Goal: Transaction & Acquisition: Book appointment/travel/reservation

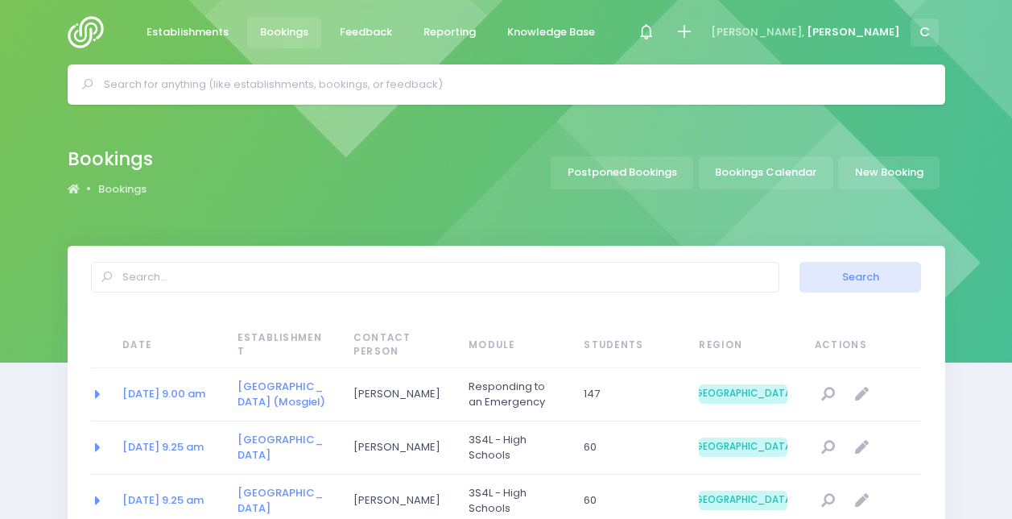
select select "20"
click at [767, 167] on link "Bookings Calendar" at bounding box center [766, 172] width 135 height 33
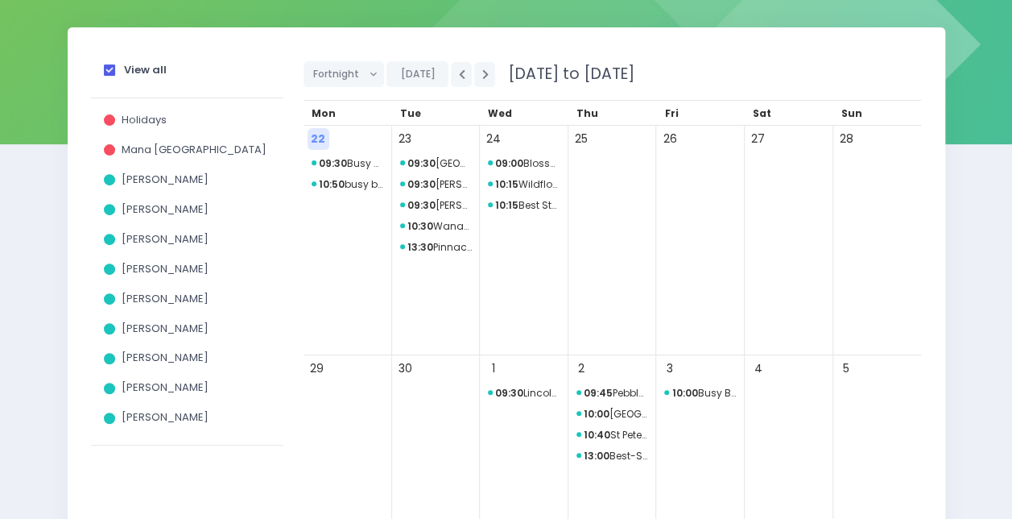
scroll to position [219, 0]
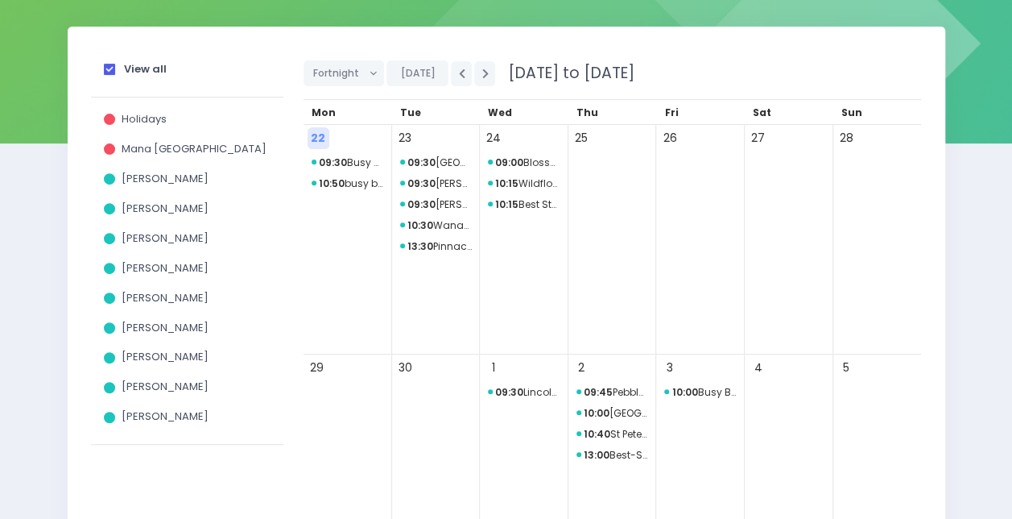
click at [134, 73] on strong "View all" at bounding box center [145, 68] width 43 height 15
click at [0, 0] on input "View all" at bounding box center [0, 0] width 0 height 0
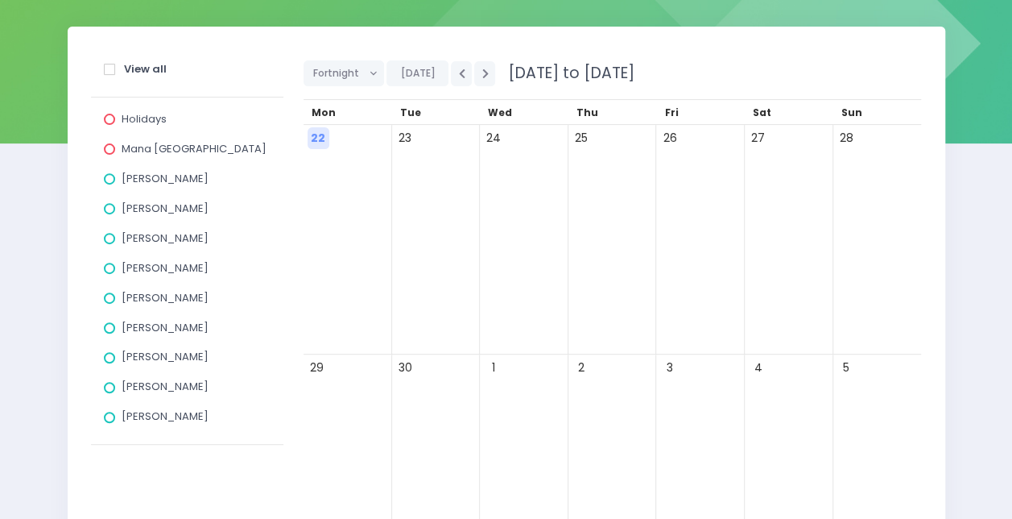
click at [134, 182] on span "[PERSON_NAME]" at bounding box center [165, 178] width 87 height 15
click at [0, 0] on input "[PERSON_NAME]" at bounding box center [0, 0] width 0 height 0
click at [134, 182] on span "[PERSON_NAME]" at bounding box center [165, 178] width 87 height 15
click at [0, 0] on input "[PERSON_NAME]" at bounding box center [0, 0] width 0 height 0
click at [143, 238] on span "[PERSON_NAME]" at bounding box center [165, 237] width 87 height 15
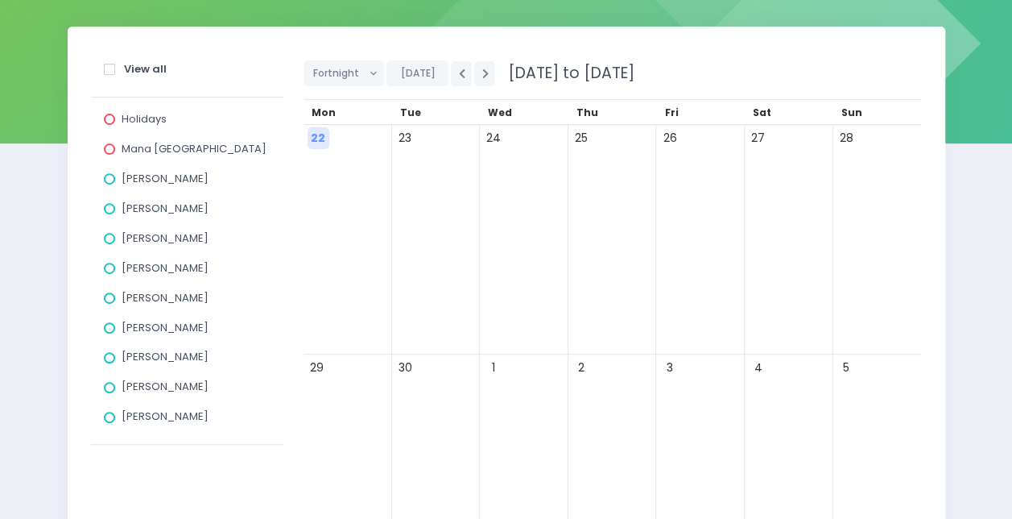
click at [0, 0] on input "[PERSON_NAME]" at bounding box center [0, 0] width 0 height 0
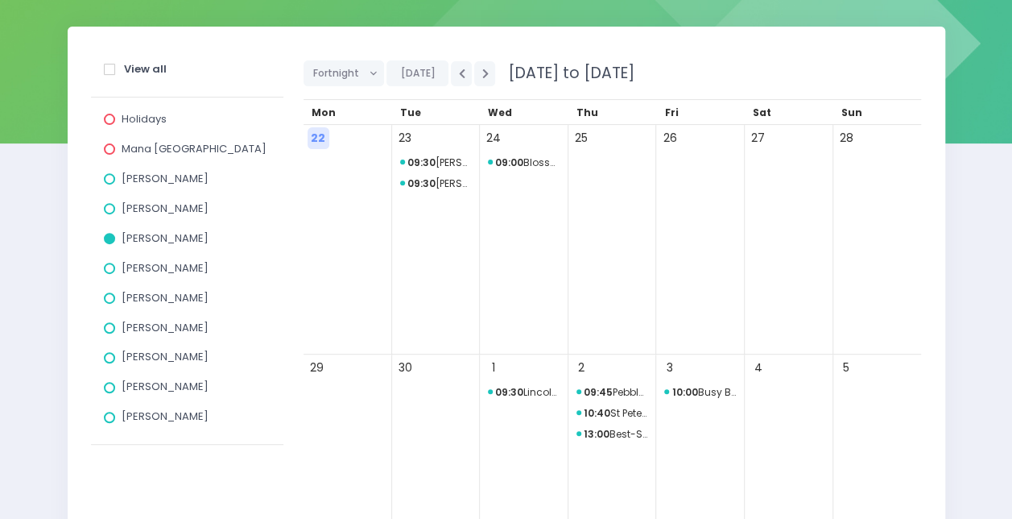
click at [143, 238] on span "[PERSON_NAME]" at bounding box center [165, 237] width 87 height 15
click at [0, 0] on input "[PERSON_NAME]" at bounding box center [0, 0] width 0 height 0
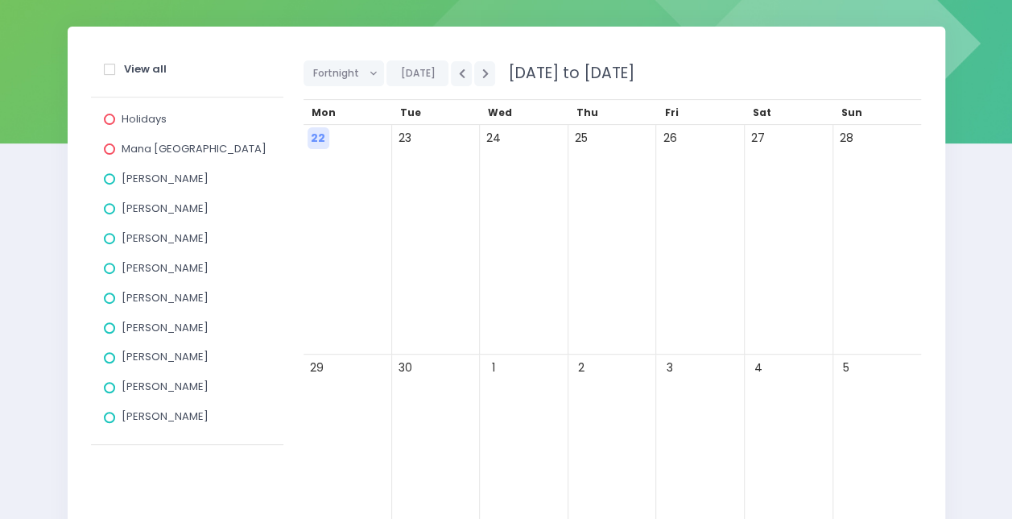
click at [142, 393] on span "[PERSON_NAME]" at bounding box center [165, 386] width 87 height 15
click at [0, 0] on input "[PERSON_NAME]" at bounding box center [0, 0] width 0 height 0
click at [142, 393] on span "[PERSON_NAME]" at bounding box center [165, 386] width 87 height 15
click at [0, 0] on input "[PERSON_NAME]" at bounding box center [0, 0] width 0 height 0
click at [150, 335] on span "[PERSON_NAME]" at bounding box center [165, 327] width 87 height 15
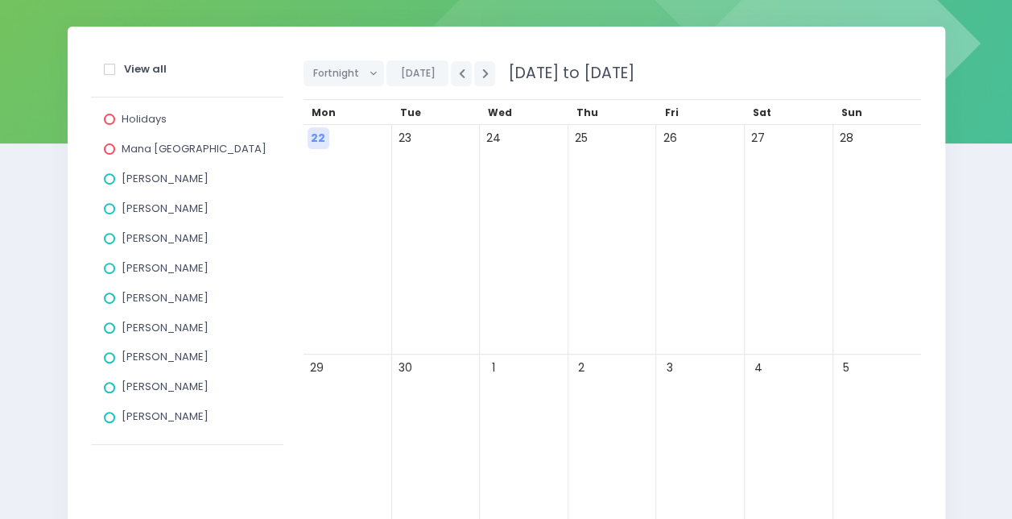
click at [0, 0] on input "[PERSON_NAME]" at bounding box center [0, 0] width 0 height 0
click at [159, 325] on span "[PERSON_NAME]" at bounding box center [165, 327] width 87 height 15
click at [0, 0] on input "[PERSON_NAME]" at bounding box center [0, 0] width 0 height 0
click at [155, 273] on span "[PERSON_NAME]" at bounding box center [165, 267] width 87 height 15
click at [0, 0] on input "[PERSON_NAME]" at bounding box center [0, 0] width 0 height 0
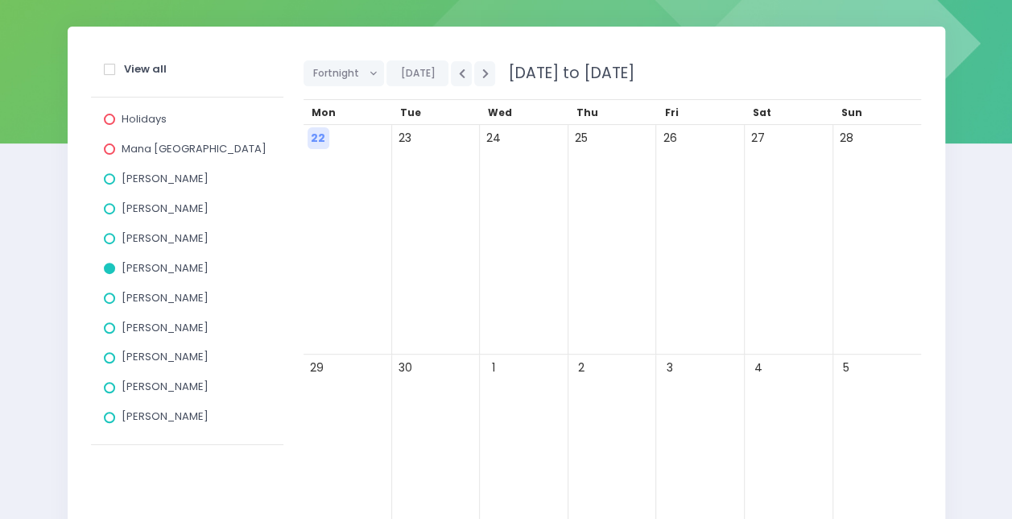
click at [155, 273] on span "[PERSON_NAME]" at bounding box center [165, 267] width 87 height 15
click at [0, 0] on input "[PERSON_NAME]" at bounding box center [0, 0] width 0 height 0
click at [136, 210] on span "[PERSON_NAME]" at bounding box center [165, 208] width 87 height 15
click at [0, 0] on input "[PERSON_NAME]" at bounding box center [0, 0] width 0 height 0
click at [136, 210] on span "[PERSON_NAME]" at bounding box center [165, 208] width 87 height 15
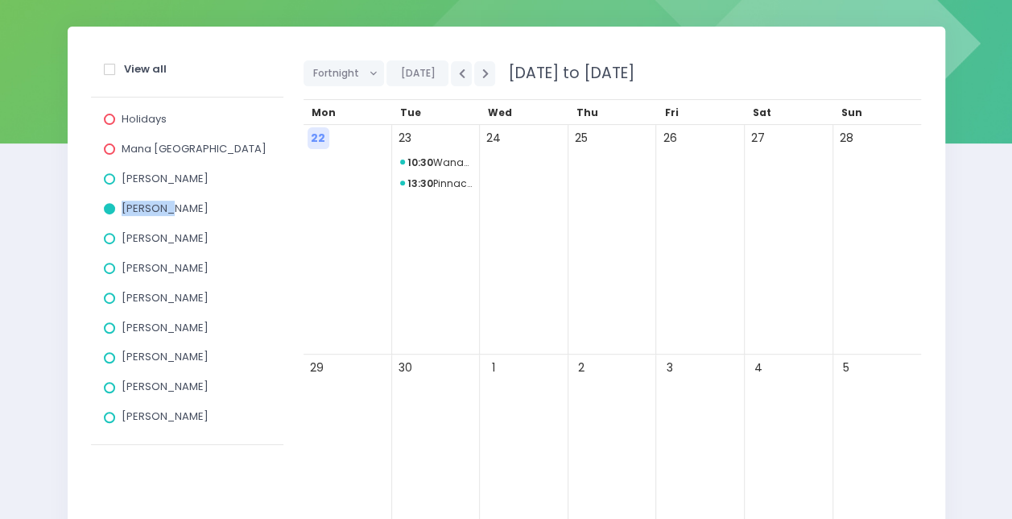
click at [0, 0] on input "[PERSON_NAME]" at bounding box center [0, 0] width 0 height 0
drag, startPoint x: 136, startPoint y: 210, endPoint x: 144, endPoint y: 174, distance: 37.1
click at [144, 174] on span "Amy Lucas" at bounding box center [165, 178] width 87 height 15
click at [0, 0] on input "Amy Lucas" at bounding box center [0, 0] width 0 height 0
click at [144, 174] on span "Amy Lucas" at bounding box center [165, 178] width 87 height 15
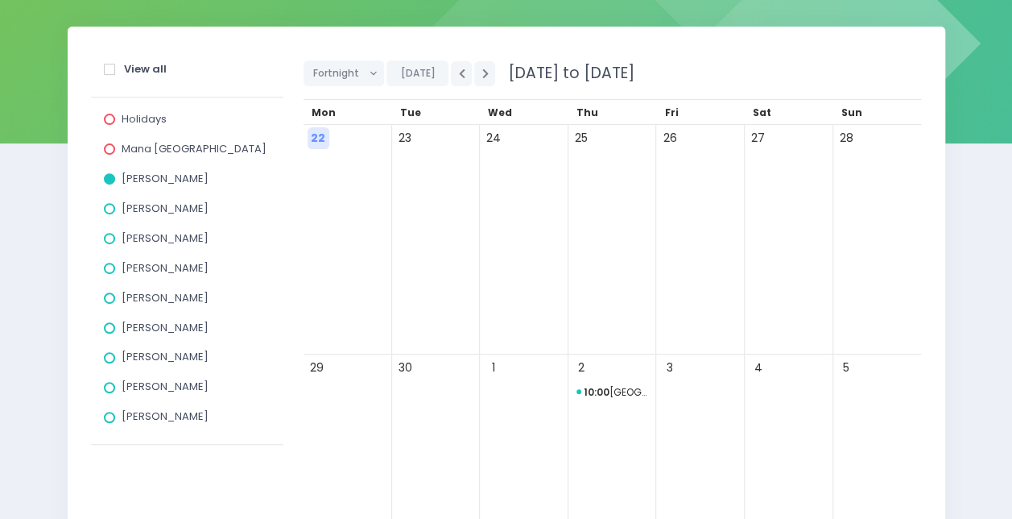
click at [0, 0] on input "Amy Lucas" at bounding box center [0, 0] width 0 height 0
click at [482, 75] on icon "button" at bounding box center [485, 73] width 6 height 10
click at [168, 207] on span "[PERSON_NAME]" at bounding box center [165, 208] width 87 height 15
click at [0, 0] on input "[PERSON_NAME]" at bounding box center [0, 0] width 0 height 0
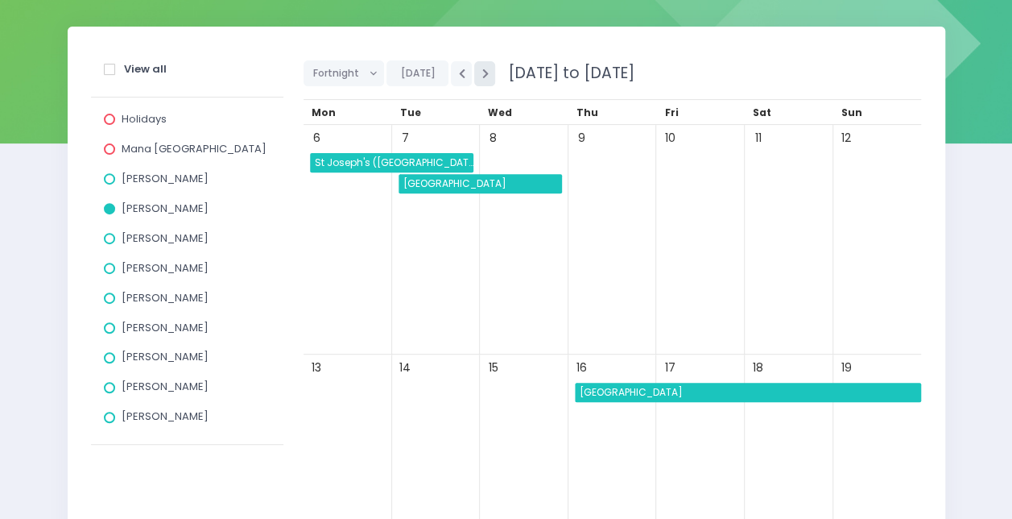
click at [482, 71] on icon "button" at bounding box center [485, 73] width 6 height 10
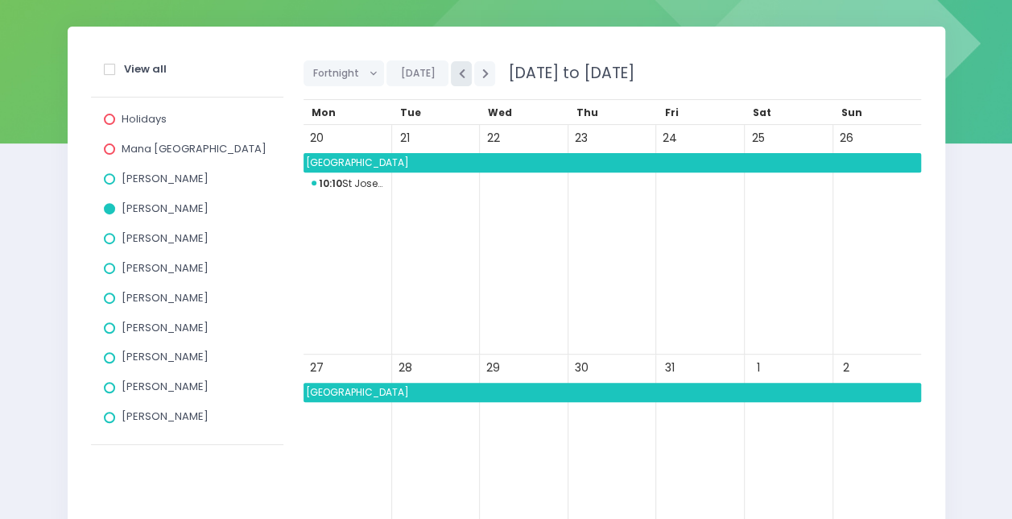
click at [462, 72] on button "button" at bounding box center [461, 73] width 21 height 25
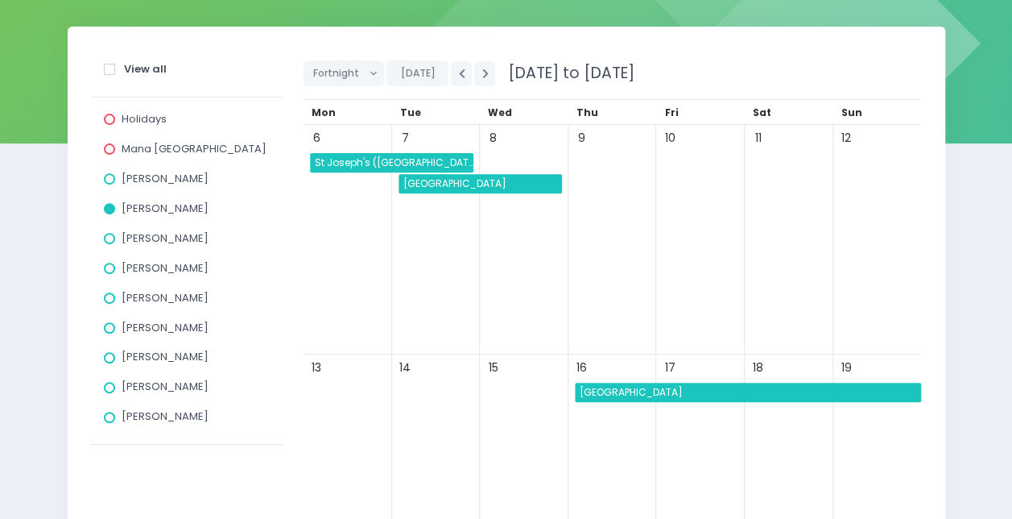
click at [689, 386] on span "Alexandra School" at bounding box center [750, 392] width 345 height 19
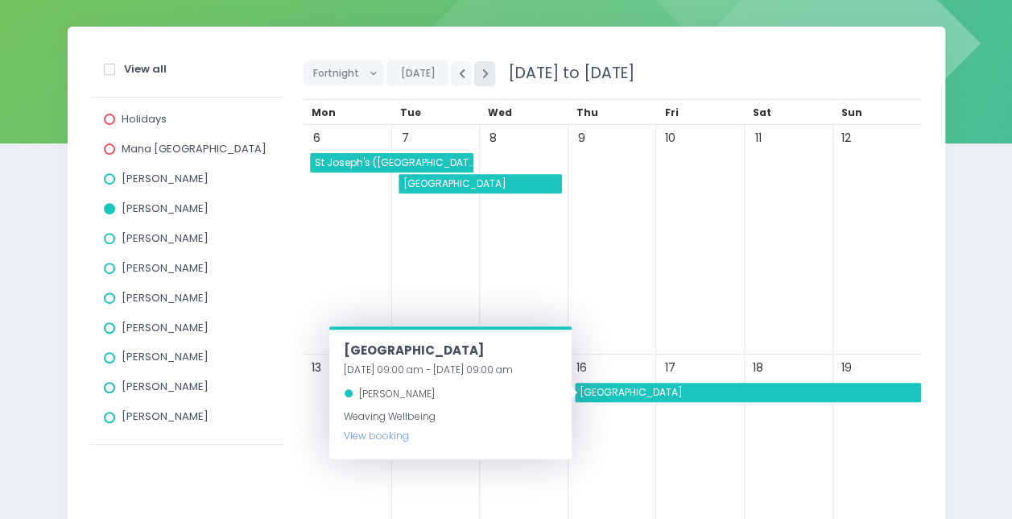
click at [486, 84] on button "button" at bounding box center [484, 73] width 21 height 25
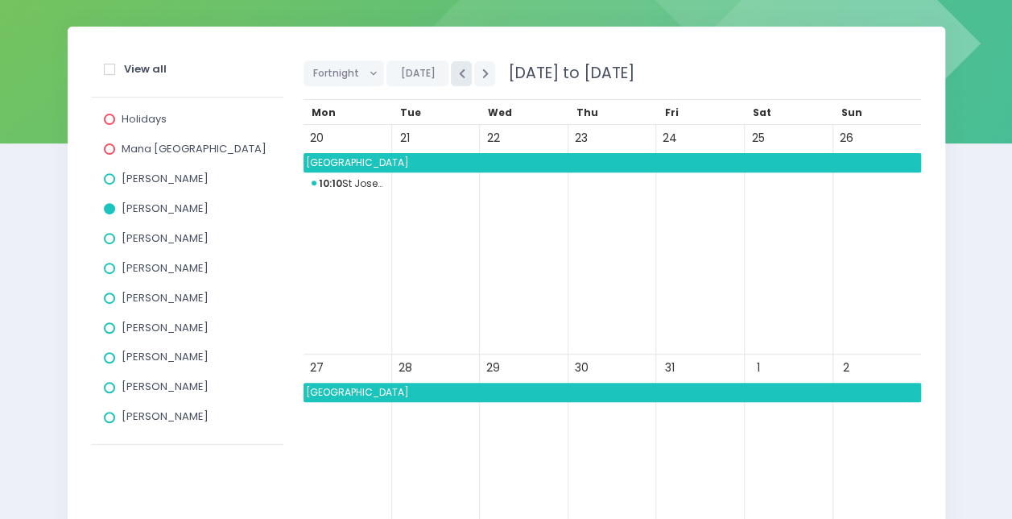
click at [460, 77] on button "button" at bounding box center [461, 73] width 21 height 25
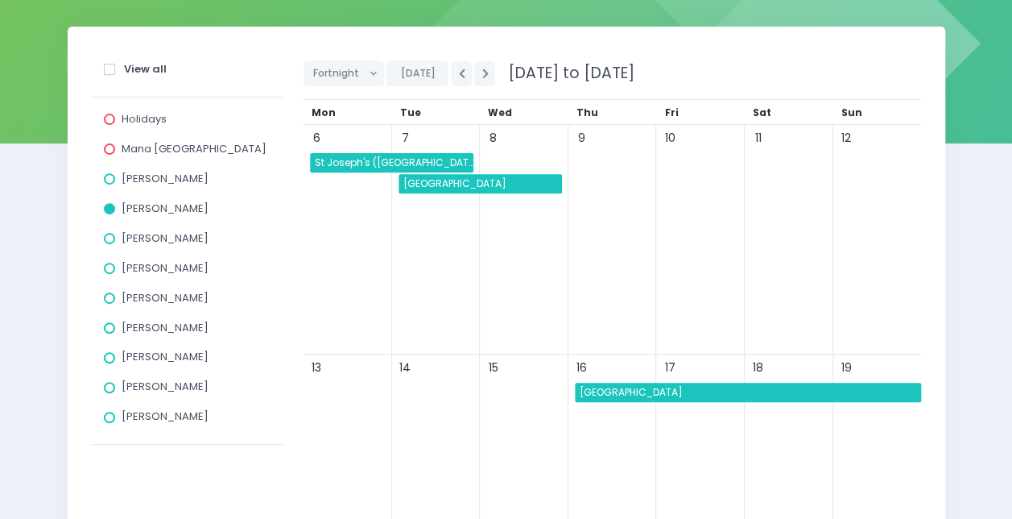
click at [325, 408] on div "13" at bounding box center [348, 469] width 89 height 230
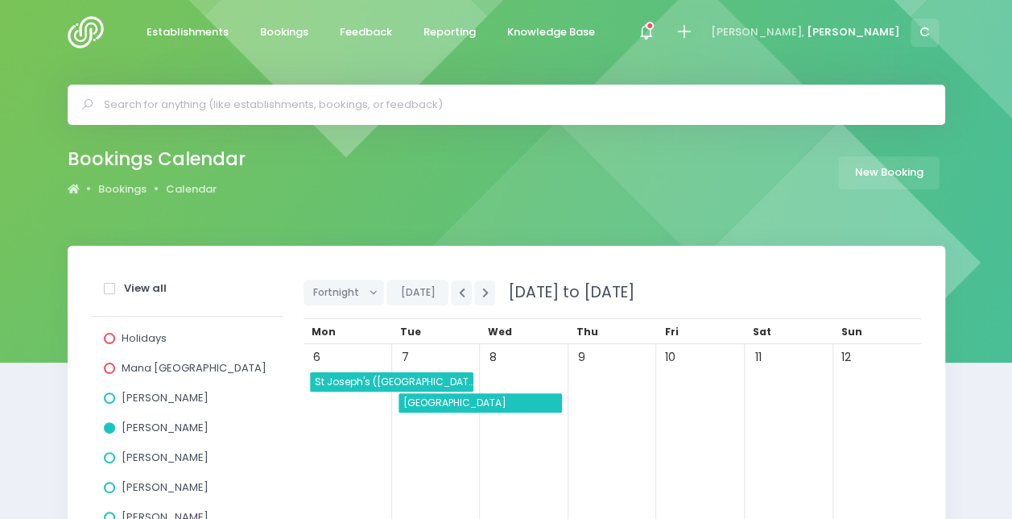
click at [342, 111] on input "text" at bounding box center [513, 105] width 819 height 24
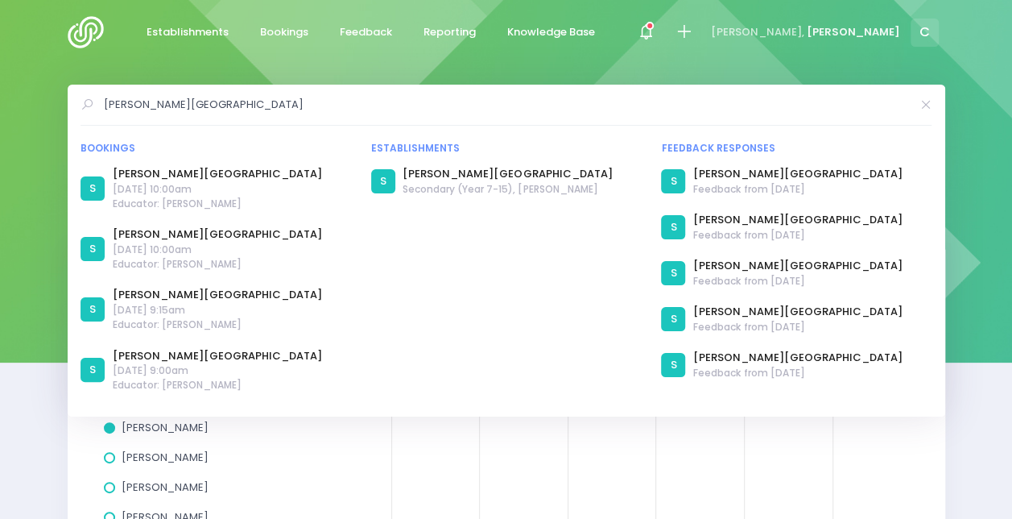
click at [207, 98] on input "cromwell college" at bounding box center [507, 105] width 806 height 24
type input "cromwell college"
click at [455, 182] on span "Secondary (Year 7-15), Cromwell" at bounding box center [507, 189] width 209 height 14
click at [454, 180] on link "[PERSON_NAME][GEOGRAPHIC_DATA]" at bounding box center [507, 174] width 209 height 16
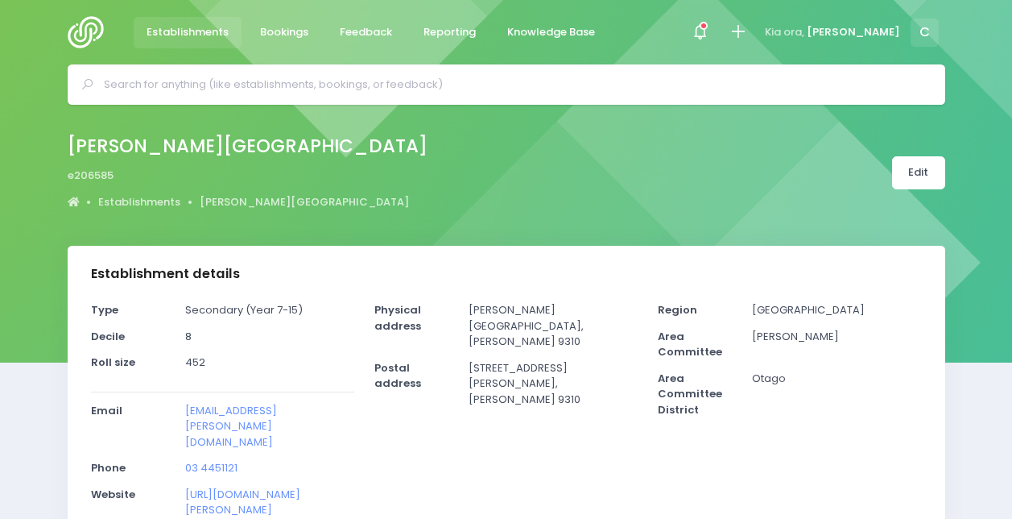
select select "5"
click at [702, 31] on span at bounding box center [699, 32] width 3 height 3
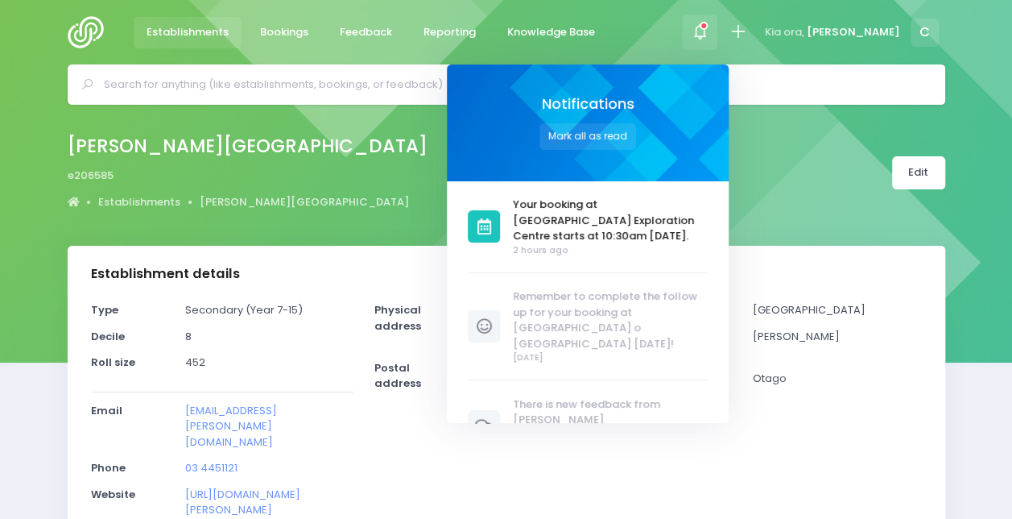
click at [710, 30] on icon at bounding box center [700, 32] width 19 height 19
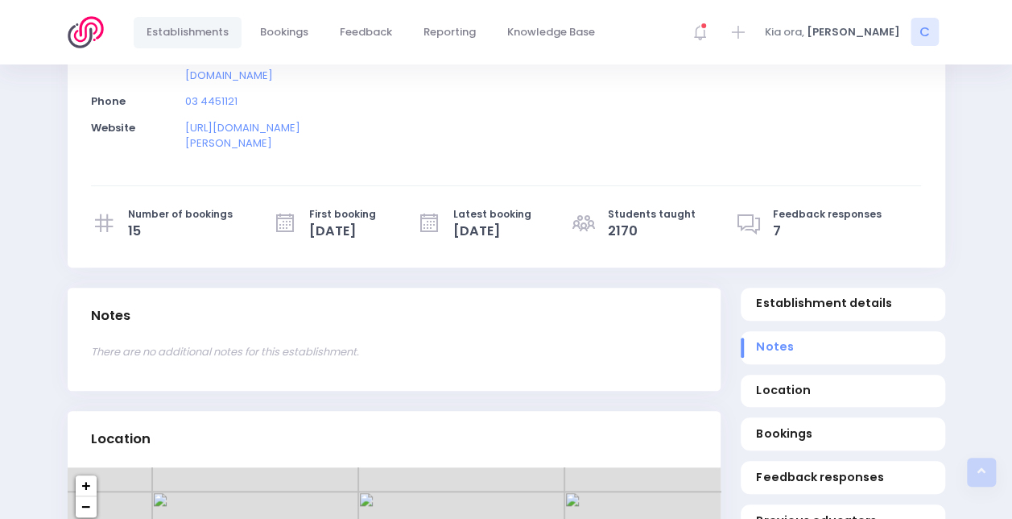
scroll to position [430, 0]
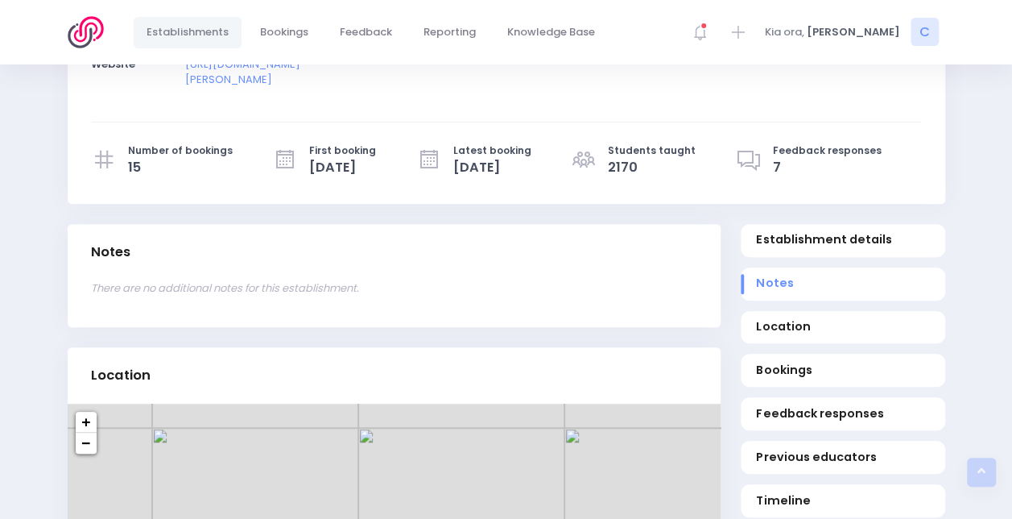
click at [800, 362] on ul "Establishment details Notes Location Bookings Feedback responses Previous educa…" at bounding box center [843, 371] width 205 height 294
click at [816, 354] on link "Bookings" at bounding box center [843, 370] width 205 height 33
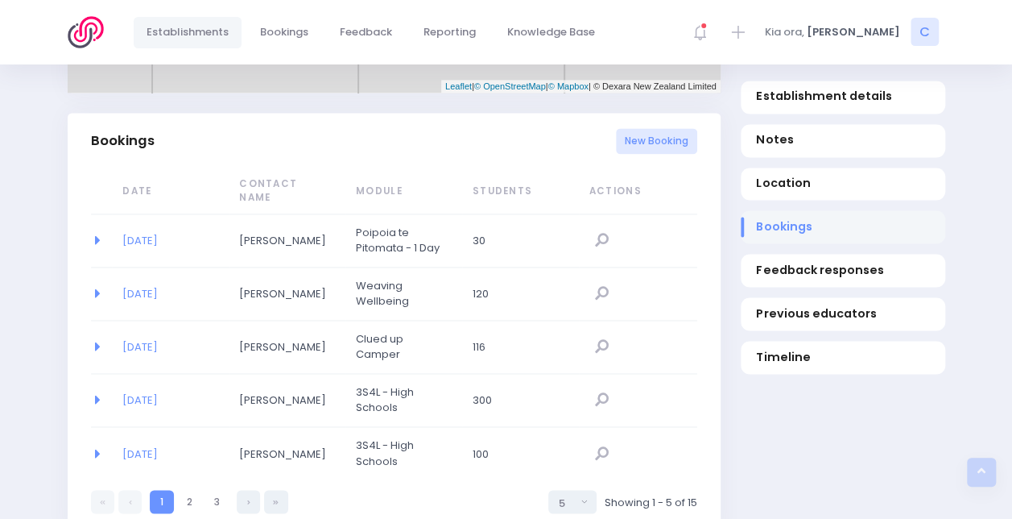
scroll to position [1064, 0]
click at [649, 118] on div "New Booking" at bounding box center [656, 141] width 81 height 46
click at [653, 118] on div "New Booking" at bounding box center [656, 141] width 81 height 46
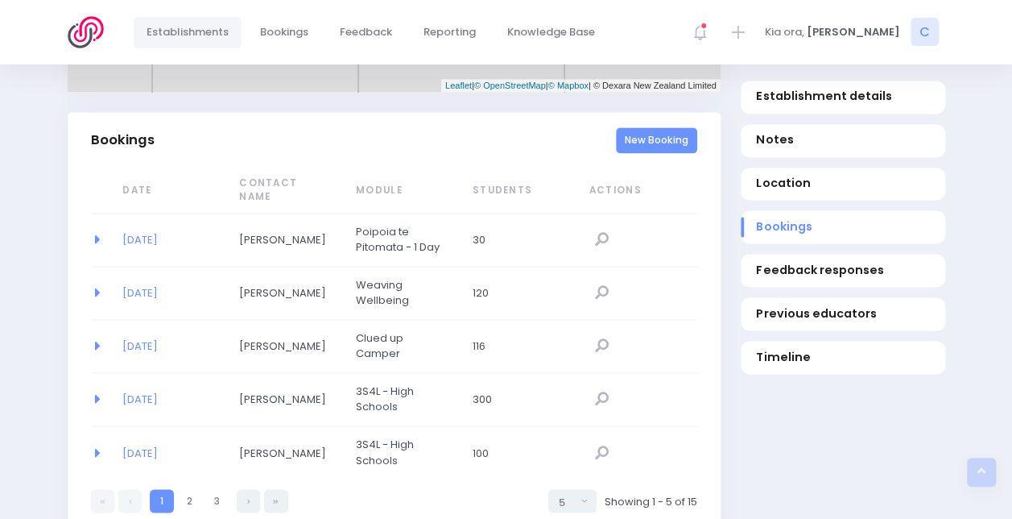
click at [658, 127] on link "New Booking" at bounding box center [656, 140] width 81 height 27
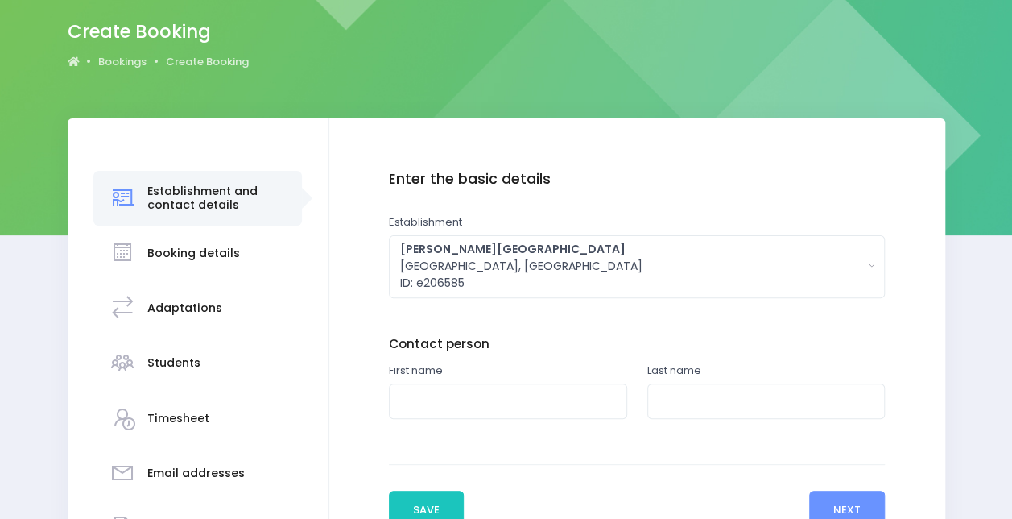
scroll to position [148, 0]
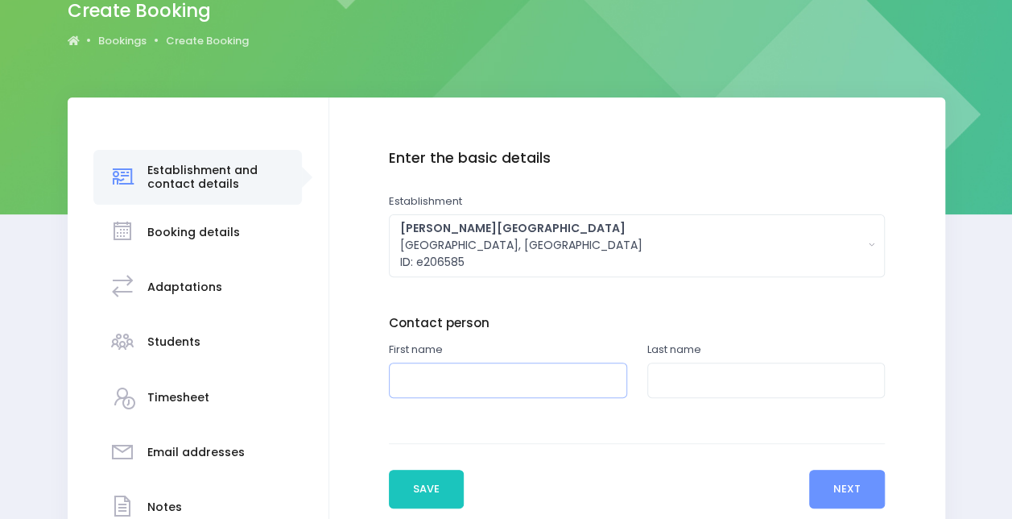
click at [480, 385] on input "text" at bounding box center [508, 380] width 238 height 36
type input "[PERSON_NAME]"
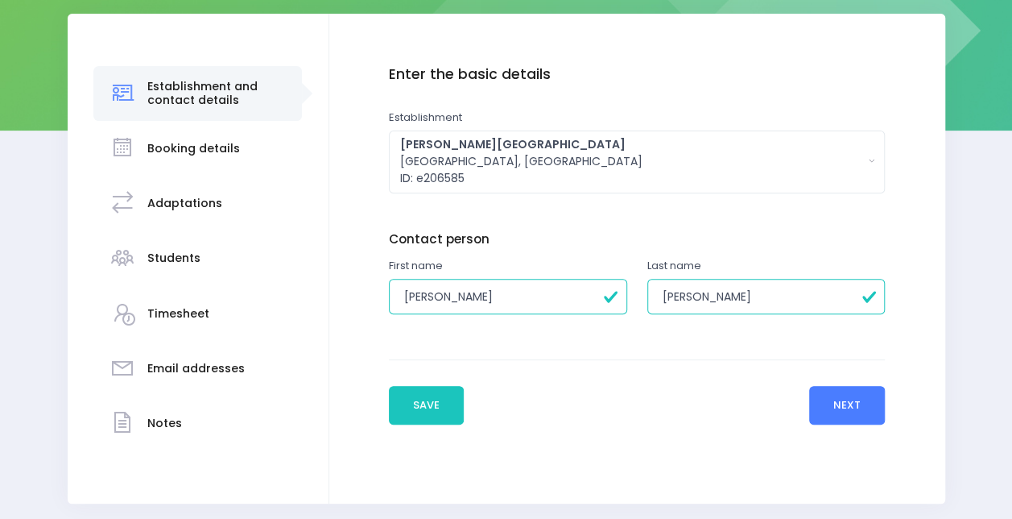
type input "Lee"
click at [860, 412] on button "Next" at bounding box center [847, 405] width 77 height 39
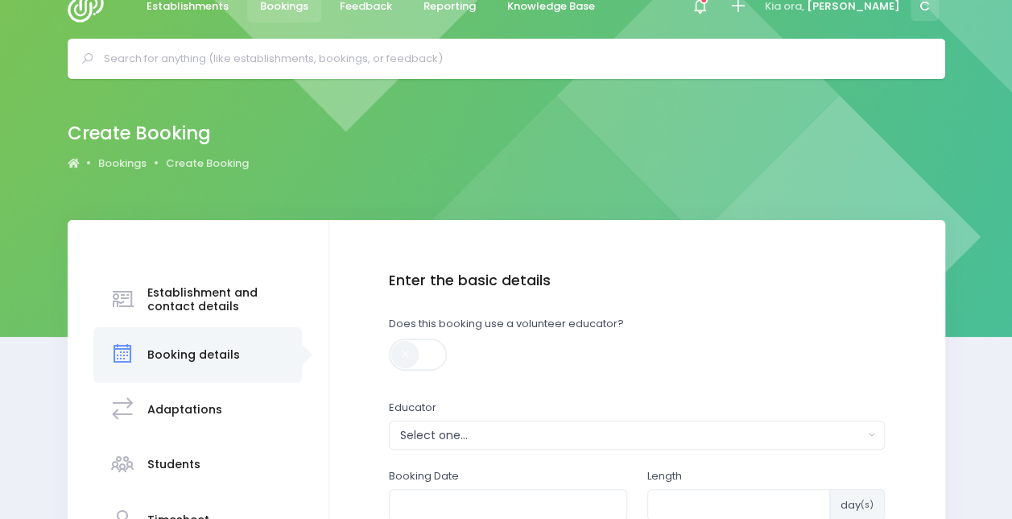
scroll to position [0, 0]
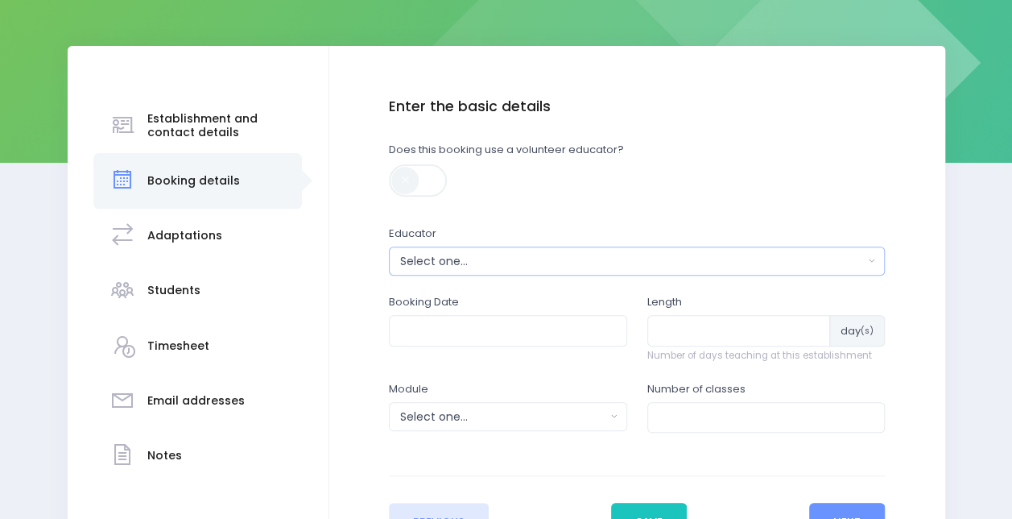
click at [485, 249] on button "Select one..." at bounding box center [637, 260] width 496 height 29
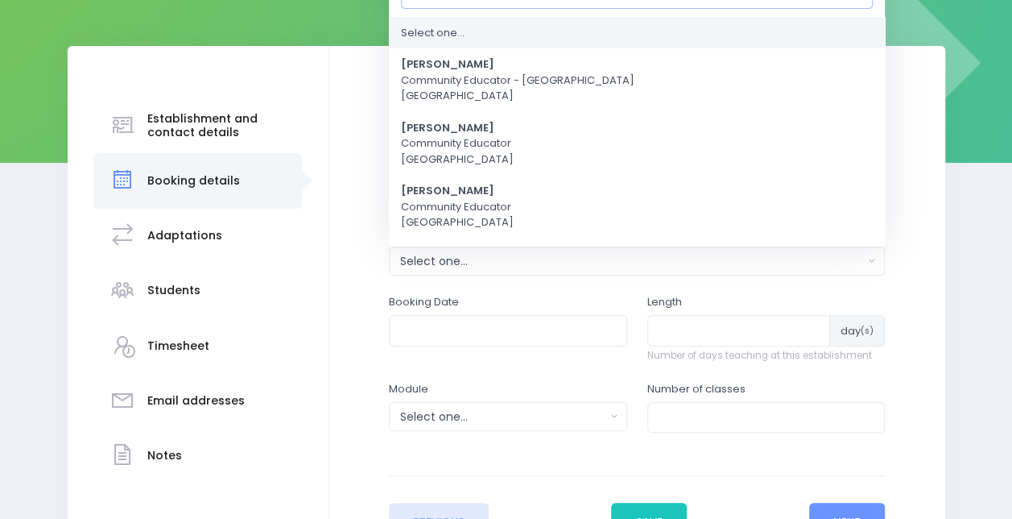
scroll to position [177, 0]
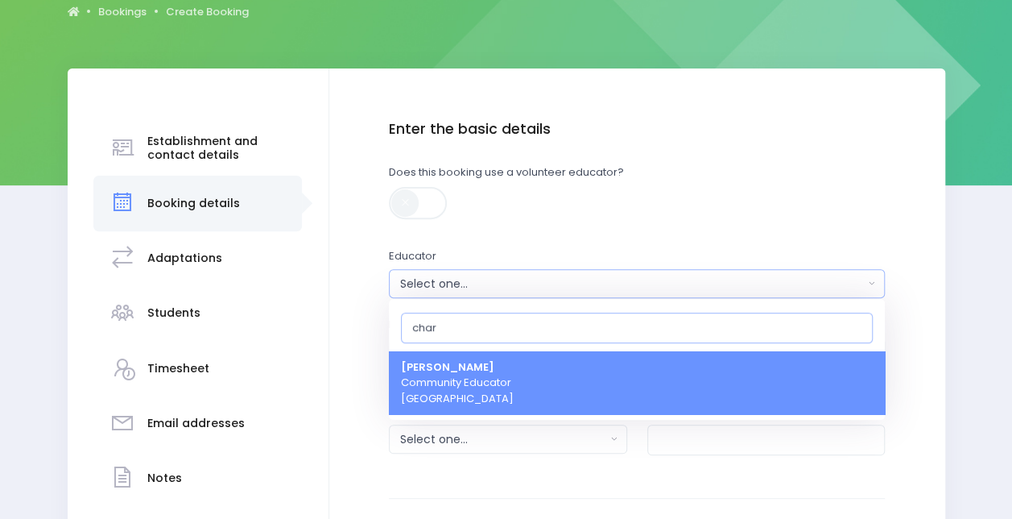
type input "char"
click at [465, 384] on span "Charlie Palmer Community Educator South Island Region" at bounding box center [457, 383] width 113 height 48
select select "660290"
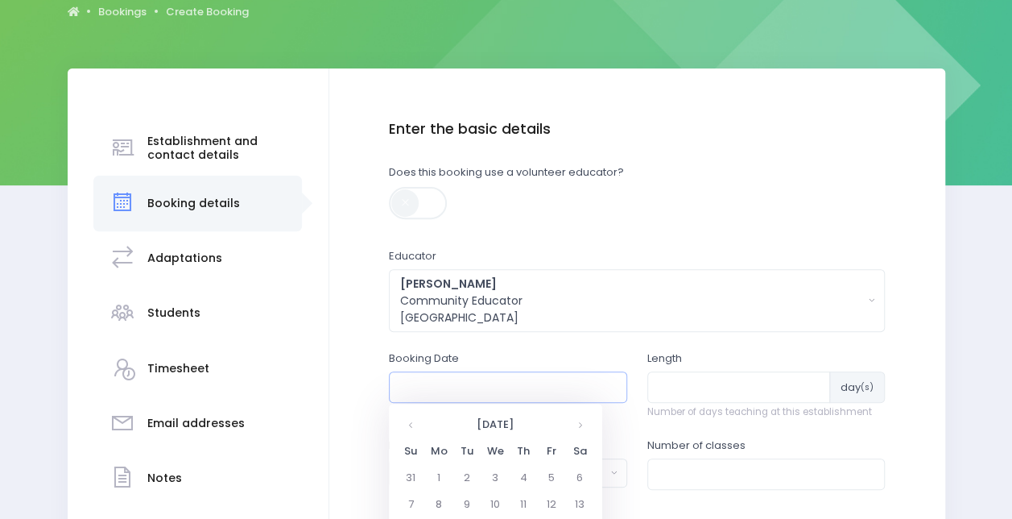
click at [476, 387] on input "text" at bounding box center [508, 386] width 238 height 31
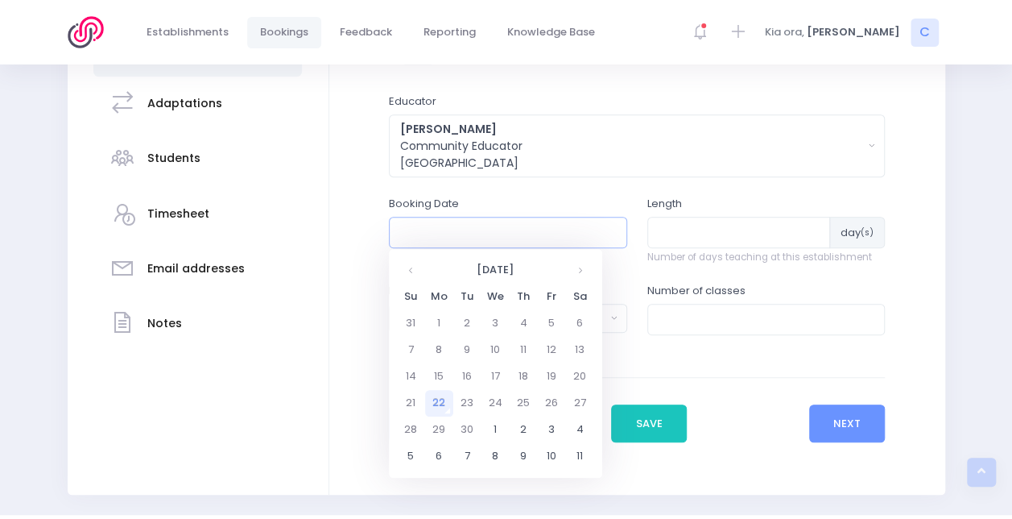
scroll to position [332, 0]
click at [586, 266] on th at bounding box center [580, 270] width 28 height 27
click at [443, 371] on td "13" at bounding box center [439, 376] width 28 height 27
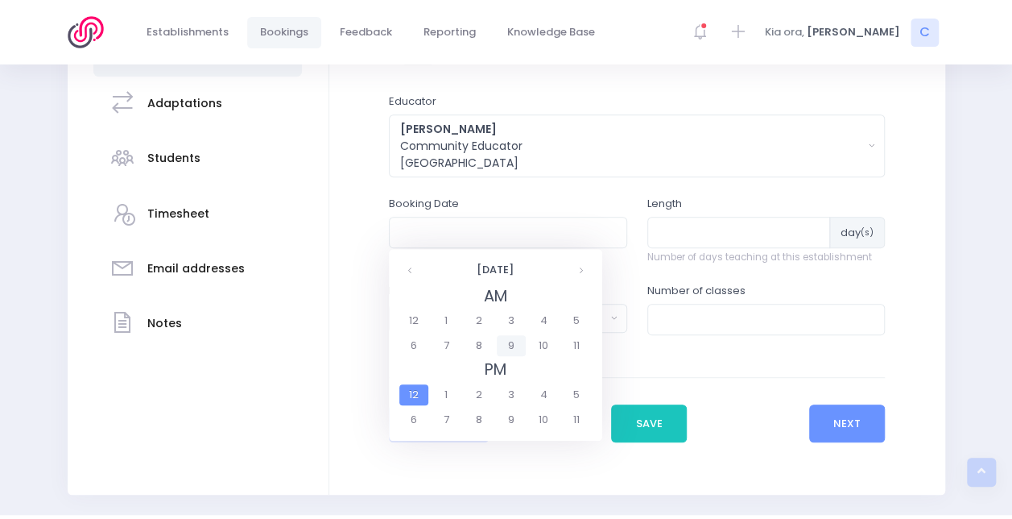
click at [512, 341] on span "9" at bounding box center [511, 345] width 28 height 21
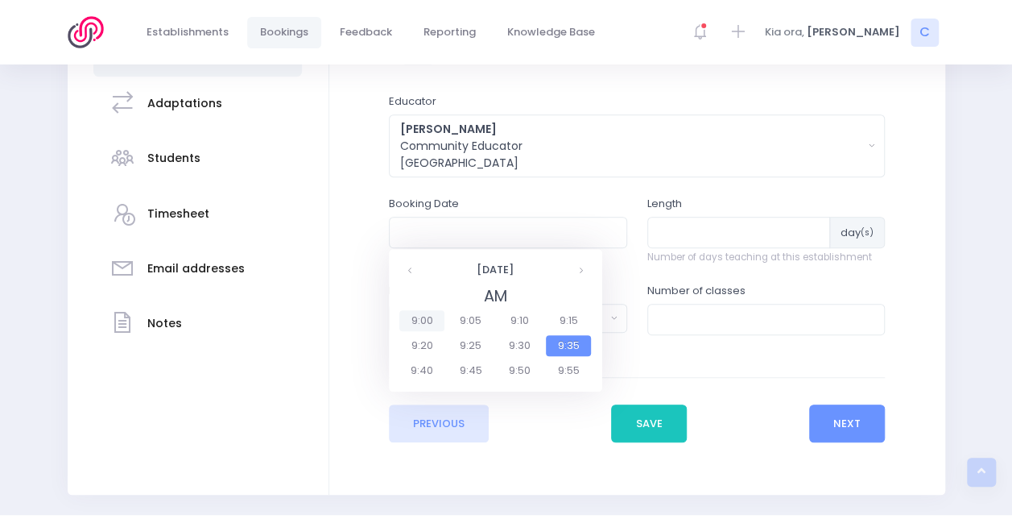
click at [410, 319] on span "9:00" at bounding box center [421, 320] width 45 height 21
type input "13/10/2025 09:00 AM"
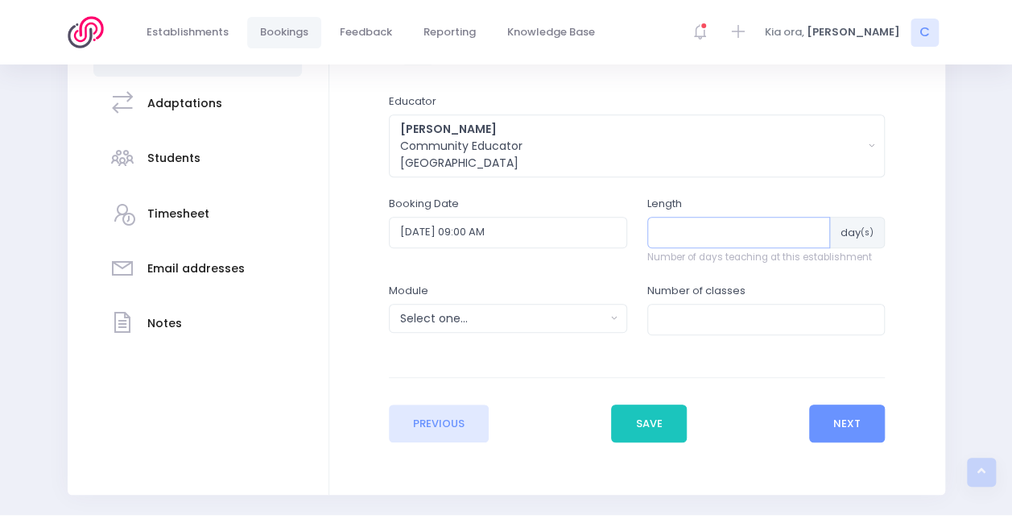
click at [698, 226] on input "number" at bounding box center [740, 232] width 184 height 31
type input "2"
click at [704, 184] on div "Enter the basic details Does this booking use a volunteer educator? Educator Fi…" at bounding box center [637, 165] width 496 height 398
click at [549, 315] on div "Select one..." at bounding box center [502, 318] width 205 height 17
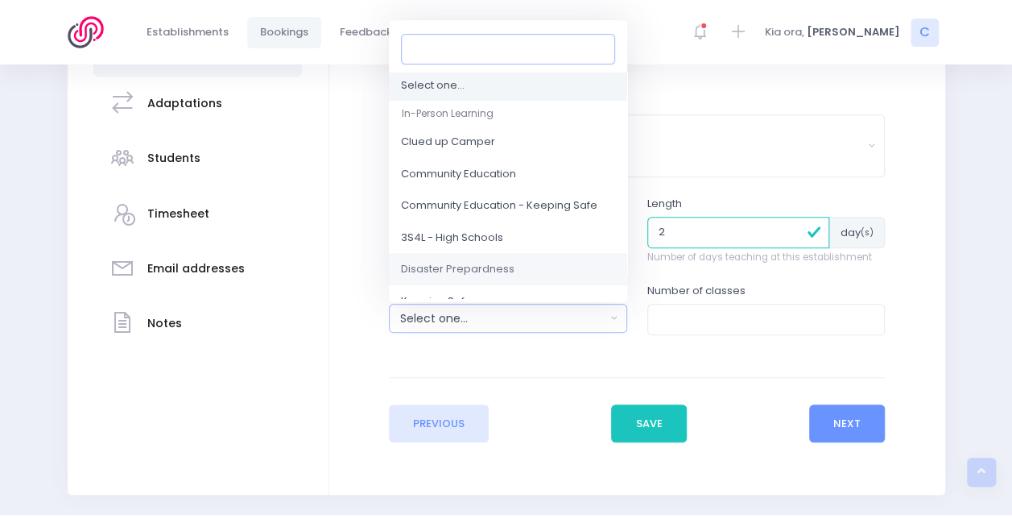
scroll to position [0, 0]
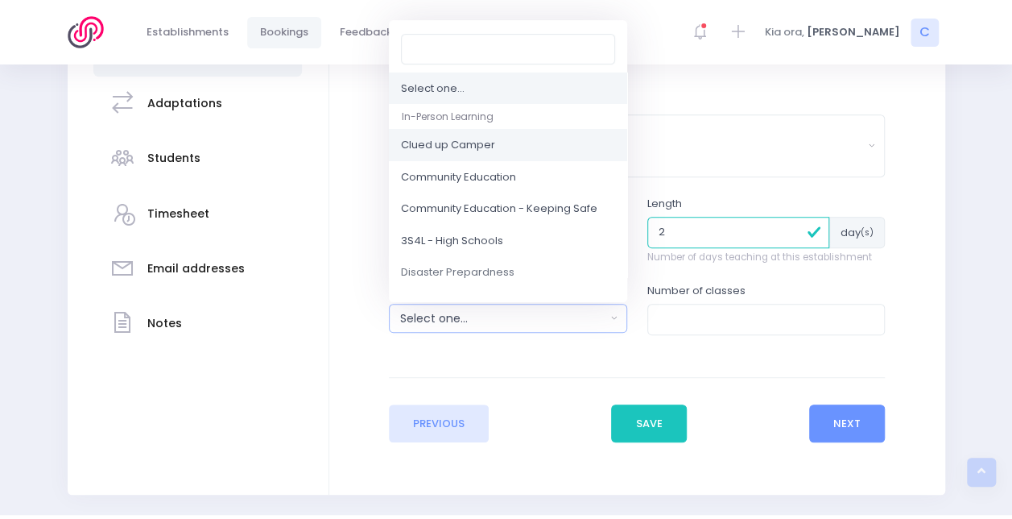
click at [479, 150] on span "Clued up Camper" at bounding box center [448, 146] width 94 height 16
select select "Clued up Camper"
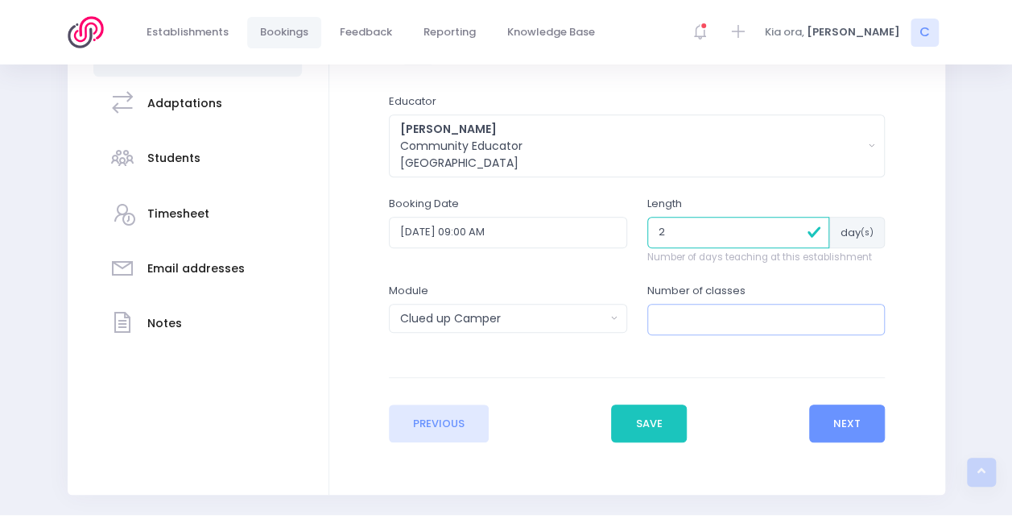
click at [698, 304] on input "number" at bounding box center [767, 319] width 238 height 31
type input "4"
click at [851, 412] on button "Next" at bounding box center [847, 423] width 77 height 39
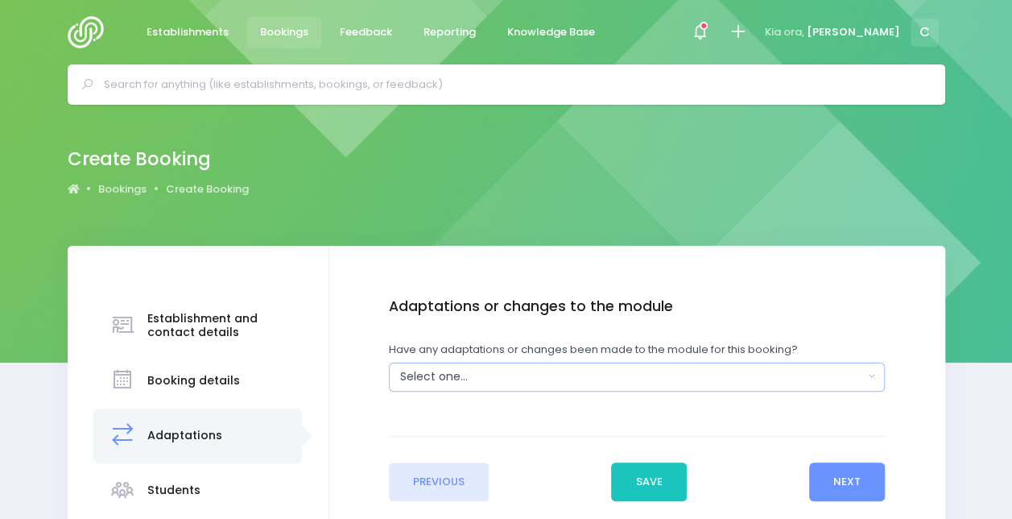
click at [639, 379] on div "Select one..." at bounding box center [632, 376] width 464 height 17
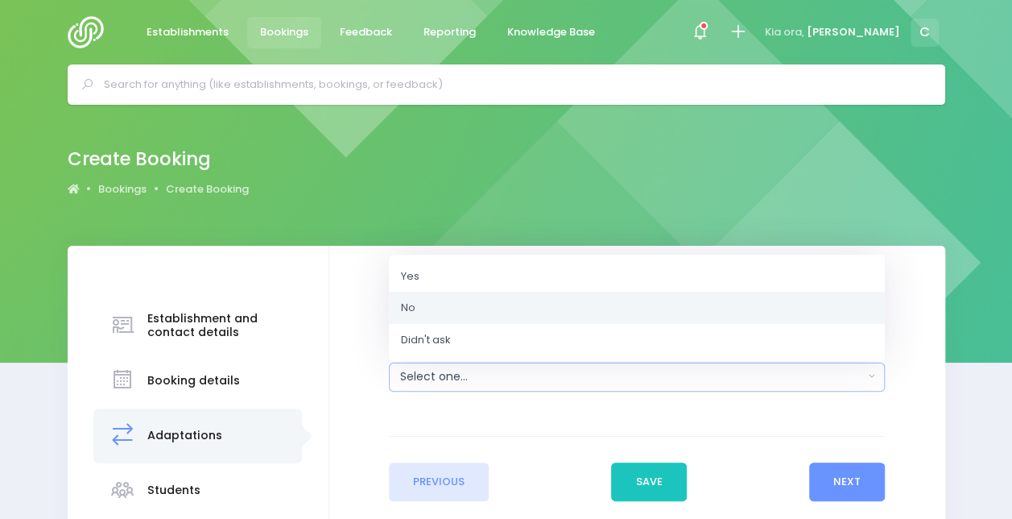
click at [536, 304] on link "No" at bounding box center [637, 308] width 496 height 32
select select "No"
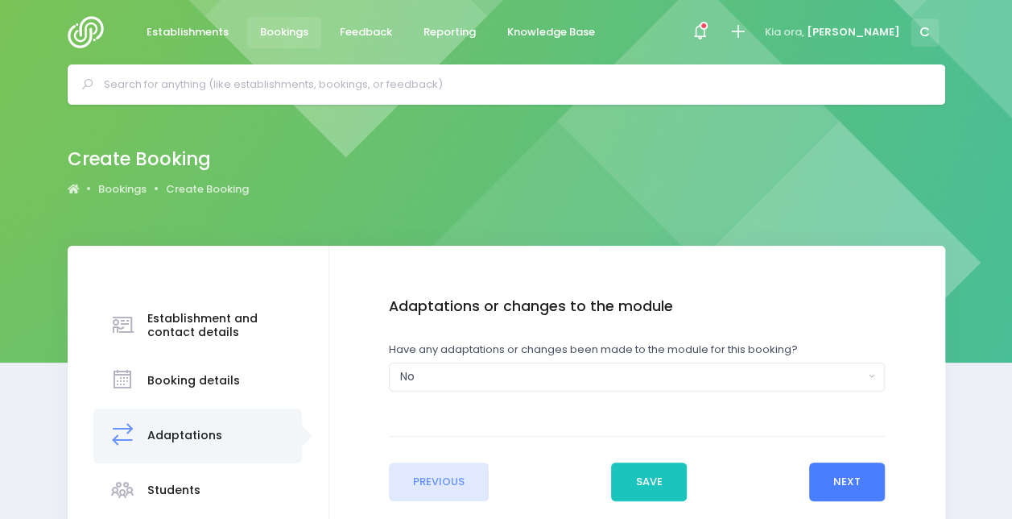
click at [833, 482] on button "Next" at bounding box center [847, 481] width 77 height 39
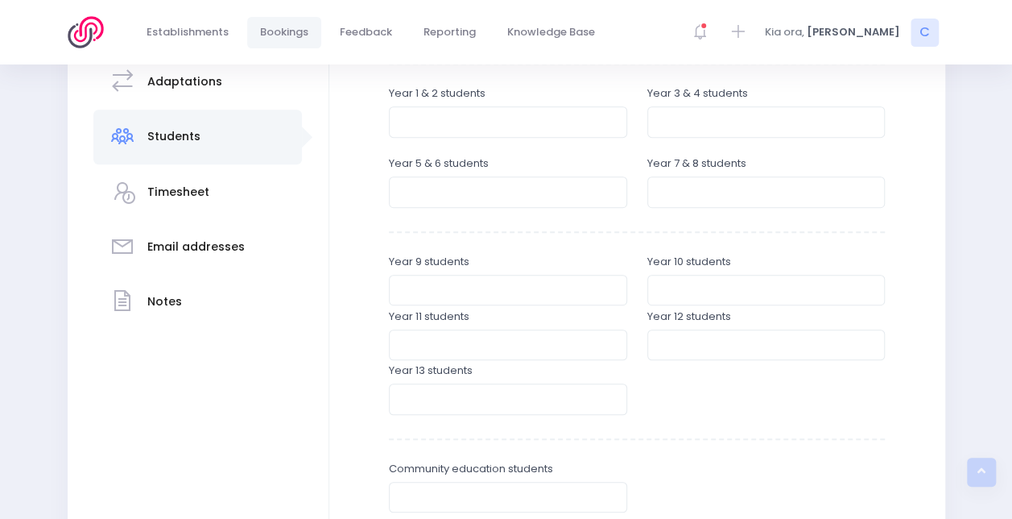
scroll to position [354, 0]
click at [699, 186] on input "number" at bounding box center [767, 191] width 238 height 31
type input "120"
click at [724, 225] on div "Enter the student breakdowns Pre-school students Year 1 & 2 students Year 3 & 4…" at bounding box center [637, 243] width 496 height 599
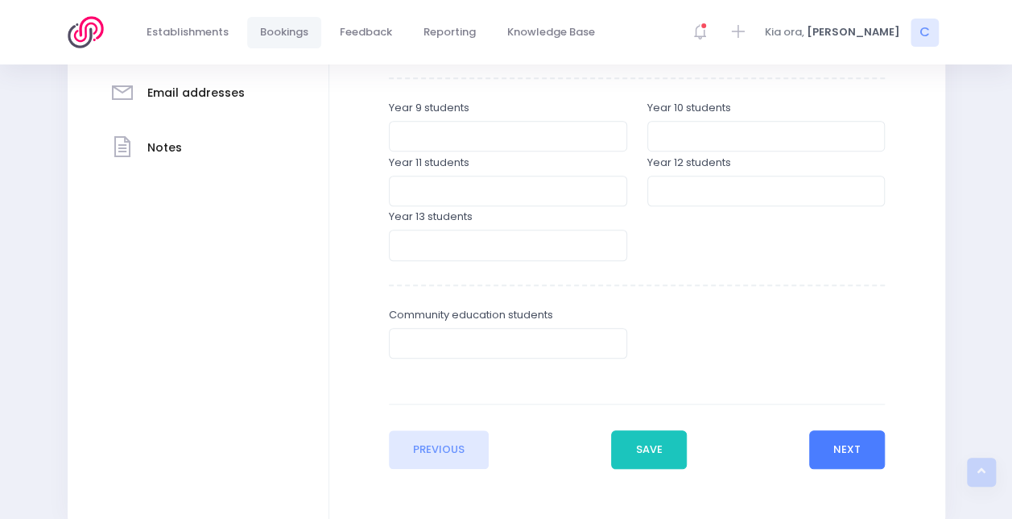
click at [867, 453] on button "Next" at bounding box center [847, 449] width 77 height 39
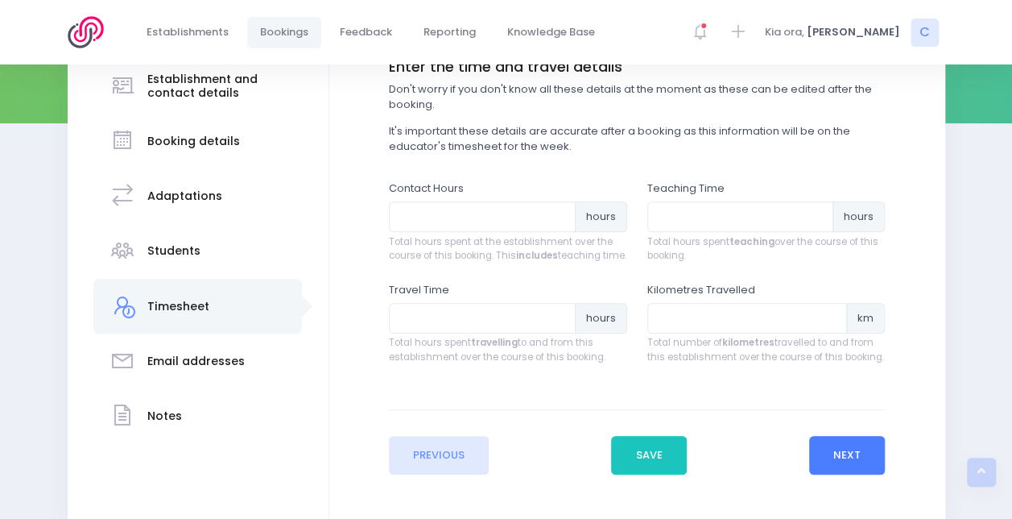
scroll to position [309, 0]
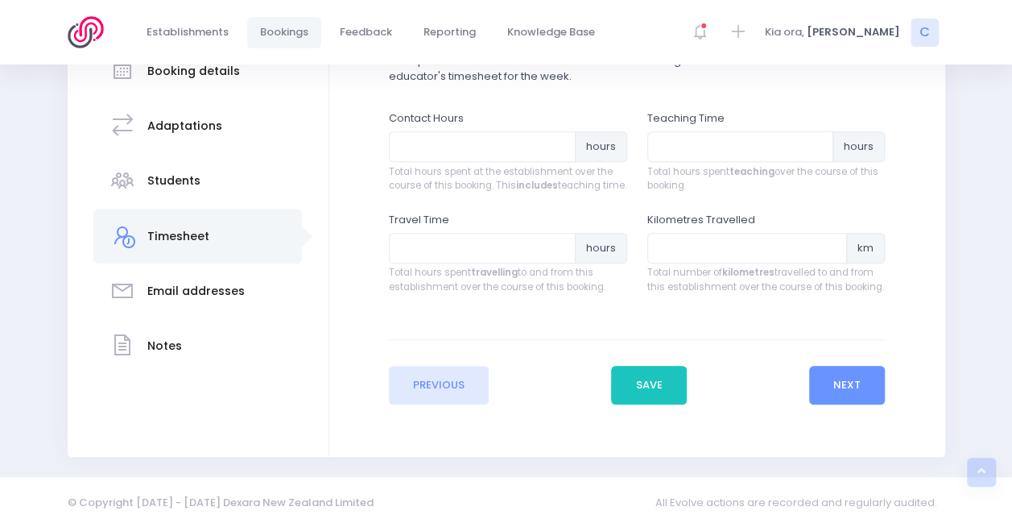
click at [850, 425] on div "Enter the basic details Establishment Select one... 120 Aerodrome Rd Preschool …" at bounding box center [637, 196] width 616 height 520
click at [846, 404] on button "Next" at bounding box center [847, 385] width 77 height 39
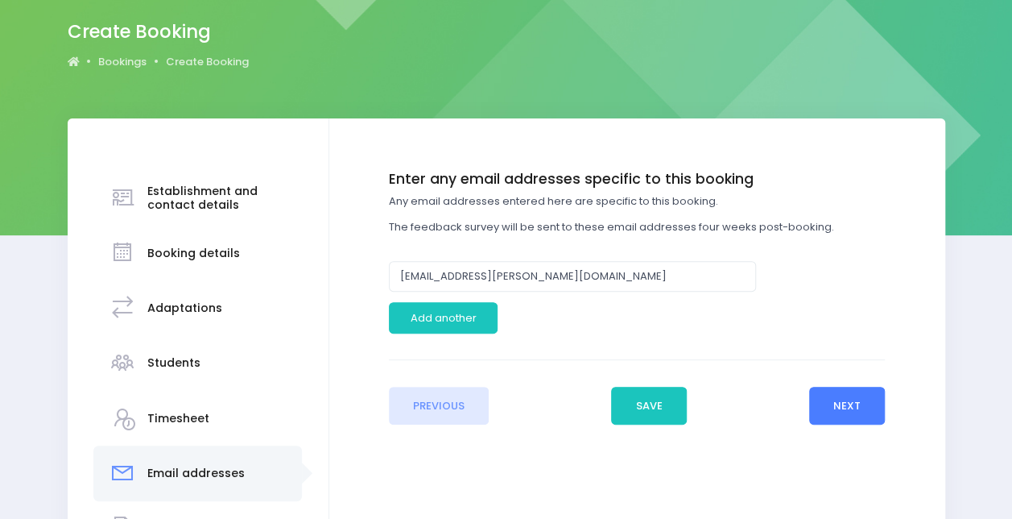
scroll to position [129, 0]
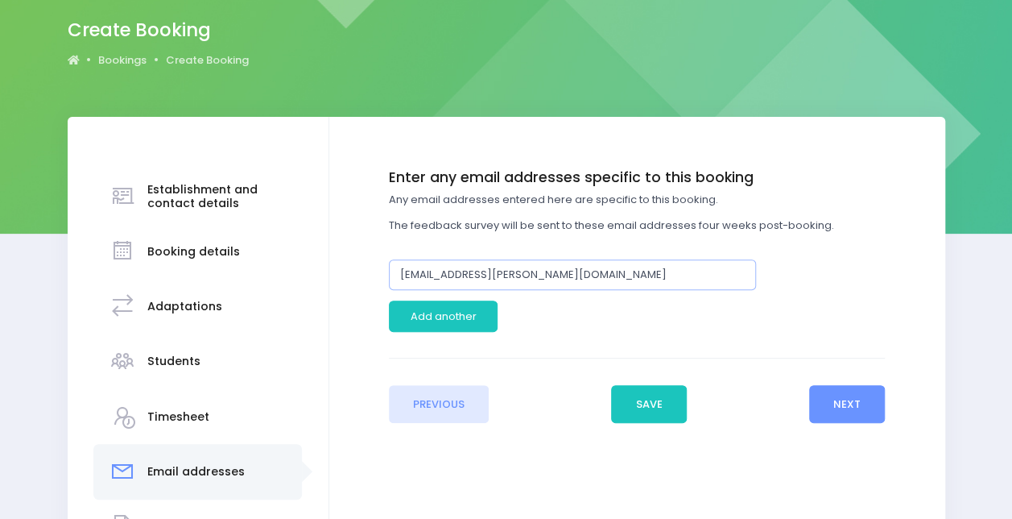
click at [470, 273] on input "bridgetcarter@cromwell.school.nz" at bounding box center [572, 274] width 367 height 31
type input "sophielee@cromwell.school.nz"
click at [867, 411] on button "Next" at bounding box center [847, 404] width 77 height 39
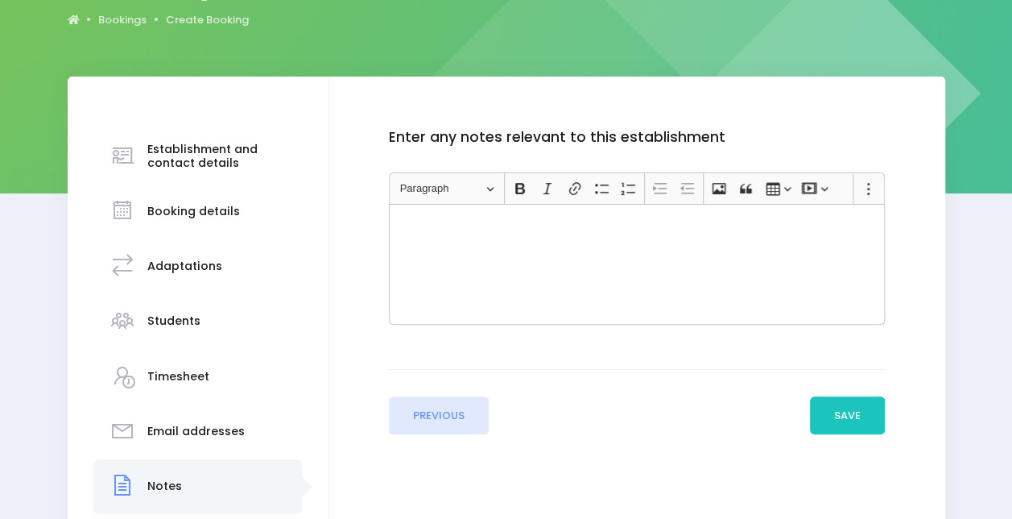
scroll to position [171, 0]
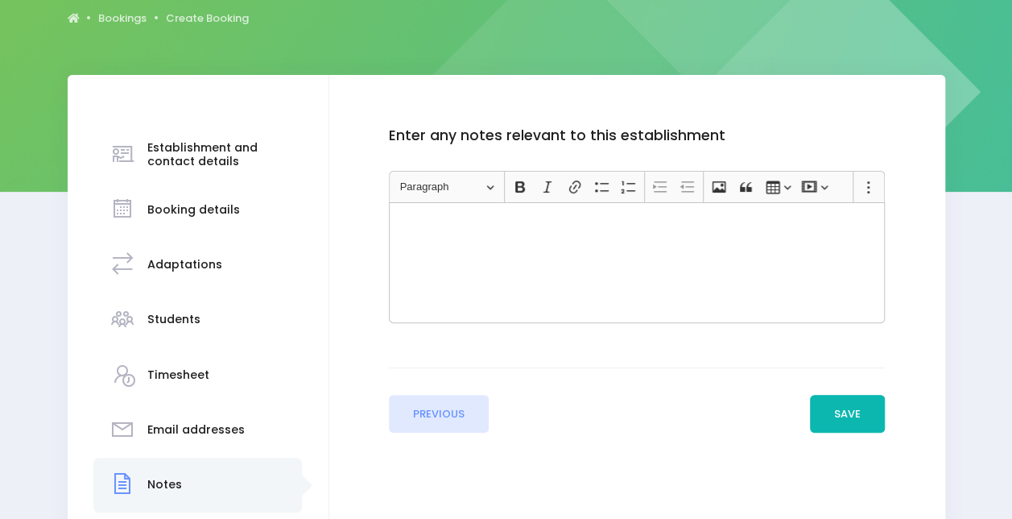
click at [856, 403] on button "Save" at bounding box center [848, 414] width 76 height 39
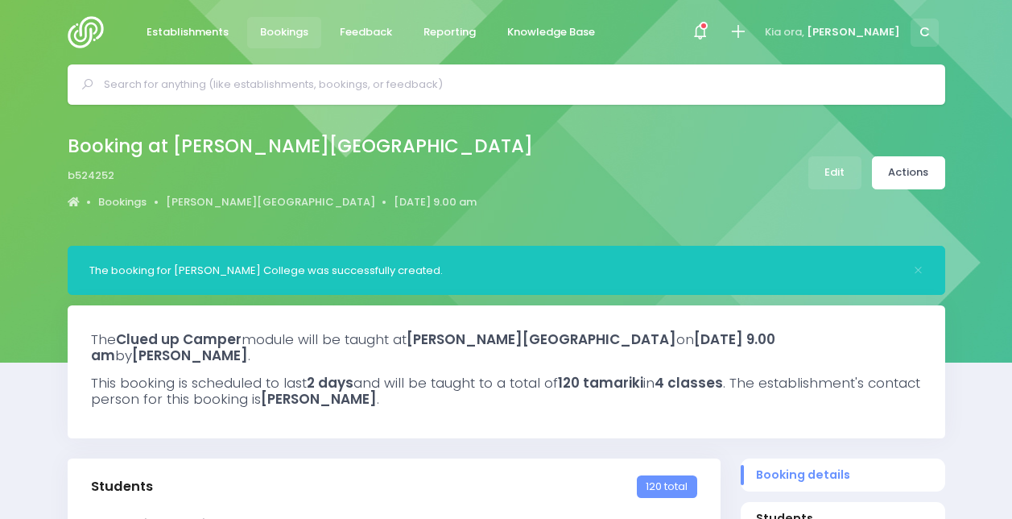
select select "5"
click at [702, 31] on span at bounding box center [699, 32] width 3 height 3
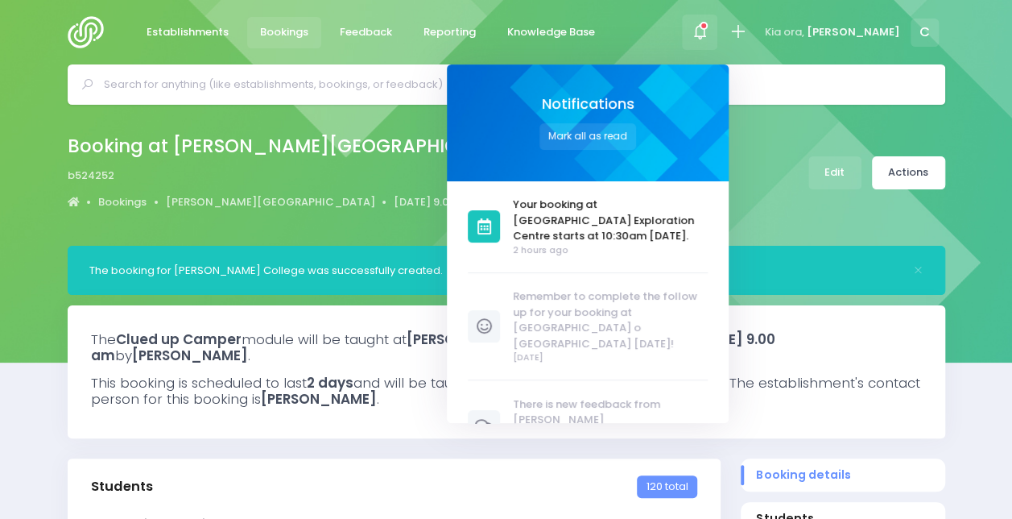
click at [653, 184] on div "Your booking at Wanaexcel Exploration Centre starts at 10:30am tomorrow. 2 hour…" at bounding box center [597, 302] width 259 height 242
click at [652, 211] on span "Your booking at Wanaexcel Exploration Centre starts at 10:30am tomorrow." at bounding box center [610, 221] width 195 height 48
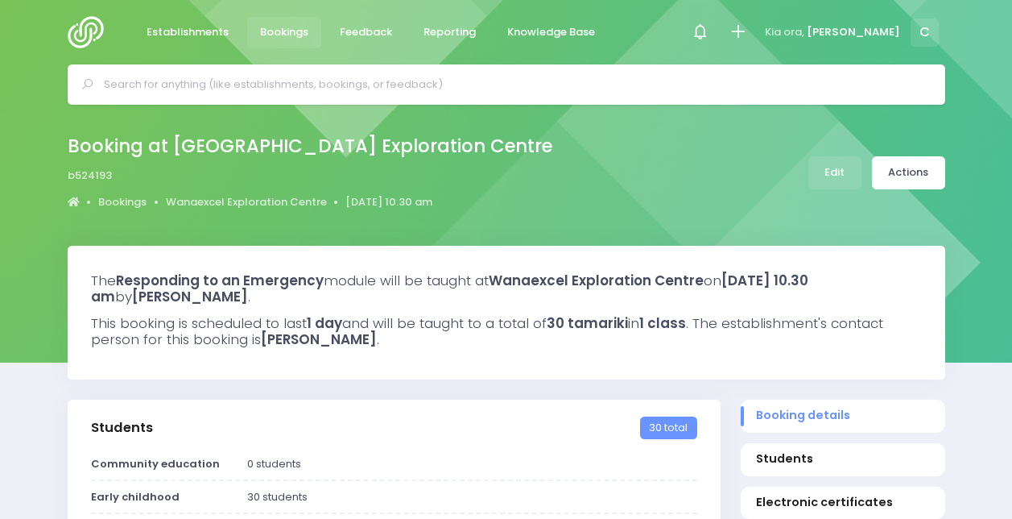
select select "5"
click at [280, 29] on span "Bookings" at bounding box center [284, 32] width 48 height 16
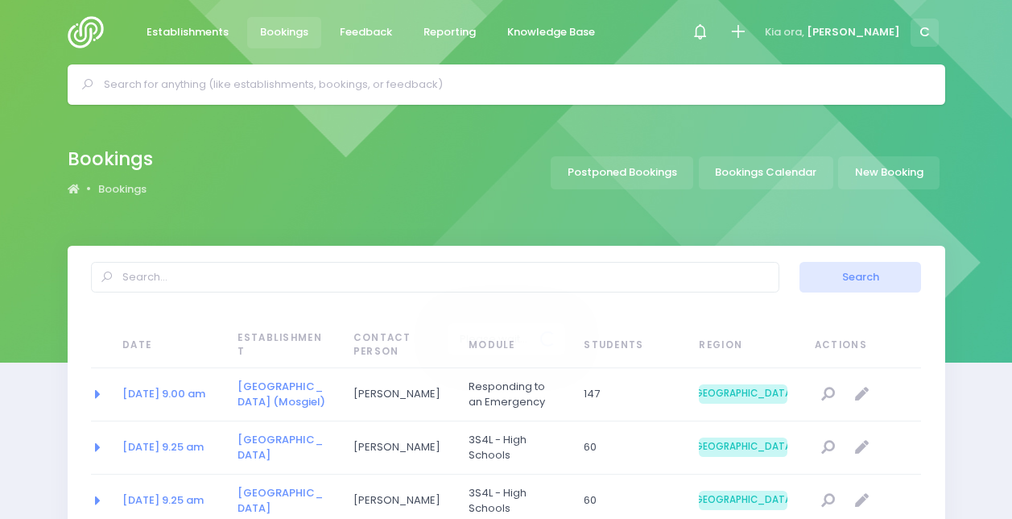
select select "20"
click at [781, 164] on link "Bookings Calendar" at bounding box center [766, 172] width 135 height 33
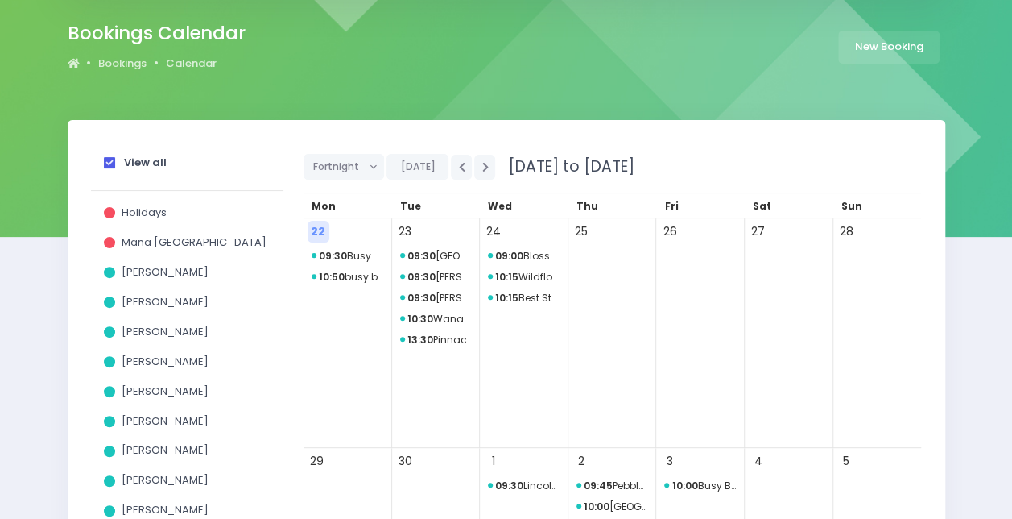
scroll to position [126, 0]
click at [205, 311] on div "[PERSON_NAME]" at bounding box center [187, 304] width 167 height 30
click at [179, 310] on div "[PERSON_NAME]" at bounding box center [187, 304] width 167 height 30
click at [140, 164] on strong "View all" at bounding box center [145, 161] width 43 height 15
click at [0, 0] on input "View all" at bounding box center [0, 0] width 0 height 0
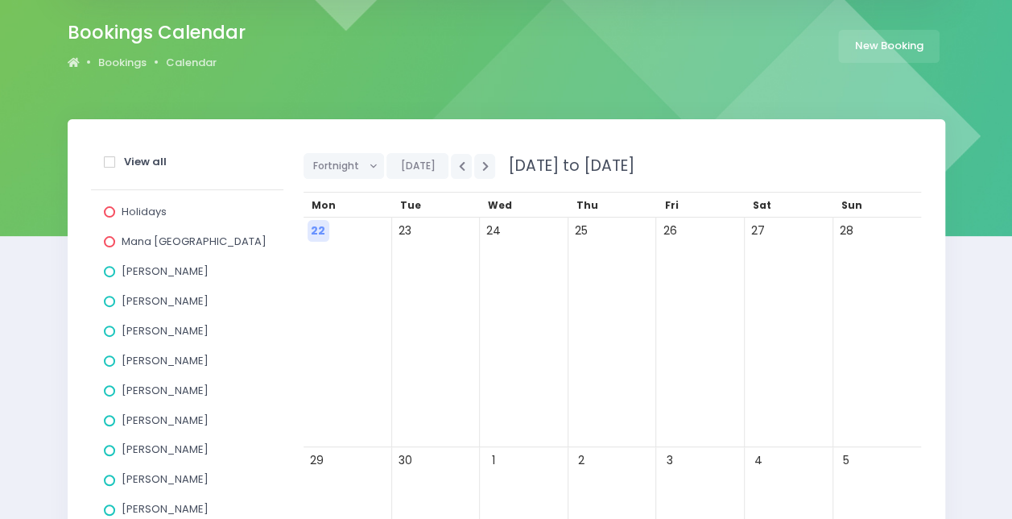
click at [170, 300] on span "[PERSON_NAME]" at bounding box center [165, 300] width 87 height 15
click at [0, 0] on input "[PERSON_NAME]" at bounding box center [0, 0] width 0 height 0
click at [482, 174] on button "button" at bounding box center [484, 166] width 21 height 25
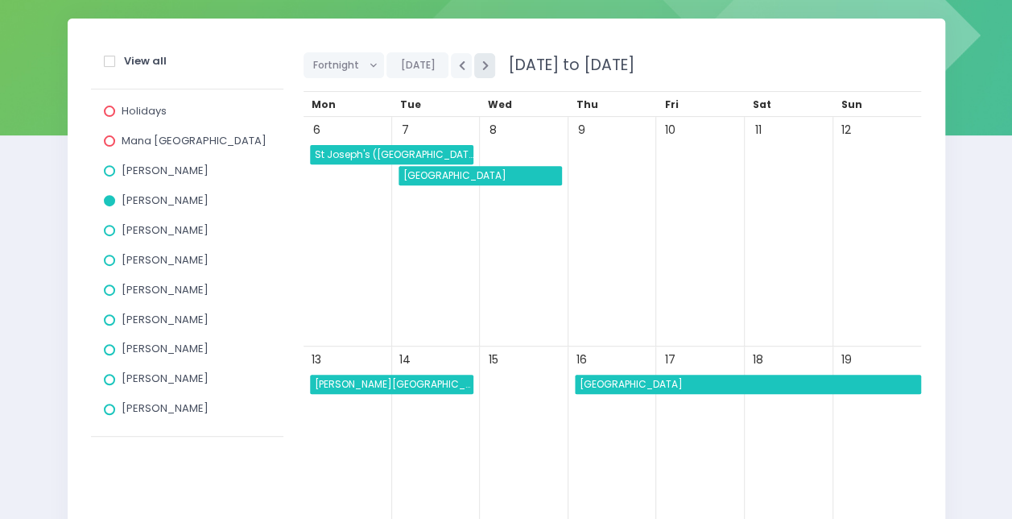
scroll to position [226, 0]
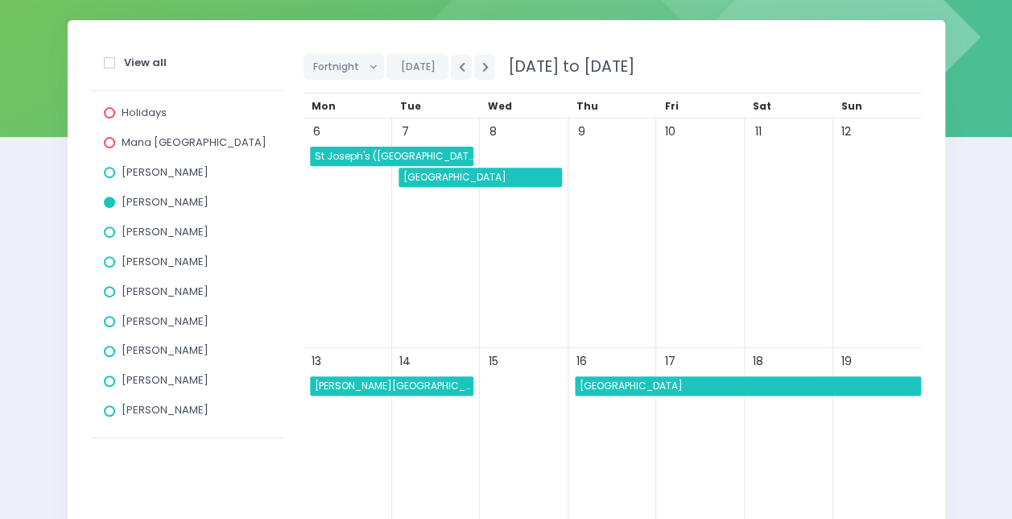
click at [221, 54] on div "View all" at bounding box center [187, 66] width 167 height 30
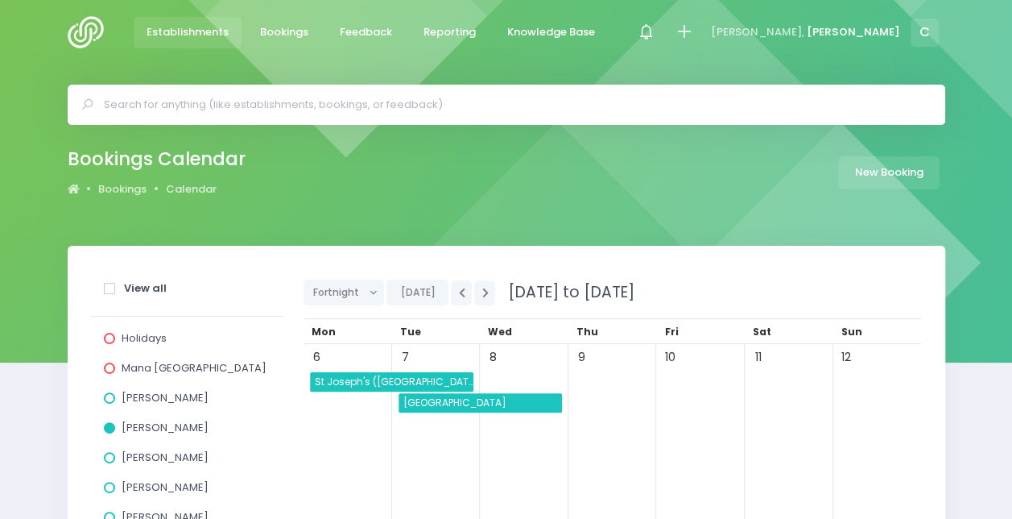
click at [217, 31] on span "Establishments" at bounding box center [188, 32] width 82 height 16
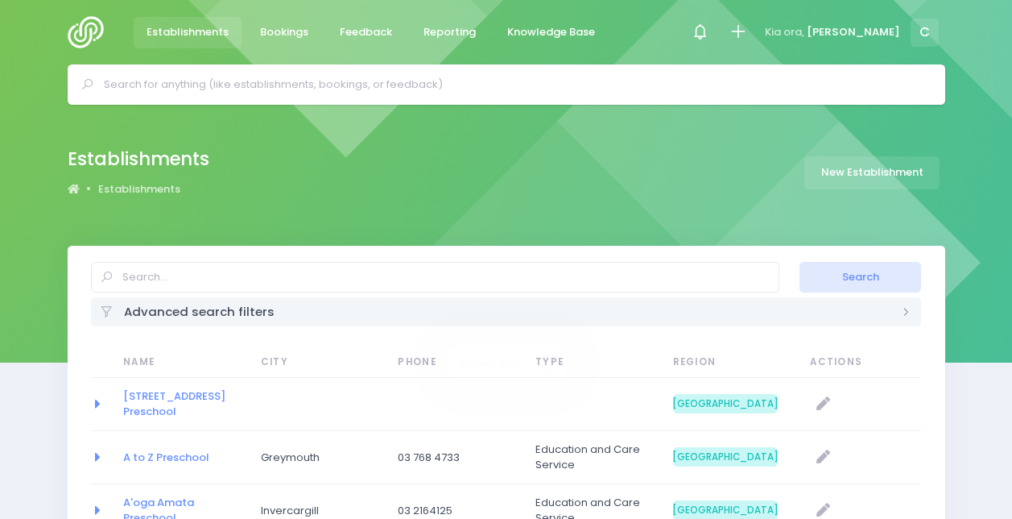
select select "20"
click at [334, 76] on input "text" at bounding box center [513, 84] width 819 height 24
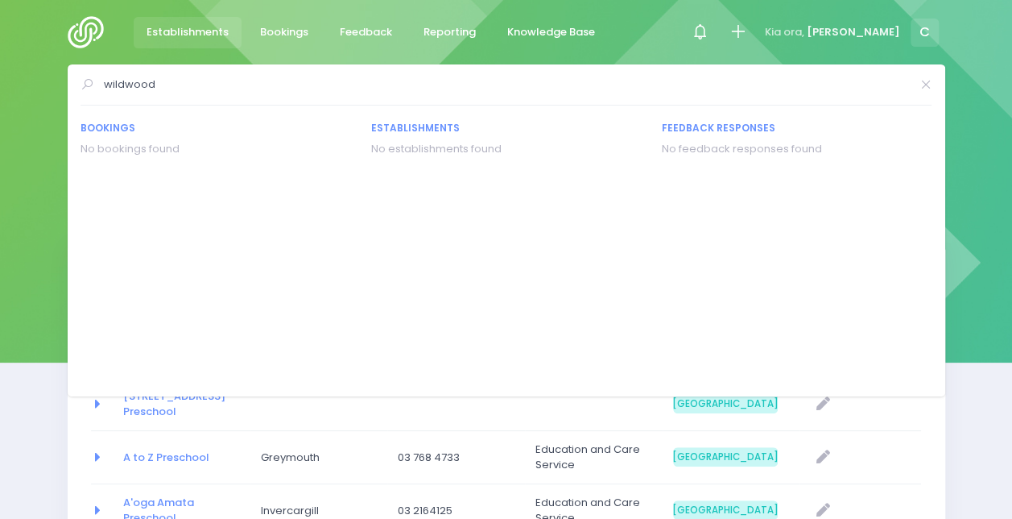
type input "wildwood"
click at [53, 161] on div "Establishments Establishments New Establishment" at bounding box center [507, 172] width 918 height 59
click at [919, 85] on icon at bounding box center [925, 85] width 13 height 0
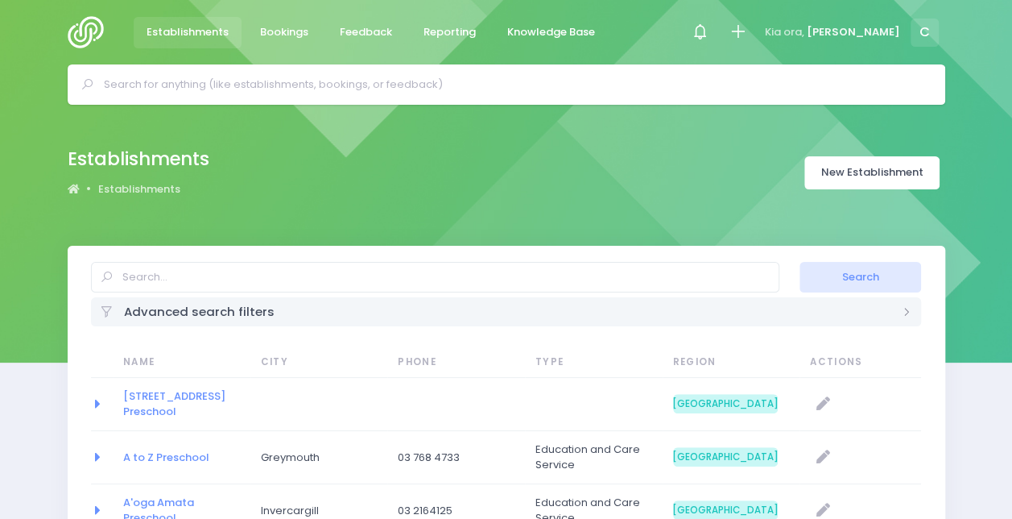
click at [865, 178] on link "New Establishment" at bounding box center [872, 172] width 135 height 33
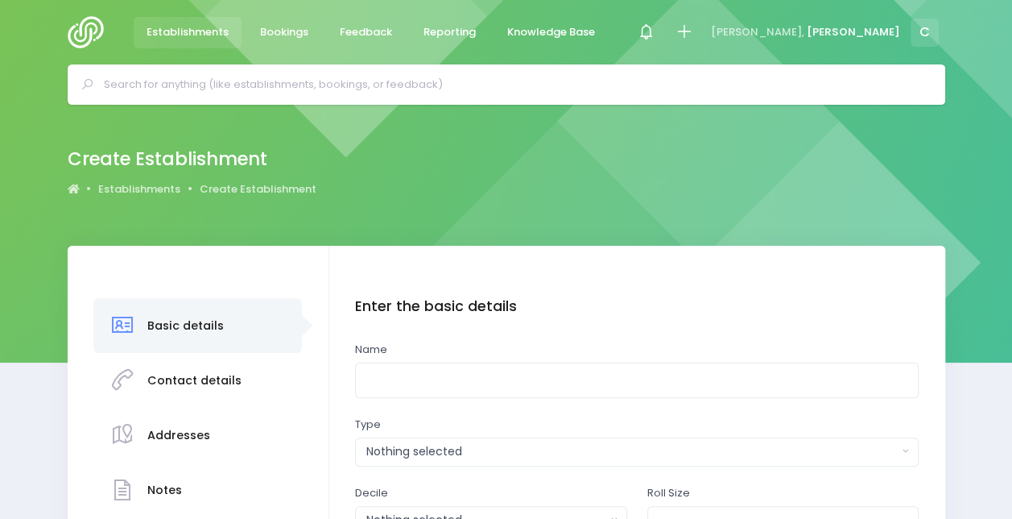
click at [418, 399] on div "Enter the basic details Name Type Casual-Education and Care Education and Care …" at bounding box center [637, 435] width 564 height 275
click at [432, 375] on input "text" at bounding box center [637, 380] width 564 height 36
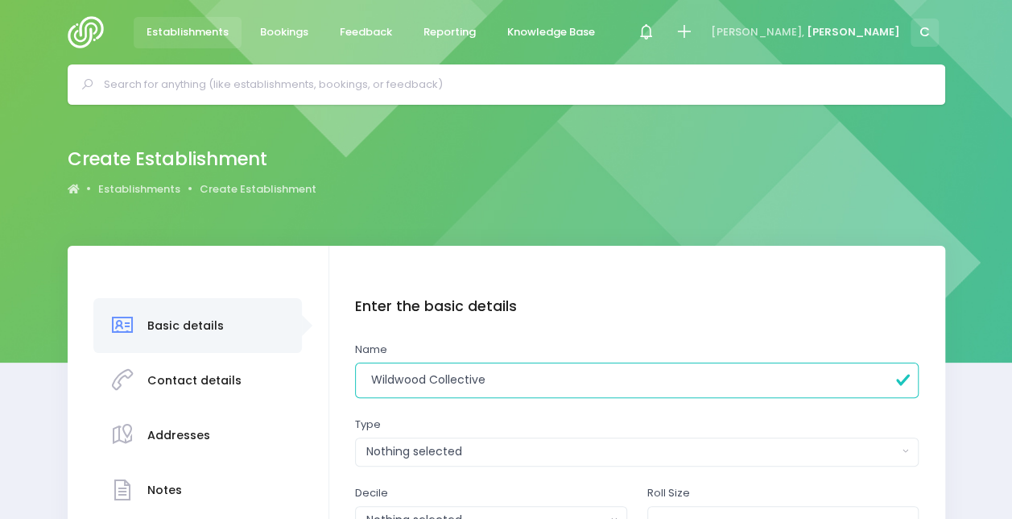
type input "Wildwood Collective"
click at [463, 349] on div "Name Wildwood Collective" at bounding box center [637, 370] width 564 height 57
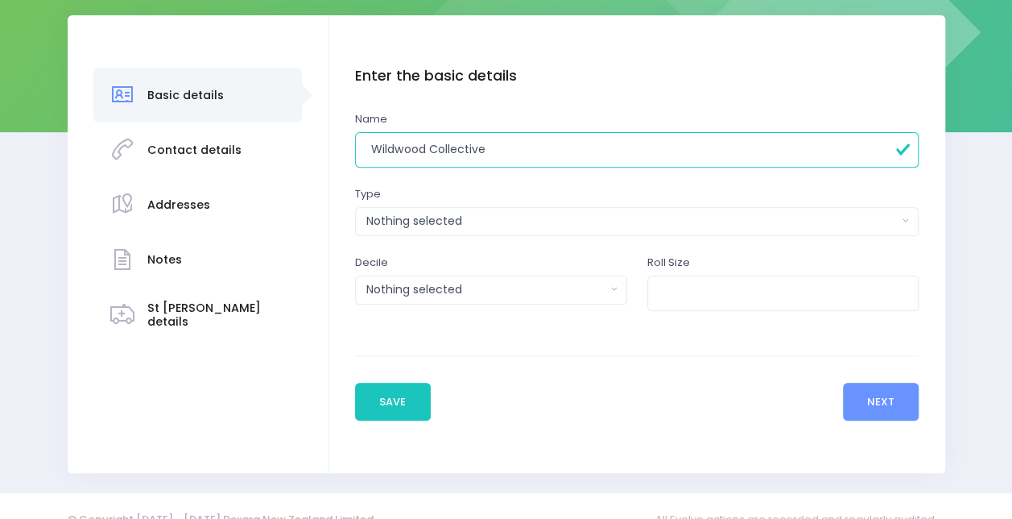
scroll to position [251, 0]
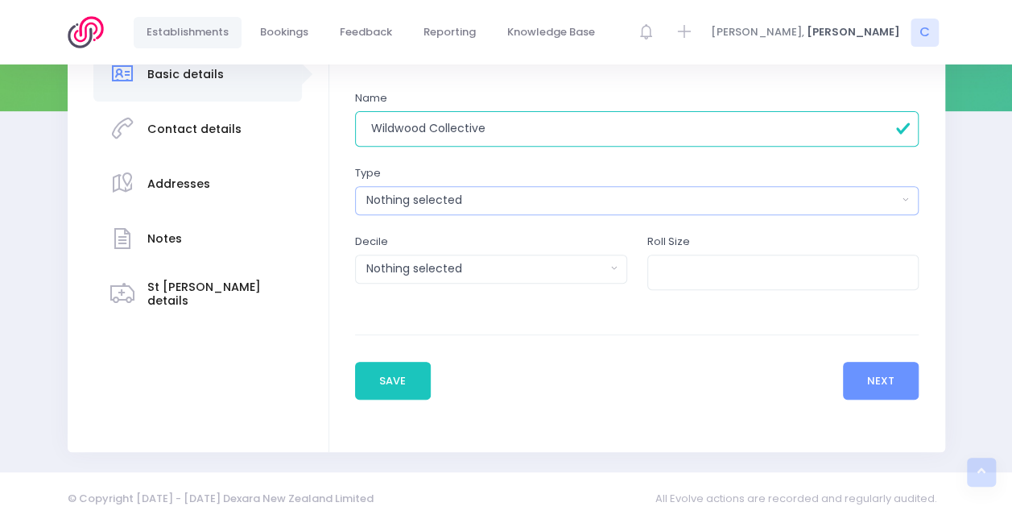
click at [441, 201] on div "Nothing selected" at bounding box center [632, 200] width 532 height 17
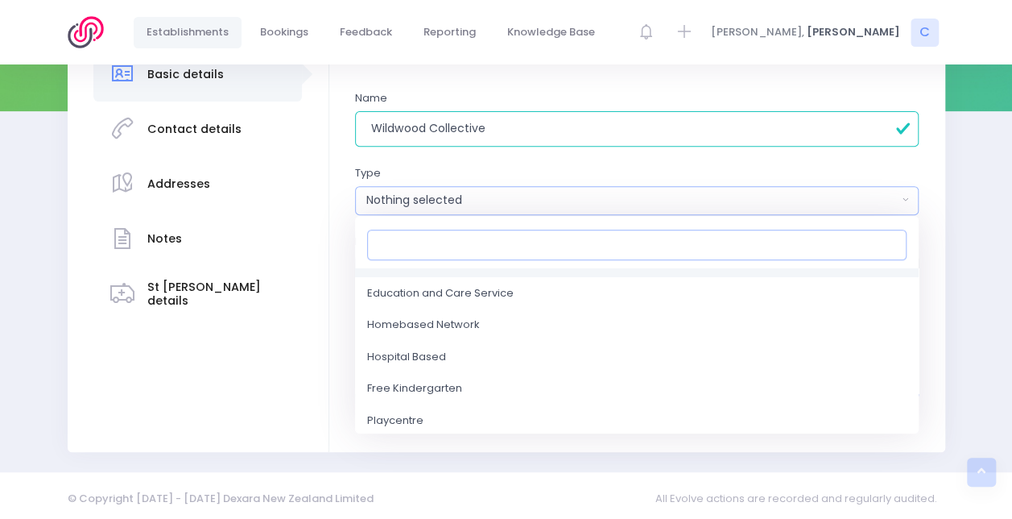
scroll to position [81, 0]
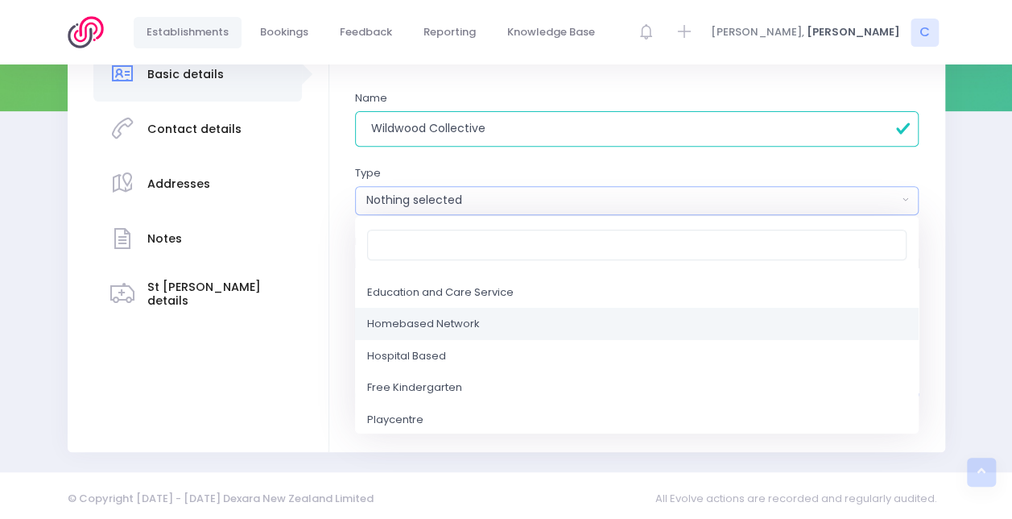
click at [455, 330] on span "Homebased Network" at bounding box center [423, 324] width 113 height 16
select select "Homebased Network"
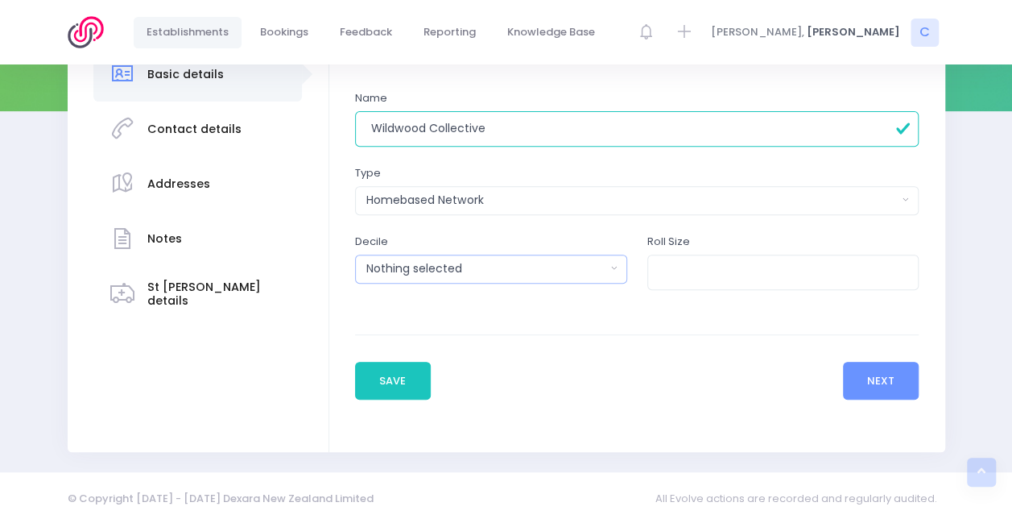
click at [467, 275] on div "Nothing selected" at bounding box center [485, 268] width 239 height 17
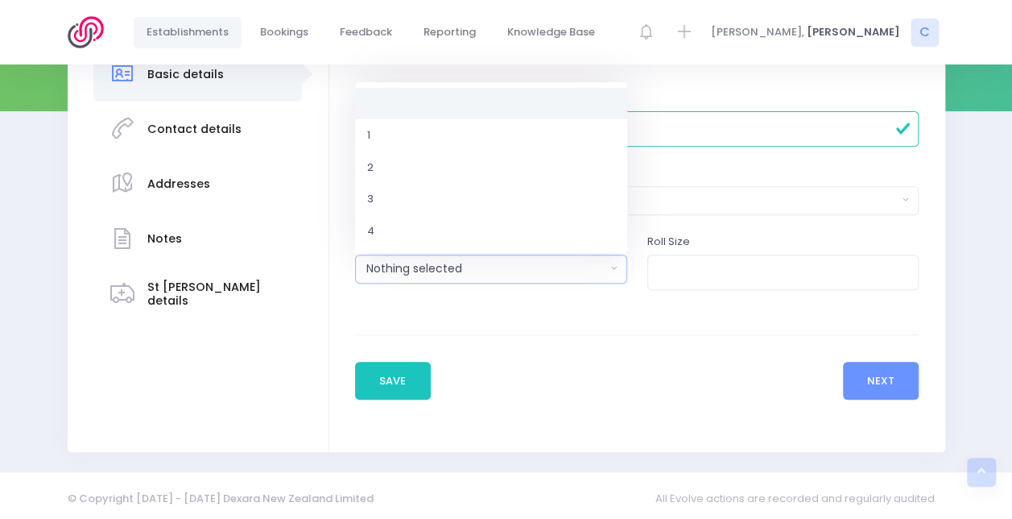
click at [467, 275] on div "Nothing selected" at bounding box center [485, 268] width 239 height 17
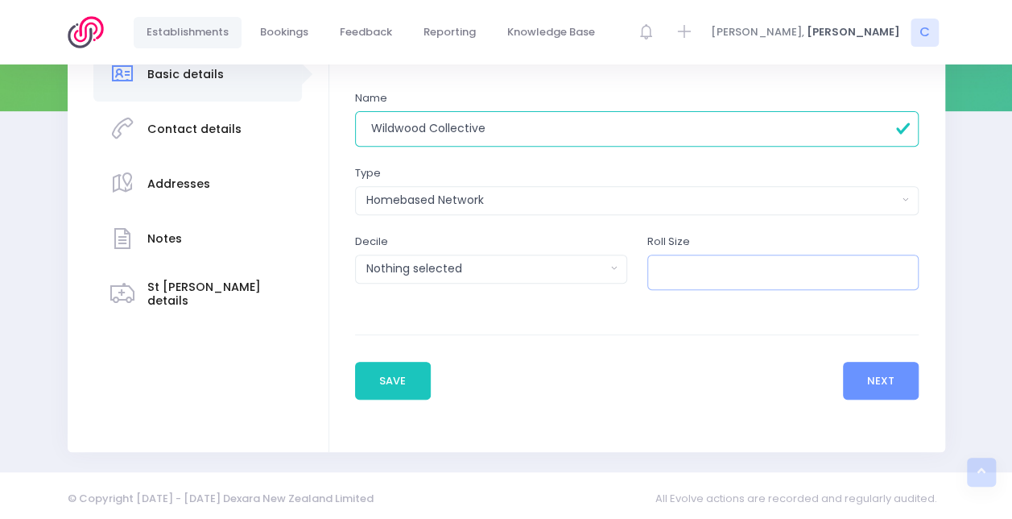
click at [778, 287] on input "number" at bounding box center [784, 273] width 272 height 36
type input "20"
click at [871, 369] on button "Next" at bounding box center [881, 381] width 77 height 39
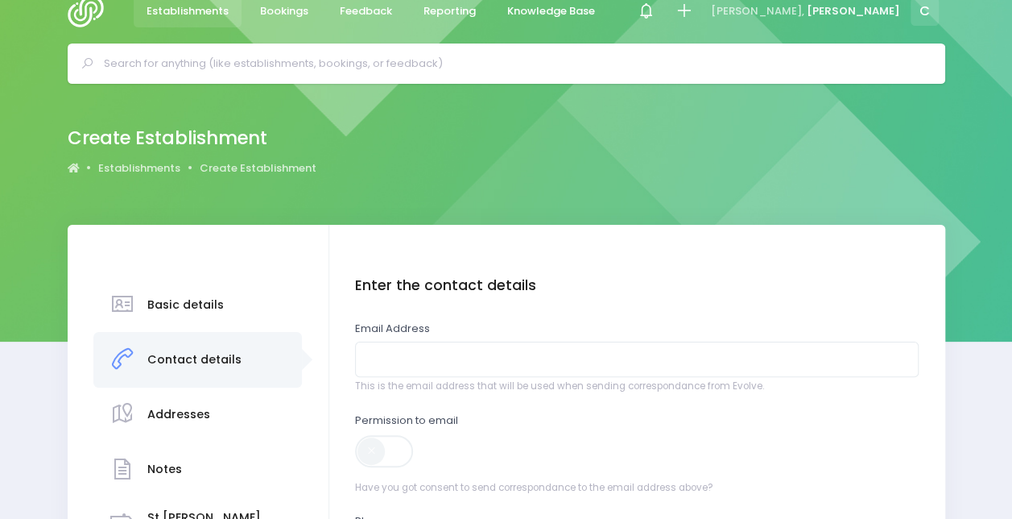
scroll to position [0, 0]
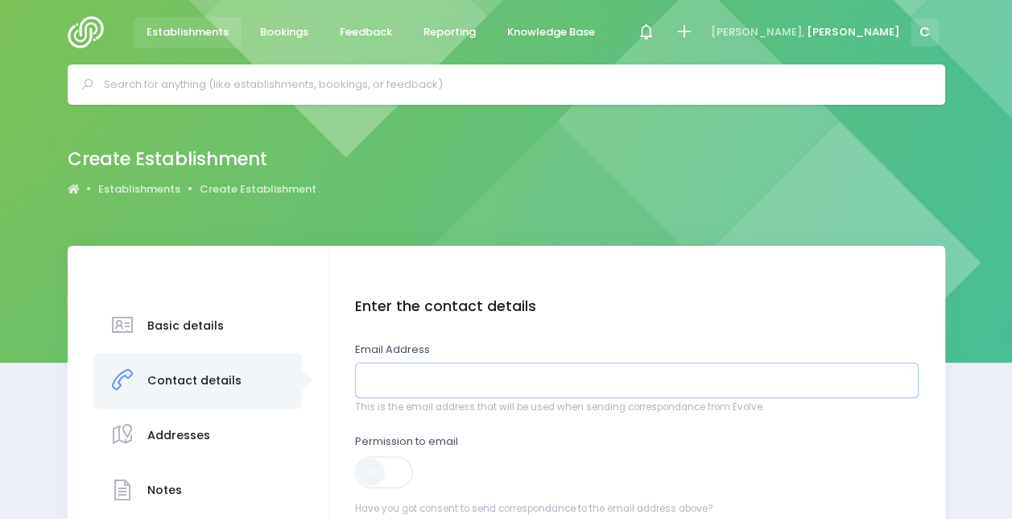
click at [681, 383] on input "email" at bounding box center [637, 380] width 564 height 36
paste input "[EMAIL_ADDRESS][DOMAIN_NAME]"
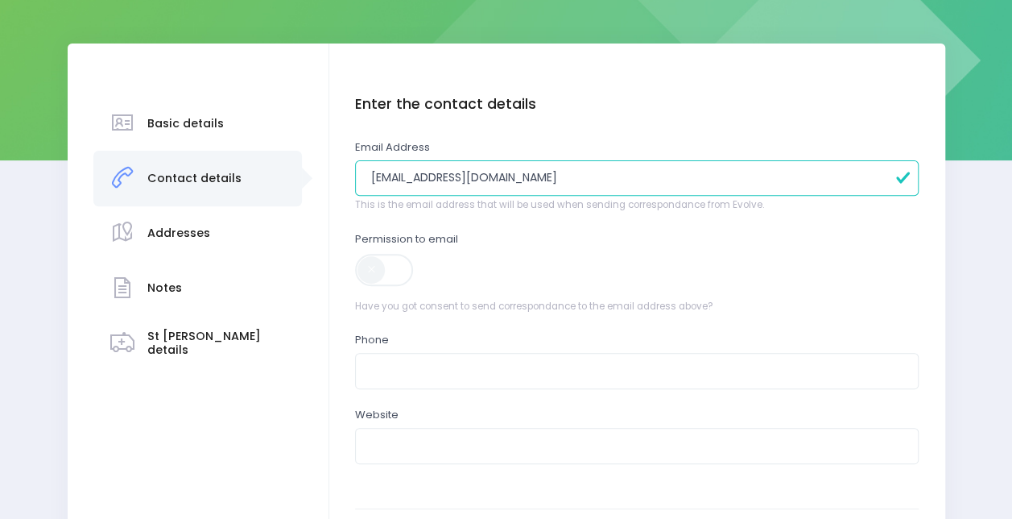
scroll to position [239, 0]
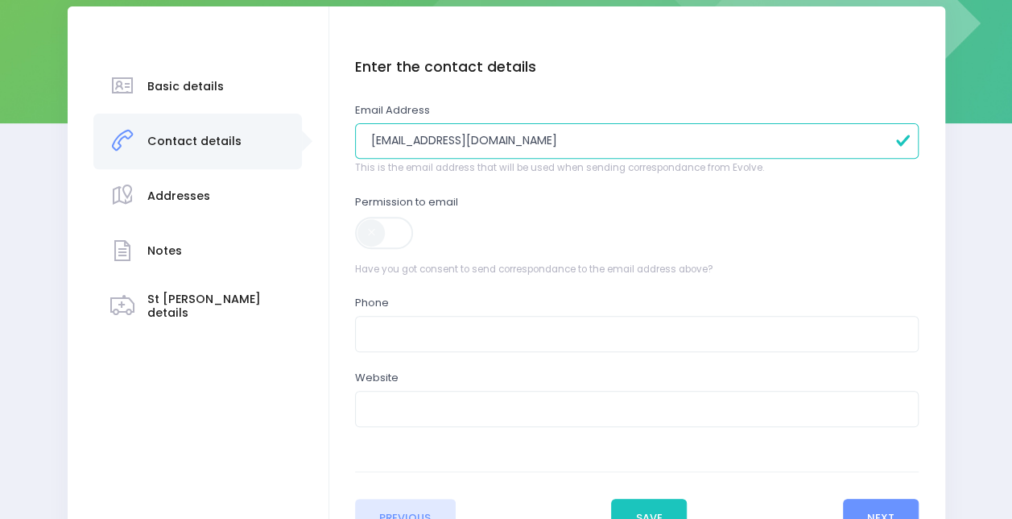
type input "wildwood.collectivenz@gmail.com"
click at [359, 223] on span at bounding box center [385, 233] width 60 height 32
click at [482, 324] on input "text" at bounding box center [637, 334] width 564 height 36
paste input "021 207 8486"
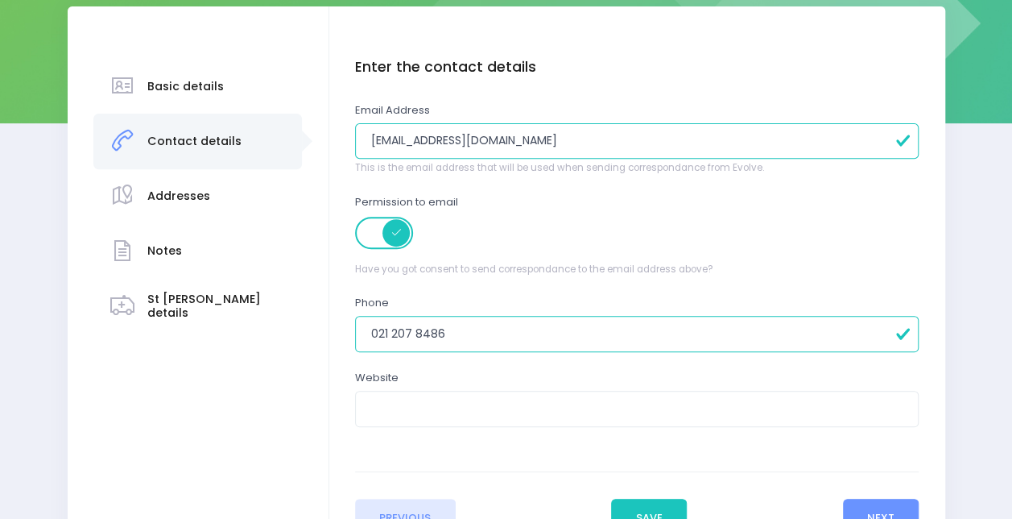
type input "021 207 8486"
click at [738, 458] on form "Enter the basic details Name Wildwood Collective Type Casual-Education and Care…" at bounding box center [637, 298] width 564 height 478
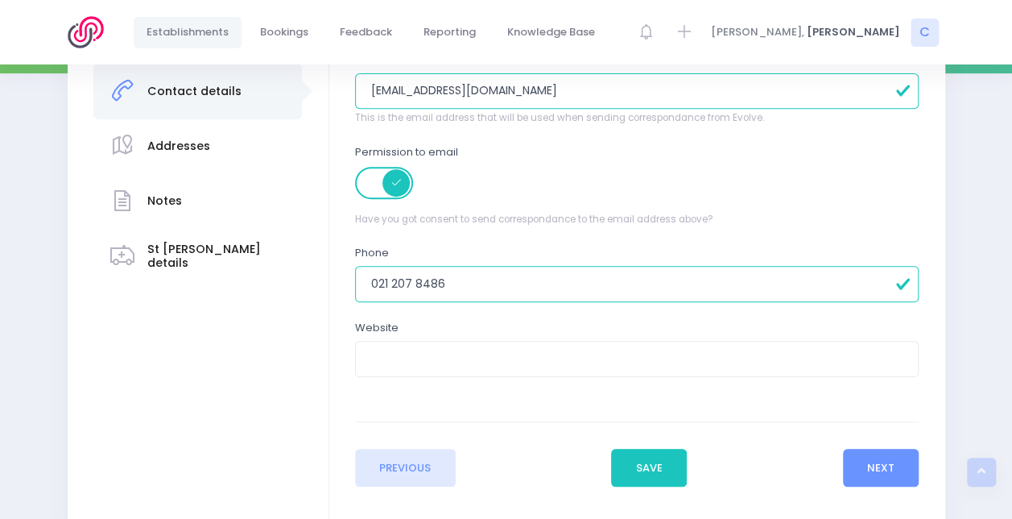
scroll to position [290, 0]
click at [863, 455] on button "Next" at bounding box center [881, 467] width 77 height 39
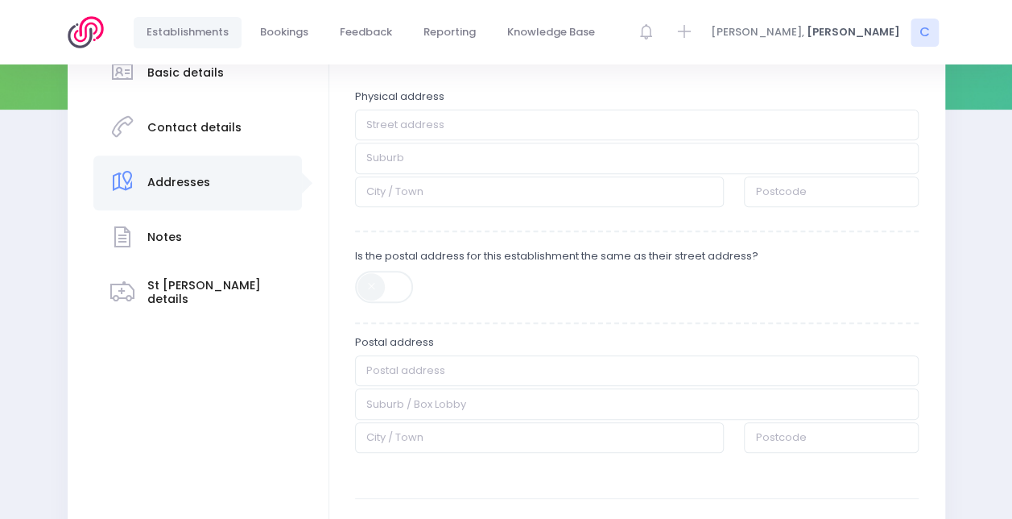
scroll to position [255, 0]
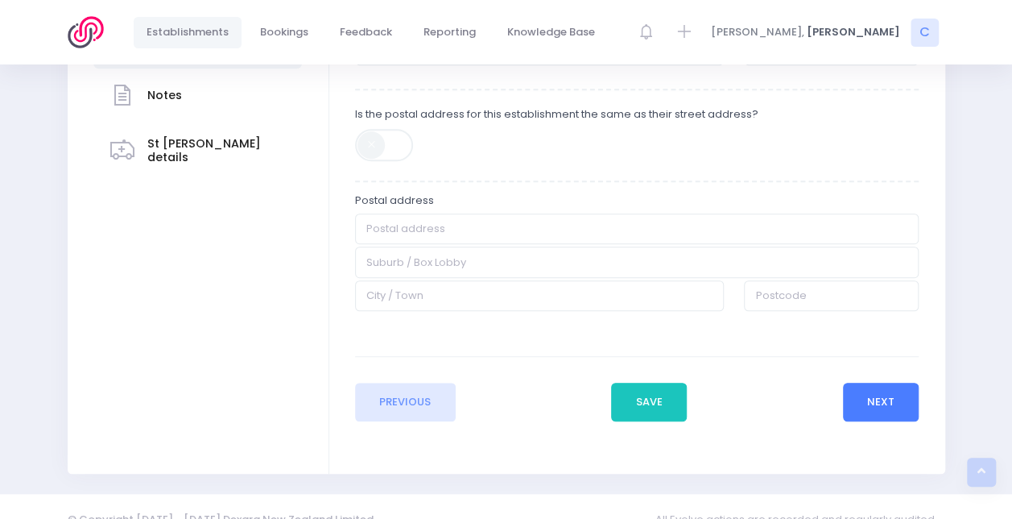
click at [868, 401] on button "Next" at bounding box center [881, 402] width 77 height 39
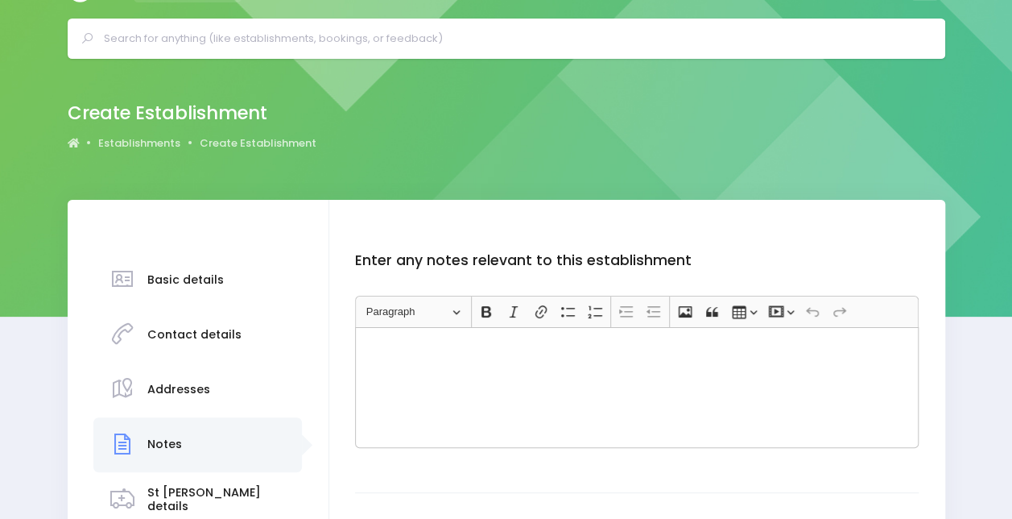
scroll to position [0, 0]
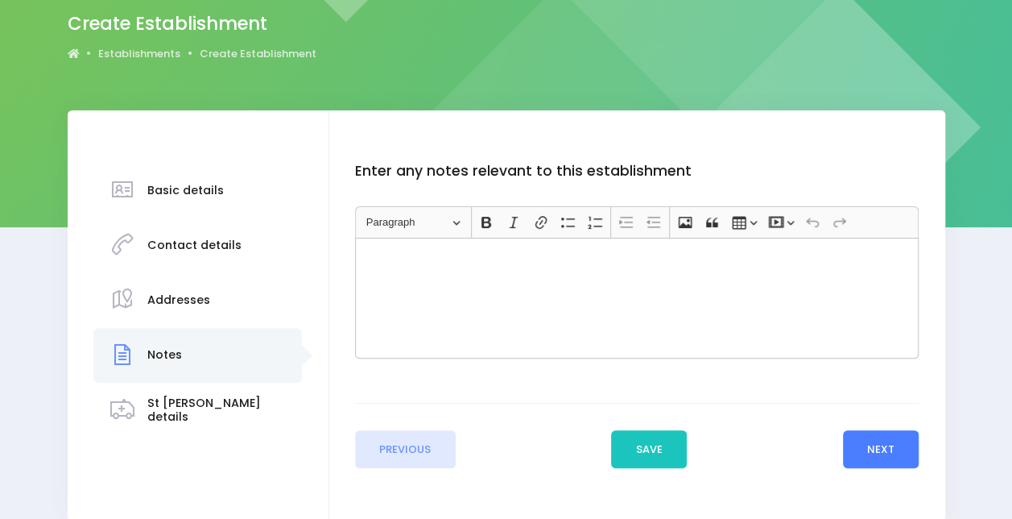
click at [878, 437] on button "Next" at bounding box center [881, 449] width 77 height 39
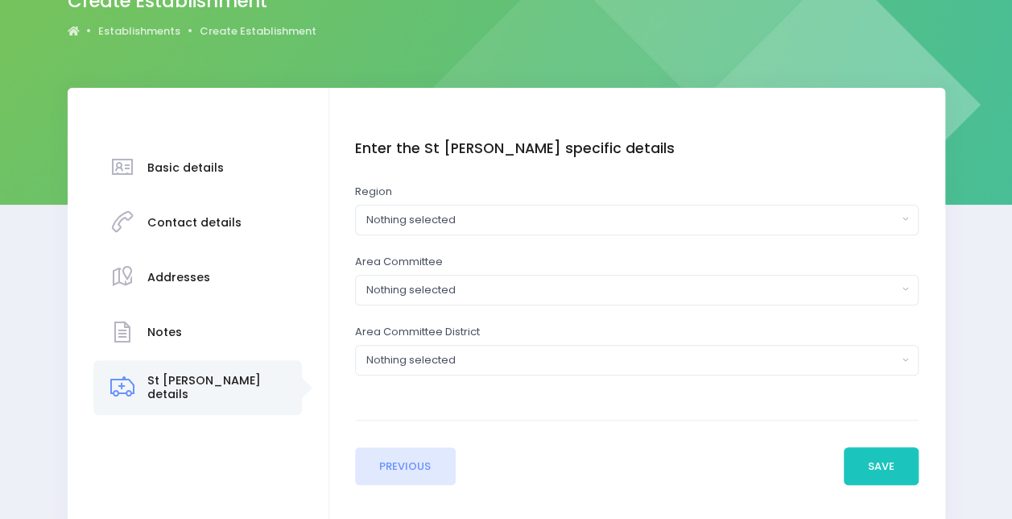
scroll to position [159, 0]
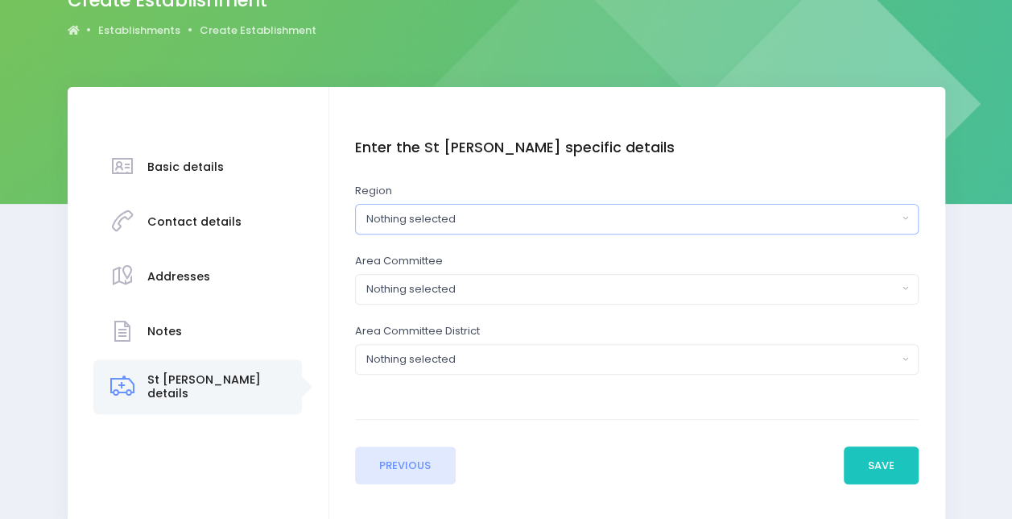
click at [501, 217] on div "Nothing selected" at bounding box center [632, 219] width 532 height 16
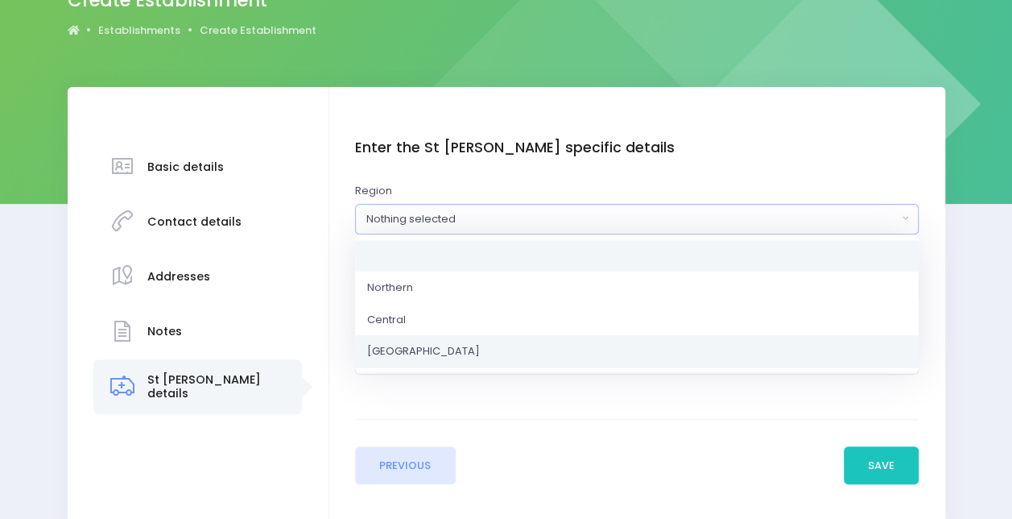
click at [426, 358] on link "[GEOGRAPHIC_DATA]" at bounding box center [637, 351] width 564 height 32
select select "[GEOGRAPHIC_DATA]"
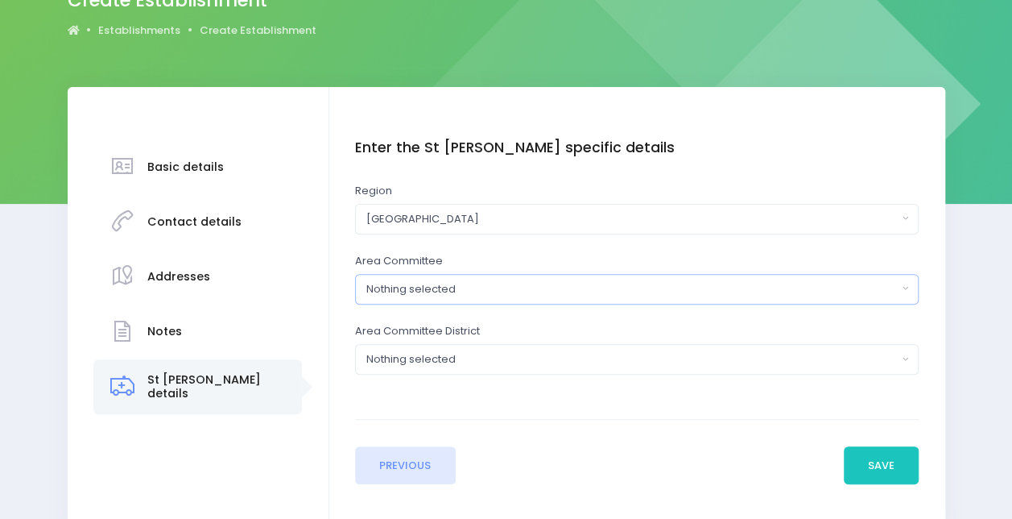
click at [435, 281] on div "Nothing selected" at bounding box center [632, 289] width 532 height 16
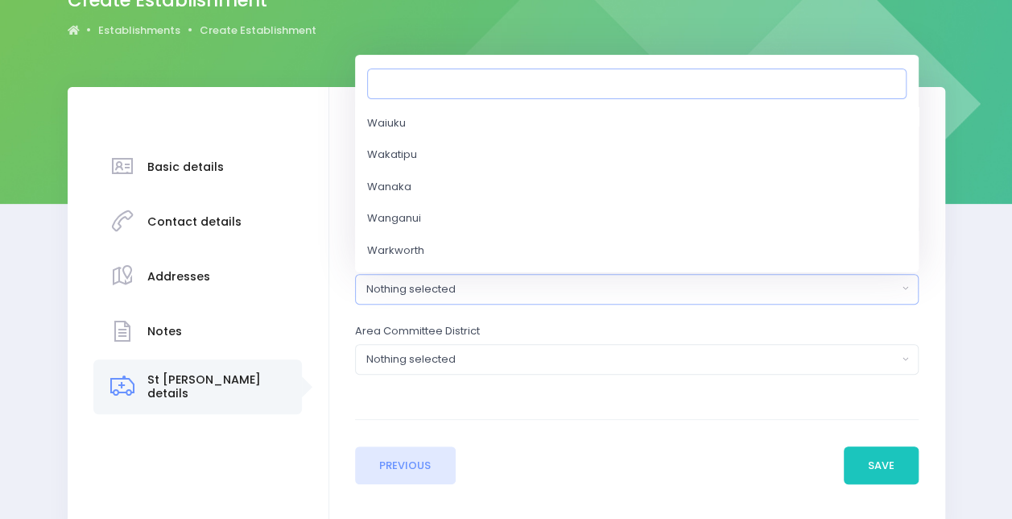
scroll to position [4071, 0]
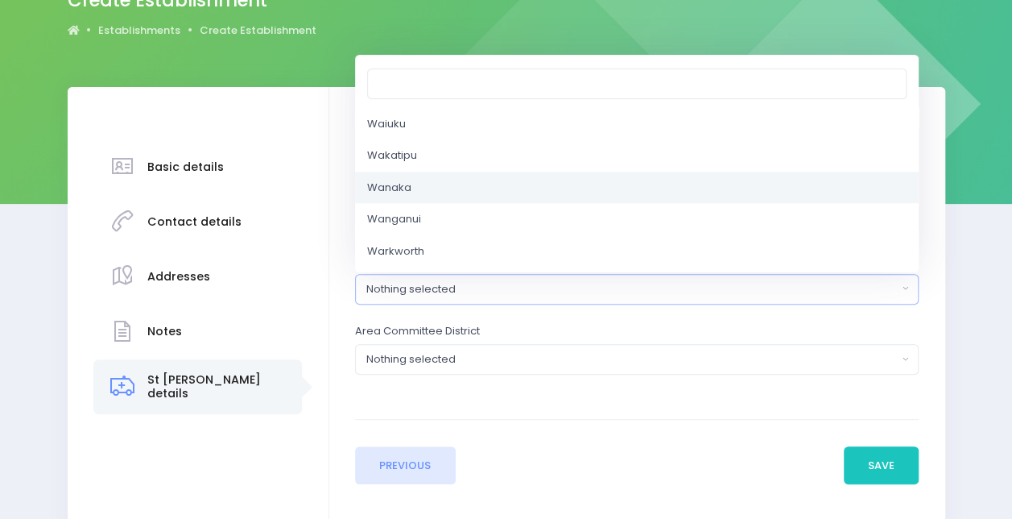
click at [432, 184] on link "Wanaka" at bounding box center [637, 188] width 564 height 32
select select "Wanaka"
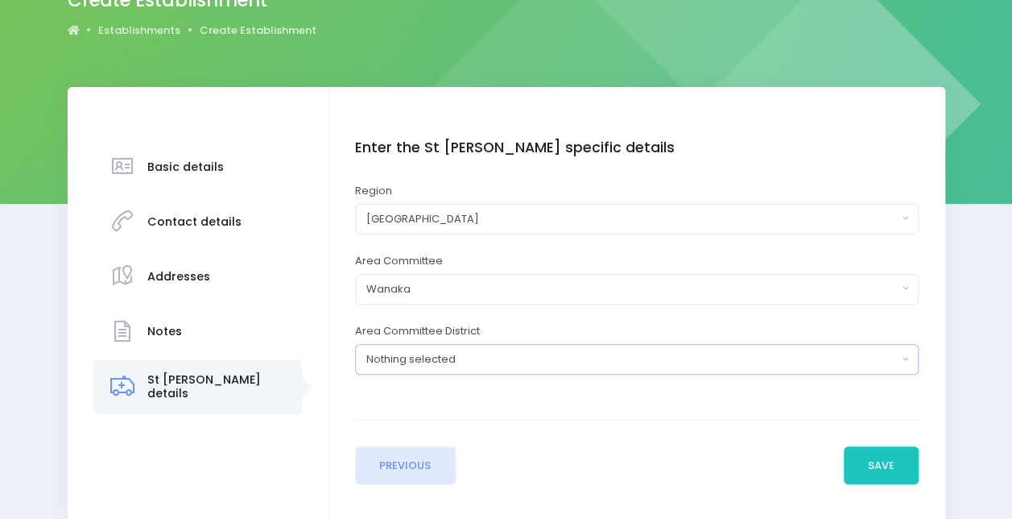
click at [428, 348] on button "Nothing selected" at bounding box center [637, 359] width 564 height 31
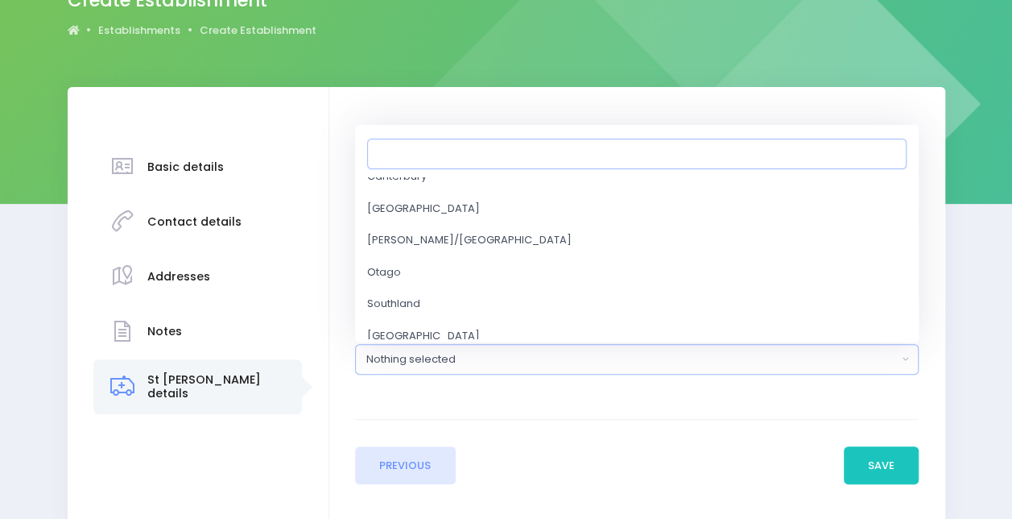
scroll to position [625, 0]
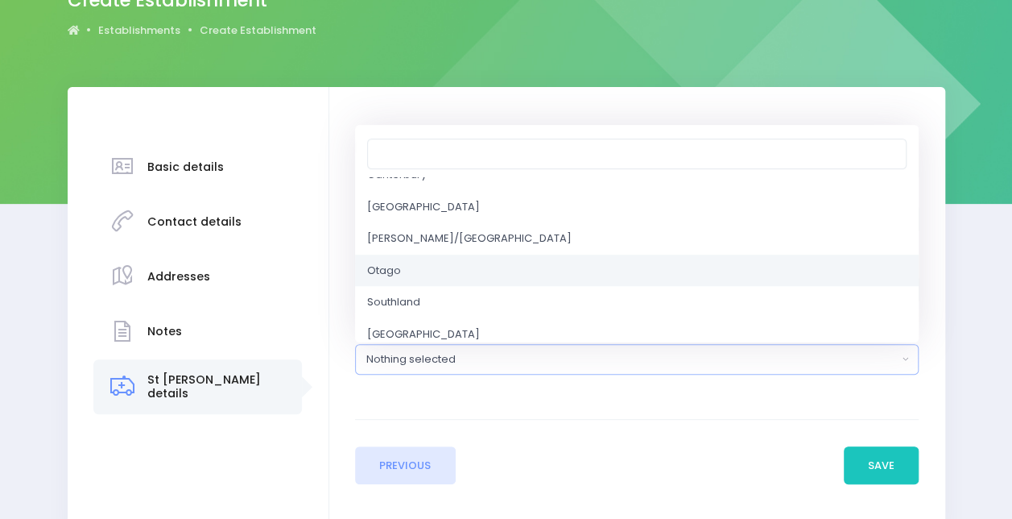
click at [431, 266] on link "Otago" at bounding box center [637, 270] width 564 height 32
select select "Otago"
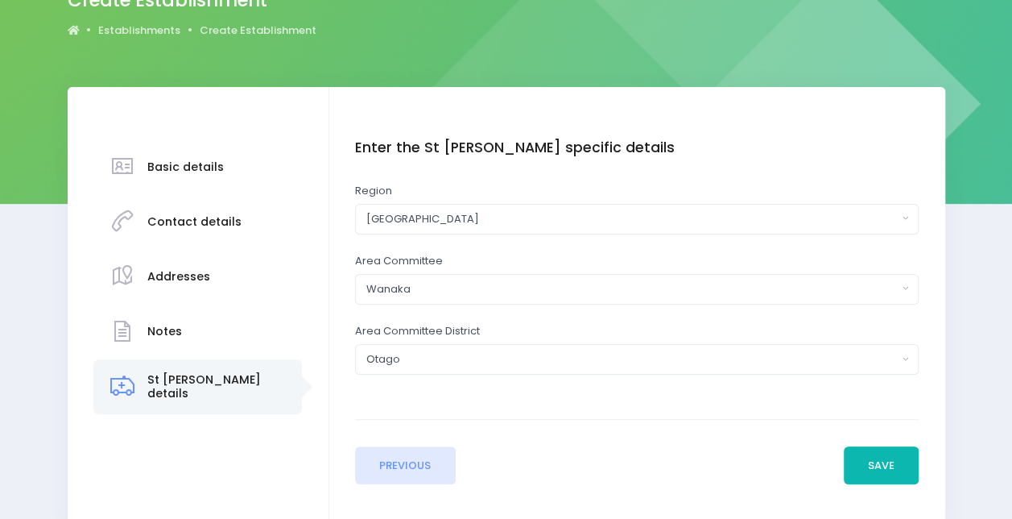
click at [897, 460] on button "Save" at bounding box center [882, 465] width 76 height 39
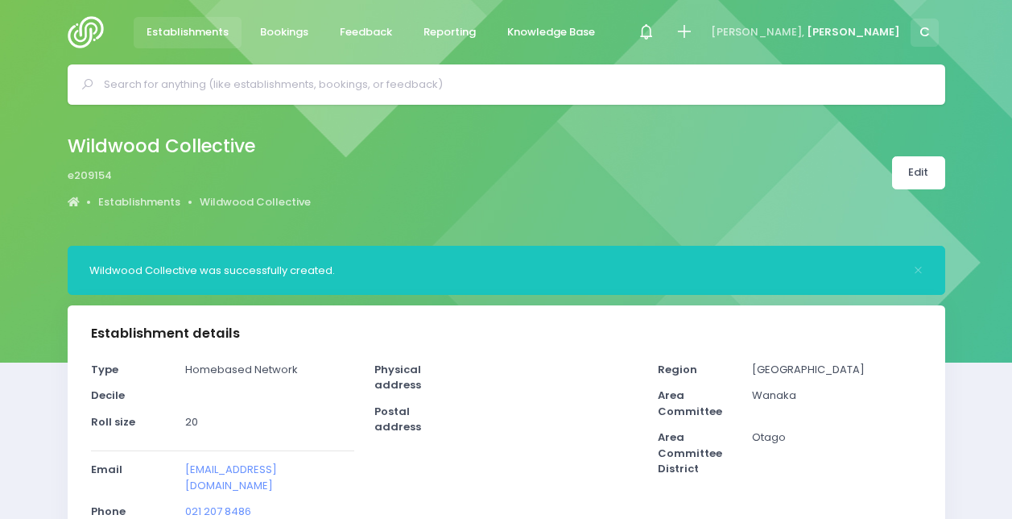
select select "5"
click at [278, 34] on span "Bookings" at bounding box center [284, 32] width 48 height 16
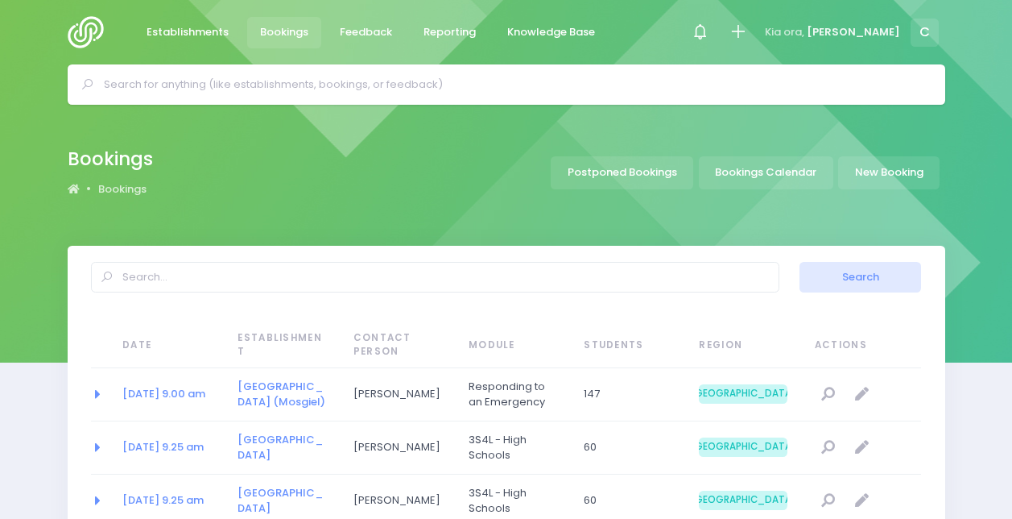
select select "20"
click at [907, 173] on link "New Booking" at bounding box center [888, 172] width 101 height 33
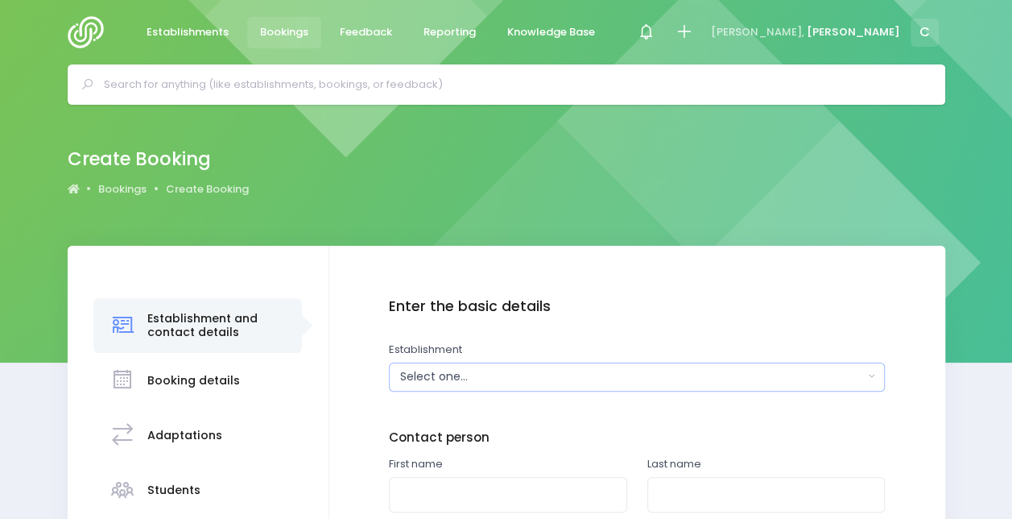
click at [438, 374] on div "Select one..." at bounding box center [632, 376] width 464 height 17
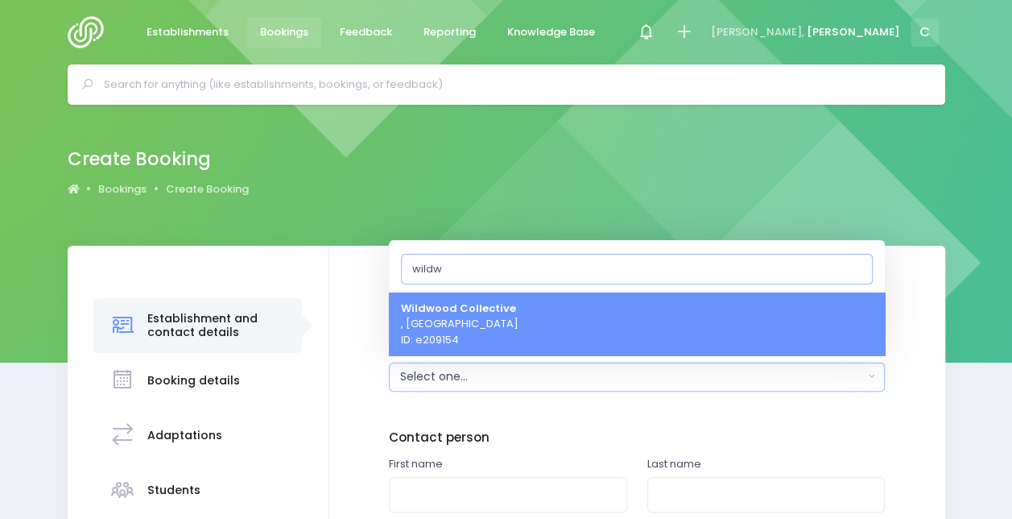
type input "wildw"
click at [453, 321] on span "Wildwood Collective , South Island Region ID: e209154" at bounding box center [460, 324] width 118 height 48
select select "209154"
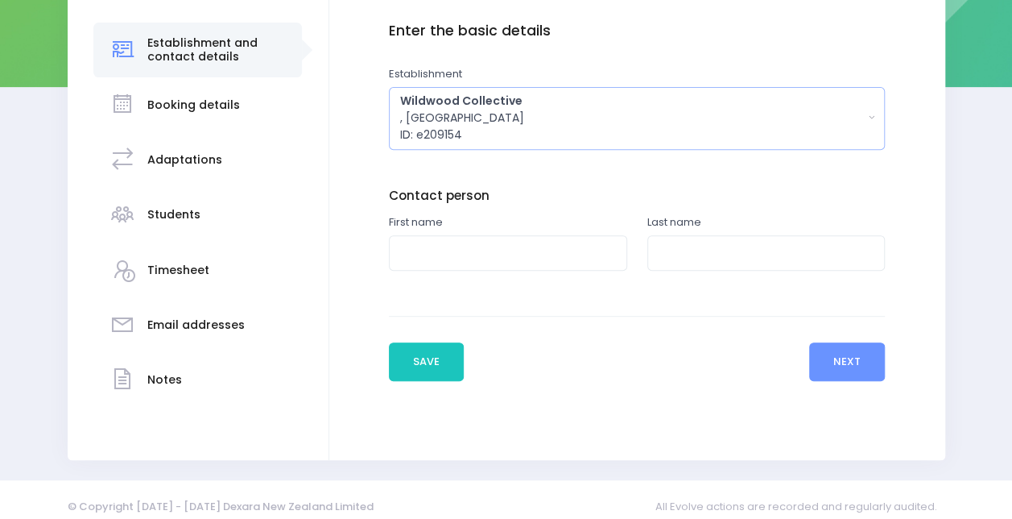
scroll to position [288, 0]
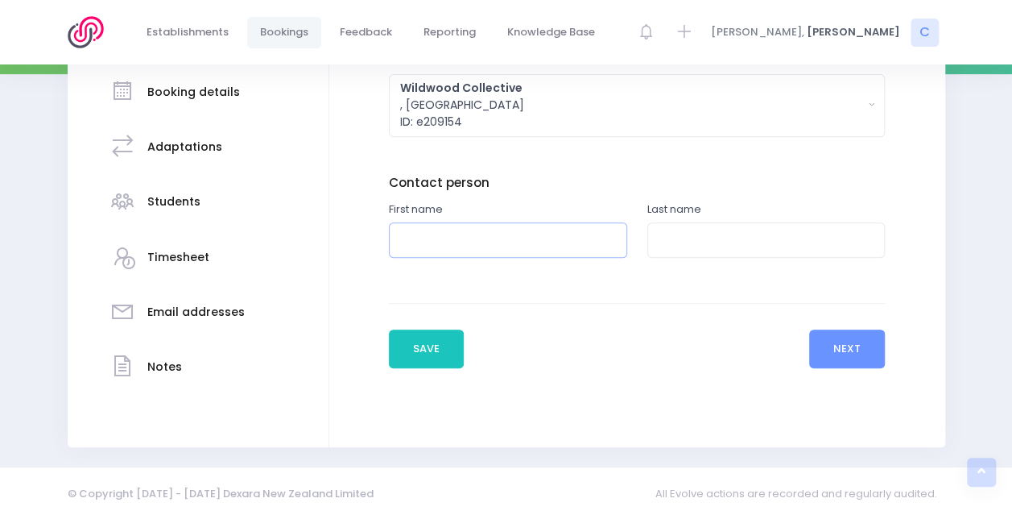
click at [480, 232] on input "text" at bounding box center [508, 240] width 238 height 36
type input "Prairie"
click at [726, 246] on input "text" at bounding box center [767, 240] width 238 height 36
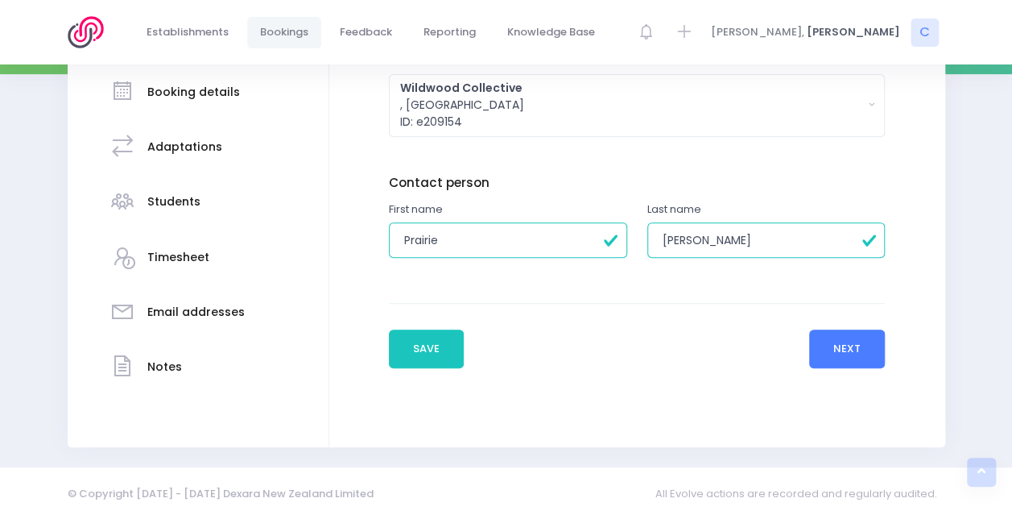
type input "Pritchett"
click at [855, 337] on button "Next" at bounding box center [847, 348] width 77 height 39
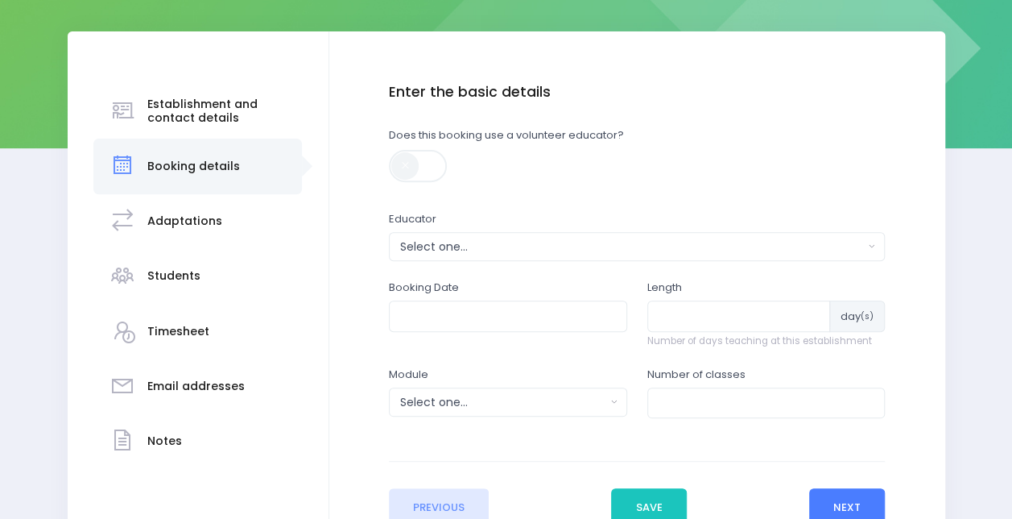
scroll to position [271, 0]
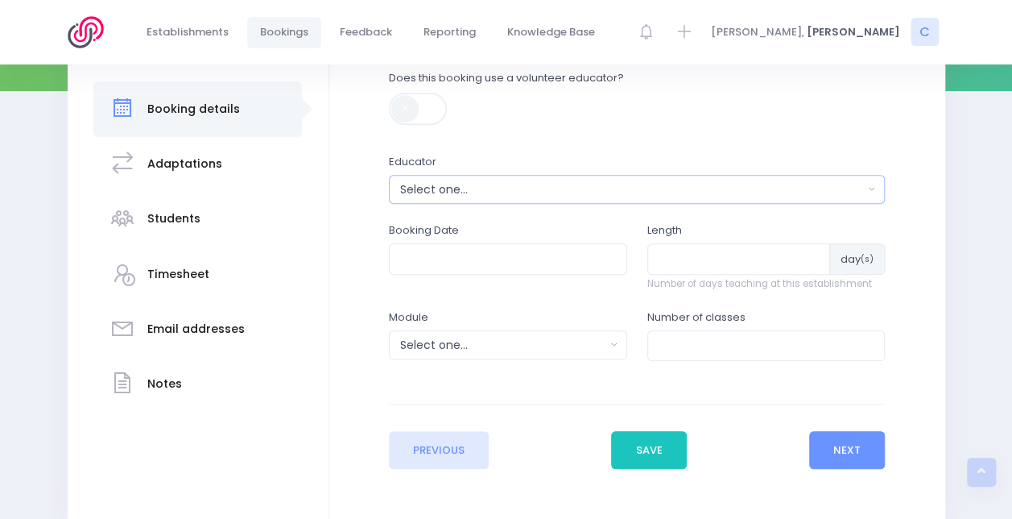
click at [573, 198] on button "Select one..." at bounding box center [637, 189] width 496 height 29
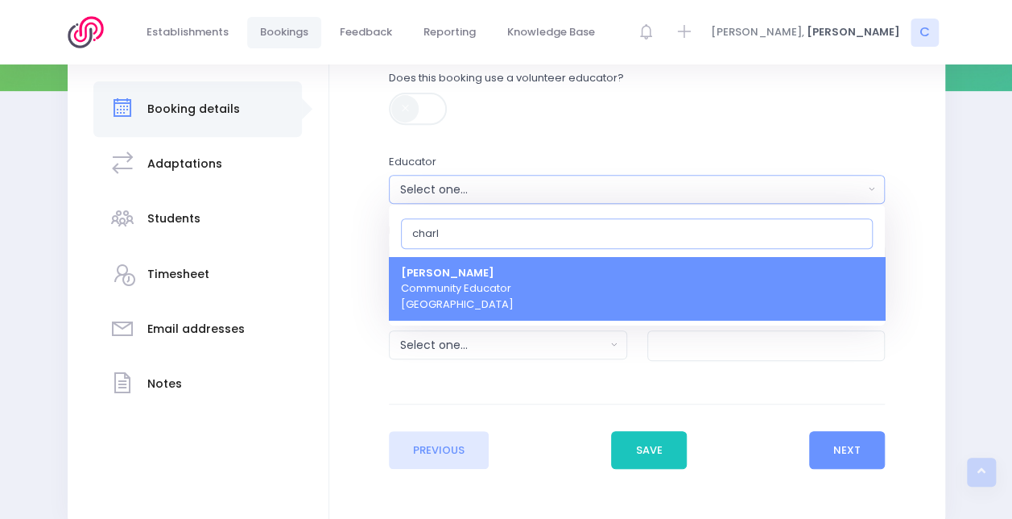
type input "charl"
click at [522, 296] on link "[PERSON_NAME] Community Educator [GEOGRAPHIC_DATA]" at bounding box center [637, 289] width 496 height 64
select select "660290"
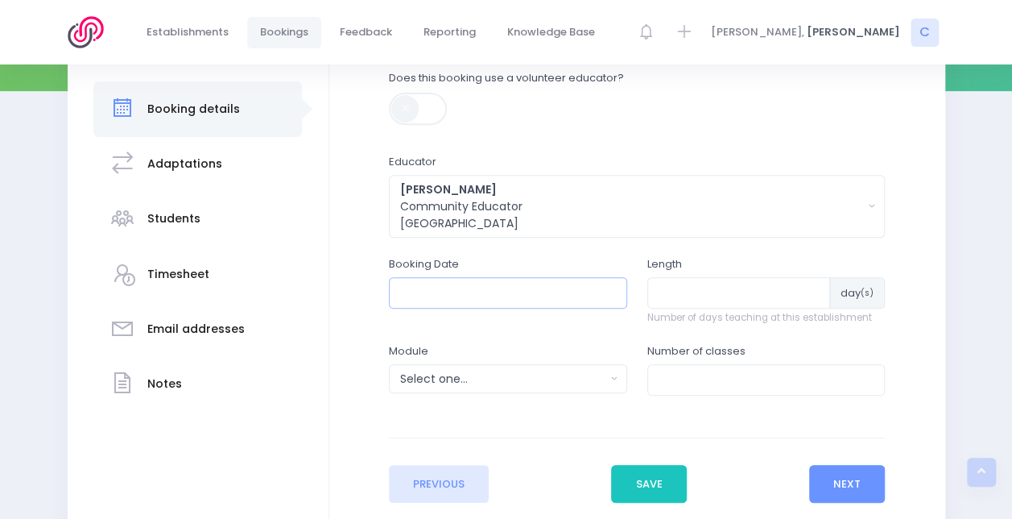
click at [512, 298] on input "text" at bounding box center [508, 292] width 238 height 31
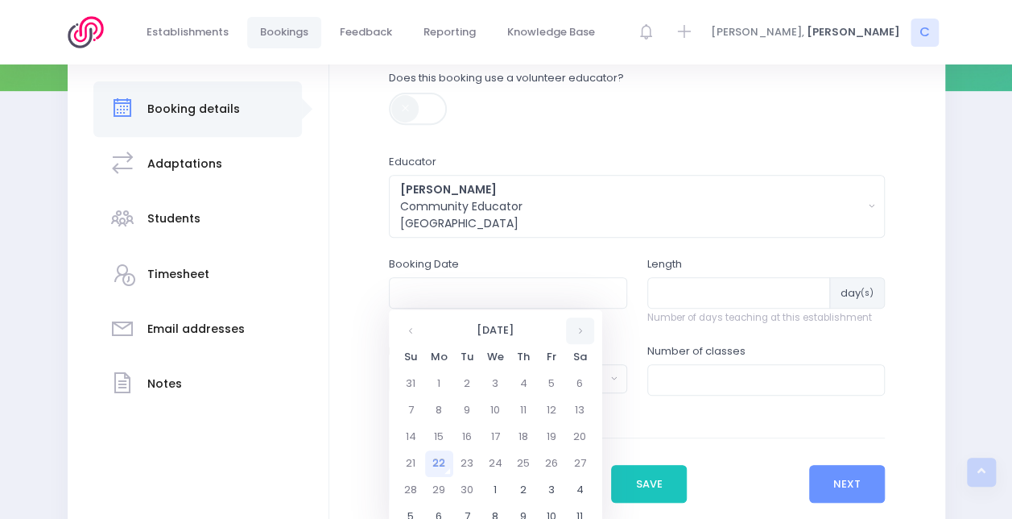
click at [586, 335] on th at bounding box center [580, 330] width 28 height 27
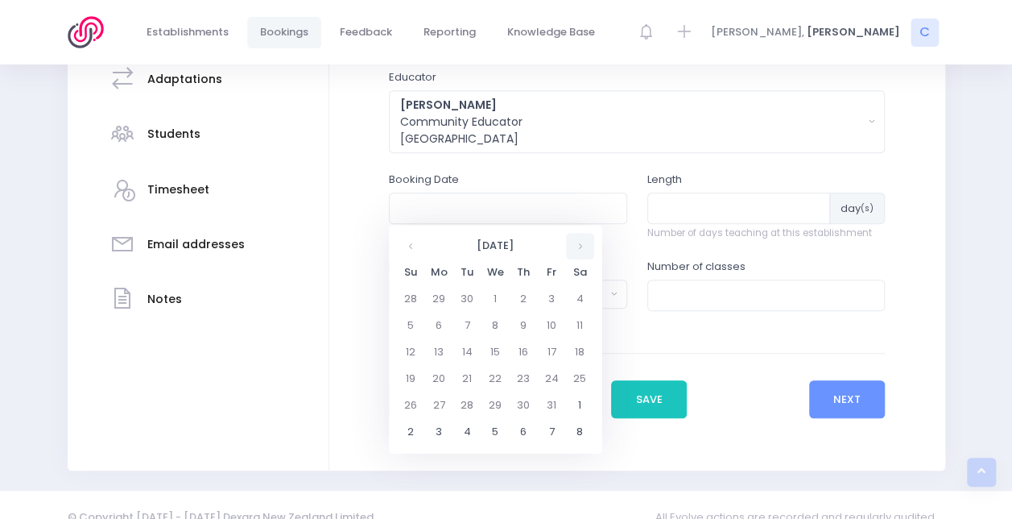
scroll to position [357, 0]
click at [493, 357] on td "15" at bounding box center [496, 351] width 28 height 27
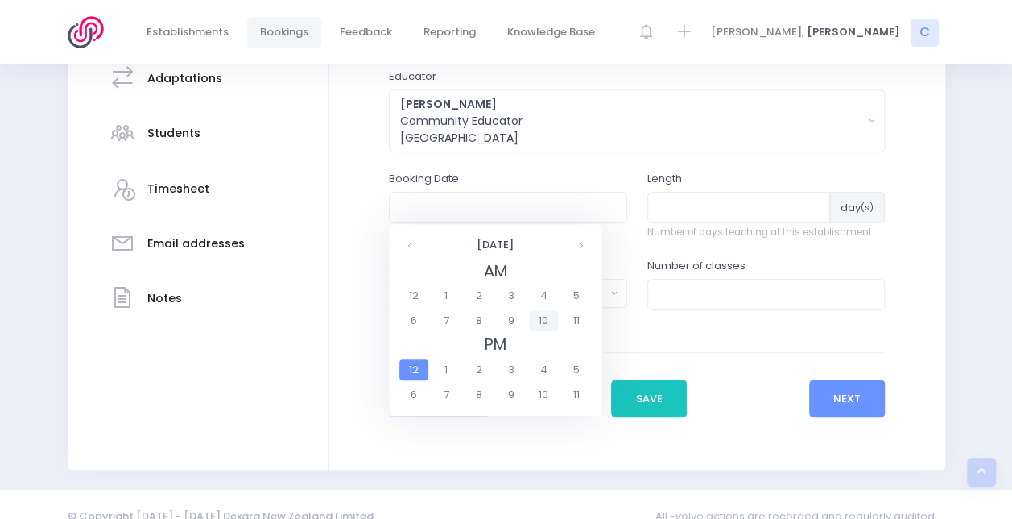
click at [542, 316] on span "10" at bounding box center [543, 320] width 28 height 21
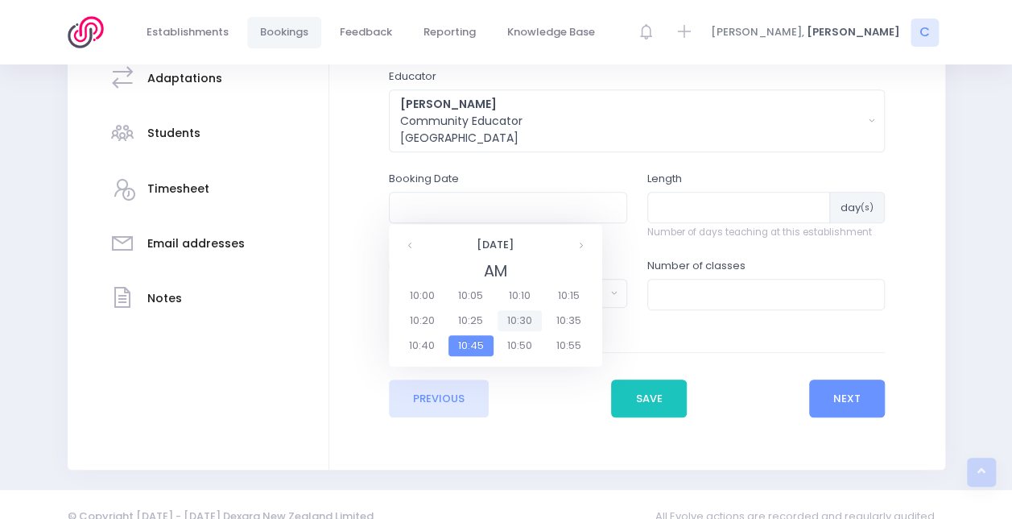
click at [530, 316] on span "10:30" at bounding box center [520, 320] width 45 height 21
type input "15/10/2025 10:30 AM"
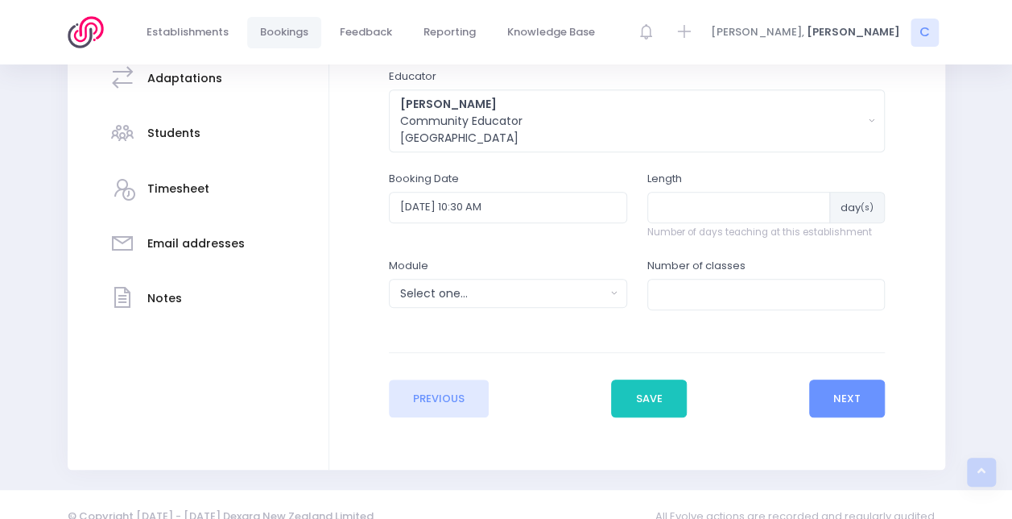
click at [728, 187] on div "Length day (s) Number of days teaching at this establishment" at bounding box center [767, 205] width 238 height 68
click at [714, 196] on input "number" at bounding box center [740, 207] width 184 height 31
type input "1"
click at [662, 151] on button "Charlie Palmer Community Educator South Island Region" at bounding box center [637, 120] width 496 height 63
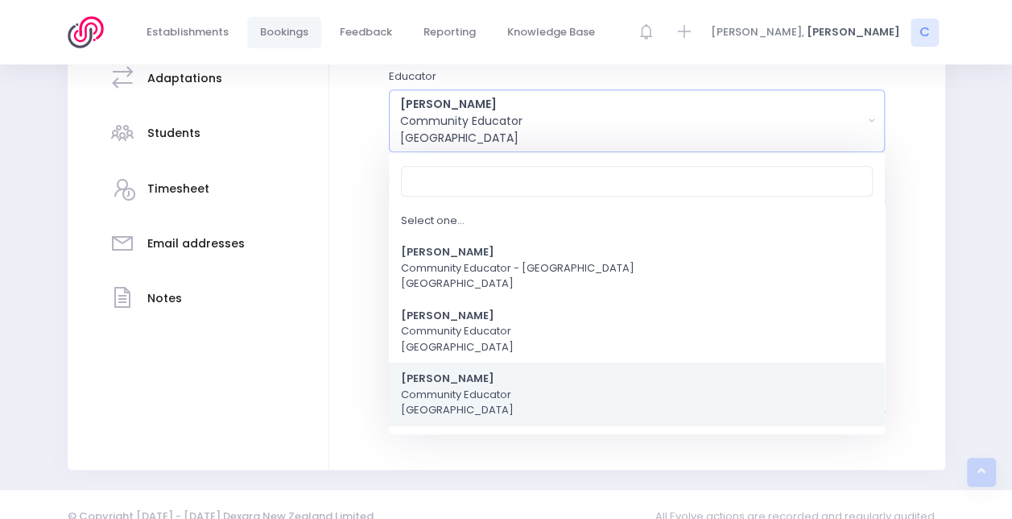
click at [662, 151] on button "Charlie Palmer Community Educator South Island Region" at bounding box center [637, 120] width 496 height 63
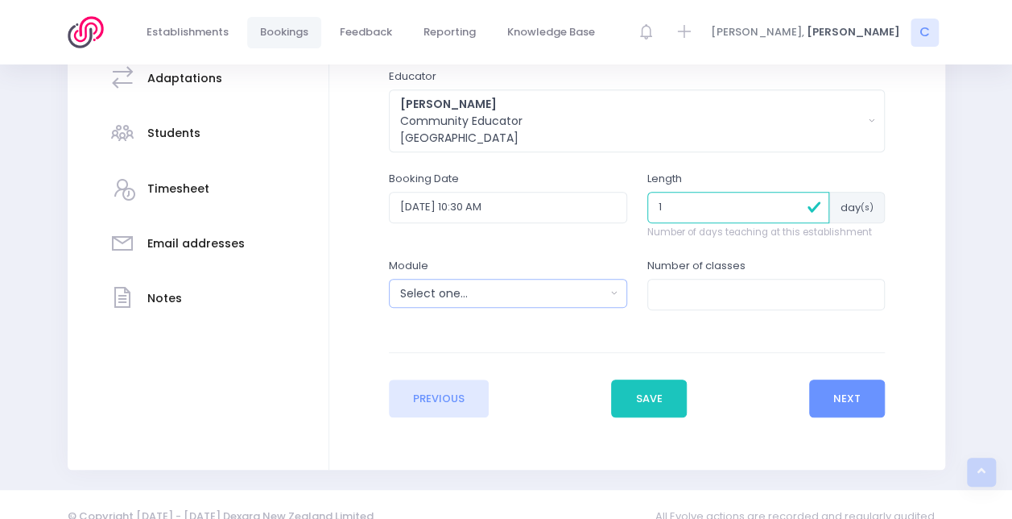
click at [505, 301] on button "Select one..." at bounding box center [508, 293] width 238 height 29
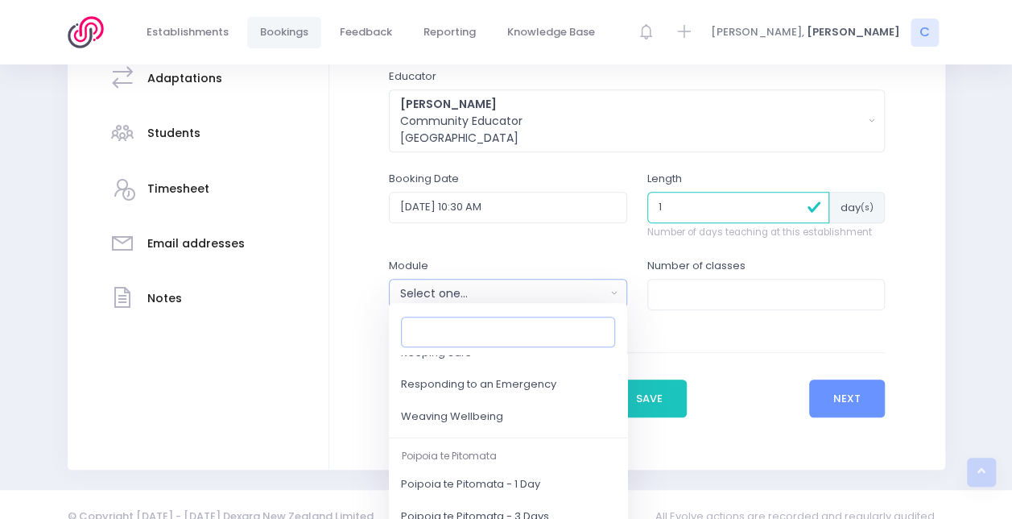
scroll to position [235, 0]
click at [514, 389] on span "Responding to an Emergency" at bounding box center [478, 384] width 155 height 16
select select "Responding to an Emergency"
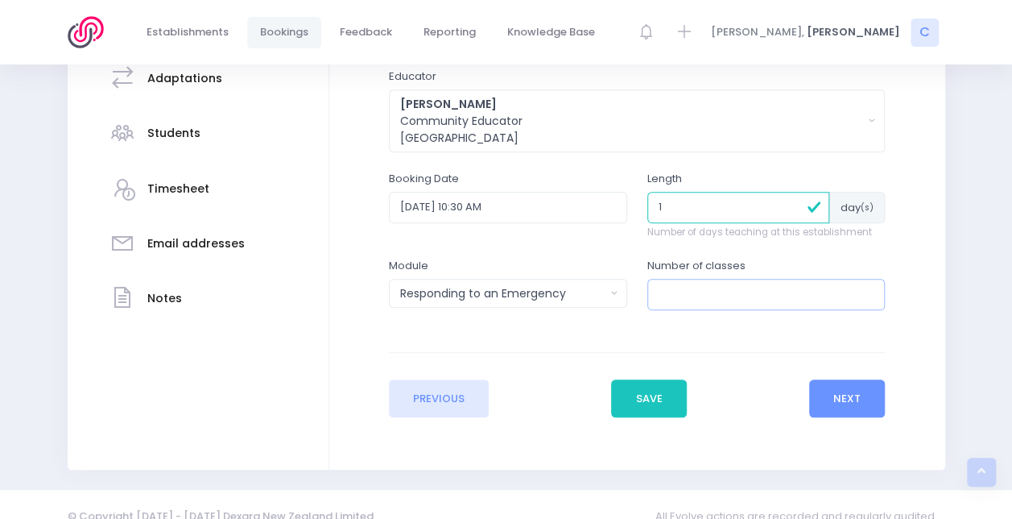
click at [700, 295] on input "number" at bounding box center [767, 294] width 238 height 31
type input "1"
click at [899, 296] on div "Enter the basic details Establishment Select one... 120 Aerodrome Rd Preschool …" at bounding box center [638, 179] width 584 height 476
click at [858, 416] on div "Enter the basic details Establishment Select one... 120 Aerodrome Rd Preschool …" at bounding box center [637, 179] width 616 height 581
click at [858, 398] on button "Next" at bounding box center [847, 398] width 77 height 39
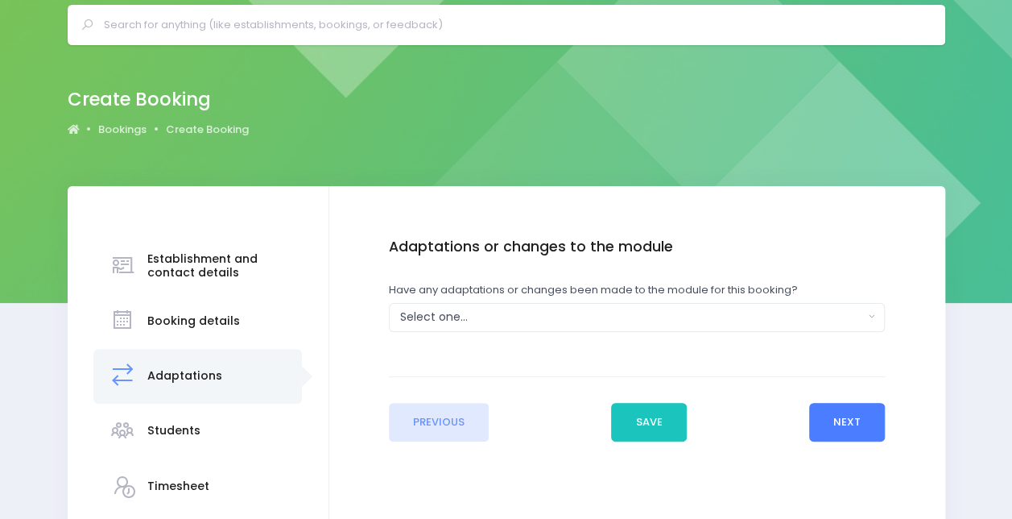
scroll to position [0, 0]
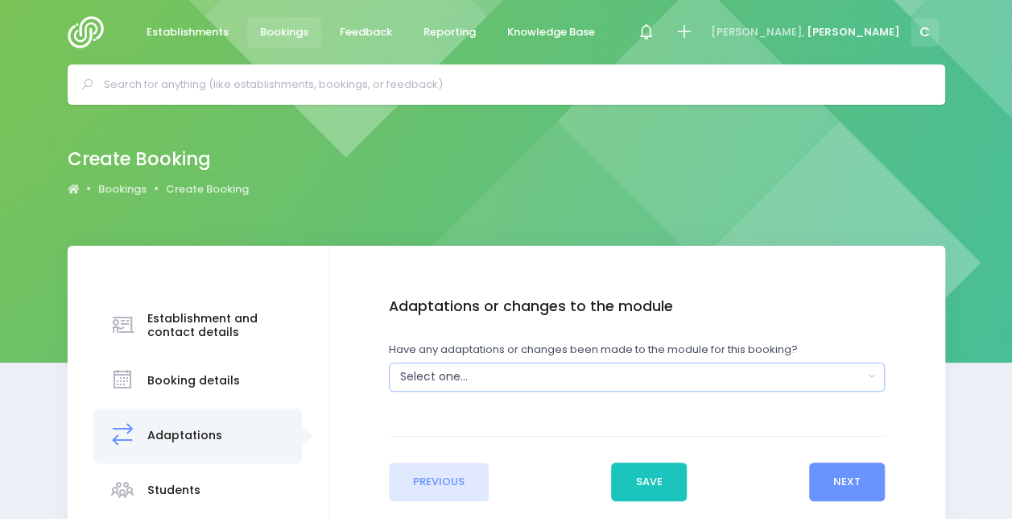
click at [682, 370] on div "Select one..." at bounding box center [632, 376] width 464 height 17
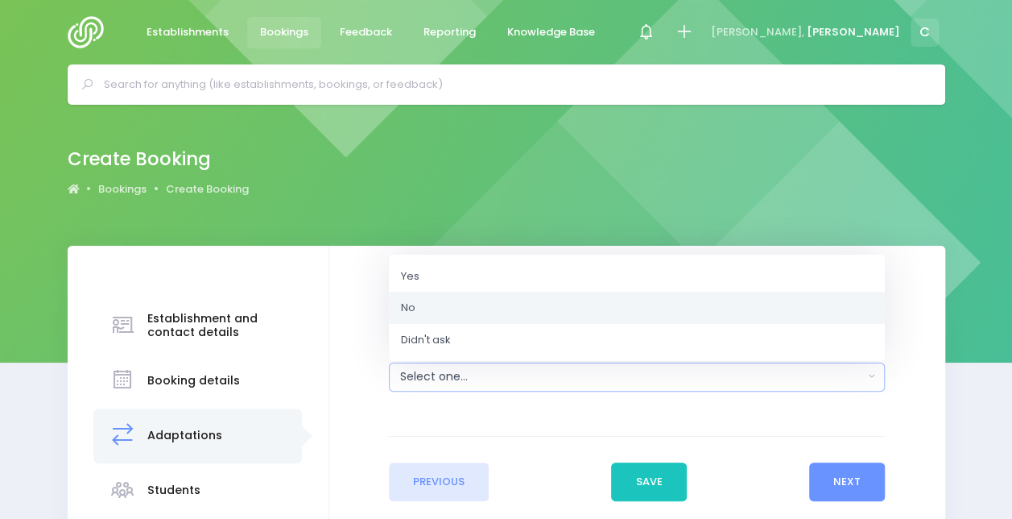
click at [633, 296] on link "No" at bounding box center [637, 308] width 496 height 32
select select "No"
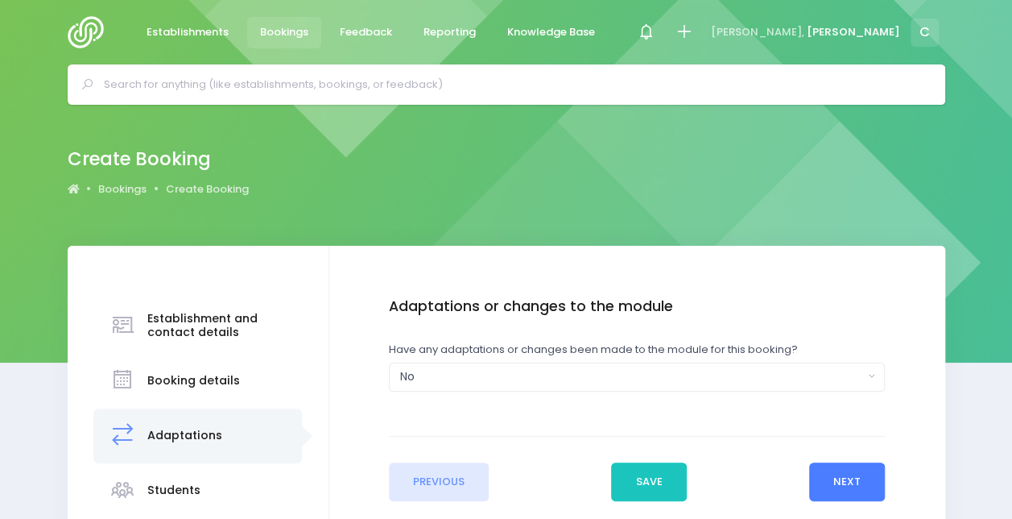
click at [847, 489] on button "Next" at bounding box center [847, 481] width 77 height 39
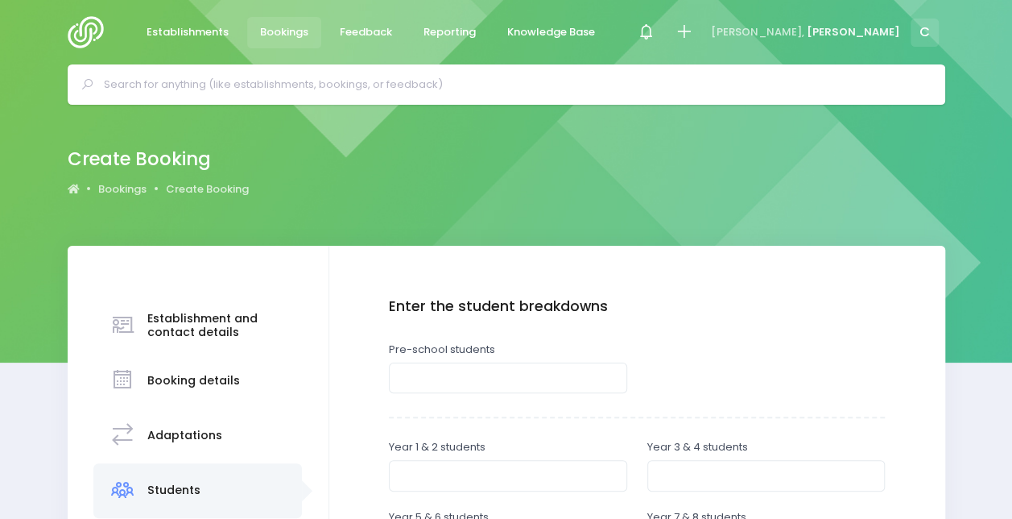
scroll to position [39, 0]
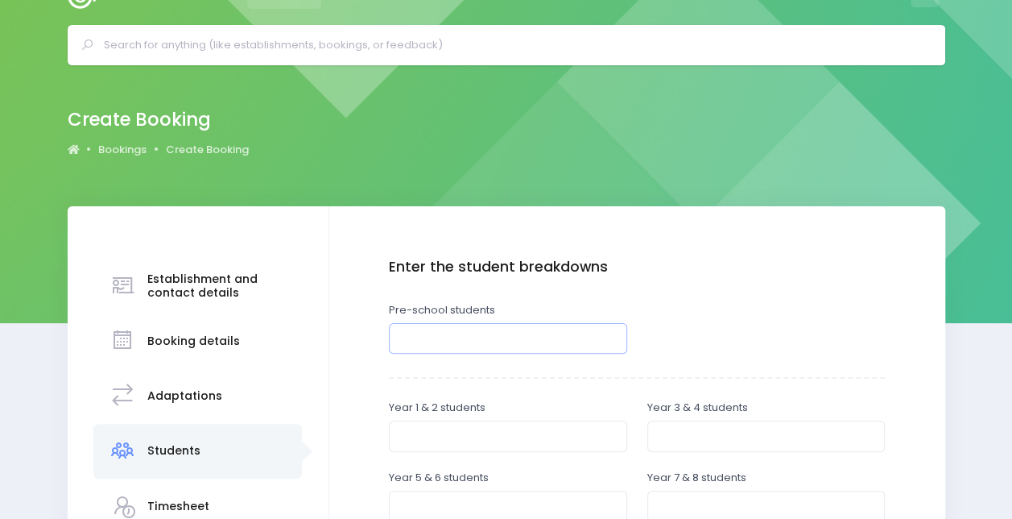
click at [525, 327] on input "number" at bounding box center [508, 338] width 238 height 31
type input "2"
type input "20"
click at [680, 321] on div at bounding box center [766, 329] width 259 height 55
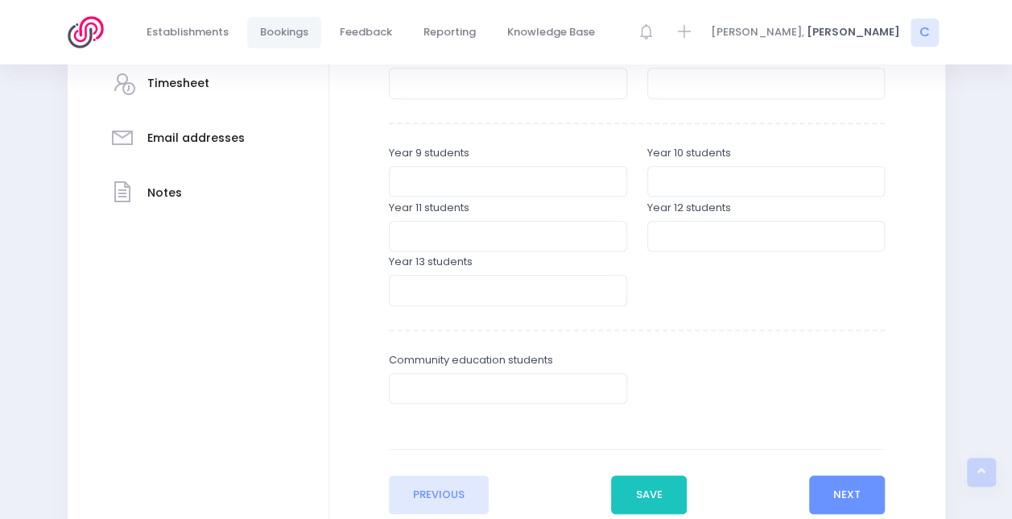
scroll to position [575, 0]
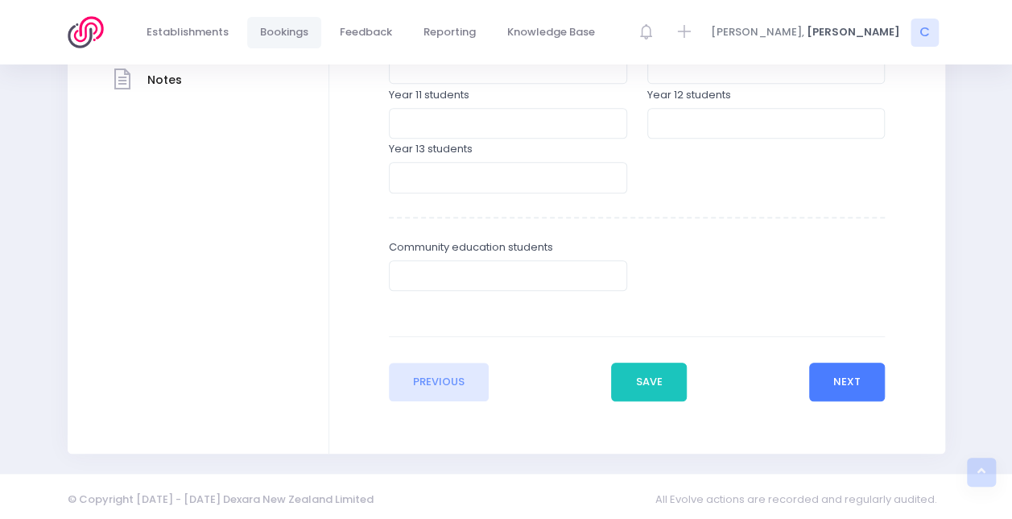
click at [848, 367] on button "Next" at bounding box center [847, 381] width 77 height 39
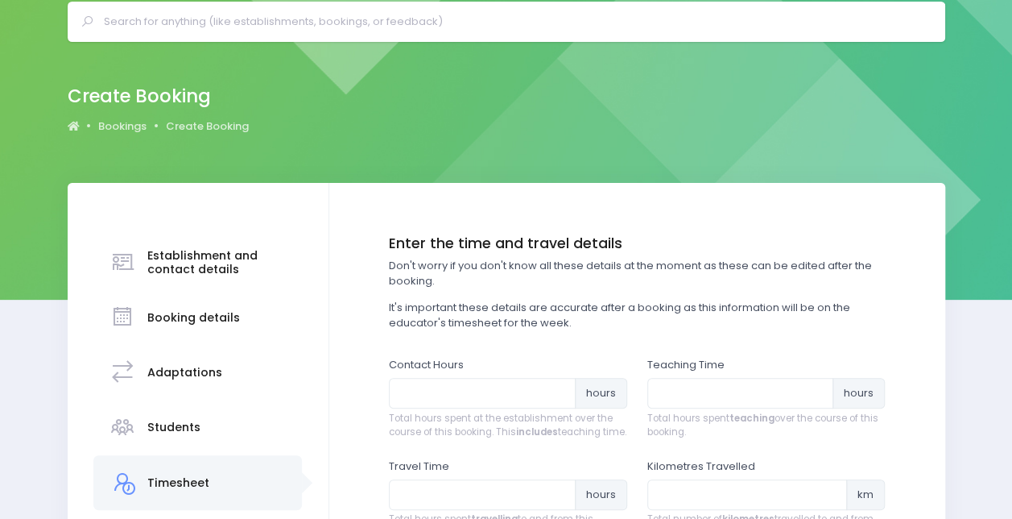
scroll to position [0, 0]
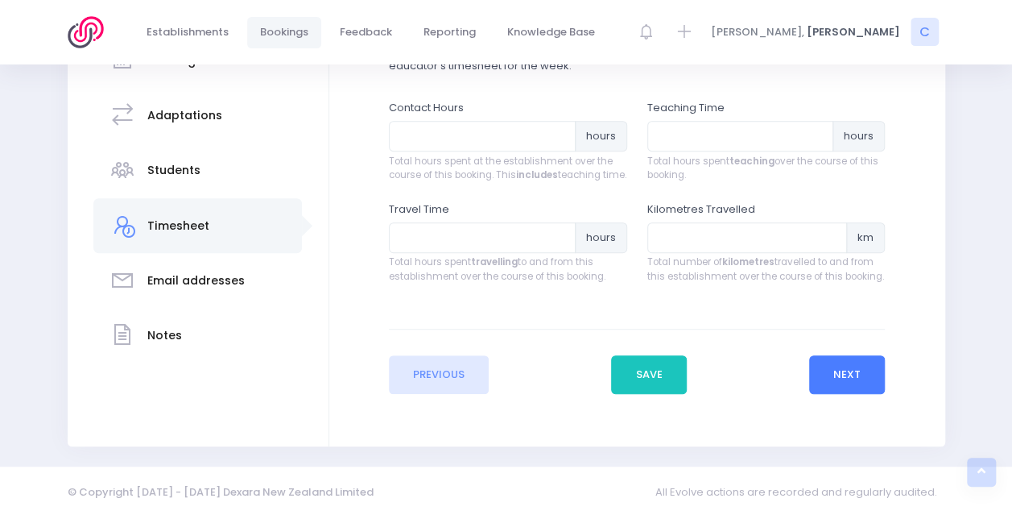
click at [850, 366] on button "Next" at bounding box center [847, 374] width 77 height 39
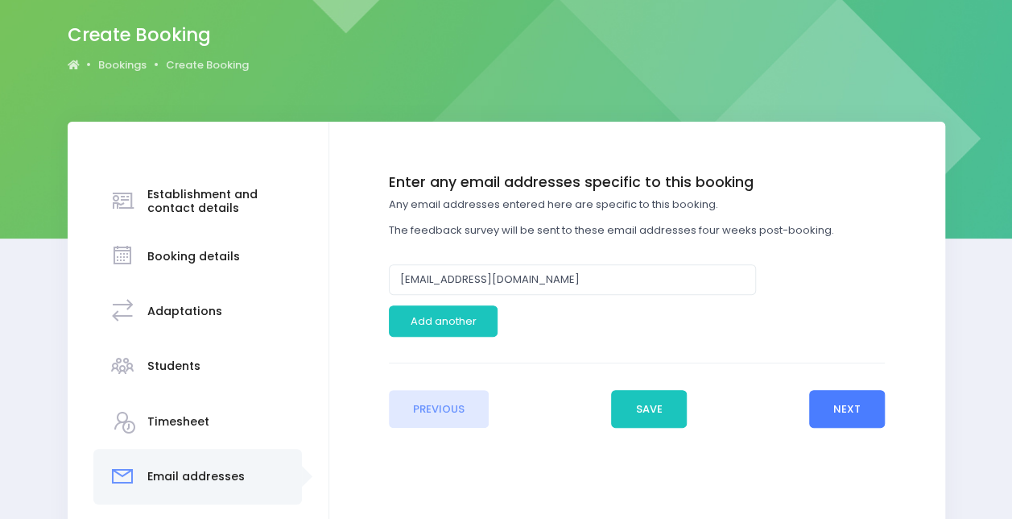
scroll to position [134, 0]
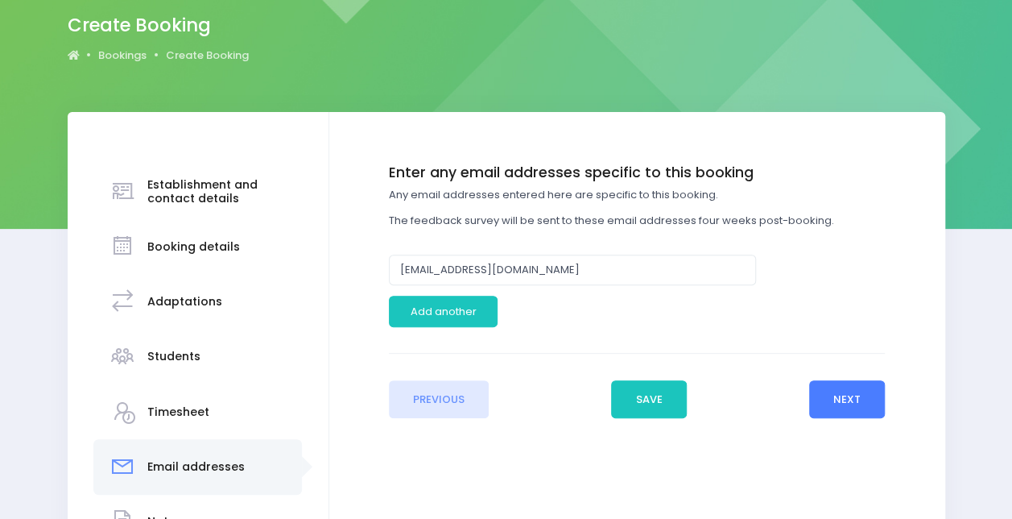
click at [880, 387] on button "Next" at bounding box center [847, 399] width 77 height 39
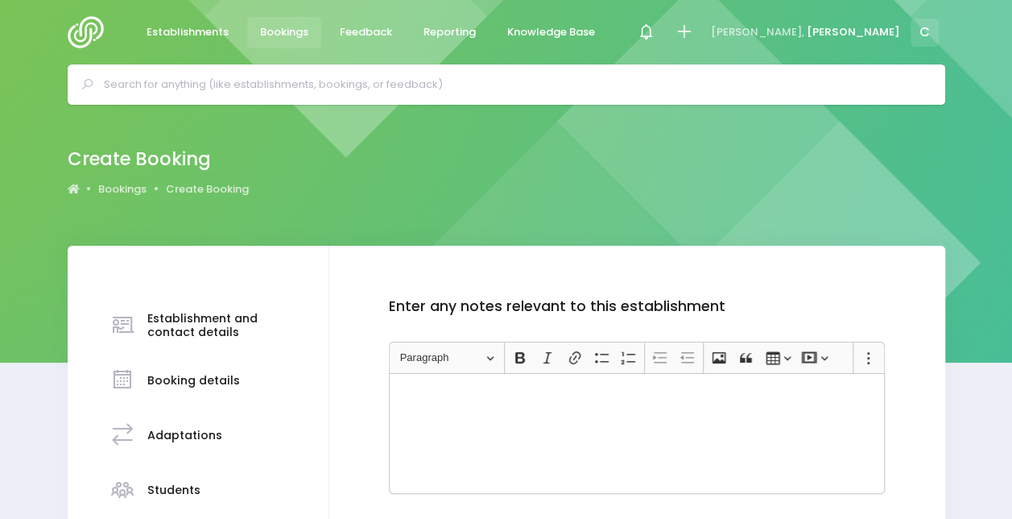
scroll to position [226, 0]
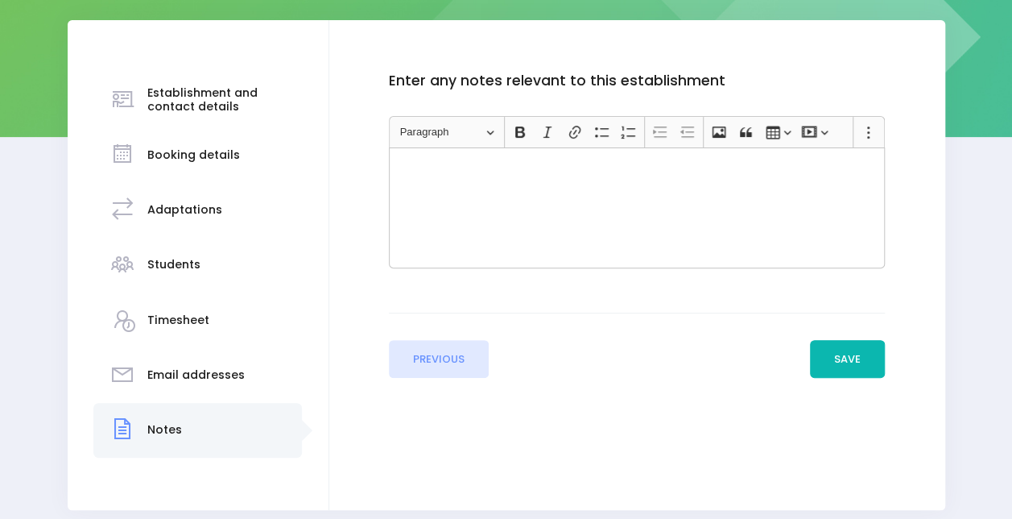
click at [863, 361] on button "Save" at bounding box center [848, 359] width 76 height 39
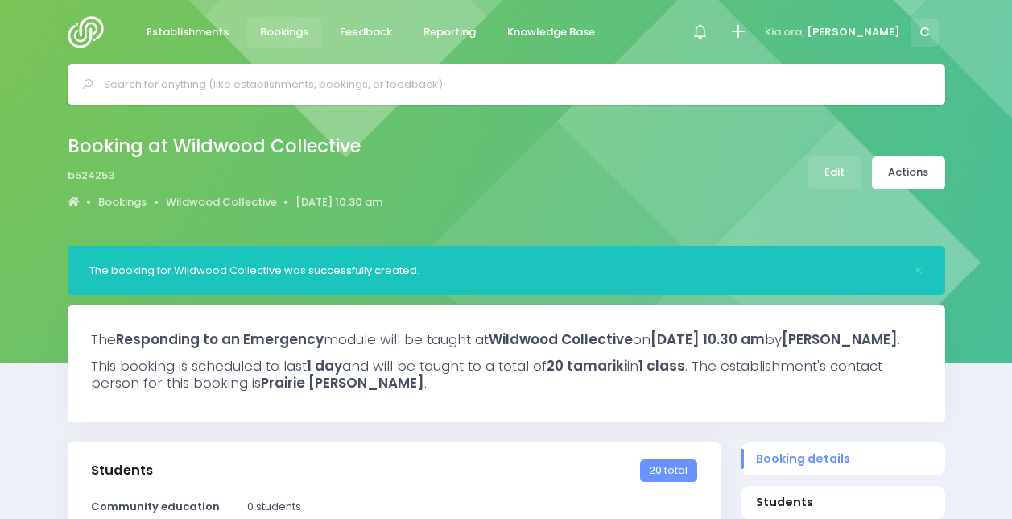
select select "5"
click at [915, 166] on link "Actions" at bounding box center [908, 172] width 73 height 33
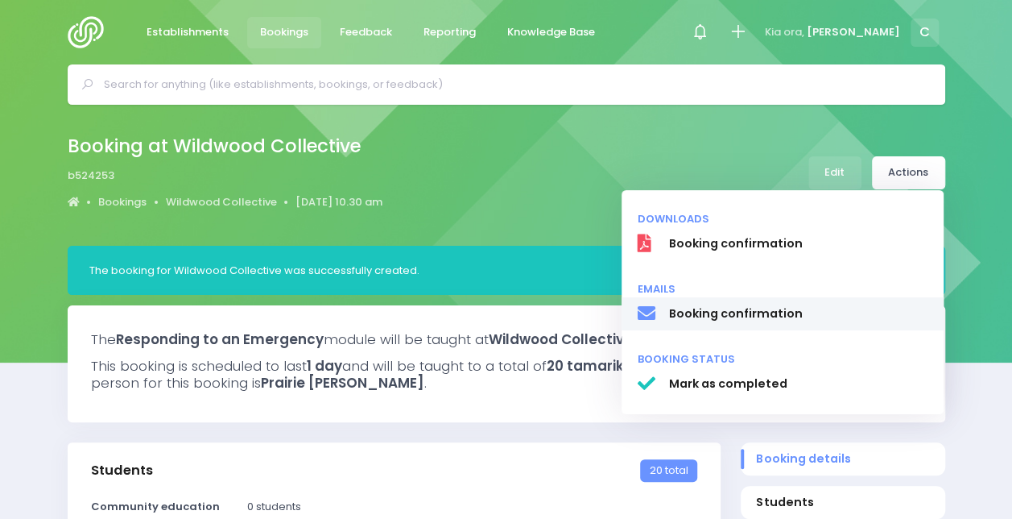
click at [764, 301] on link "Booking confirmation" at bounding box center [783, 314] width 322 height 34
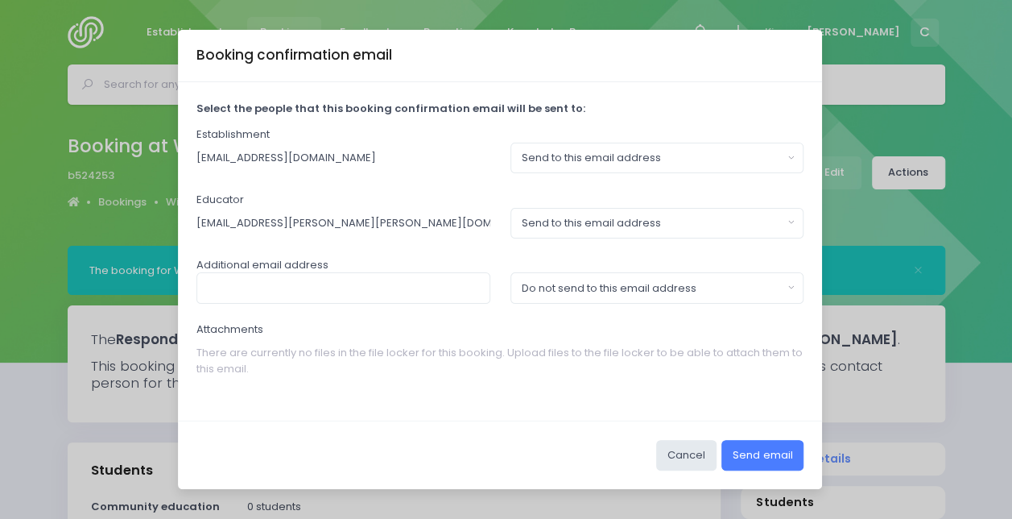
click at [747, 453] on button "Send email" at bounding box center [763, 455] width 82 height 31
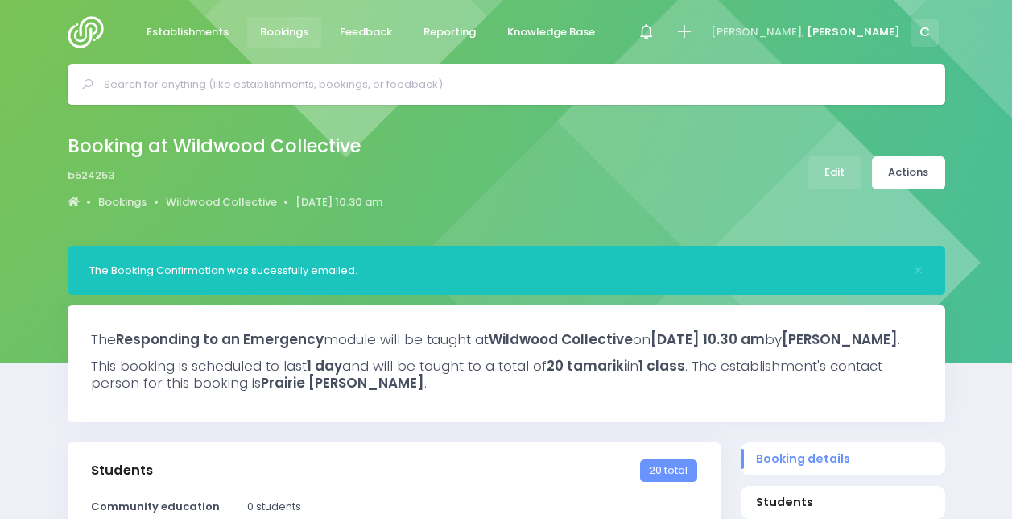
select select "5"
click at [274, 24] on span "Bookings" at bounding box center [284, 32] width 48 height 16
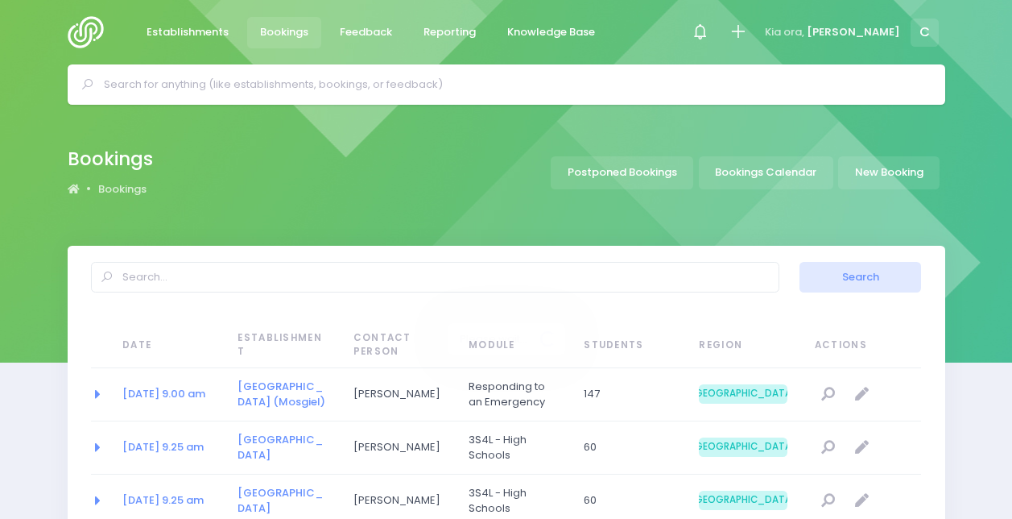
select select "20"
click at [797, 166] on link "Bookings Calendar" at bounding box center [766, 172] width 135 height 33
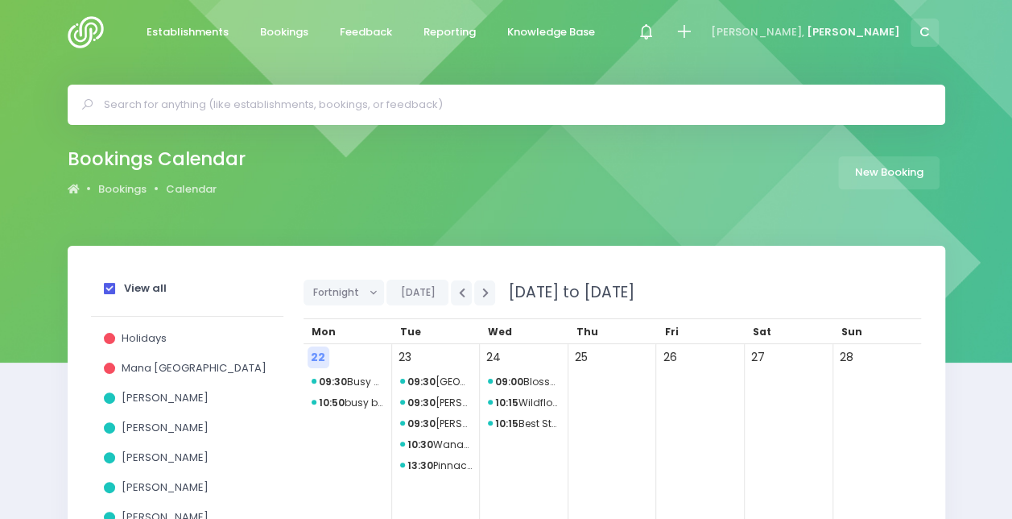
click at [121, 283] on label "View all" at bounding box center [135, 288] width 63 height 11
click at [0, 0] on input "View all" at bounding box center [0, 0] width 0 height 0
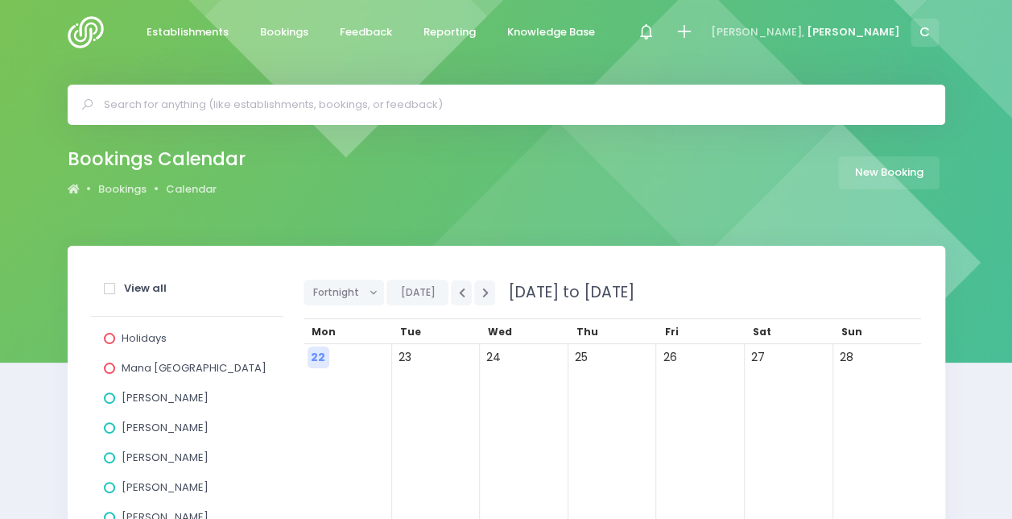
click at [150, 427] on span "[PERSON_NAME]" at bounding box center [165, 427] width 87 height 15
click at [0, 0] on input "[PERSON_NAME]" at bounding box center [0, 0] width 0 height 0
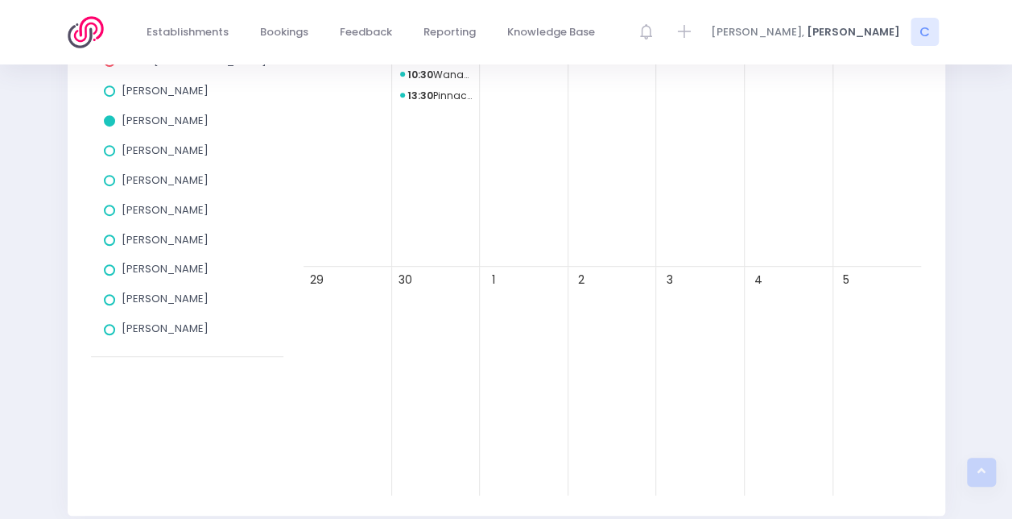
scroll to position [234, 0]
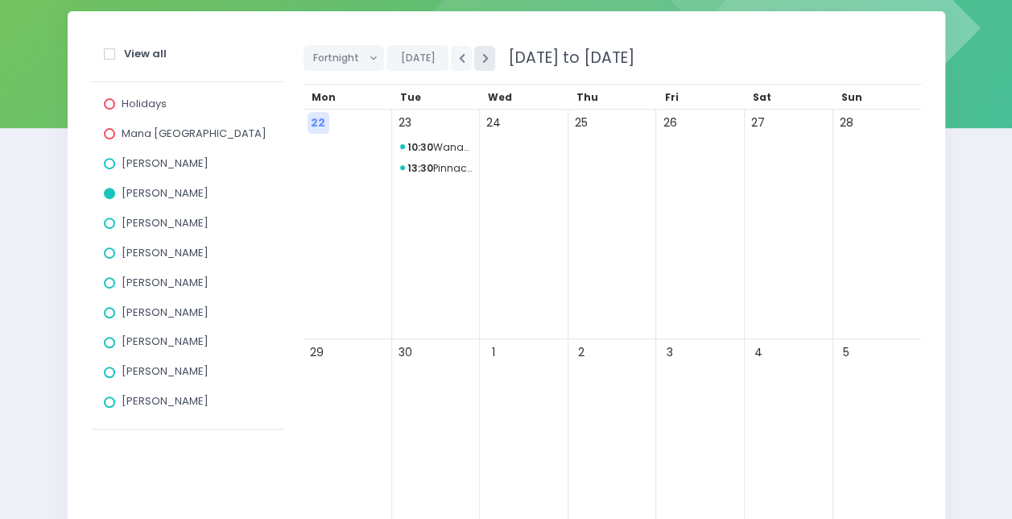
click at [486, 48] on button "button" at bounding box center [484, 58] width 21 height 25
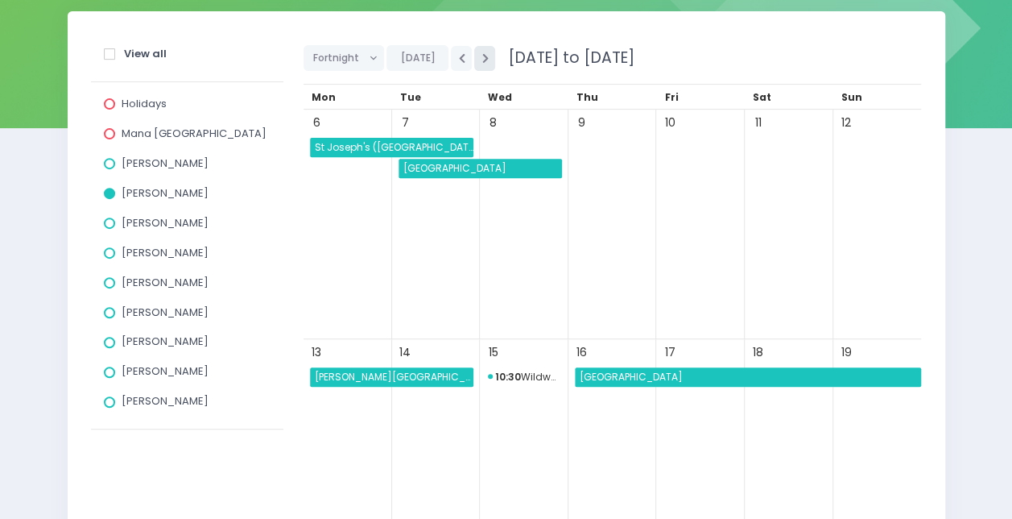
click at [486, 48] on button "button" at bounding box center [484, 58] width 21 height 25
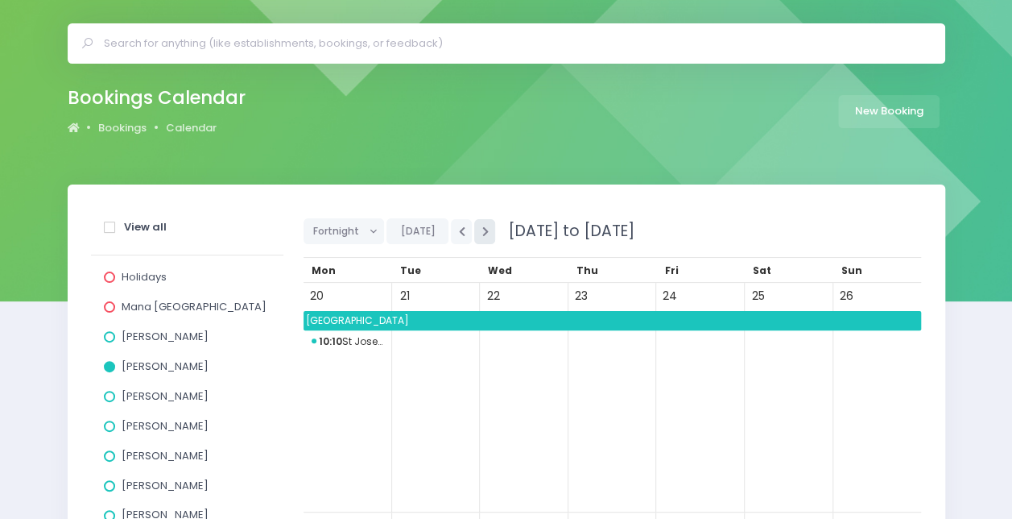
scroll to position [56, 0]
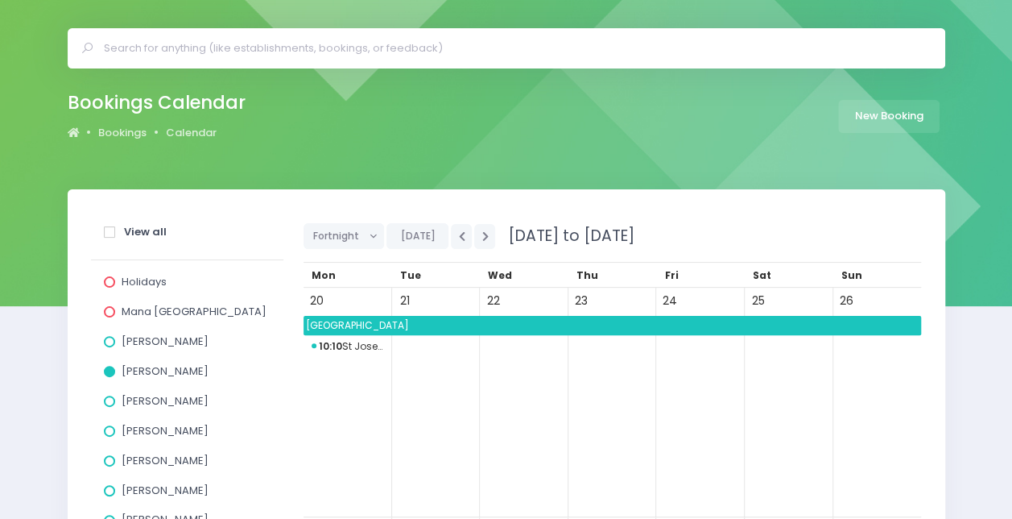
click at [116, 232] on label "View all" at bounding box center [135, 231] width 63 height 11
click at [0, 0] on input "View all" at bounding box center [0, 0] width 0 height 0
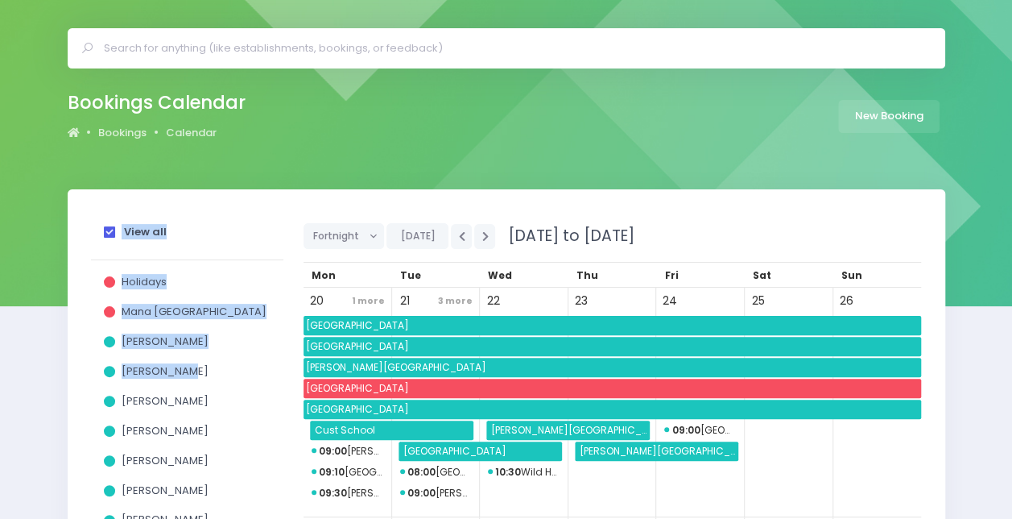
drag, startPoint x: 116, startPoint y: 232, endPoint x: 179, endPoint y: 367, distance: 149.2
click at [179, 367] on div "View all Holidays Mana Ake South Island [PERSON_NAME] [PERSON_NAME] [PERSON_NAM…" at bounding box center [187, 408] width 193 height 397
drag, startPoint x: 179, startPoint y: 367, endPoint x: 139, endPoint y: 233, distance: 140.4
click at [139, 233] on strong "View all" at bounding box center [145, 231] width 43 height 15
click at [0, 0] on input "View all" at bounding box center [0, 0] width 0 height 0
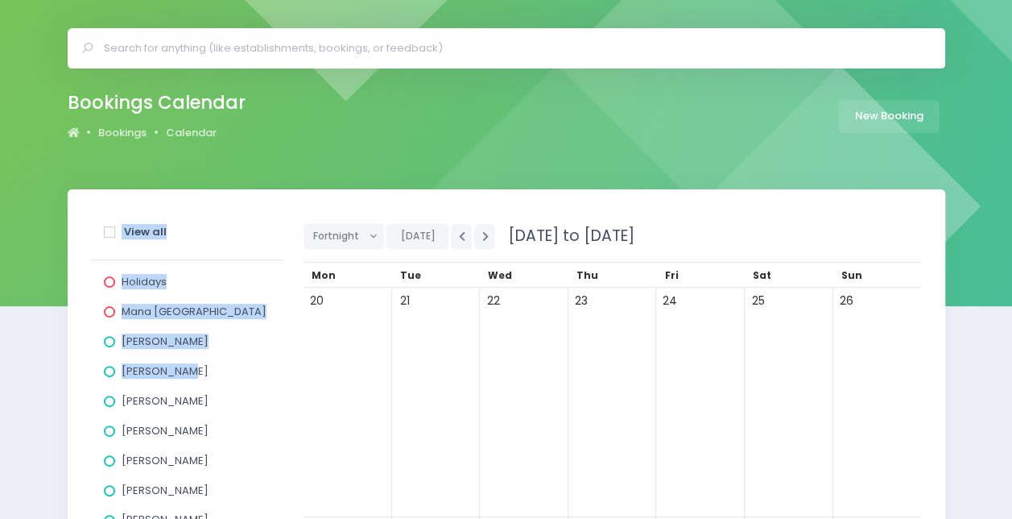
click at [130, 378] on span "[PERSON_NAME]" at bounding box center [165, 370] width 87 height 15
click at [0, 0] on input "[PERSON_NAME]" at bounding box center [0, 0] width 0 height 0
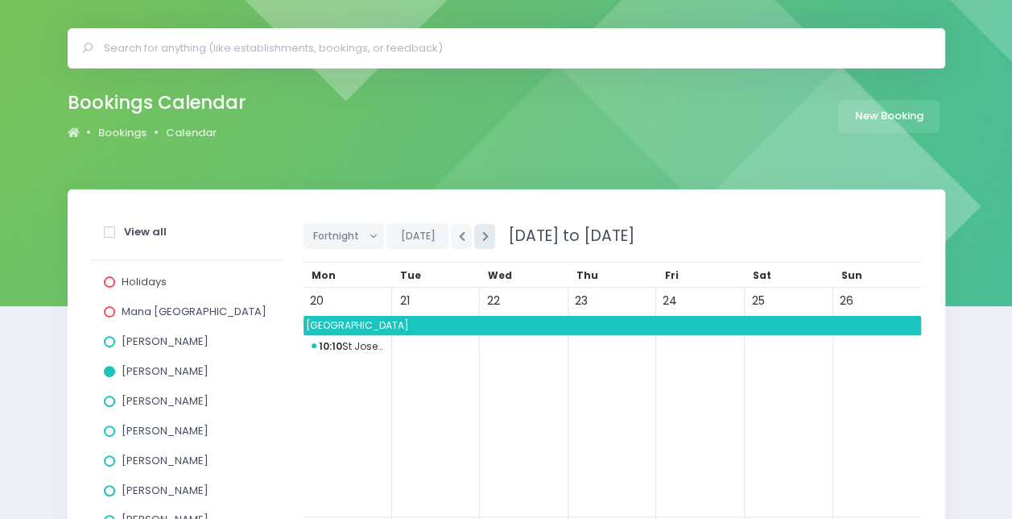
click at [482, 233] on icon "button" at bounding box center [485, 236] width 6 height 10
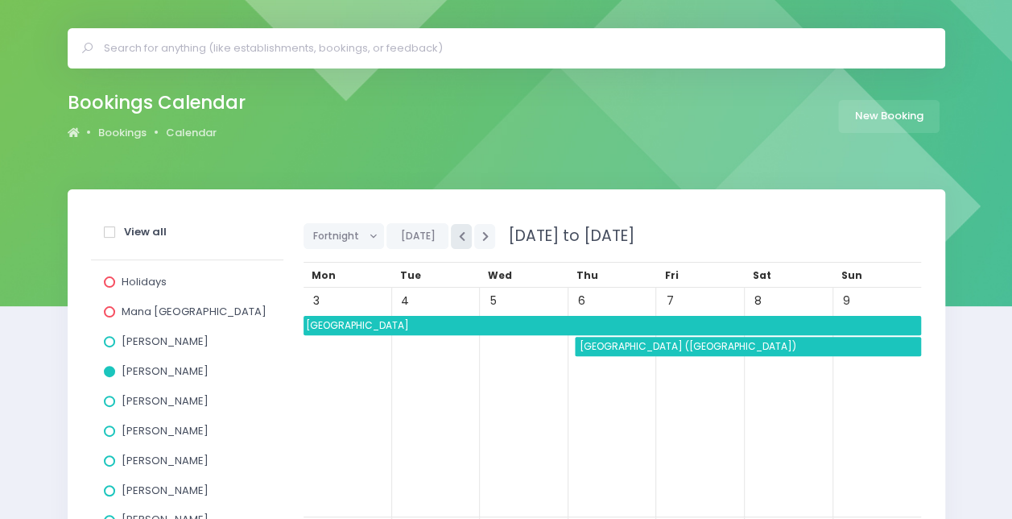
click at [466, 235] on button "button" at bounding box center [461, 236] width 21 height 25
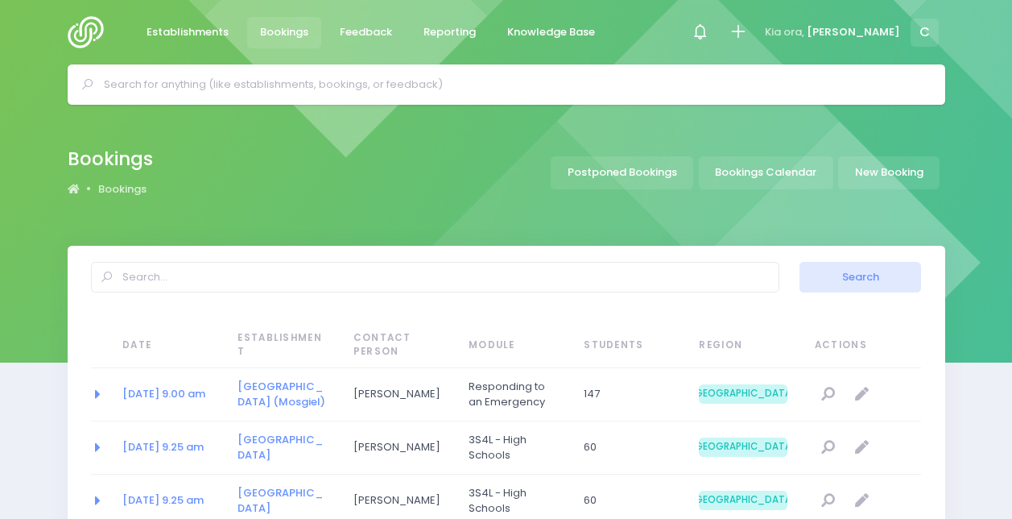
select select "20"
click at [875, 166] on link "New Booking" at bounding box center [888, 172] width 101 height 33
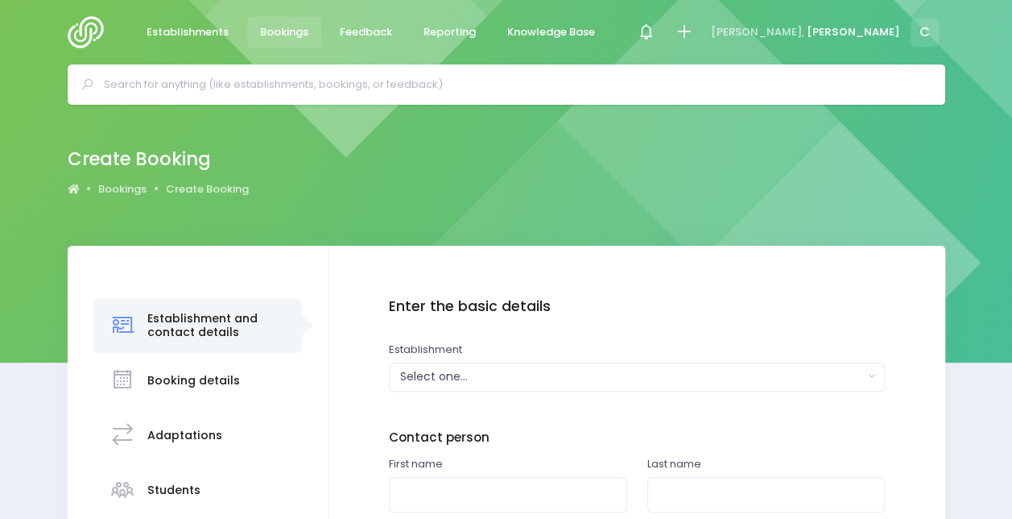
click at [290, 34] on span "Bookings" at bounding box center [284, 32] width 48 height 16
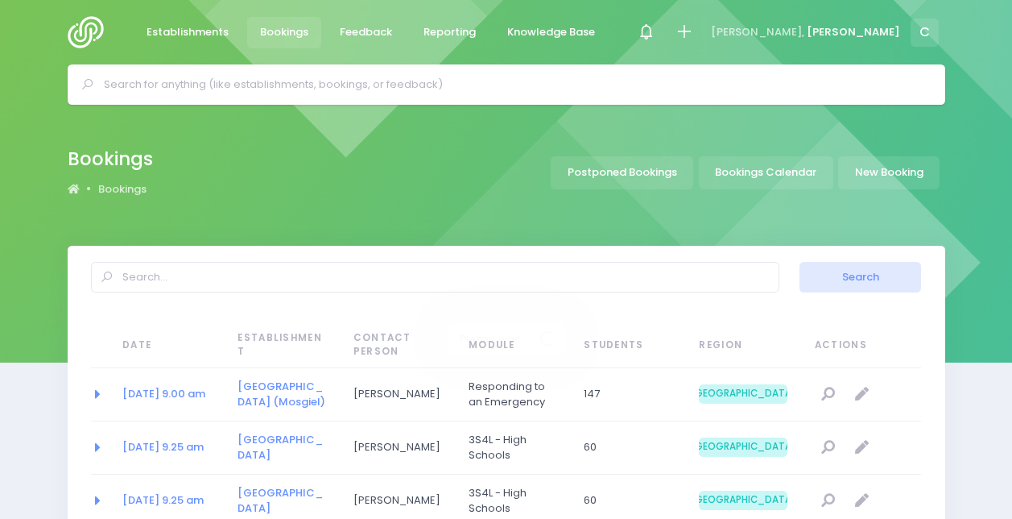
select select "20"
click at [285, 81] on input "text" at bounding box center [513, 84] width 819 height 24
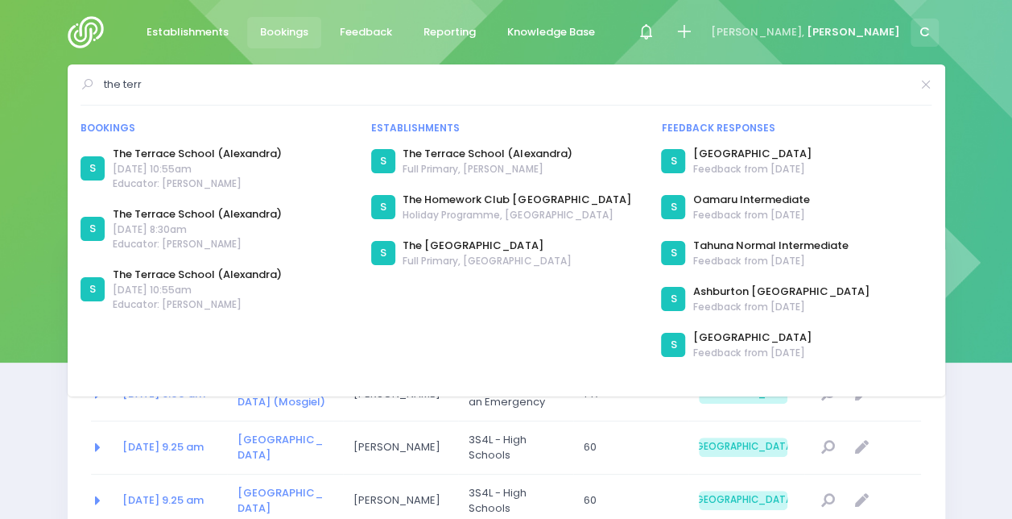
type input "the terr"
click at [680, 35] on div "Establishments Bookings Feedback Reporting Knowledge Base Notifications [PERSON…" at bounding box center [507, 32] width 918 height 64
click at [919, 92] on div at bounding box center [920, 84] width 23 height 24
click at [921, 85] on icon at bounding box center [925, 85] width 13 height 0
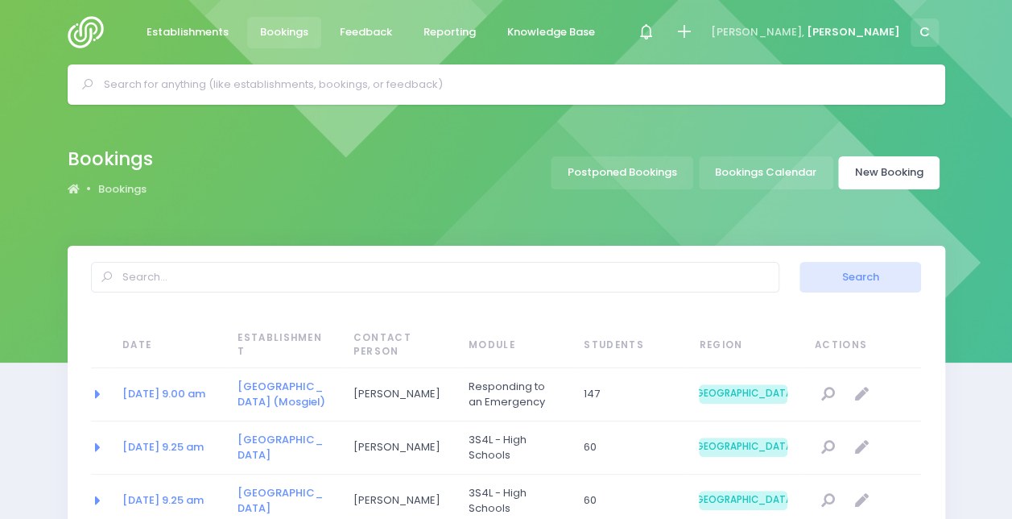
click at [876, 180] on link "New Booking" at bounding box center [888, 172] width 101 height 33
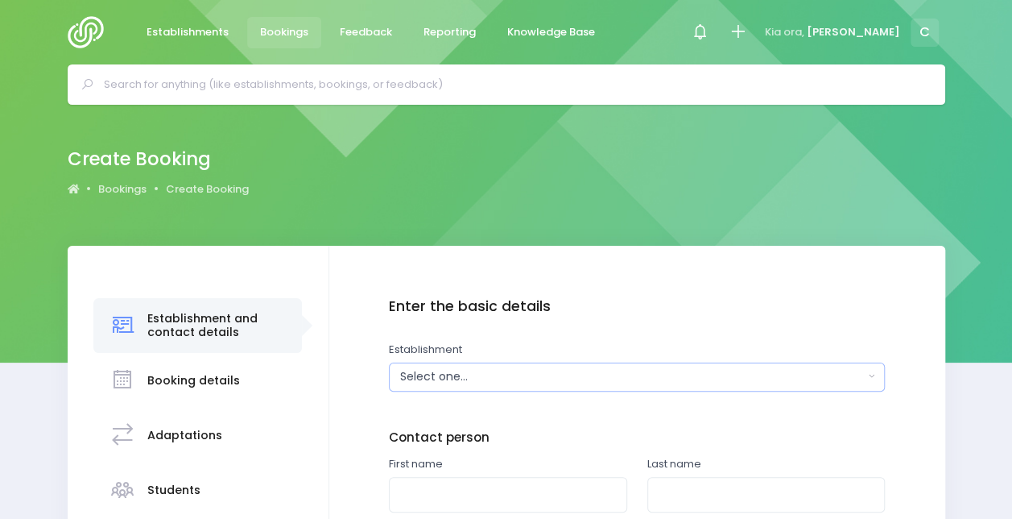
click at [457, 371] on div "Select one..." at bounding box center [632, 376] width 464 height 17
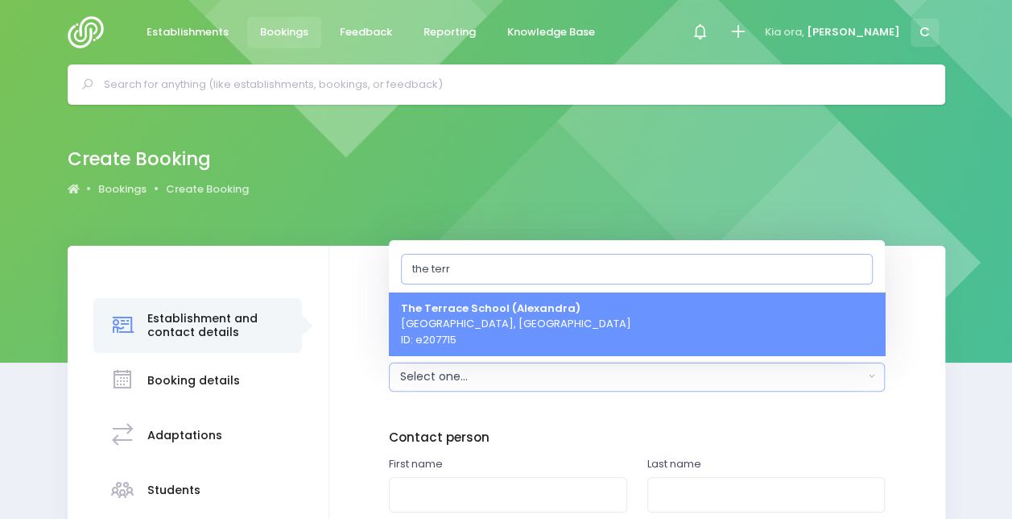
type input "the terr"
click at [503, 311] on strong "The Terrace School (Alexandra)" at bounding box center [491, 307] width 180 height 15
select select "207715"
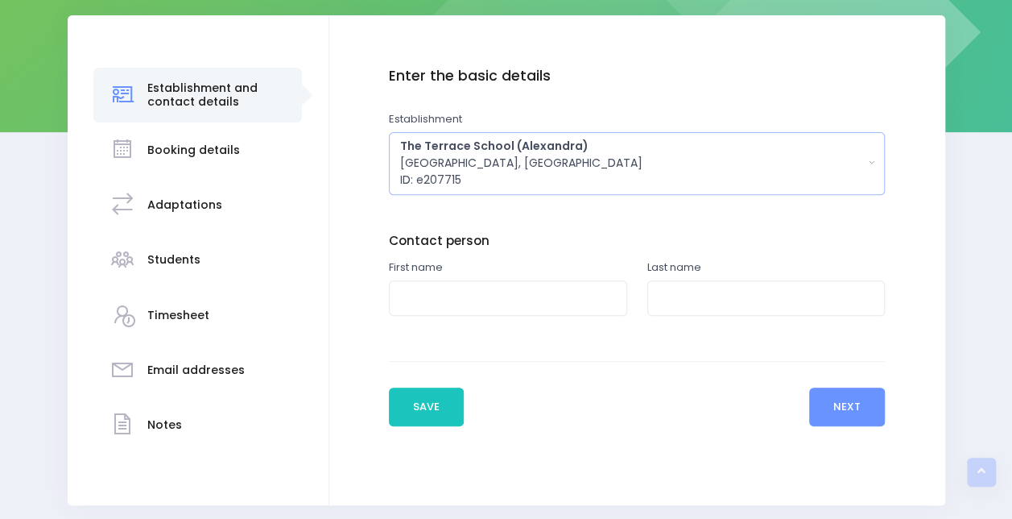
scroll to position [230, 0]
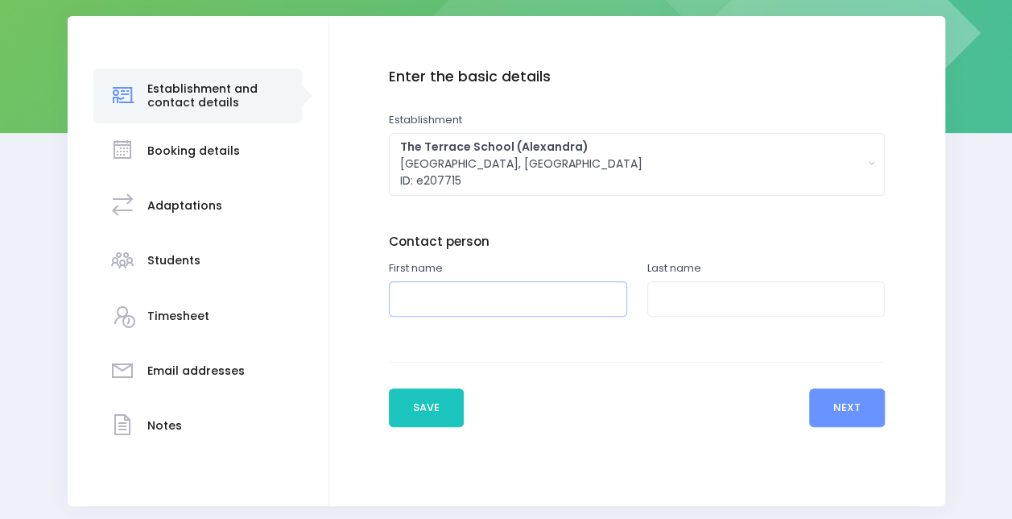
click at [527, 309] on input "text" at bounding box center [508, 299] width 238 height 36
type input "Juanita"
click at [689, 300] on input "text" at bounding box center [767, 299] width 238 height 36
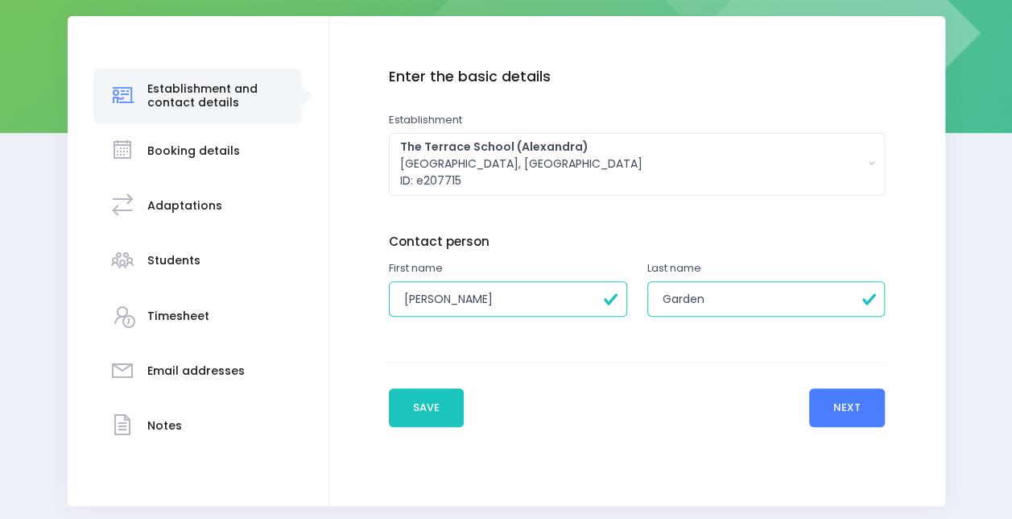
type input "Garden"
click at [830, 412] on button "Next" at bounding box center [847, 407] width 77 height 39
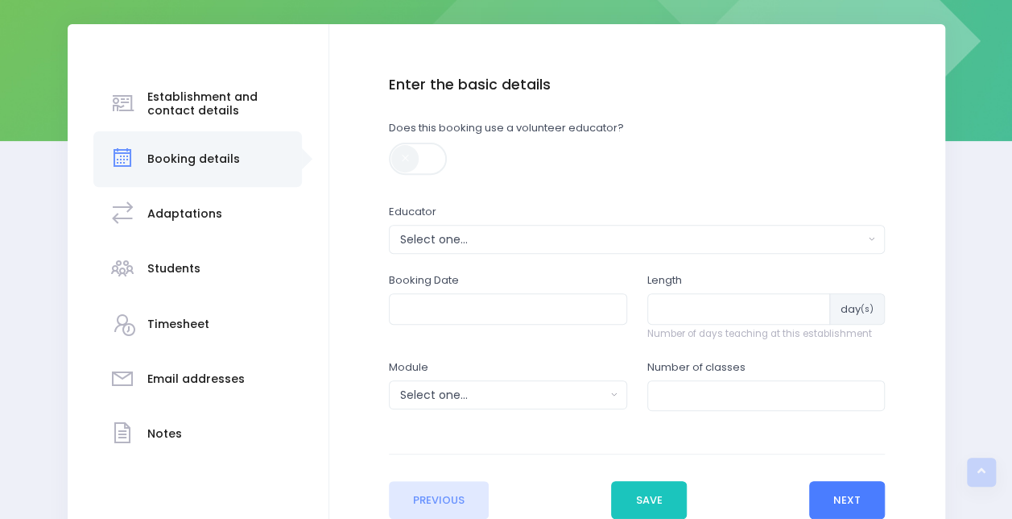
scroll to position [221, 0]
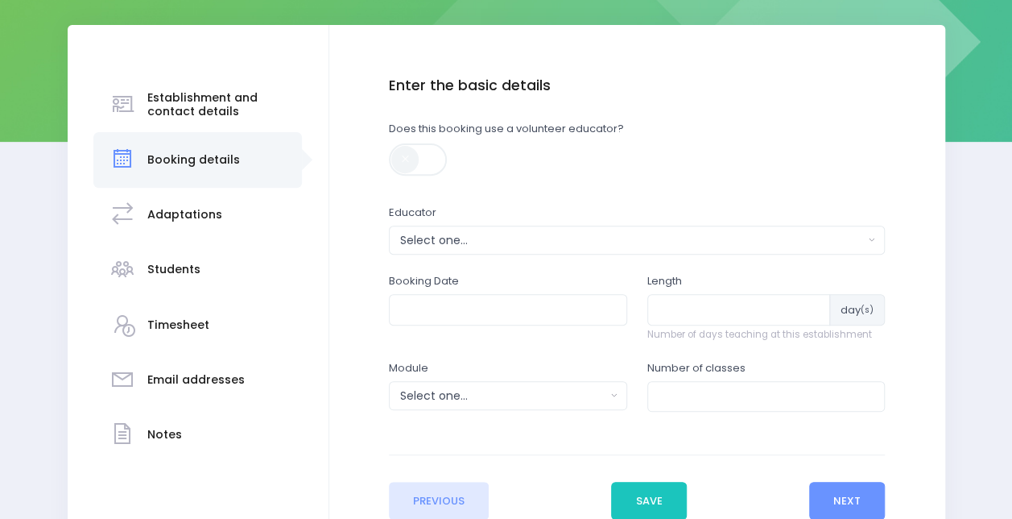
click at [461, 222] on div "Educator Select one... Amy Lucas Bridget Dapples Charlie Palmer Elysse Renouf K…" at bounding box center [637, 230] width 496 height 50
click at [467, 229] on button "Select one..." at bounding box center [637, 240] width 496 height 29
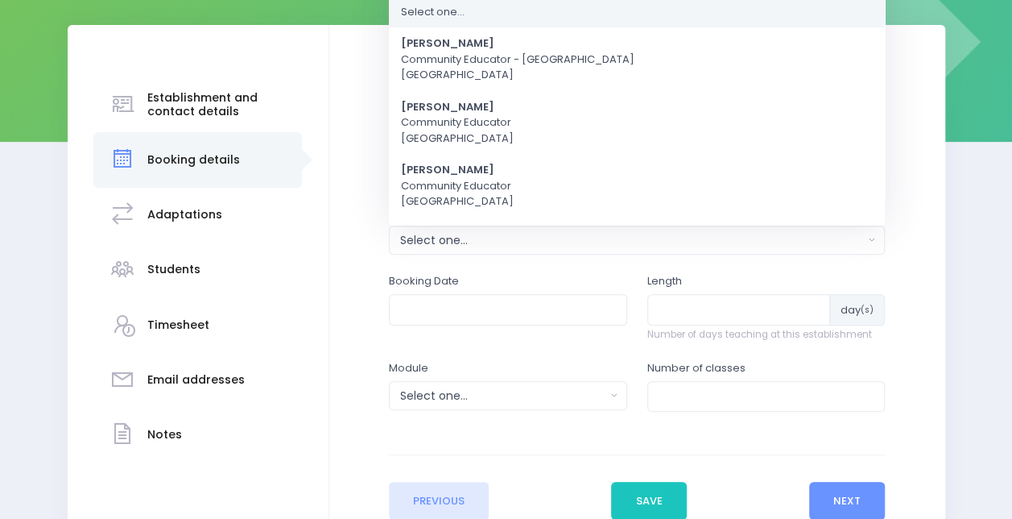
scroll to position [0, 0]
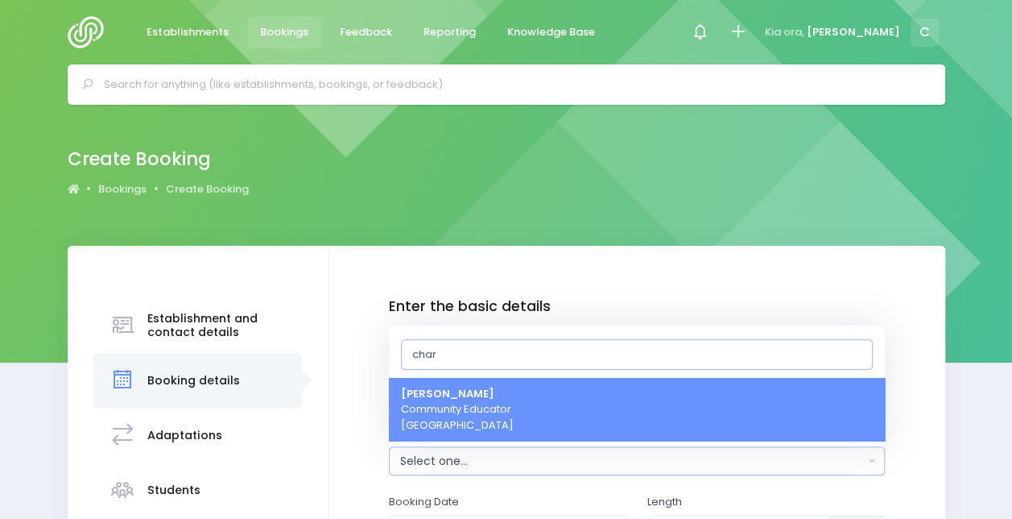
type input "char"
click at [530, 414] on link "Charlie Palmer Community Educator South Island Region" at bounding box center [637, 410] width 496 height 64
select select "660290"
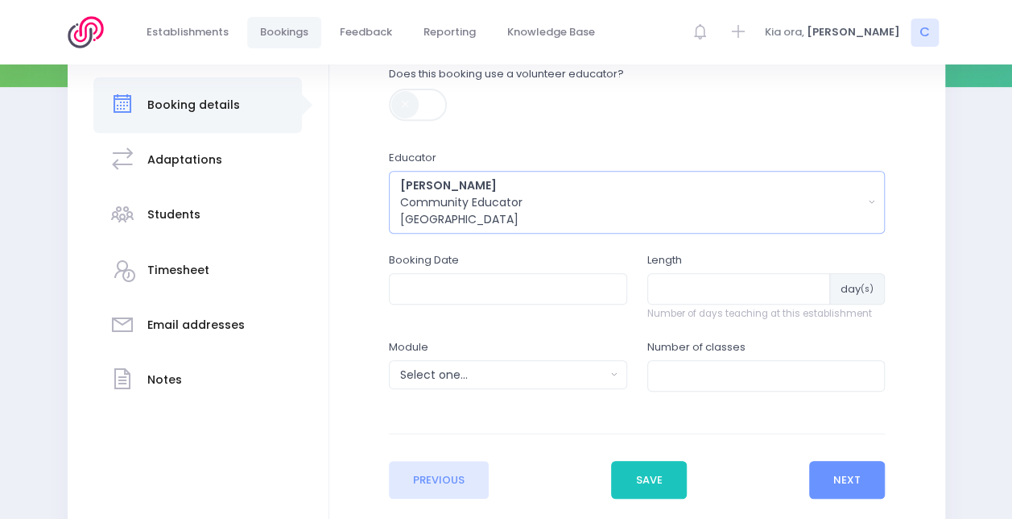
scroll to position [279, 0]
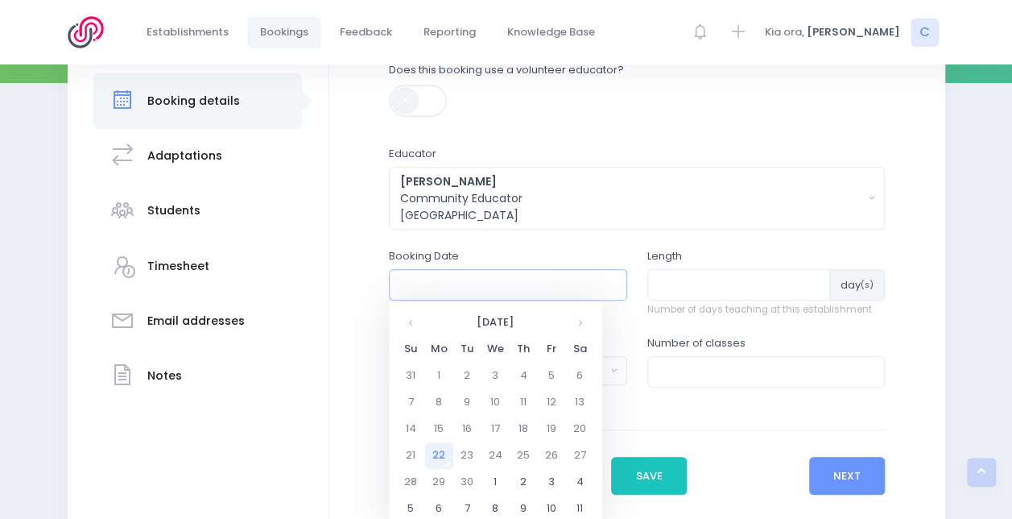
click at [507, 285] on input "text" at bounding box center [508, 284] width 238 height 31
click at [578, 315] on th at bounding box center [580, 322] width 28 height 27
click at [464, 454] on td "21" at bounding box center [467, 455] width 28 height 27
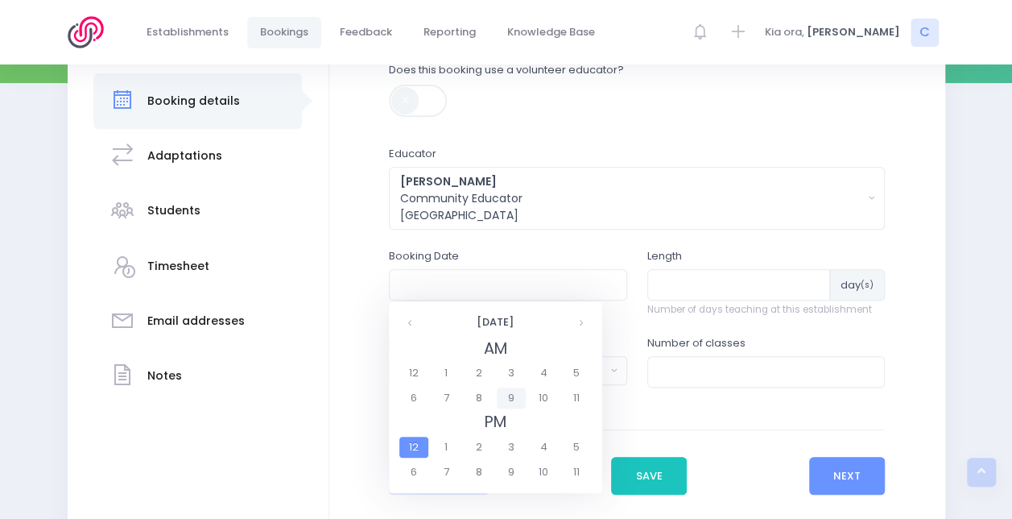
click at [520, 387] on span "9" at bounding box center [511, 397] width 28 height 21
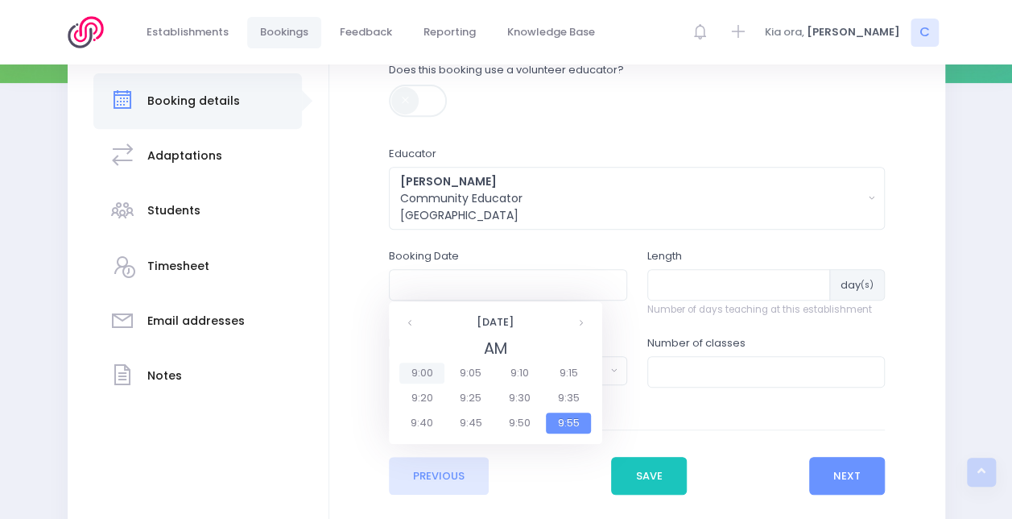
click at [424, 376] on span "9:00" at bounding box center [421, 372] width 45 height 21
type input "21/10/2025 09:00 AM"
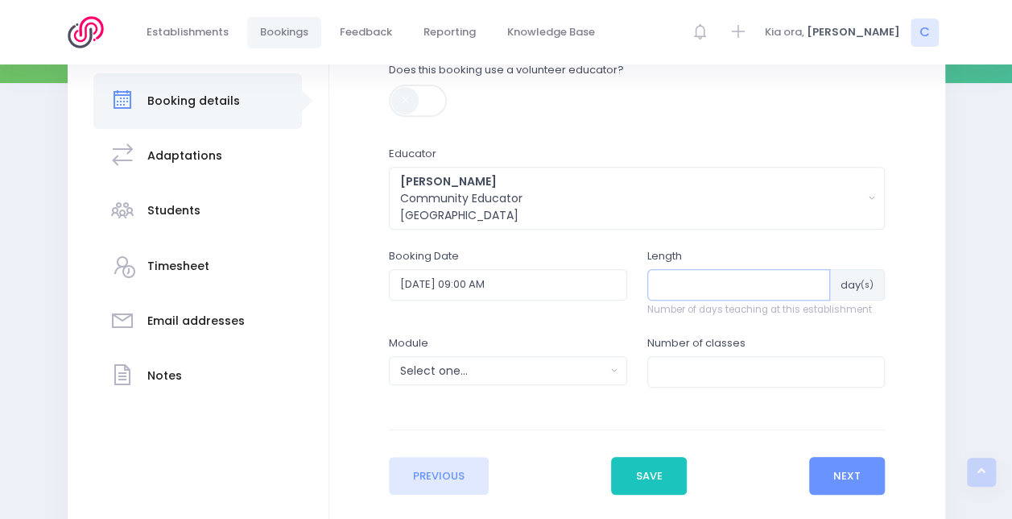
click at [722, 290] on input "number" at bounding box center [740, 284] width 184 height 31
type input "2"
click at [709, 250] on div "Length 2 day (s) Number of days teaching at this establishment" at bounding box center [767, 282] width 238 height 68
click at [503, 369] on div "Select one..." at bounding box center [502, 370] width 205 height 17
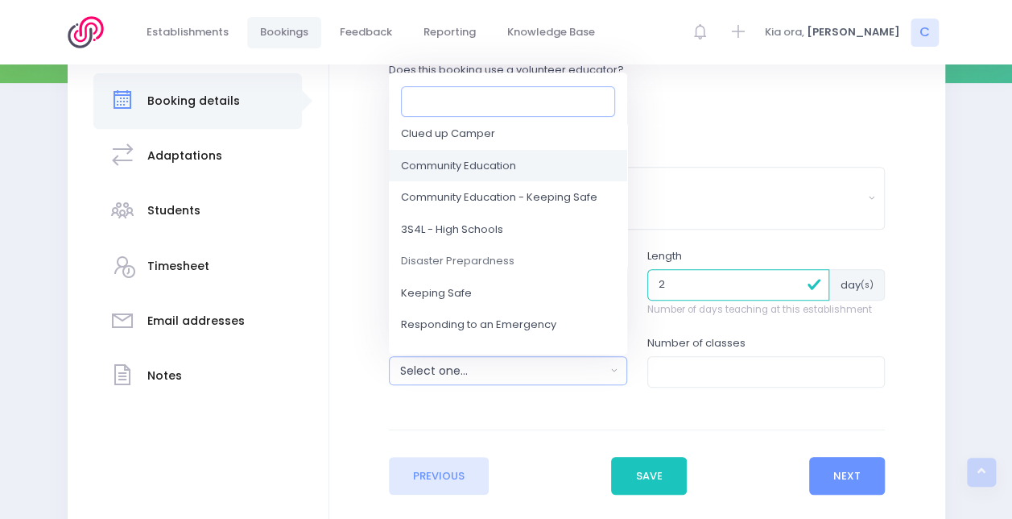
scroll to position [64, 0]
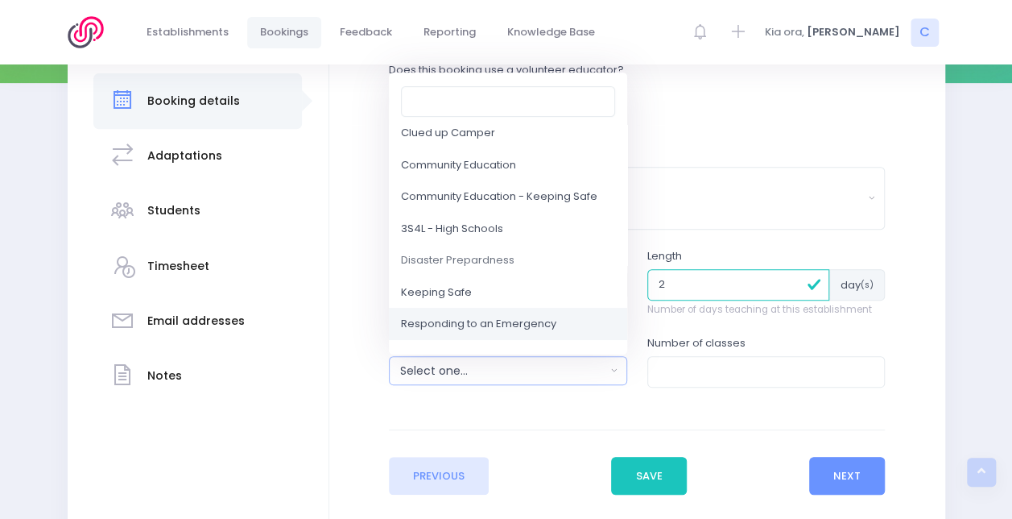
click at [538, 319] on span "Responding to an Emergency" at bounding box center [478, 325] width 155 height 16
select select "Responding to an Emergency"
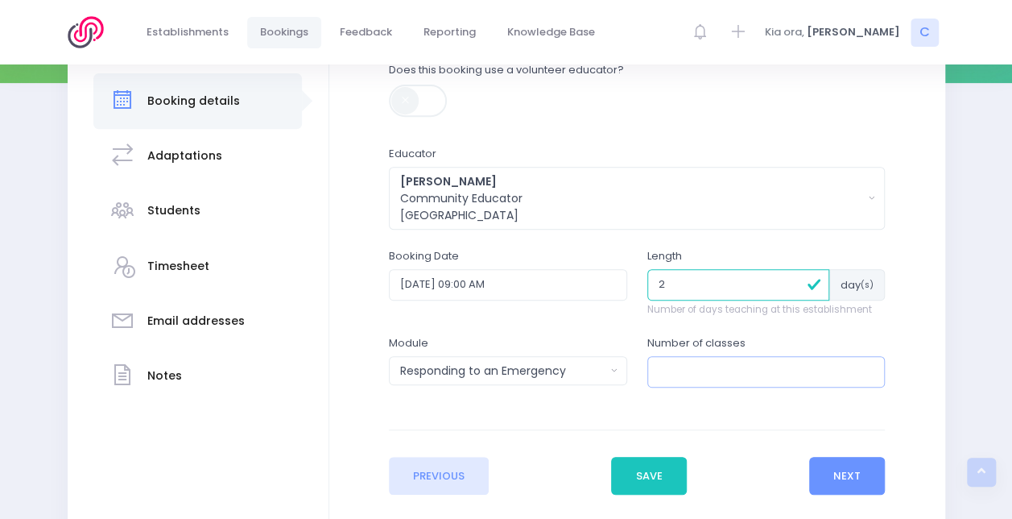
click at [696, 371] on input "number" at bounding box center [767, 371] width 238 height 31
click at [694, 419] on form "Enter the basic details Establishment Select one... 120 Aerodrome Rd Preschool …" at bounding box center [637, 257] width 496 height 476
click at [688, 366] on input "number" at bounding box center [767, 371] width 238 height 31
type input "4"
click at [853, 470] on button "Next" at bounding box center [847, 476] width 77 height 39
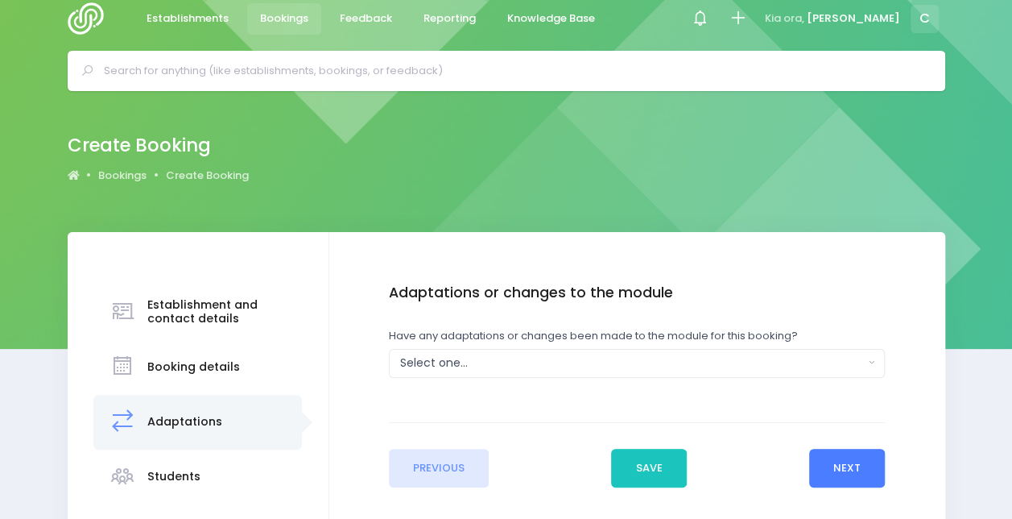
scroll to position [0, 0]
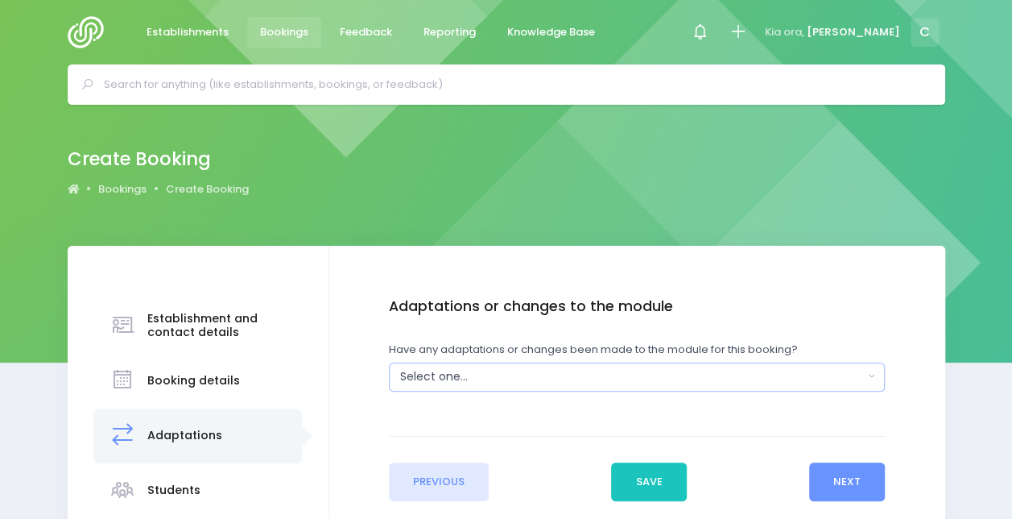
click at [575, 370] on div "Select one..." at bounding box center [632, 376] width 464 height 17
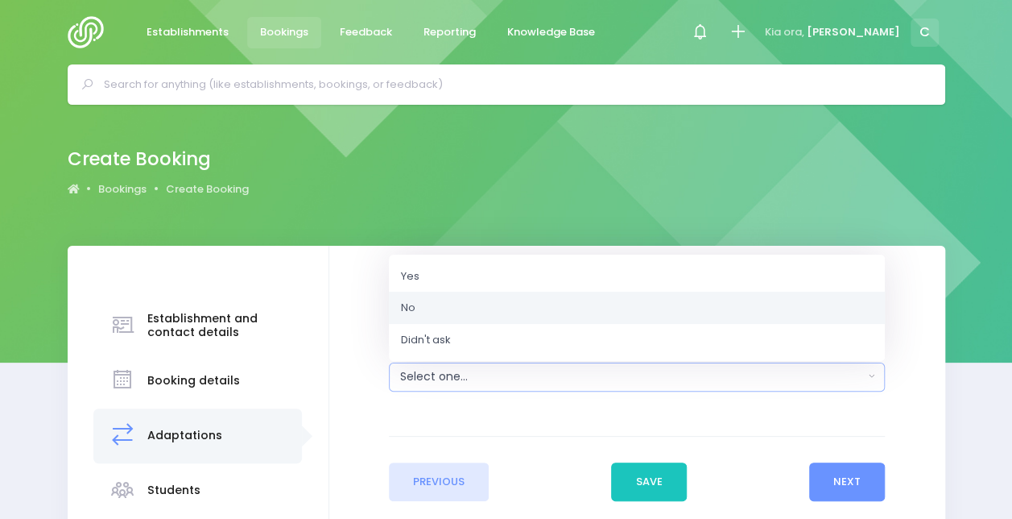
click at [525, 308] on link "No" at bounding box center [637, 308] width 496 height 32
select select "No"
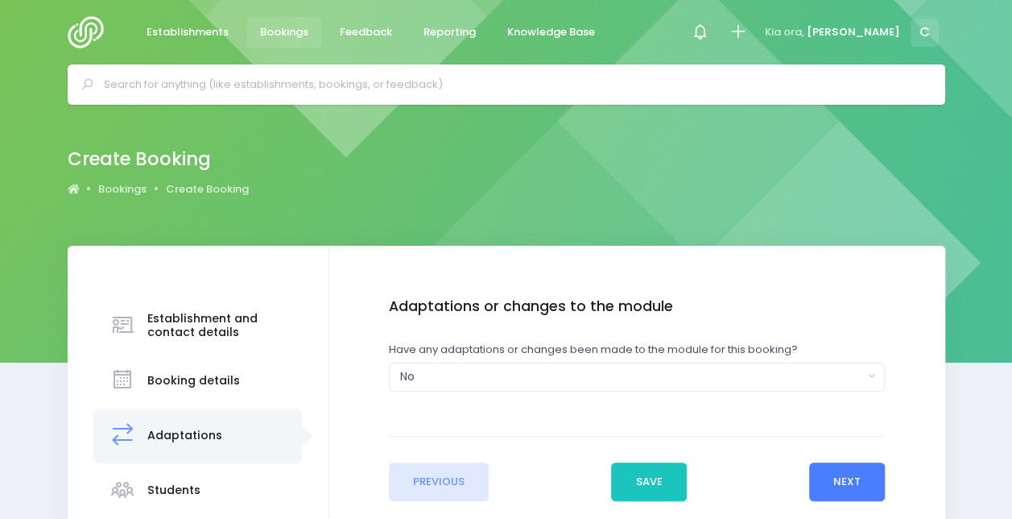
click at [844, 484] on button "Next" at bounding box center [847, 481] width 77 height 39
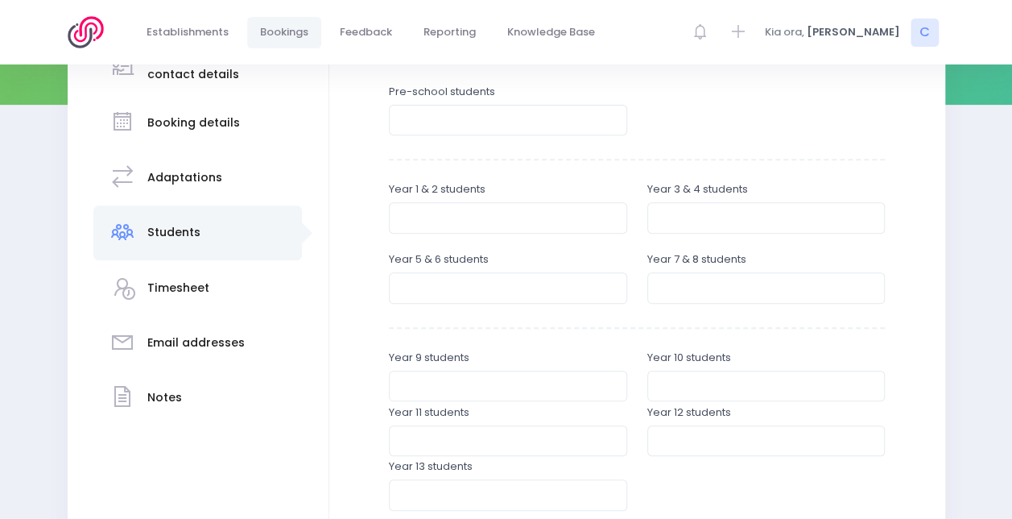
scroll to position [292, 0]
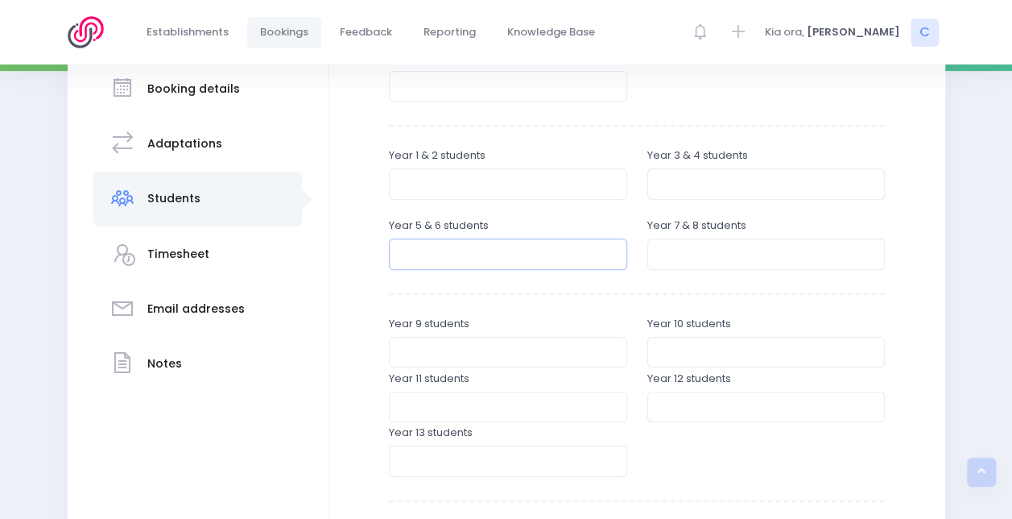
click at [456, 258] on input "number" at bounding box center [508, 253] width 238 height 31
type input "97"
click at [647, 453] on div at bounding box center [766, 451] width 259 height 55
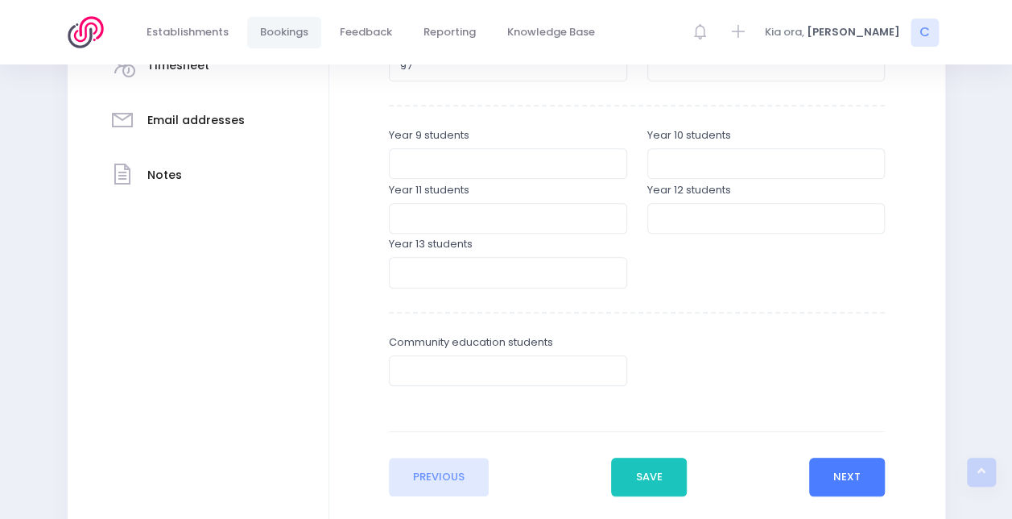
click at [826, 470] on button "Next" at bounding box center [847, 476] width 77 height 39
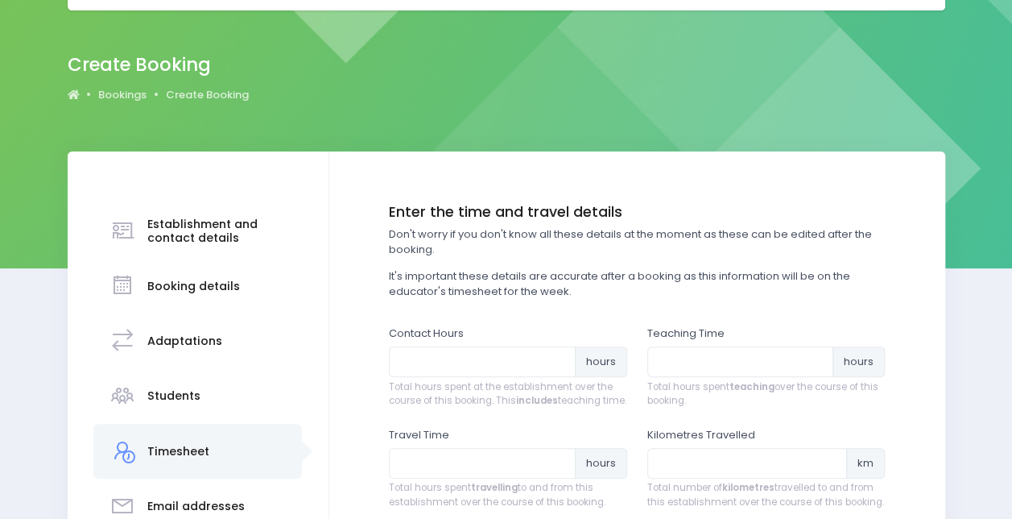
scroll to position [0, 0]
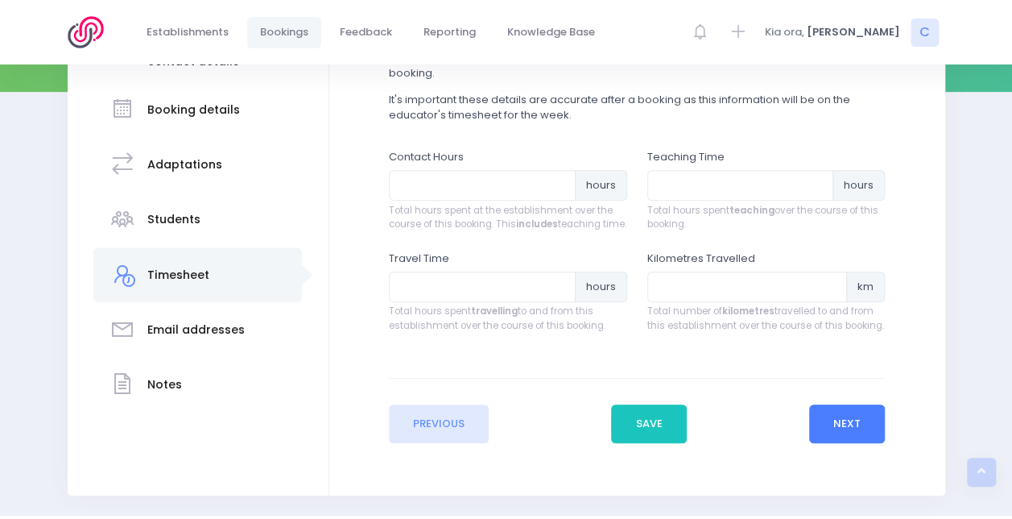
click at [834, 443] on button "Next" at bounding box center [847, 423] width 77 height 39
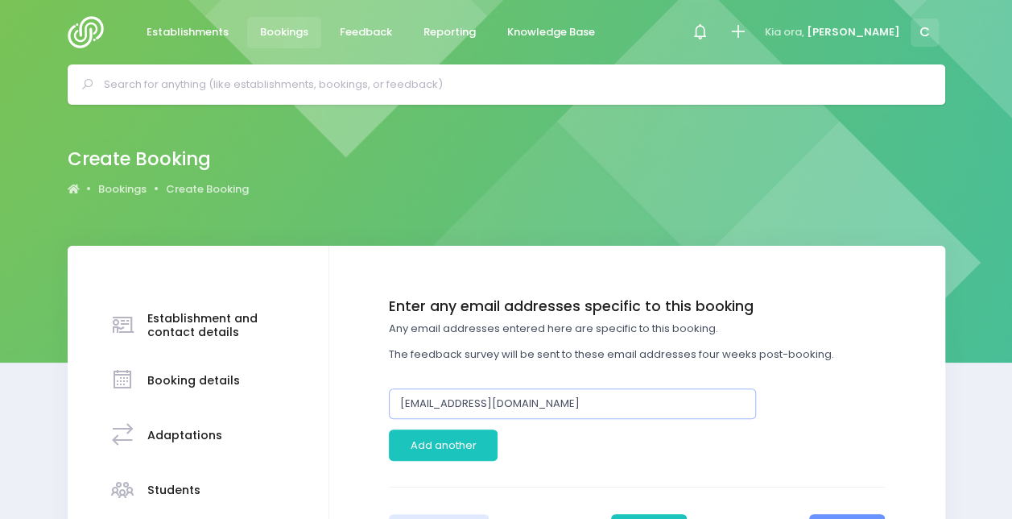
click at [577, 404] on input "jhopkins@theterrace.school.nz" at bounding box center [572, 403] width 367 height 31
type input "jgarden@theterrace.school.nz"
click at [783, 485] on form "Enter the basic details Establishment Select one... 120 Aerodrome Rd Preschool …" at bounding box center [637, 425] width 496 height 254
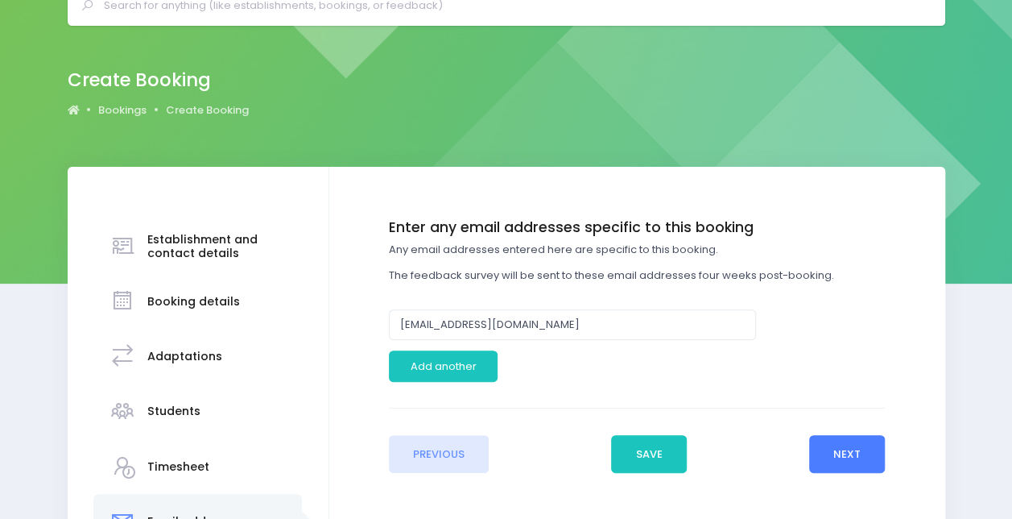
click at [846, 440] on button "Next" at bounding box center [847, 454] width 77 height 39
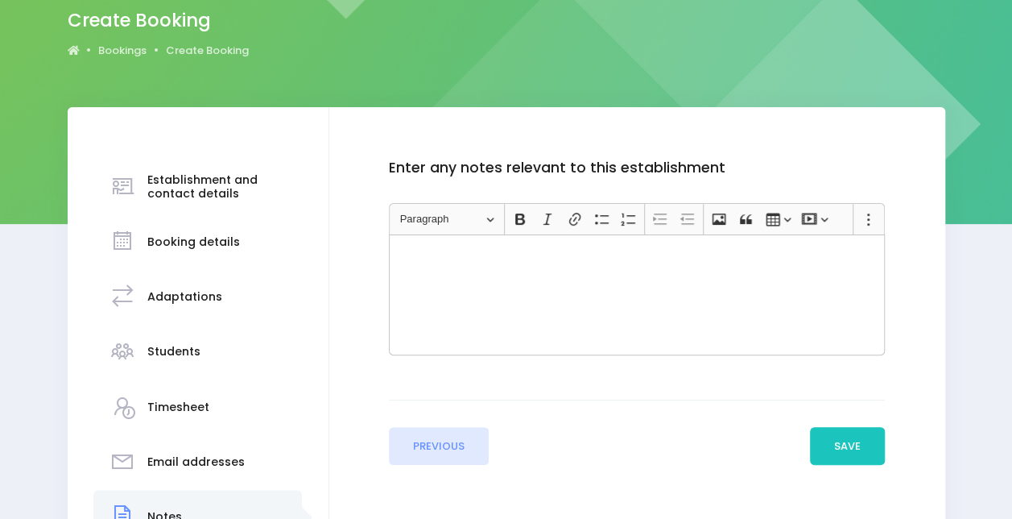
scroll to position [139, 0]
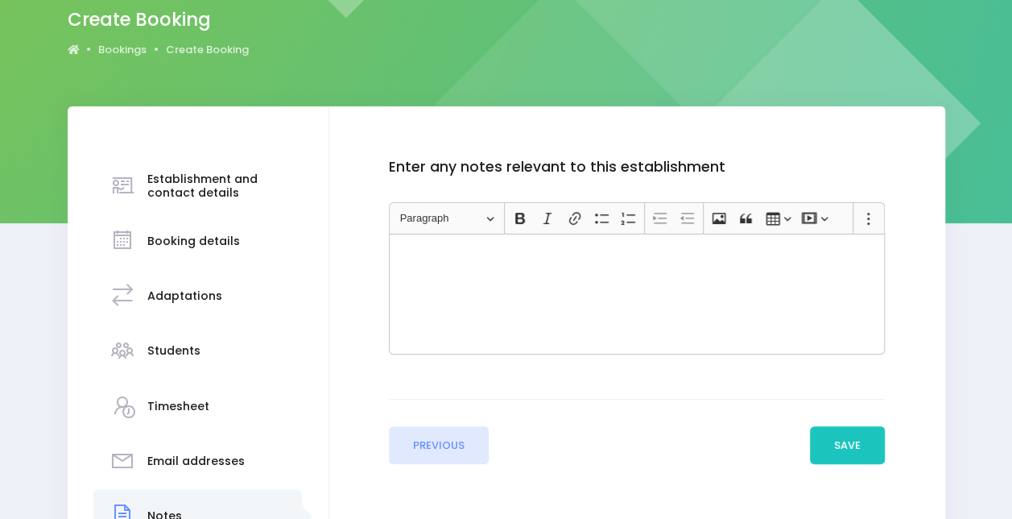
drag, startPoint x: 846, startPoint y: 440, endPoint x: 739, endPoint y: 450, distance: 107.6
click at [739, 450] on div "Previous Save Next" at bounding box center [637, 431] width 496 height 65
click at [849, 449] on button "Save" at bounding box center [848, 445] width 76 height 39
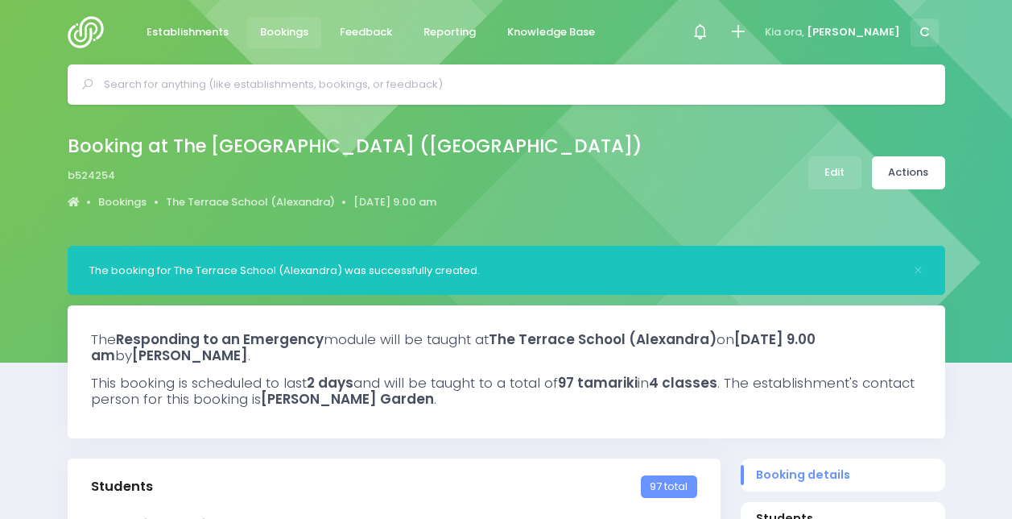
select select "5"
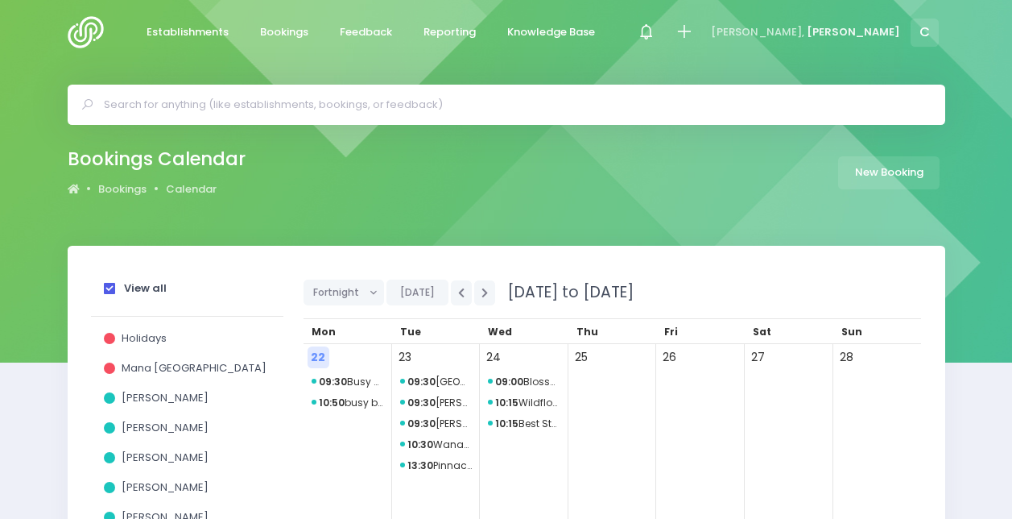
scroll to position [56, 0]
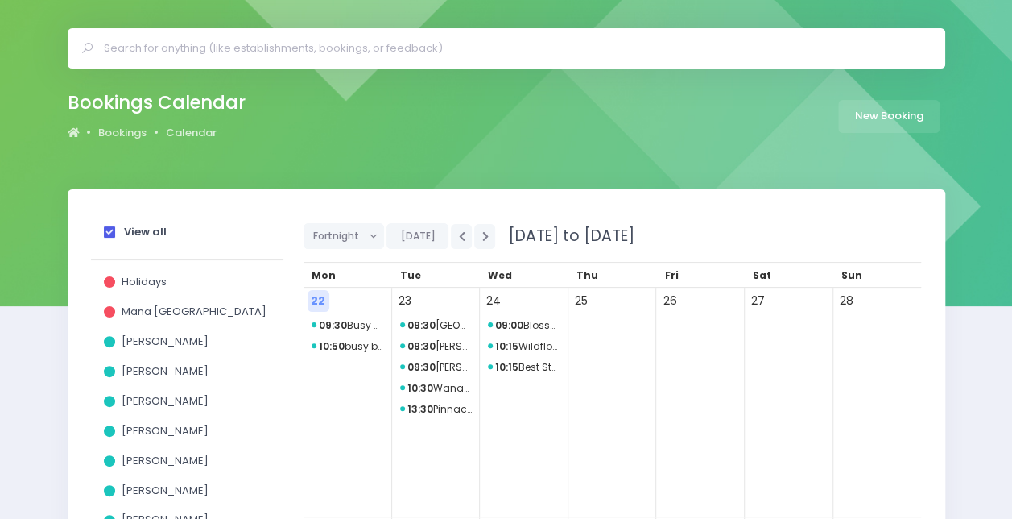
click at [133, 234] on strong "View all" at bounding box center [145, 231] width 43 height 15
click at [0, 0] on input "View all" at bounding box center [0, 0] width 0 height 0
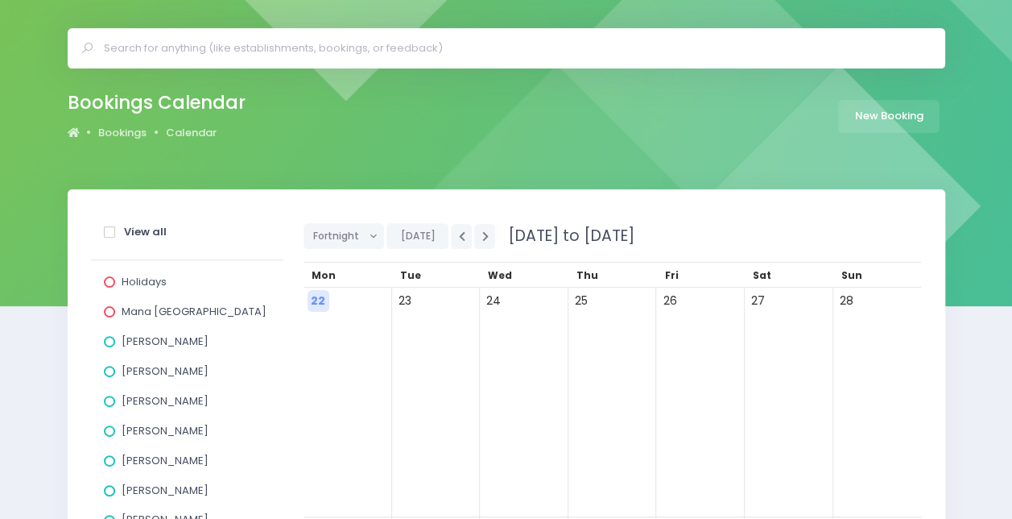
click at [133, 367] on span "[PERSON_NAME]" at bounding box center [165, 370] width 87 height 15
click at [0, 0] on input "[PERSON_NAME]" at bounding box center [0, 0] width 0 height 0
click at [482, 237] on icon "button" at bounding box center [485, 236] width 6 height 10
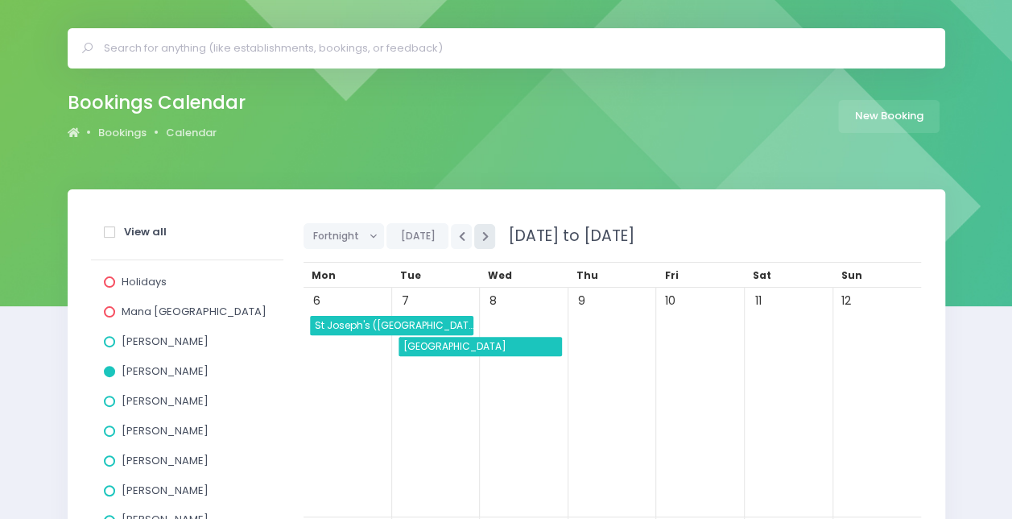
click at [482, 237] on icon "button" at bounding box center [485, 236] width 6 height 10
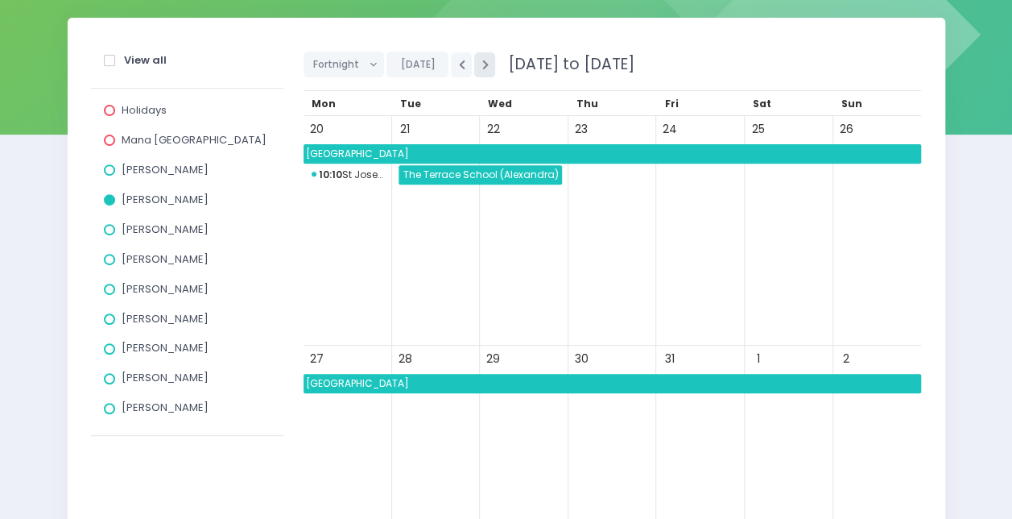
scroll to position [230, 0]
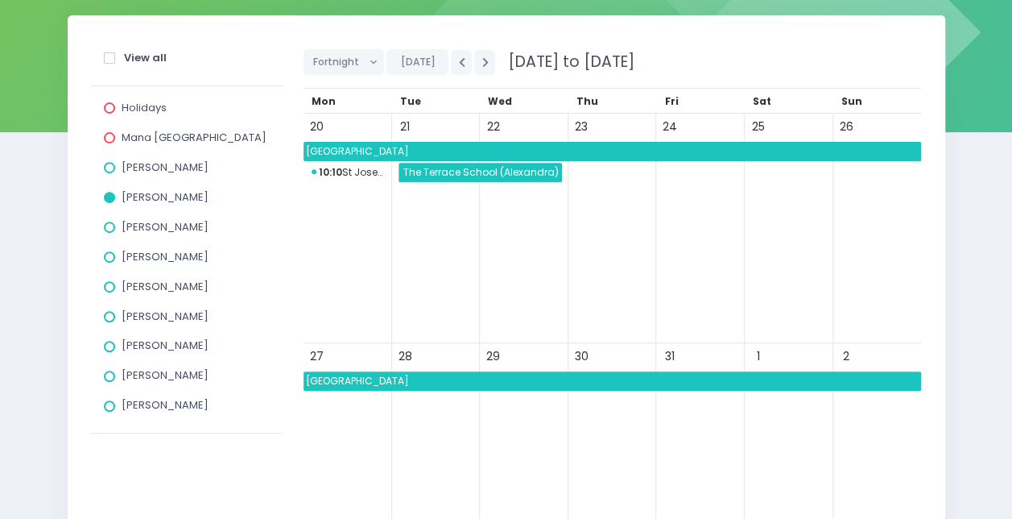
click at [441, 169] on span "The Terrace School (Alexandra)" at bounding box center [481, 172] width 161 height 19
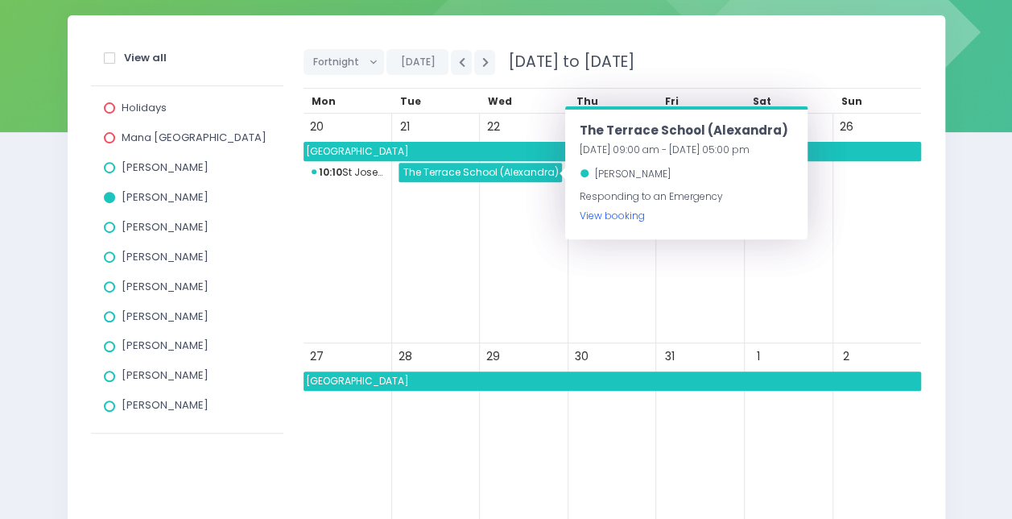
click at [592, 218] on link "View booking" at bounding box center [612, 216] width 65 height 14
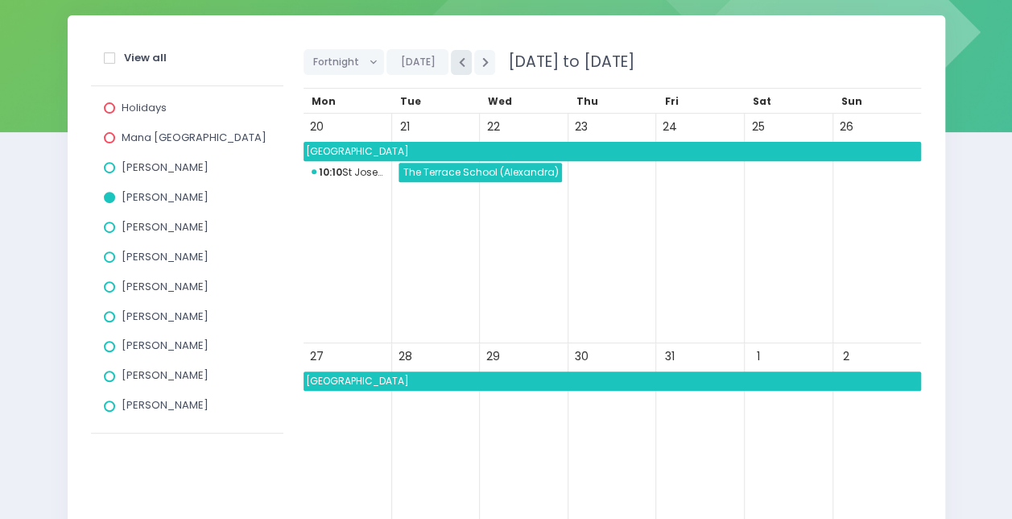
click at [457, 56] on button "button" at bounding box center [461, 62] width 21 height 25
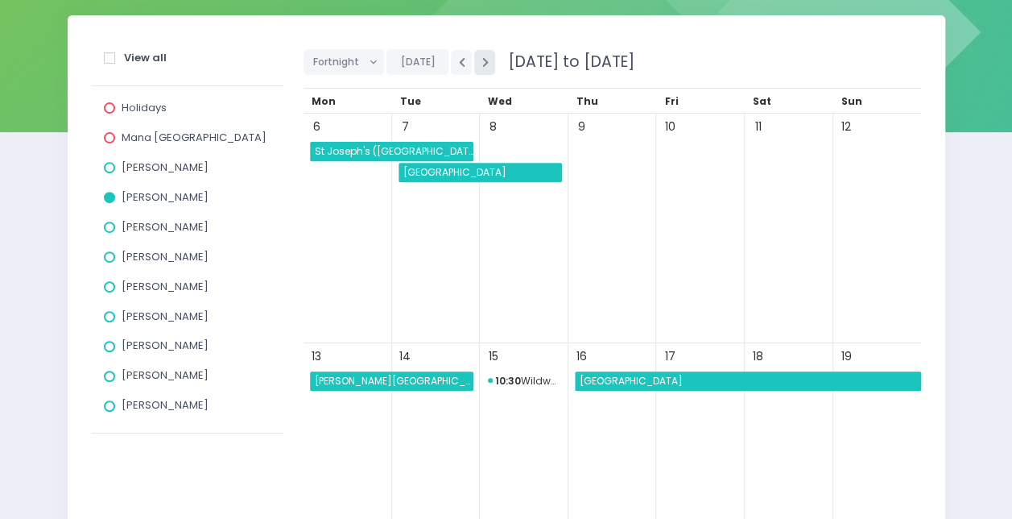
click at [482, 63] on icon "button" at bounding box center [485, 62] width 6 height 10
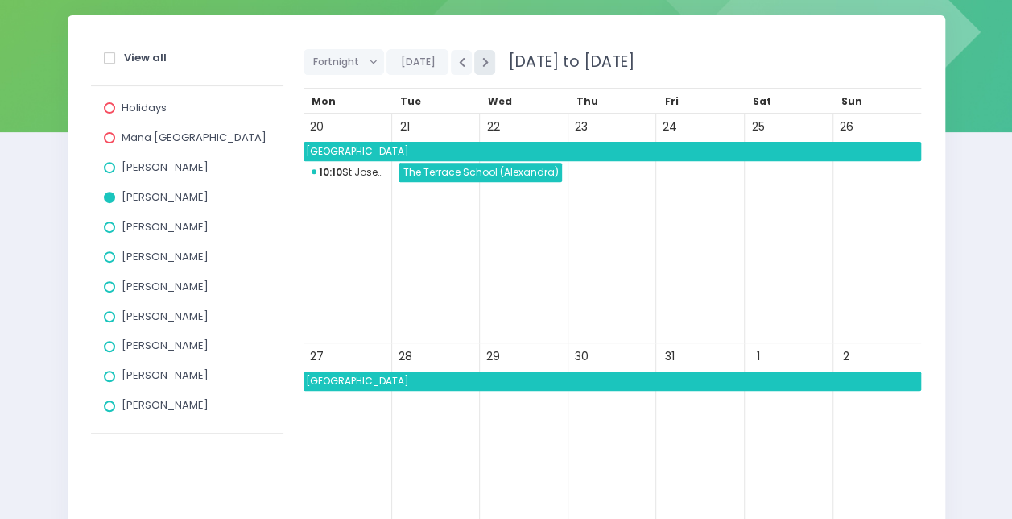
click at [482, 63] on icon "button" at bounding box center [485, 62] width 6 height 10
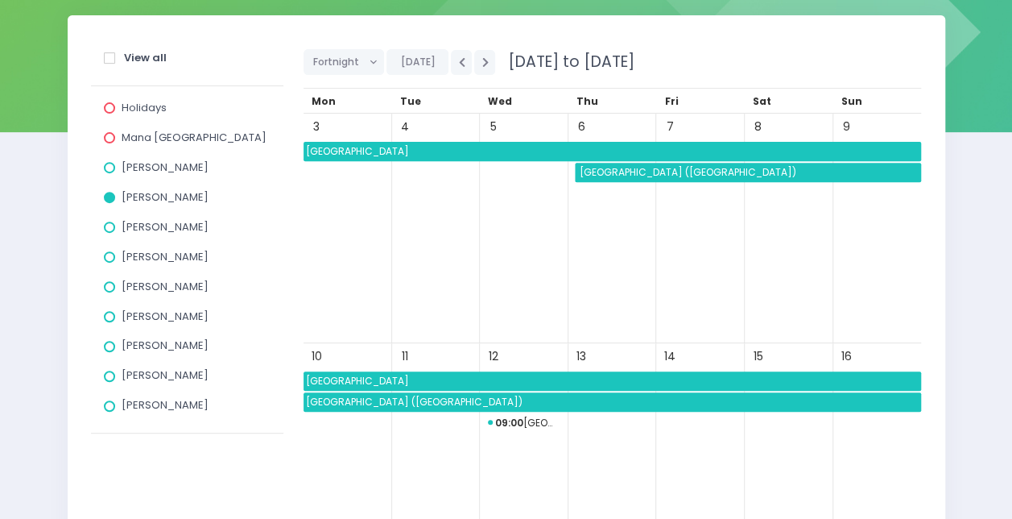
click at [627, 170] on span "[GEOGRAPHIC_DATA] ([GEOGRAPHIC_DATA])" at bounding box center [750, 172] width 345 height 19
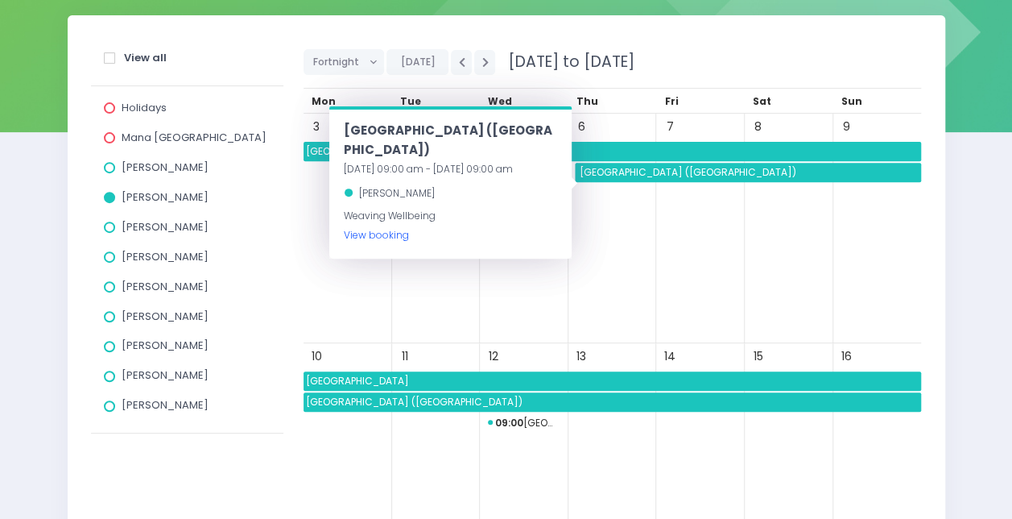
click at [390, 228] on link "View booking" at bounding box center [376, 235] width 65 height 14
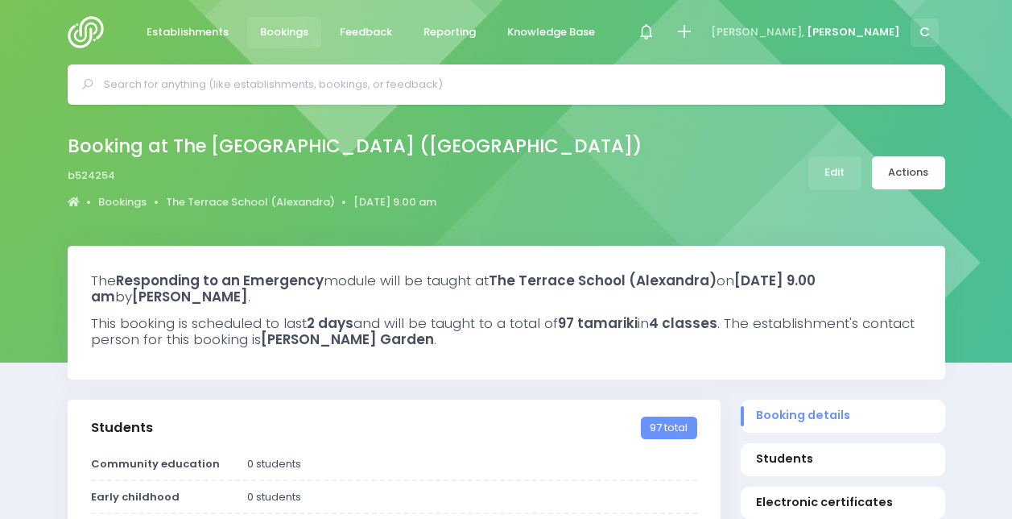
select select "5"
click at [417, 92] on input "text" at bounding box center [513, 84] width 819 height 24
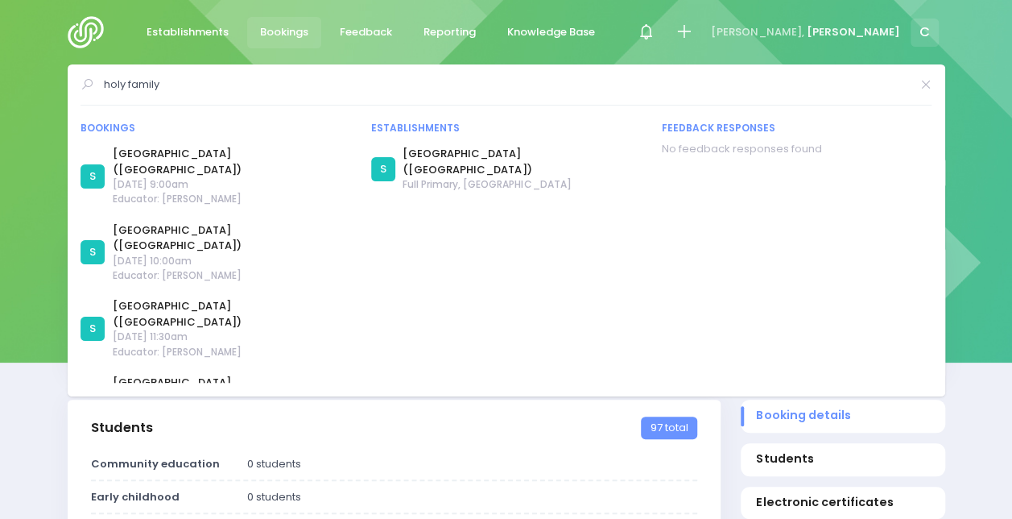
type input "holy family"
click at [34, 151] on div "Booking at The [GEOGRAPHIC_DATA] ([GEOGRAPHIC_DATA]) b524254 Bookings The [GEOG…" at bounding box center [506, 175] width 1012 height 141
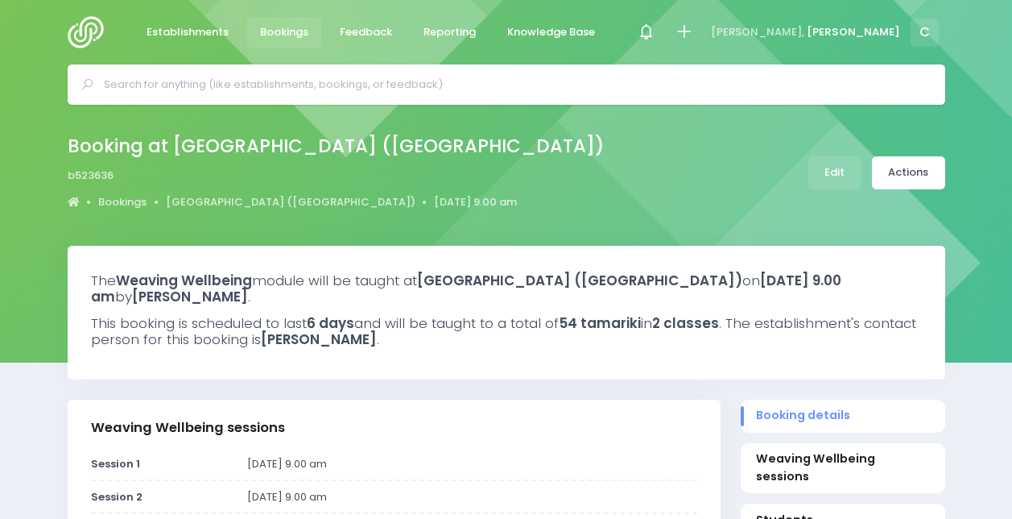
select select "5"
click at [838, 174] on link "Edit" at bounding box center [835, 172] width 53 height 33
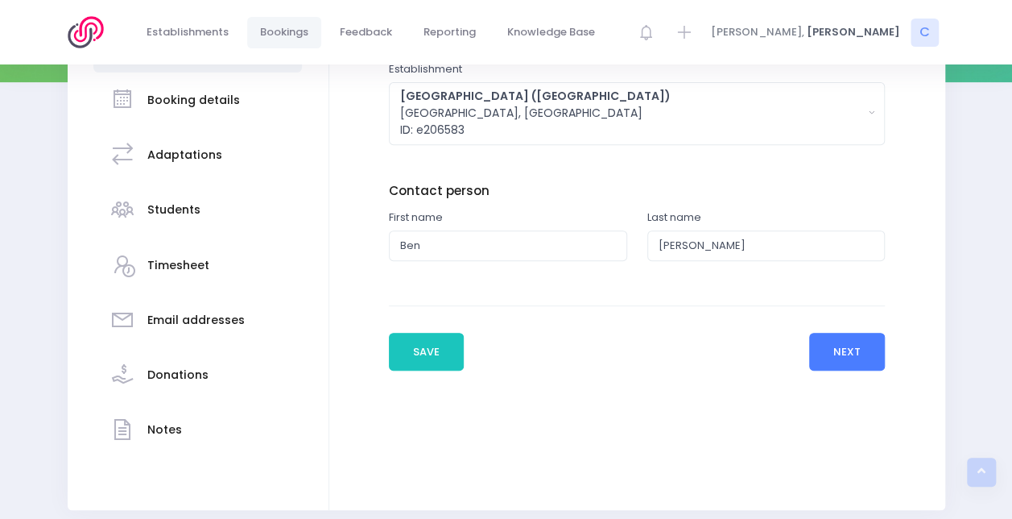
click at [847, 351] on button "Next" at bounding box center [847, 352] width 77 height 39
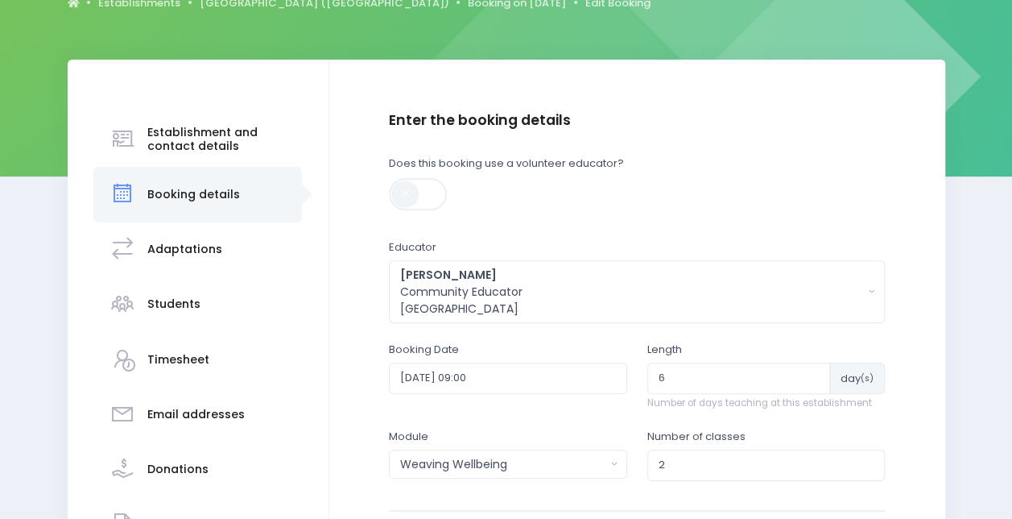
scroll to position [245, 0]
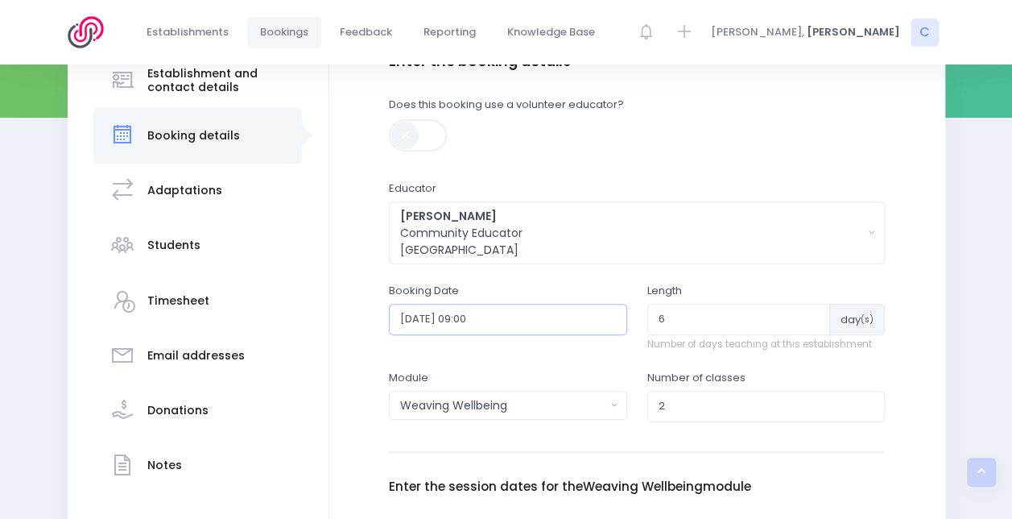
click at [557, 329] on input "2025-11-06 09:00" at bounding box center [508, 319] width 238 height 31
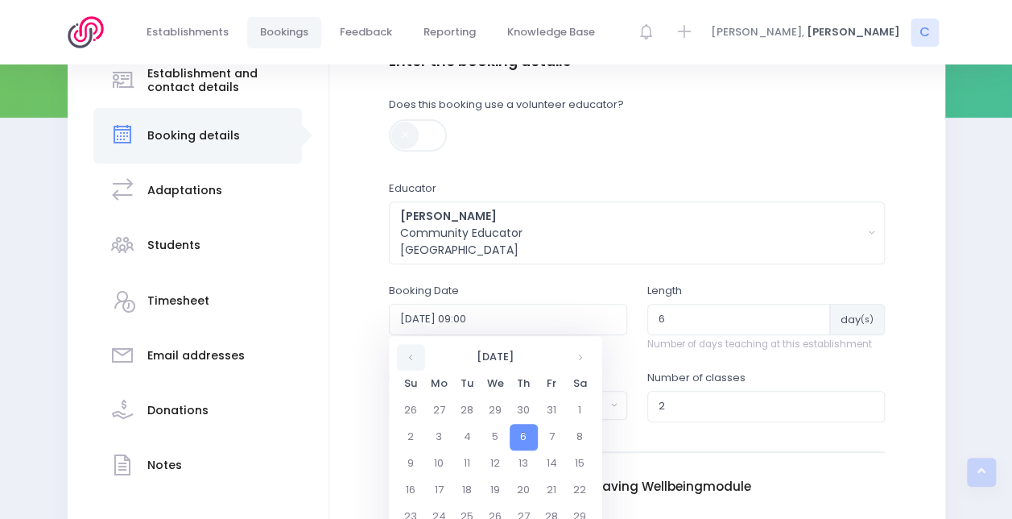
click at [413, 358] on th at bounding box center [411, 357] width 28 height 27
click at [491, 509] on td "29" at bounding box center [496, 516] width 28 height 27
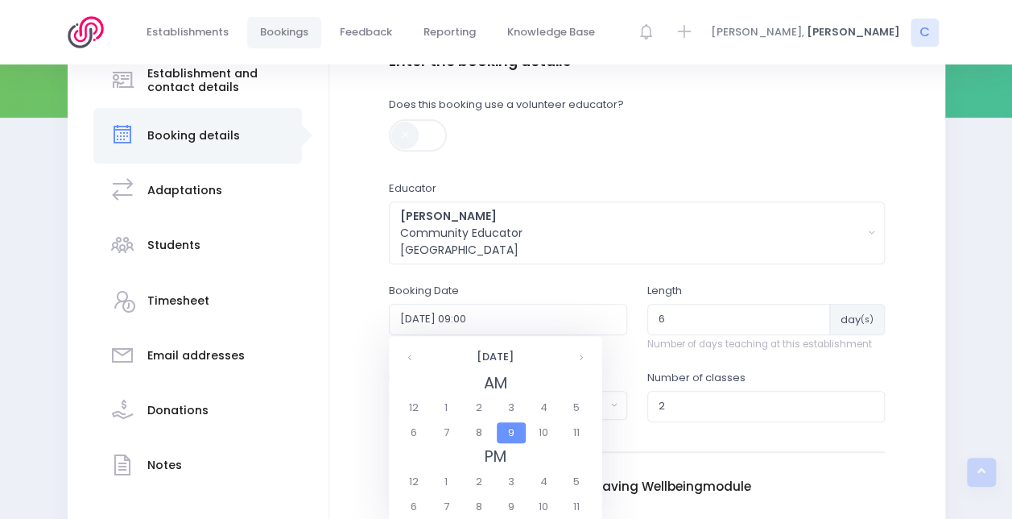
click at [513, 424] on span "9" at bounding box center [511, 432] width 28 height 21
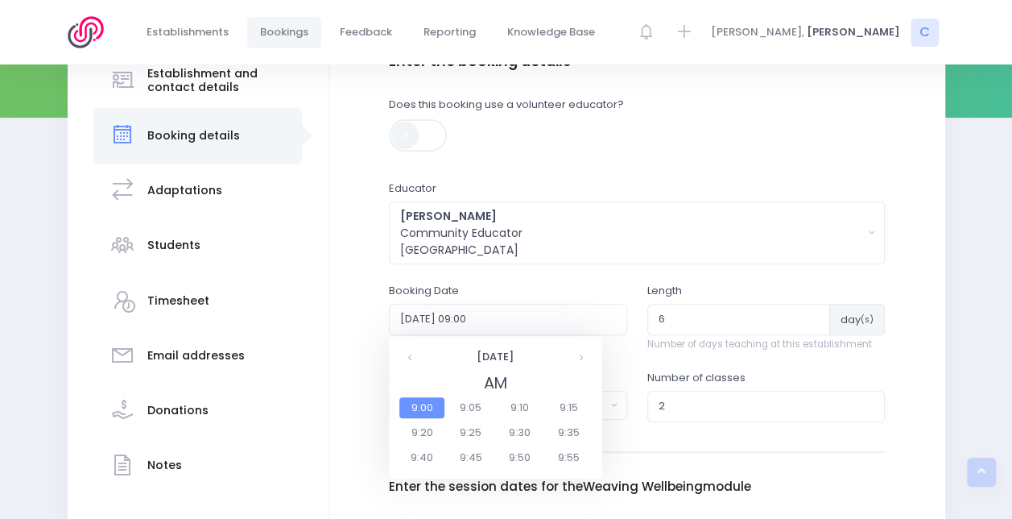
click at [423, 391] on legend "AM" at bounding box center [496, 383] width 196 height 24
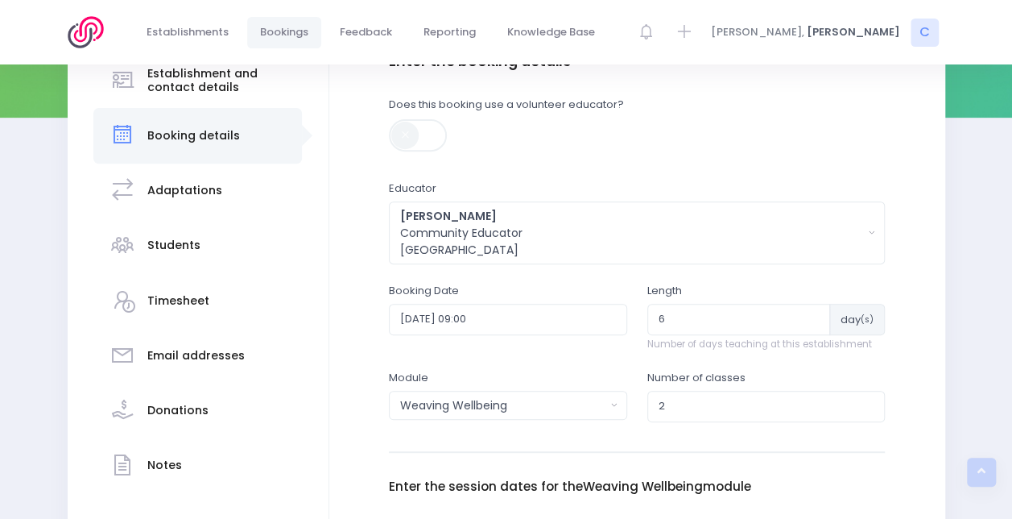
click at [732, 266] on div "Enter the booking details Does this booking use a volunteer educator? Educator …" at bounding box center [637, 472] width 496 height 838
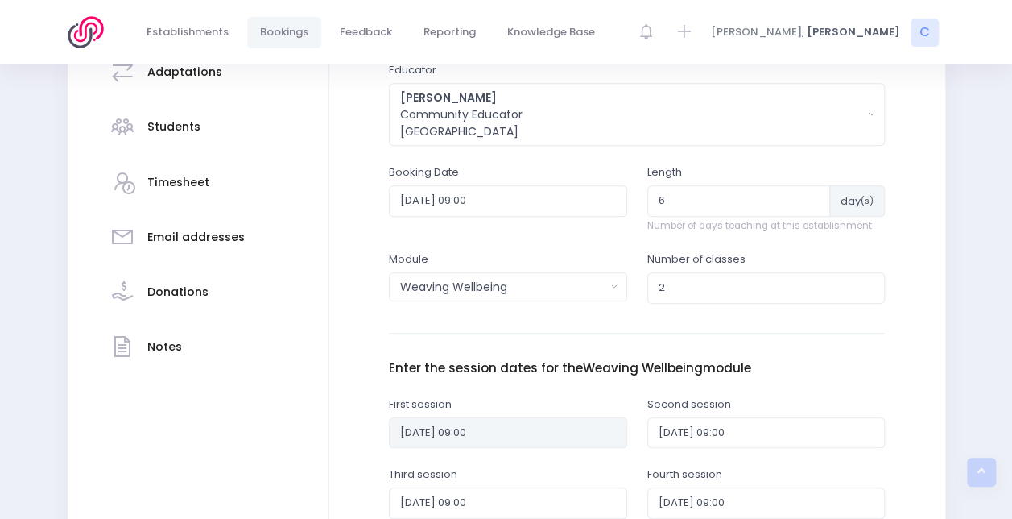
scroll to position [370, 0]
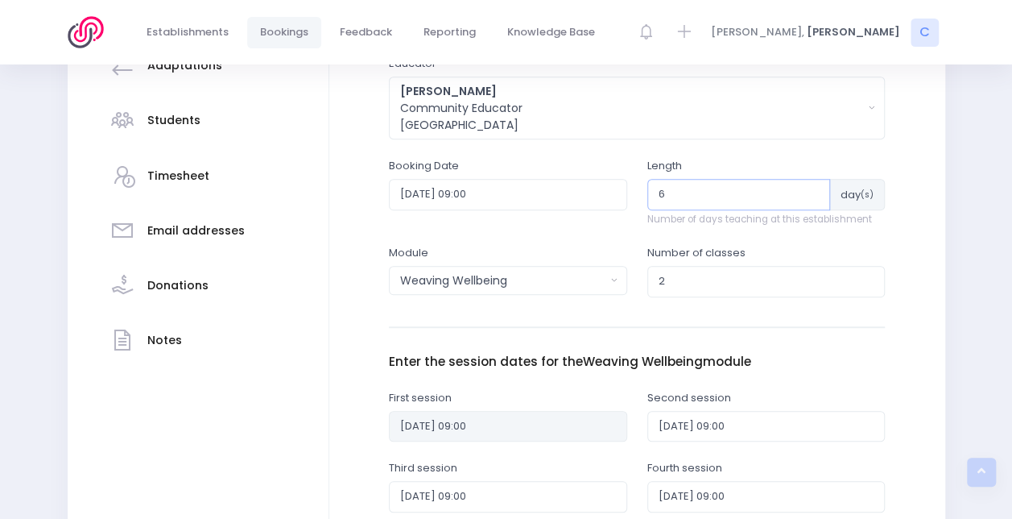
click at [690, 201] on input "6" at bounding box center [740, 194] width 184 height 31
drag, startPoint x: 690, startPoint y: 201, endPoint x: 622, endPoint y: 199, distance: 68.5
click at [622, 199] on div "Booking Date 2025-11-06 09:00 Length 6 day (s)" at bounding box center [637, 201] width 516 height 87
type input "3"
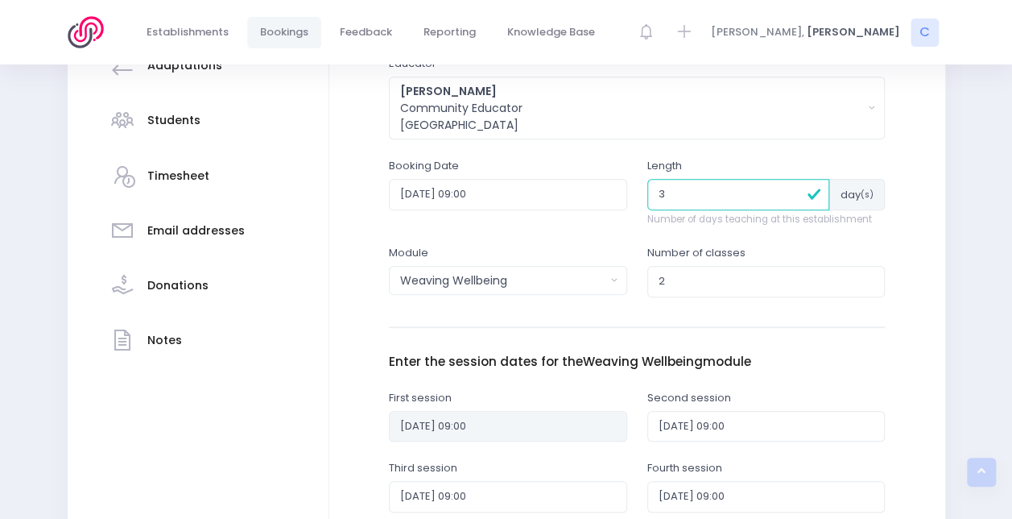
click at [640, 220] on div "Length 3 day (s) Number of days teaching at this establishment" at bounding box center [766, 201] width 259 height 87
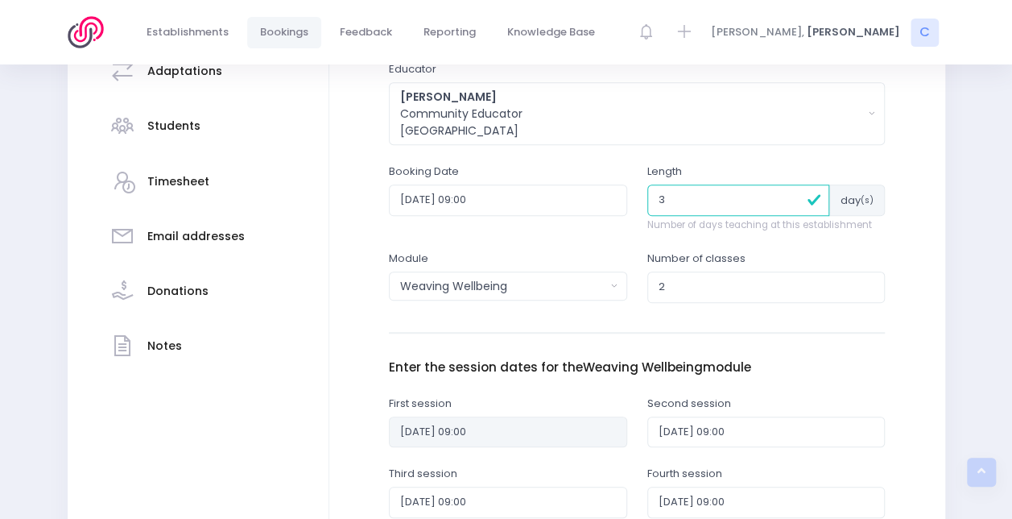
scroll to position [359, 0]
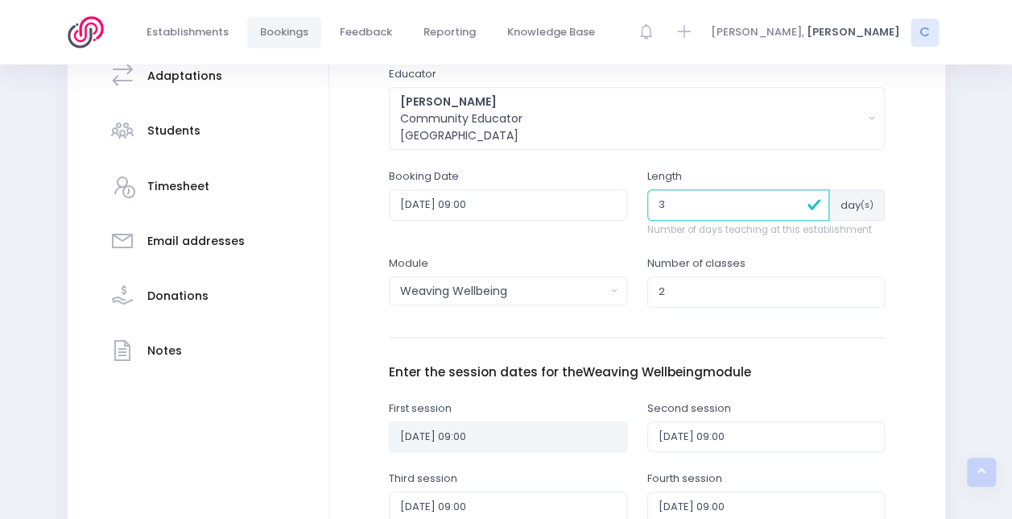
drag, startPoint x: 680, startPoint y: 193, endPoint x: 593, endPoint y: 201, distance: 87.4
click at [593, 201] on div "Booking Date 2025-11-06 09:00 Length 3 day (s)" at bounding box center [637, 211] width 516 height 87
type input "6"
click at [554, 206] on input "2025-11-06 09:00" at bounding box center [508, 204] width 238 height 31
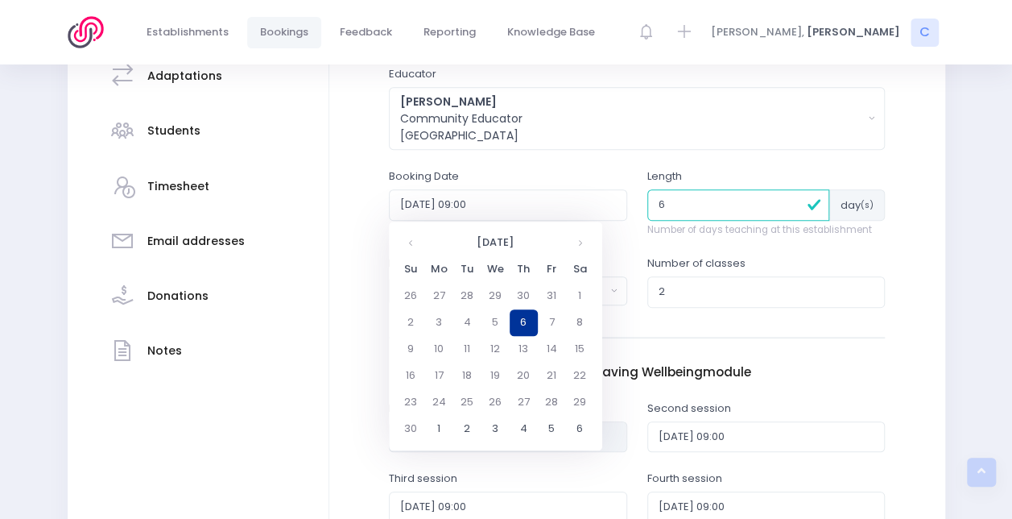
click at [528, 320] on td "6" at bounding box center [524, 322] width 28 height 27
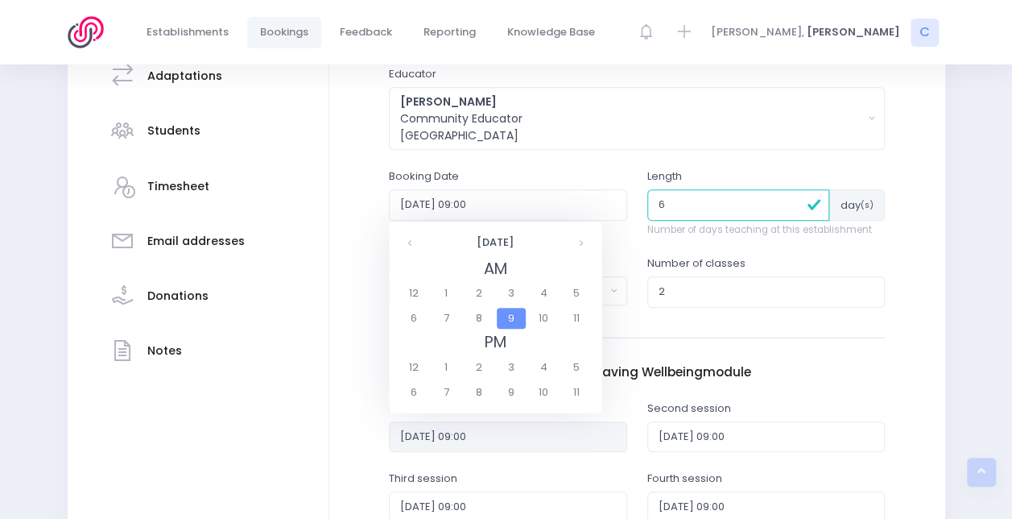
click at [307, 273] on div "Establishment and contact details Booking details" at bounding box center [199, 397] width 262 height 1022
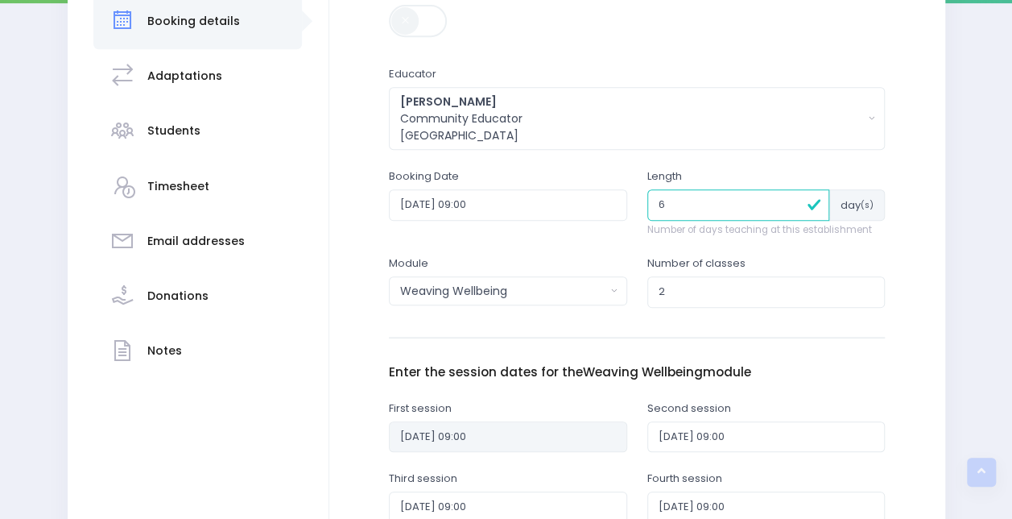
scroll to position [0, 0]
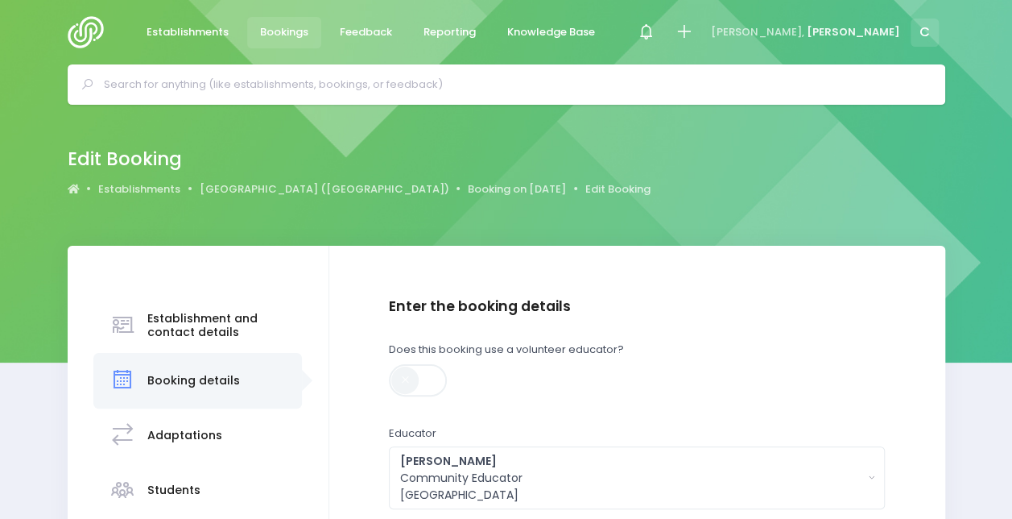
click at [285, 101] on div at bounding box center [507, 84] width 878 height 40
click at [468, 182] on link "Booking on 6 November 2025" at bounding box center [517, 189] width 98 height 16
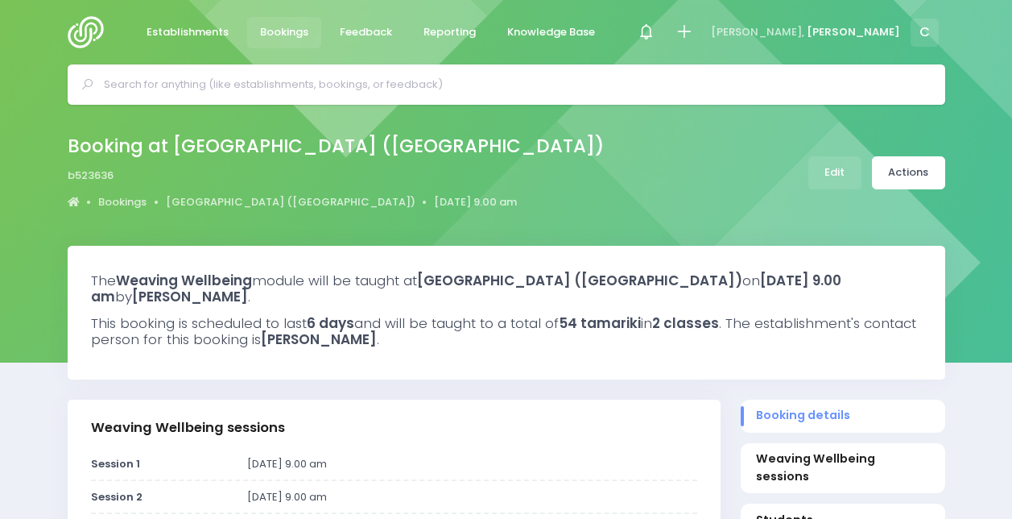
select select "5"
click at [372, 79] on input "text" at bounding box center [513, 84] width 819 height 24
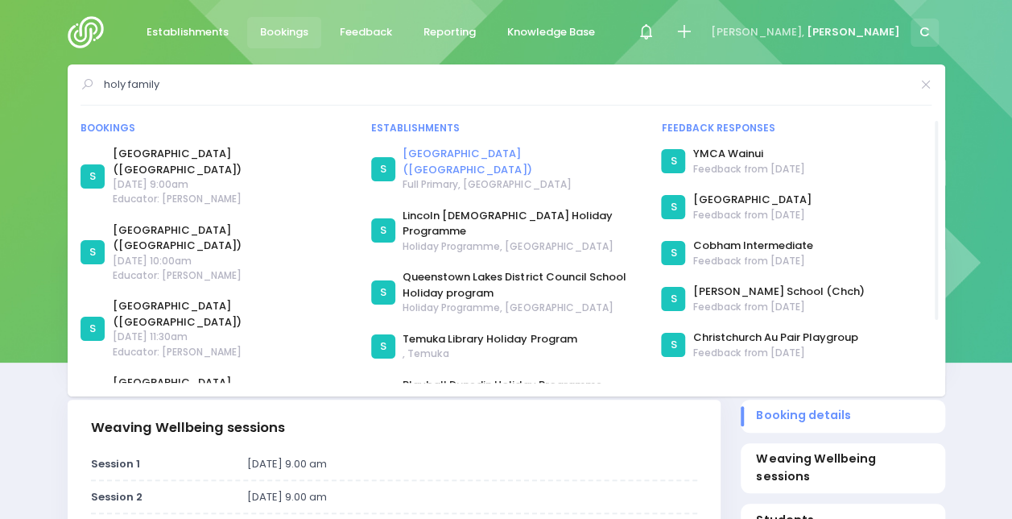
type input "holy family"
click at [462, 157] on link "[GEOGRAPHIC_DATA] ([GEOGRAPHIC_DATA])" at bounding box center [522, 161] width 238 height 31
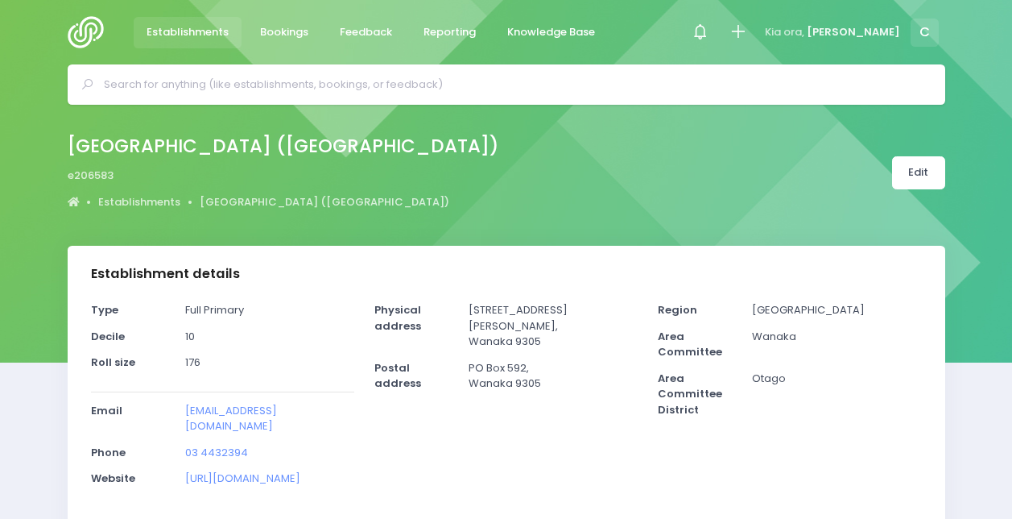
select select "5"
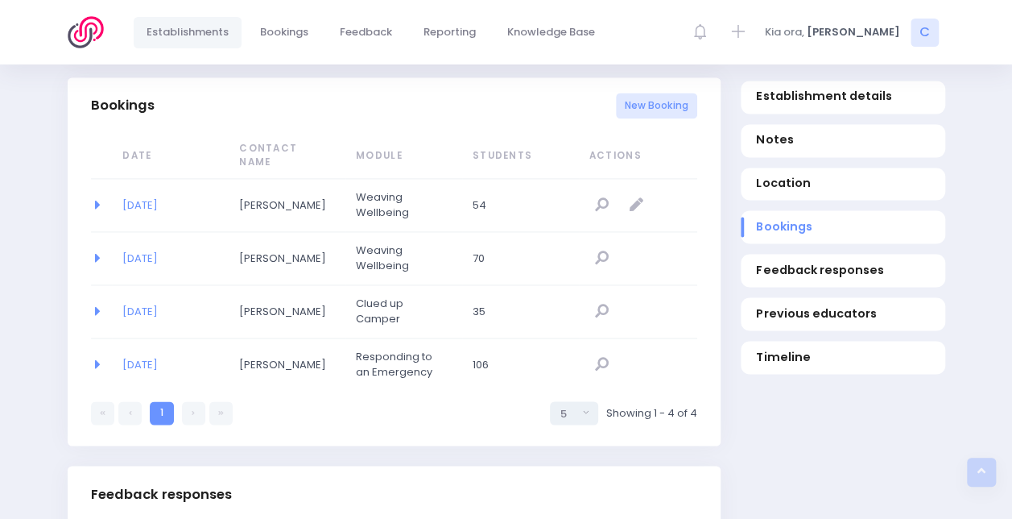
scroll to position [1090, 0]
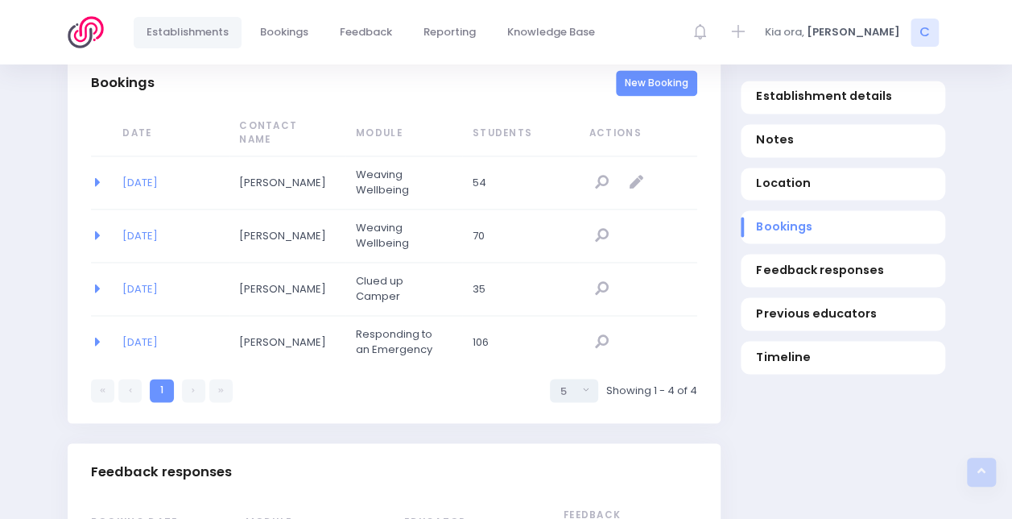
click at [653, 88] on link "New Booking" at bounding box center [656, 83] width 81 height 27
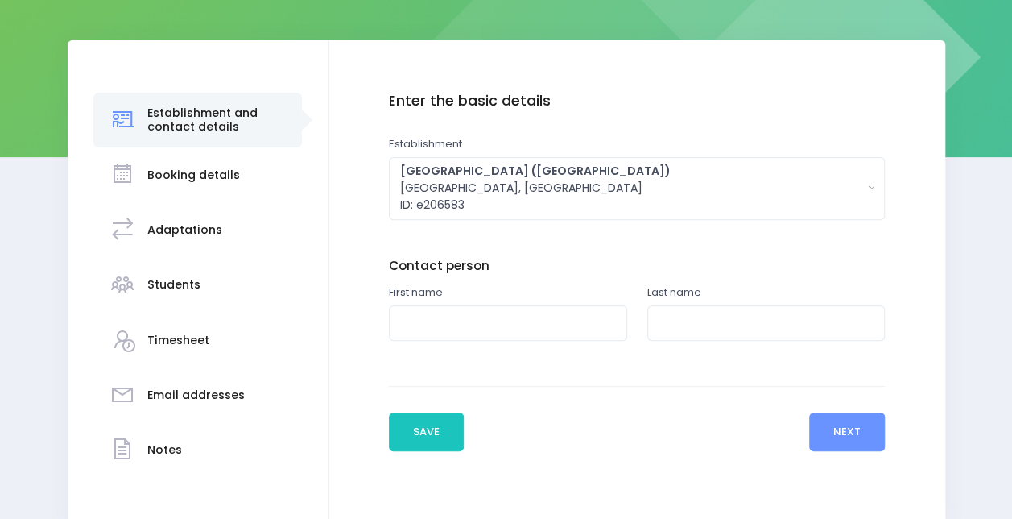
scroll to position [209, 0]
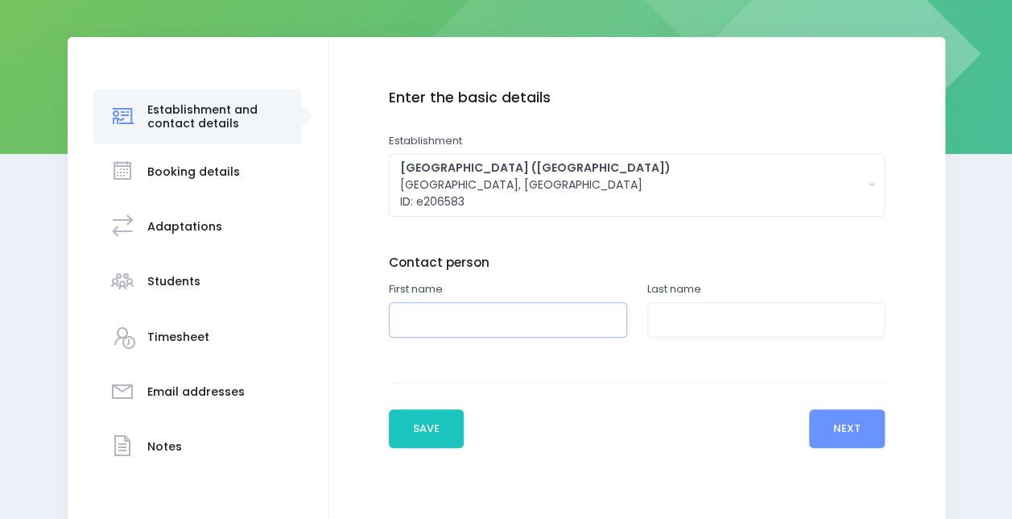
click at [504, 311] on input "text" at bounding box center [508, 320] width 238 height 36
type input "Ben"
type input "[PERSON_NAME]"
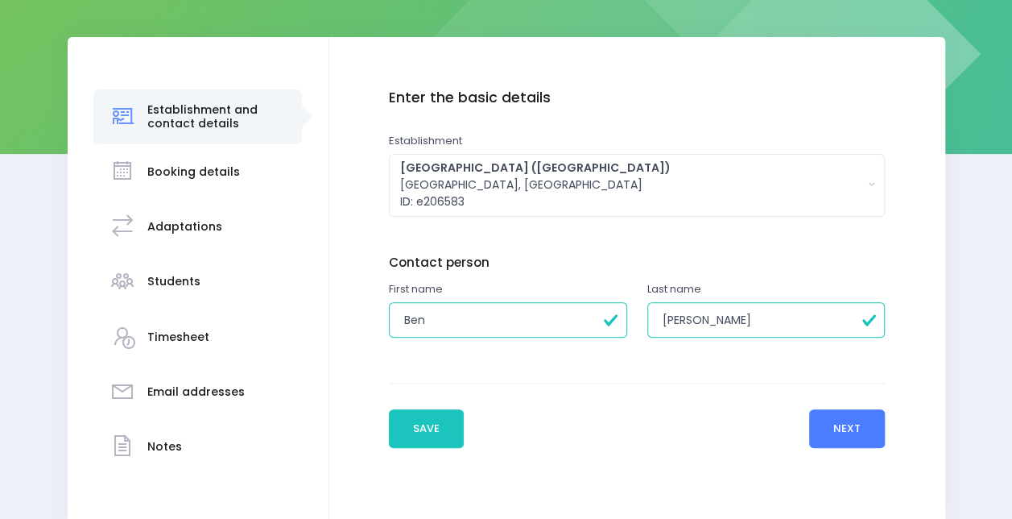
type input "Ben"
click at [846, 440] on button "Next" at bounding box center [847, 428] width 77 height 39
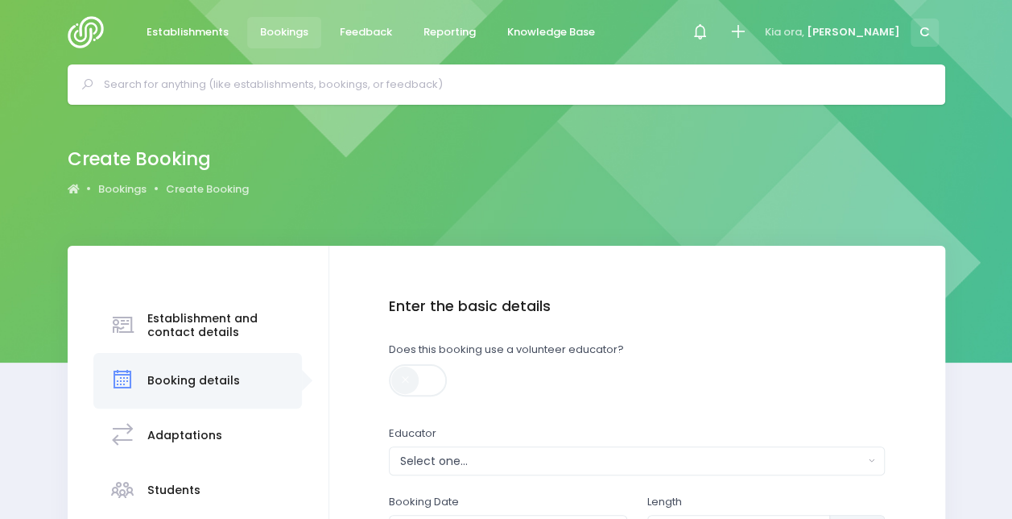
scroll to position [199, 0]
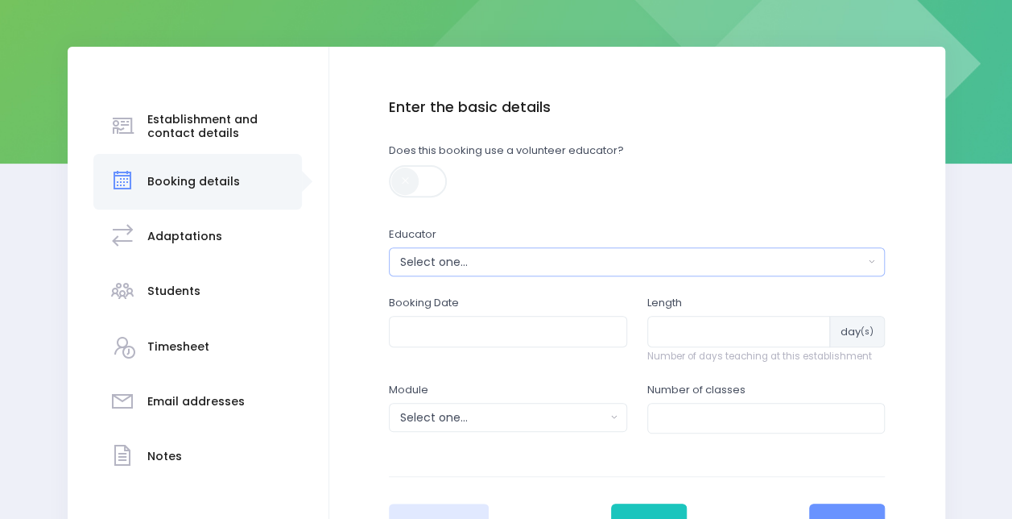
click at [488, 274] on button "Select one..." at bounding box center [637, 261] width 496 height 29
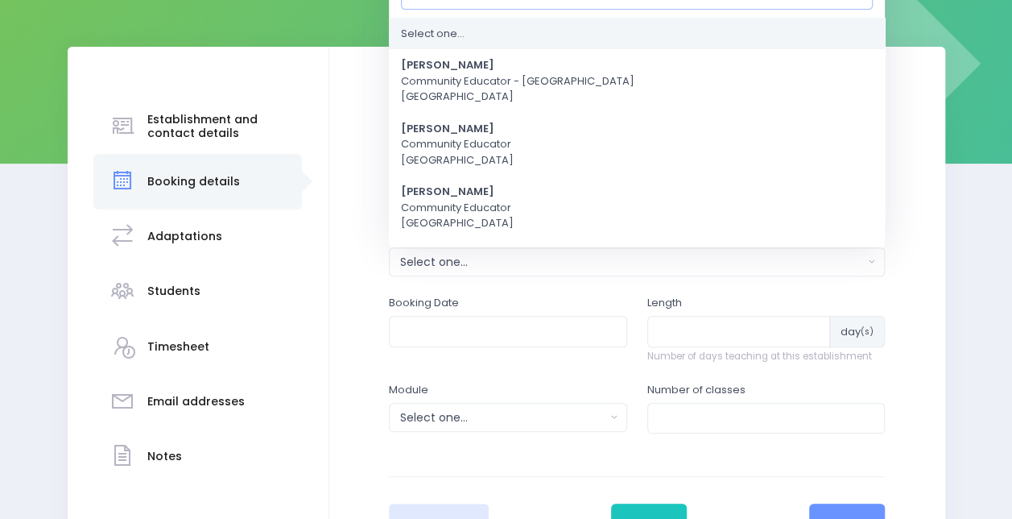
scroll to position [177, 0]
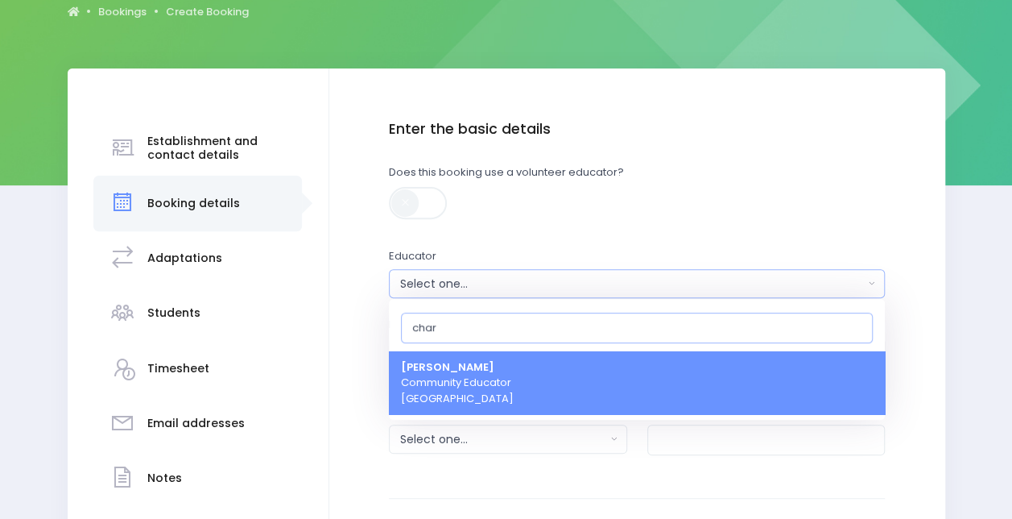
type input "char"
click at [477, 377] on span "Charlie Palmer Community Educator South Island Region" at bounding box center [457, 383] width 113 height 48
select select "660290"
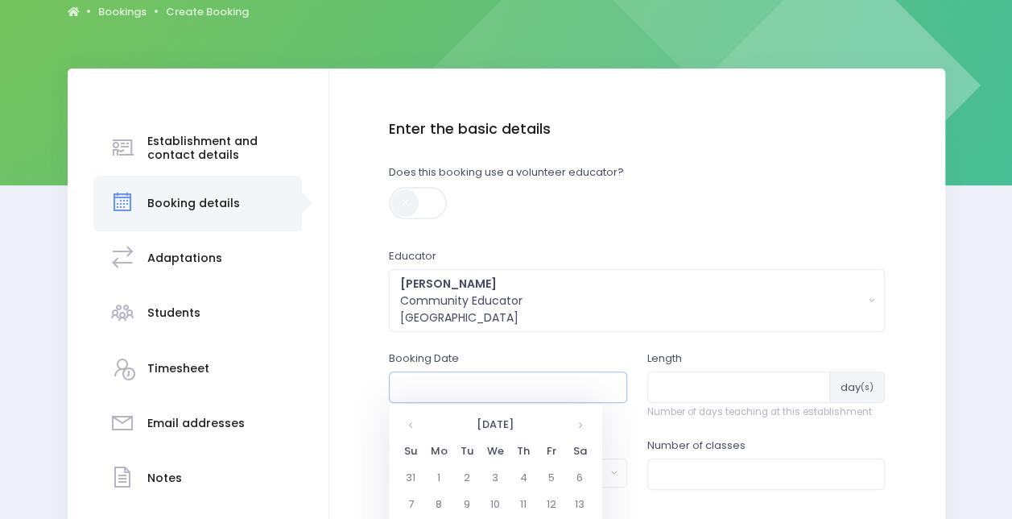
click at [472, 388] on input "text" at bounding box center [508, 386] width 238 height 31
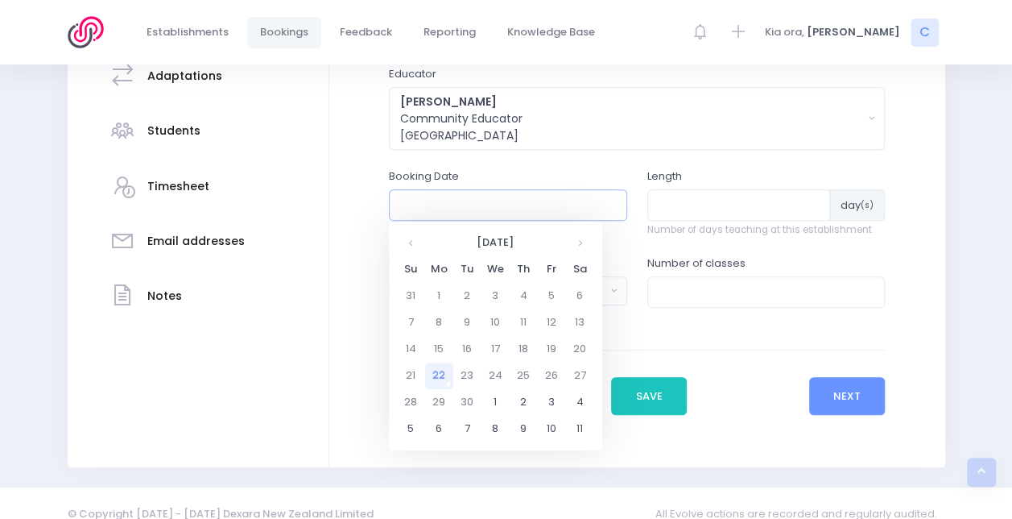
scroll to position [363, 0]
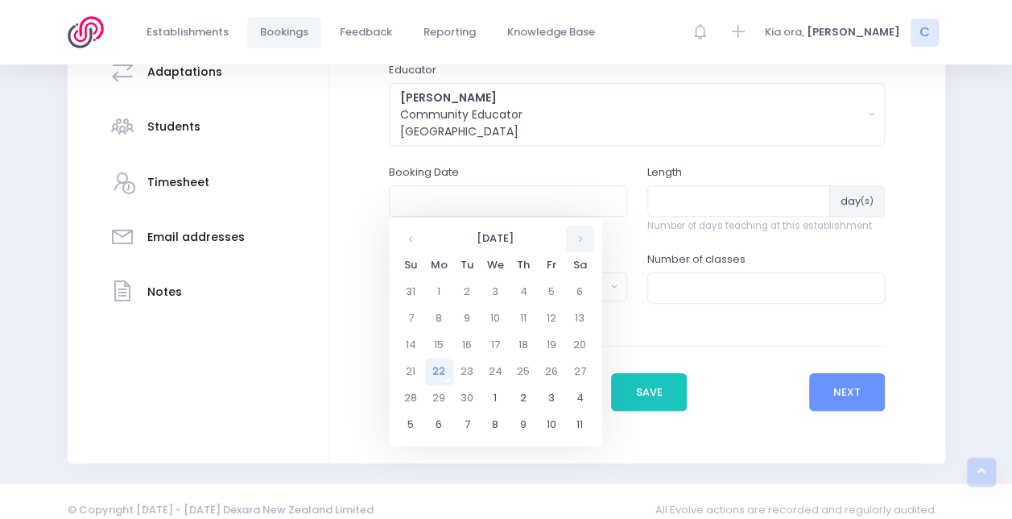
click at [588, 242] on th at bounding box center [580, 239] width 28 height 27
click at [469, 398] on td "28" at bounding box center [467, 398] width 28 height 27
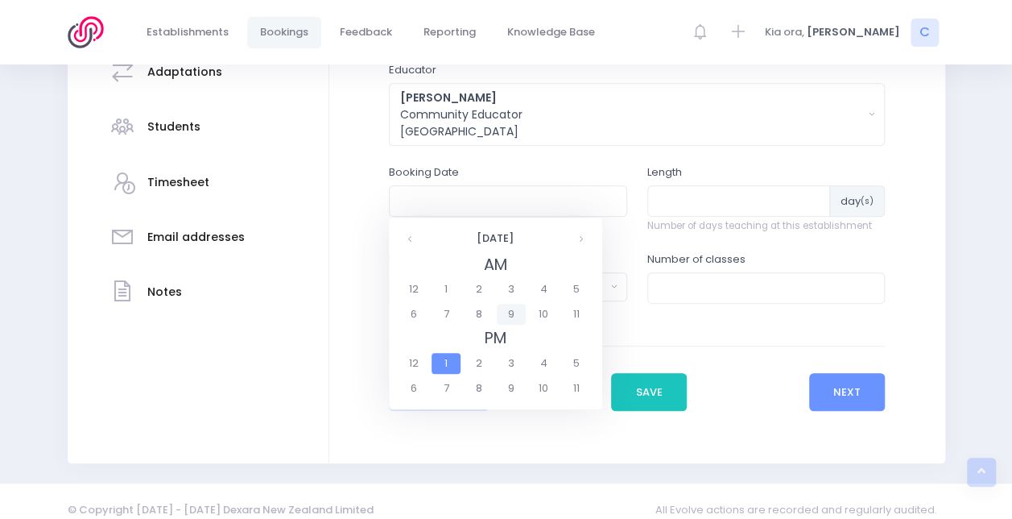
click at [514, 304] on span "9" at bounding box center [511, 314] width 28 height 21
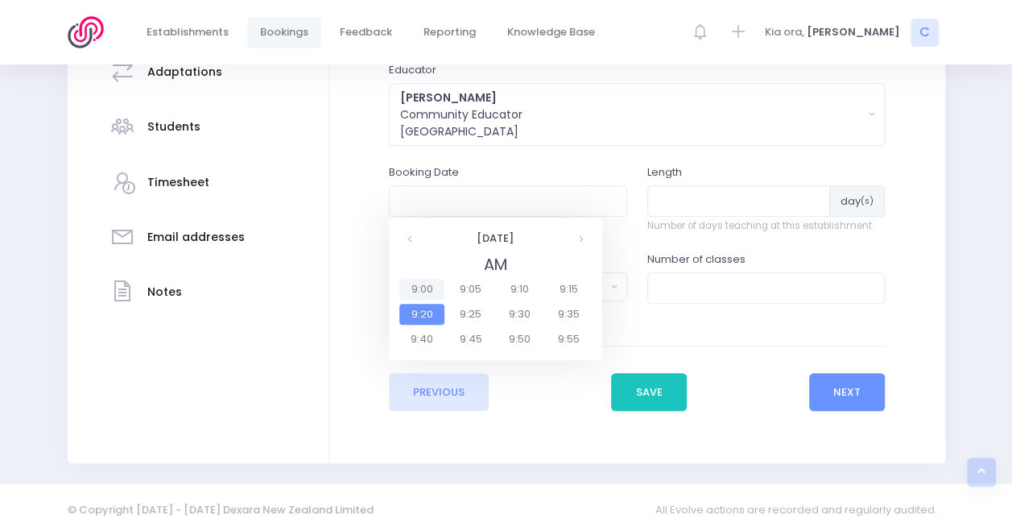
click at [424, 288] on span "9:00" at bounding box center [421, 289] width 45 height 21
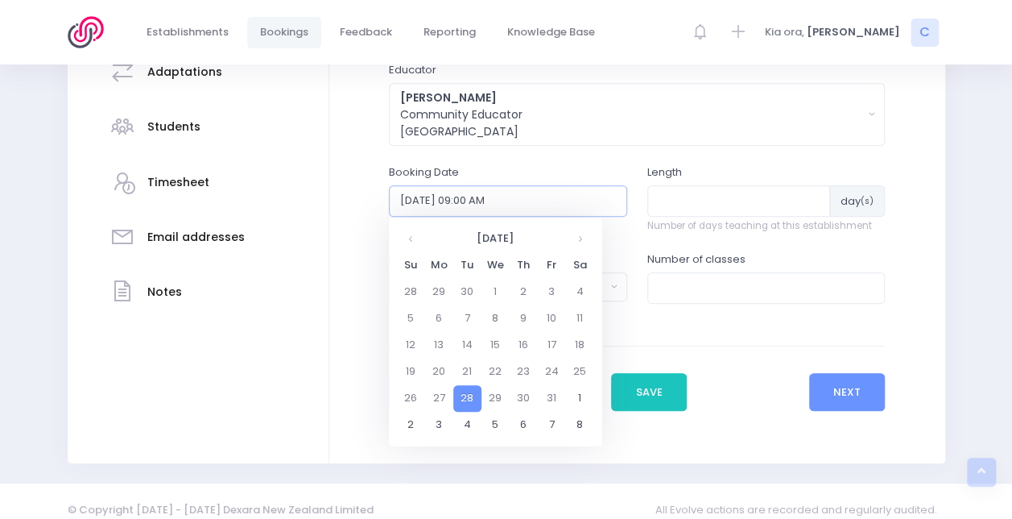
click at [458, 205] on input "28/10/2025 09:00 AM" at bounding box center [508, 200] width 238 height 31
click at [486, 387] on td "29" at bounding box center [496, 398] width 28 height 27
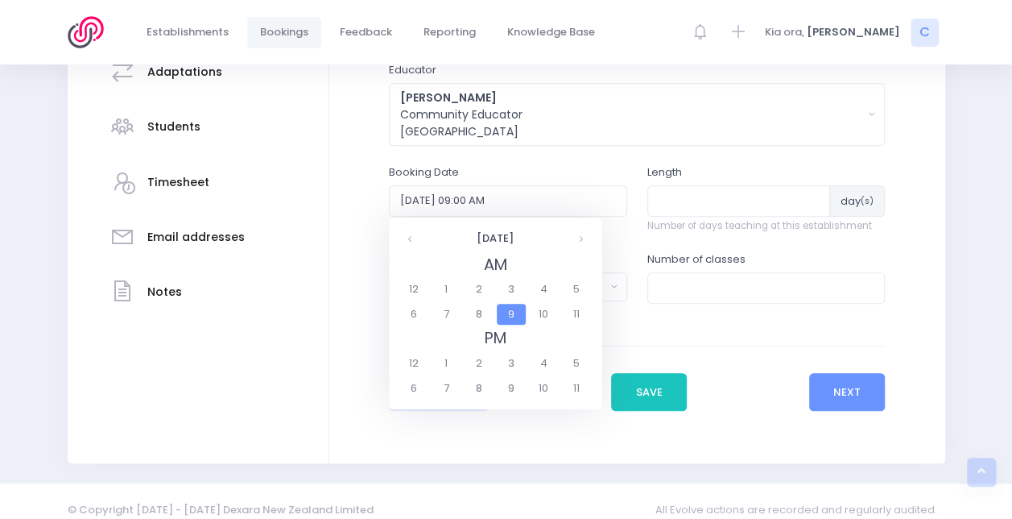
click at [517, 319] on span "9" at bounding box center [511, 314] width 28 height 21
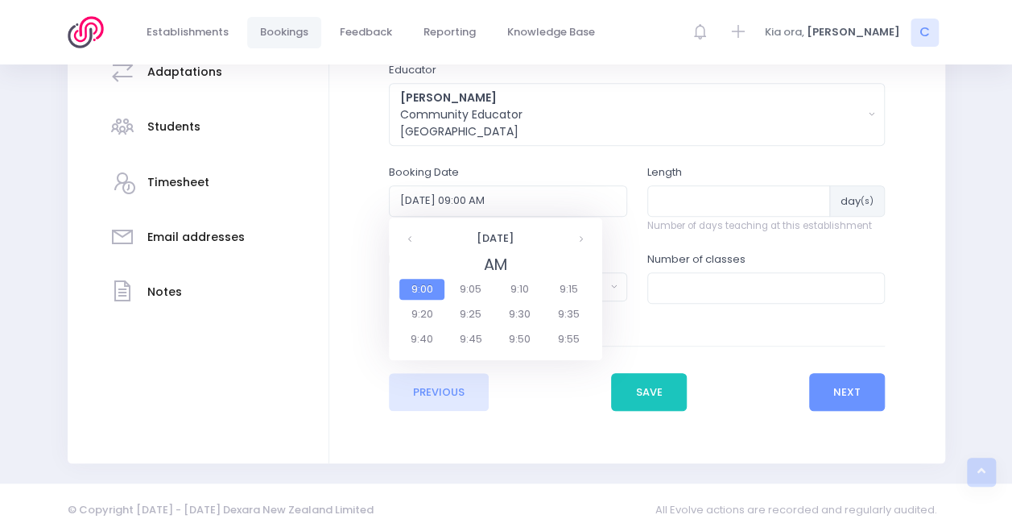
click at [416, 282] on span "9:00" at bounding box center [421, 289] width 45 height 21
type input "29/10/2025 09:00 AM"
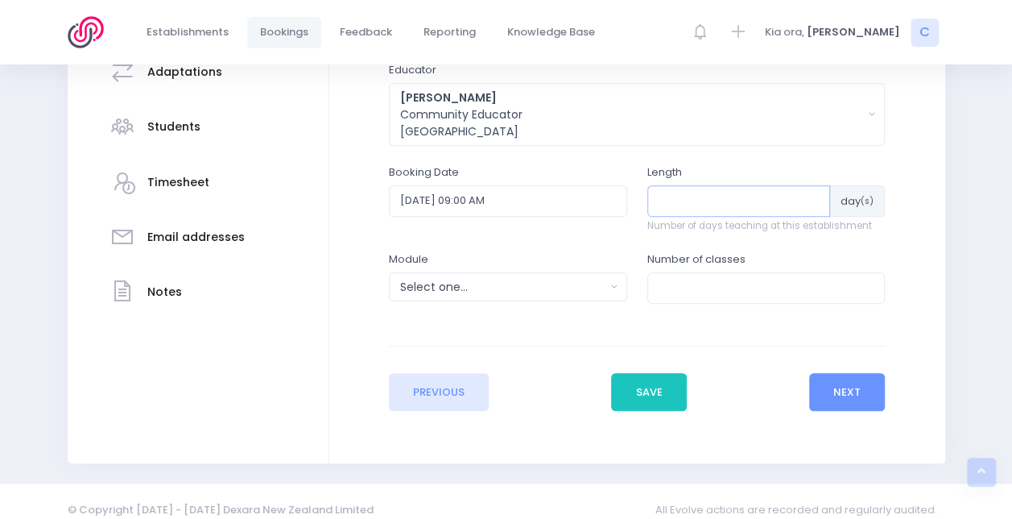
click at [675, 187] on input "number" at bounding box center [740, 200] width 184 height 31
type input "3"
click at [522, 288] on div "Select one..." at bounding box center [502, 287] width 205 height 17
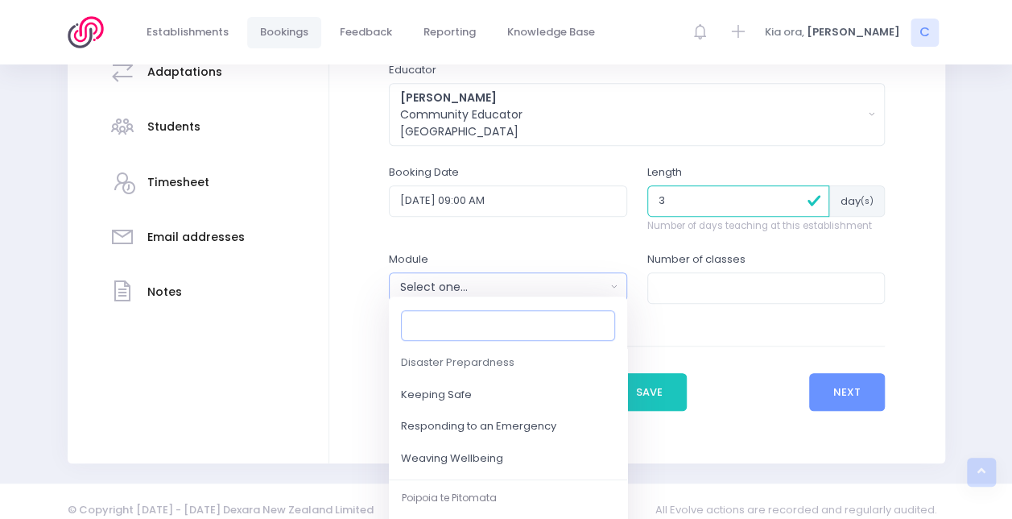
scroll to position [187, 0]
click at [483, 422] on span "Responding to an Emergency" at bounding box center [478, 426] width 155 height 16
select select "Responding to an Emergency"
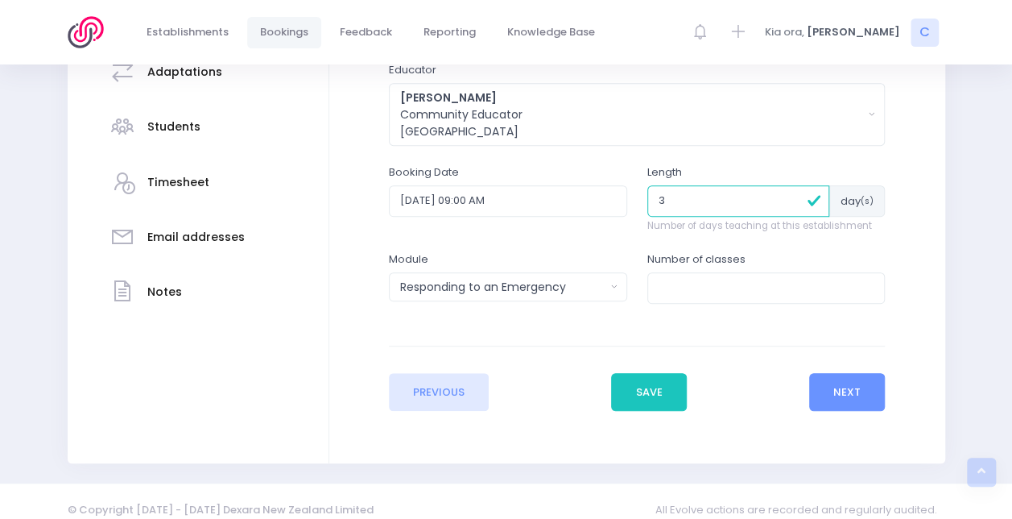
click at [723, 271] on div "Number of classes" at bounding box center [767, 277] width 238 height 52
click at [709, 287] on input "number" at bounding box center [767, 287] width 238 height 31
type input "10"
click at [664, 305] on div "Number of classes 10" at bounding box center [766, 285] width 259 height 68
click at [861, 402] on button "Next" at bounding box center [847, 392] width 77 height 39
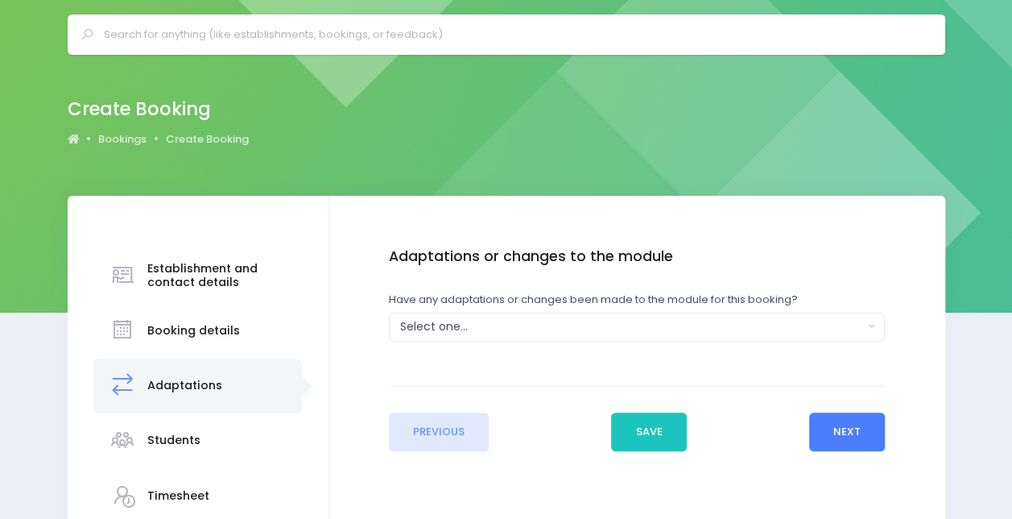
scroll to position [0, 0]
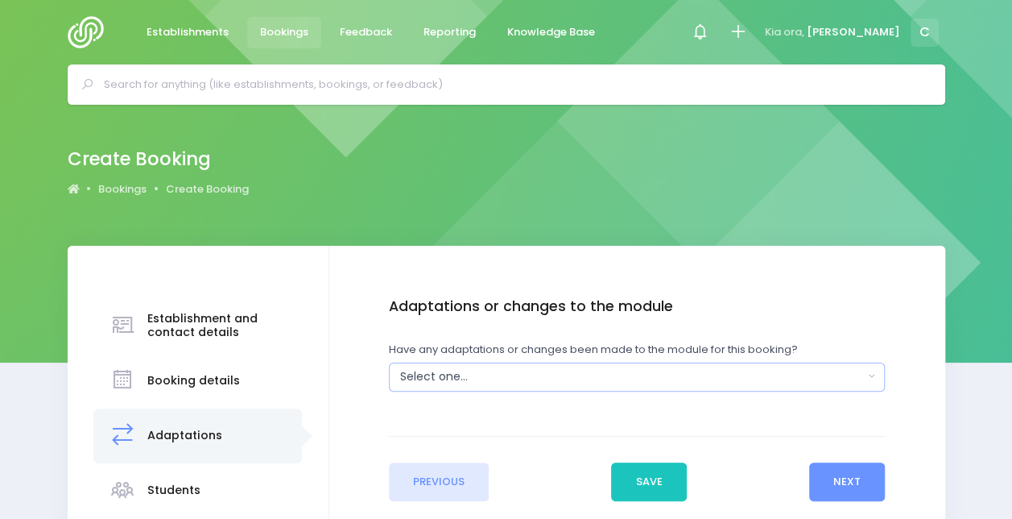
click at [780, 375] on div "Select one..." at bounding box center [632, 376] width 464 height 17
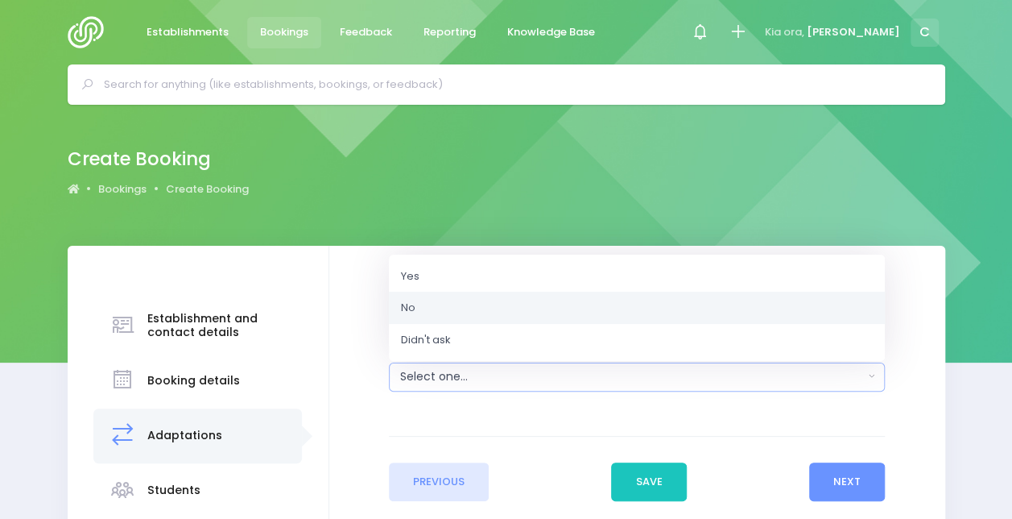
click at [586, 305] on link "No" at bounding box center [637, 308] width 496 height 32
select select "No"
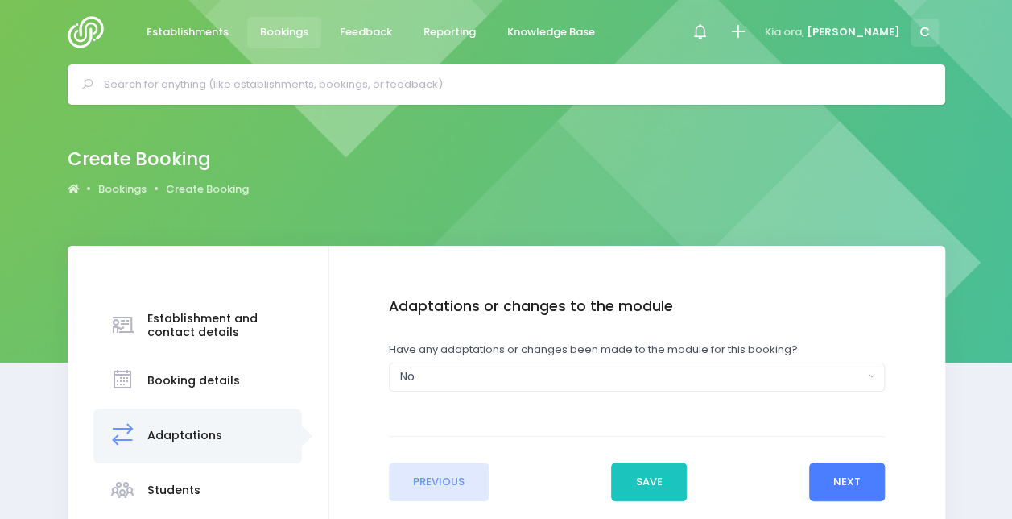
click at [842, 493] on button "Next" at bounding box center [847, 481] width 77 height 39
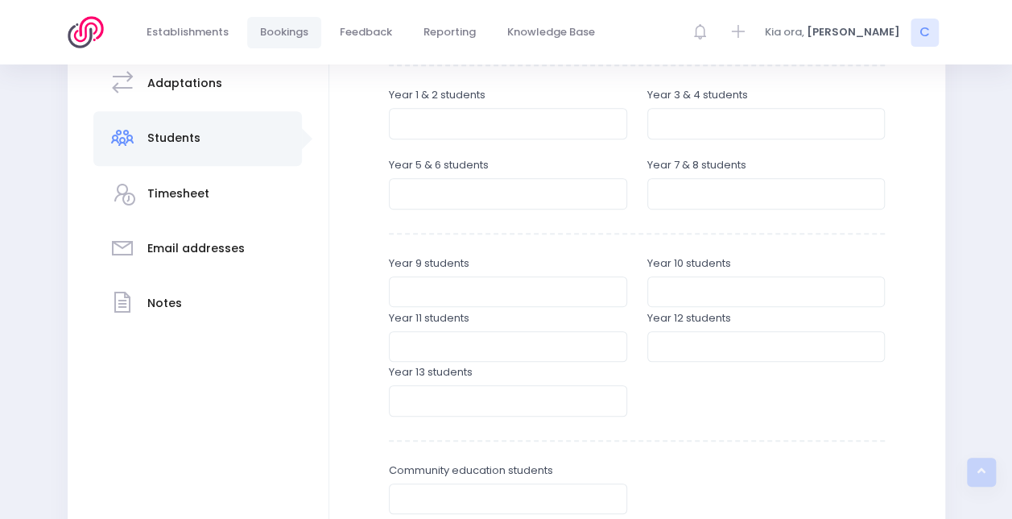
scroll to position [327, 0]
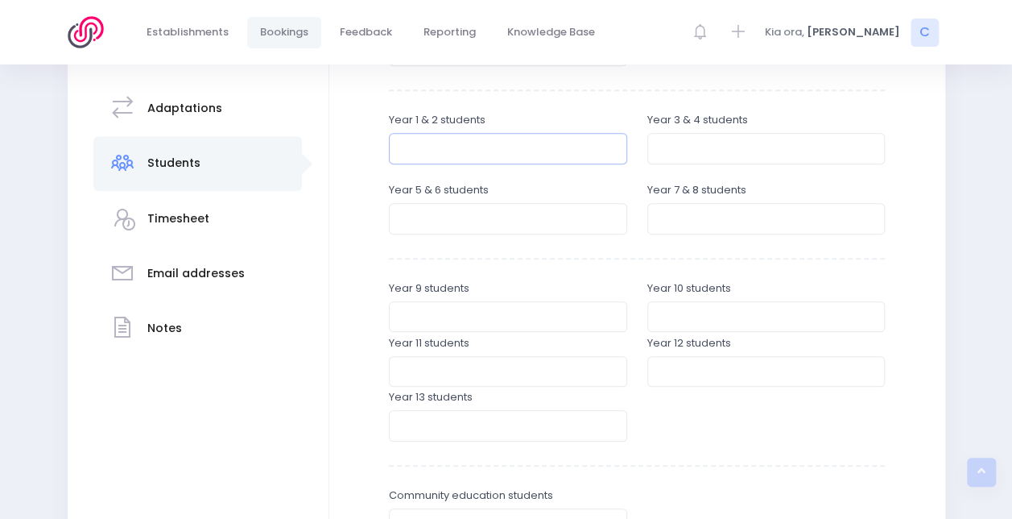
click at [488, 135] on input "number" at bounding box center [508, 148] width 238 height 31
type input "63"
click at [686, 145] on input "number" at bounding box center [767, 148] width 238 height 31
click at [491, 211] on input "number" at bounding box center [508, 218] width 238 height 31
click at [685, 158] on input "number" at bounding box center [767, 148] width 238 height 31
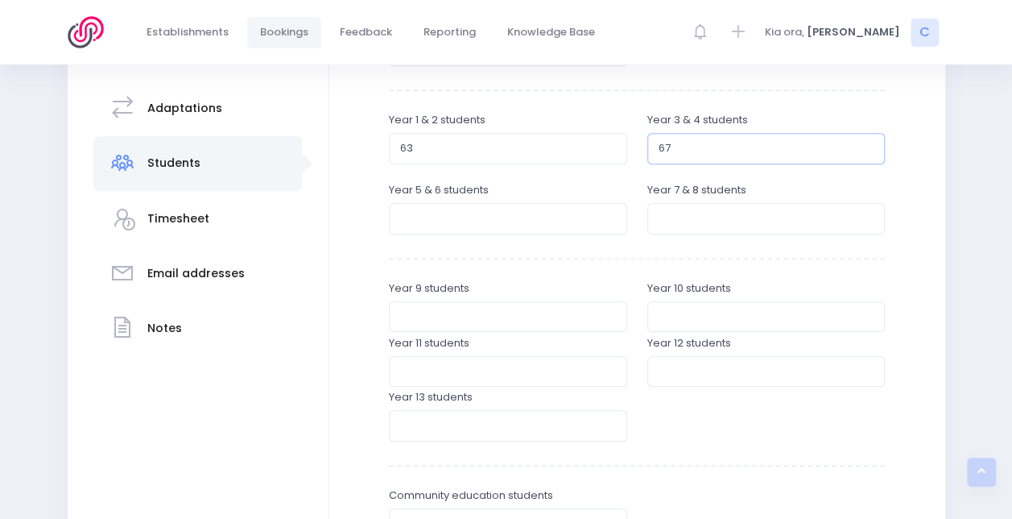
type input "67"
click at [451, 235] on div "Year 5 & 6 students" at bounding box center [508, 209] width 259 height 55
click at [435, 218] on input "number" at bounding box center [508, 218] width 238 height 31
type input "52"
click at [709, 238] on div "Enter the student breakdowns Pre-school students Year 1 & 2 students 63 Year 3 …" at bounding box center [637, 270] width 496 height 599
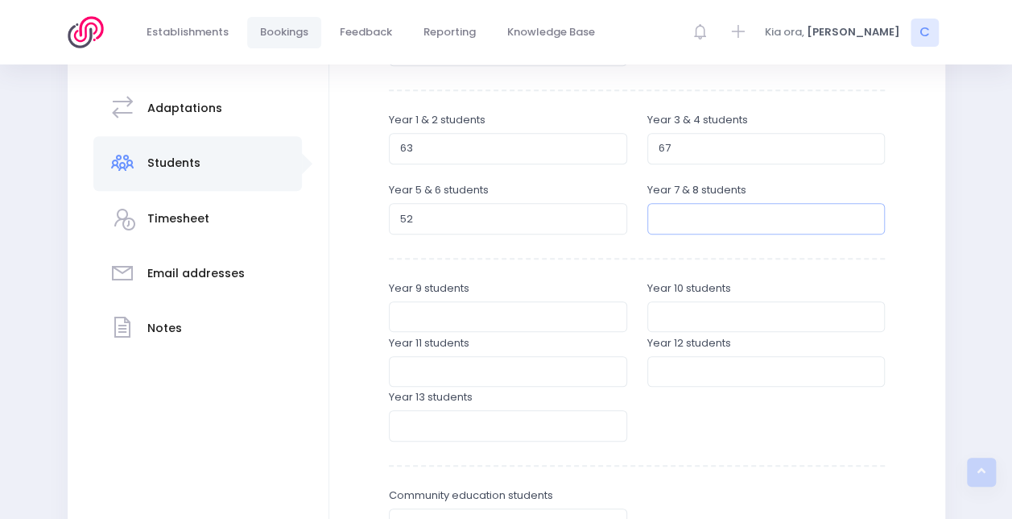
click at [682, 229] on input "number" at bounding box center [767, 218] width 238 height 31
type input "27"
click at [628, 241] on div "Enter the student breakdowns Pre-school students Year 1 & 2 students 63 Year 3 …" at bounding box center [637, 270] width 496 height 599
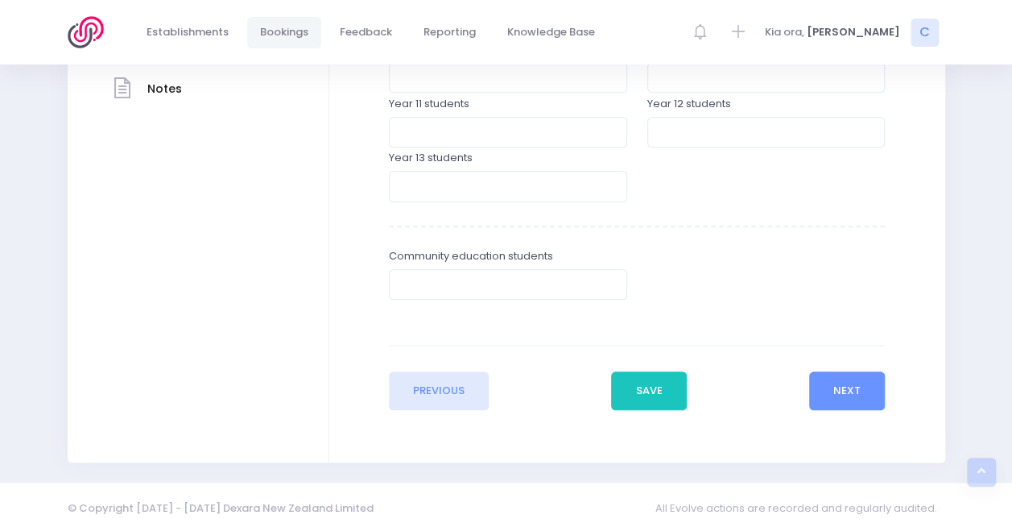
scroll to position [581, 0]
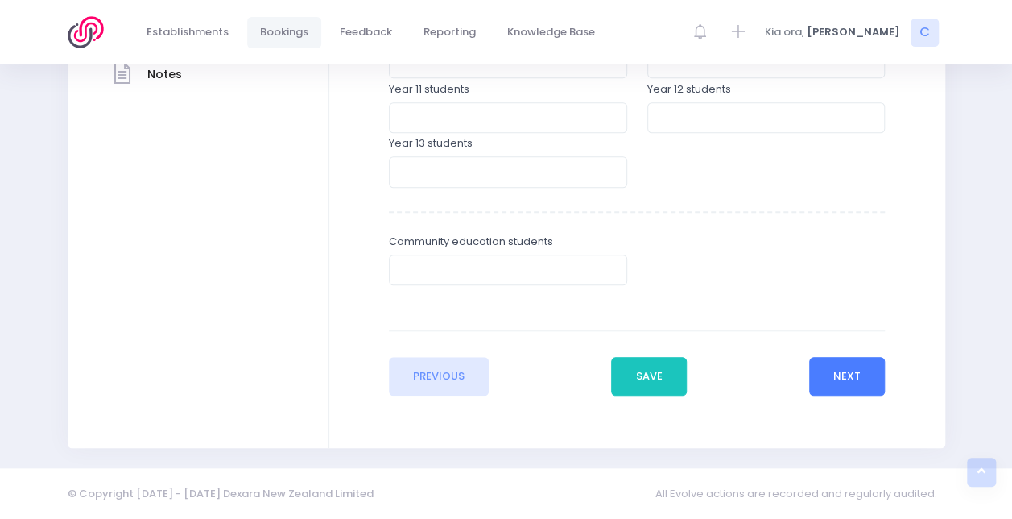
click at [847, 375] on button "Next" at bounding box center [847, 376] width 77 height 39
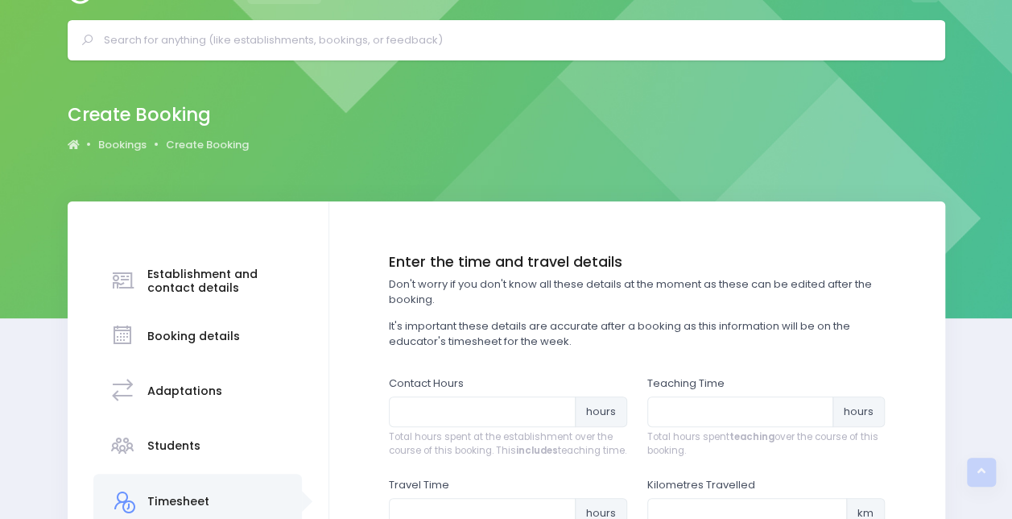
scroll to position [0, 0]
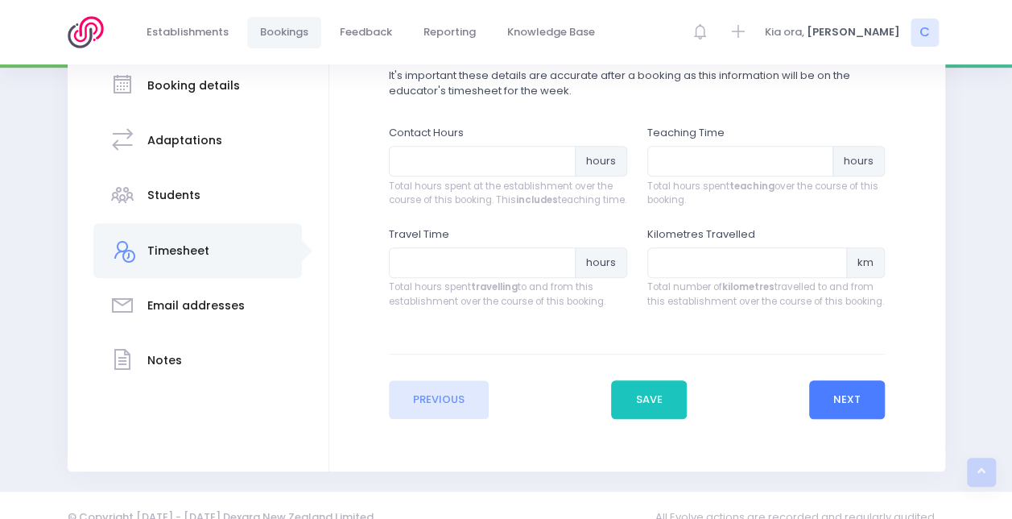
click at [847, 408] on button "Next" at bounding box center [847, 399] width 77 height 39
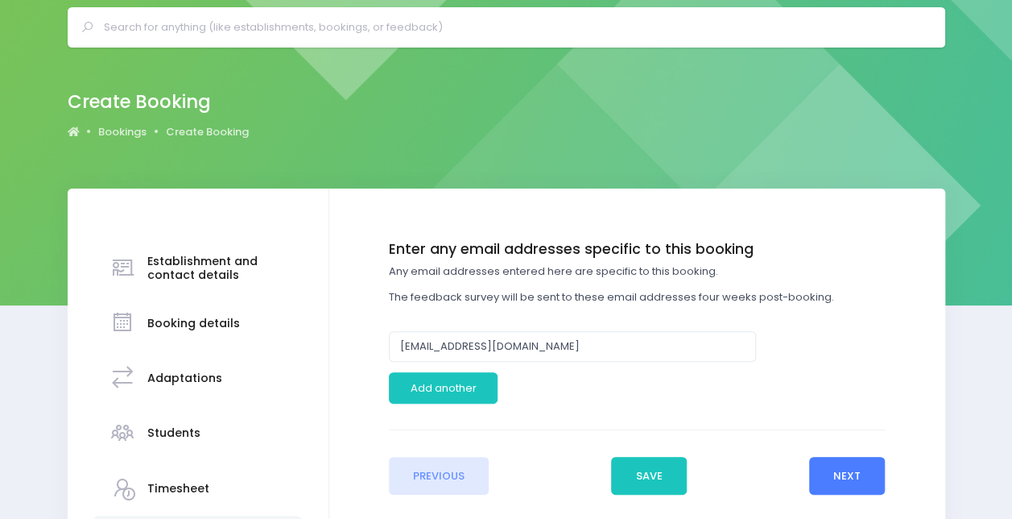
scroll to position [63, 0]
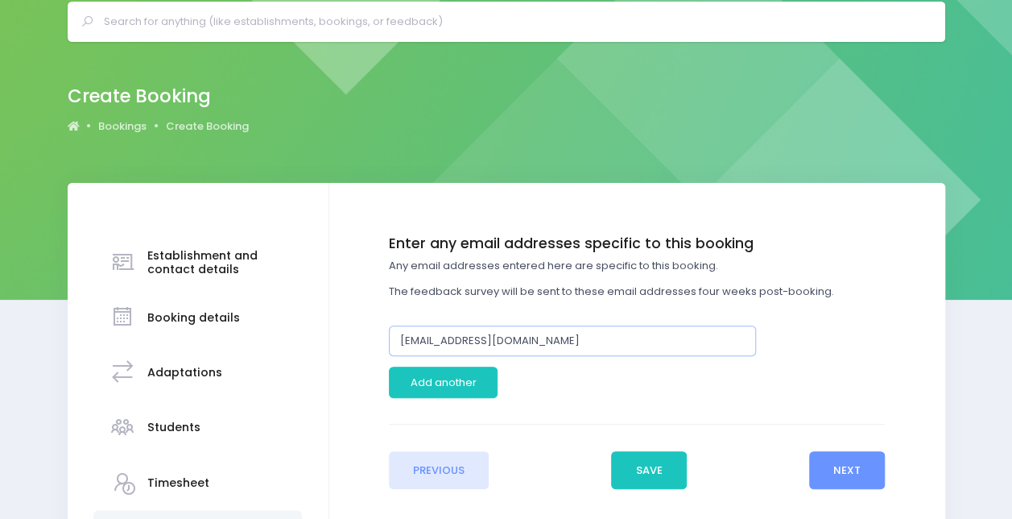
click at [615, 340] on input "office@remarkables.school.nz" at bounding box center [572, 340] width 367 height 31
type input "bens@holyfamilywanaka.school.nz"
click at [820, 461] on button "Next" at bounding box center [847, 470] width 77 height 39
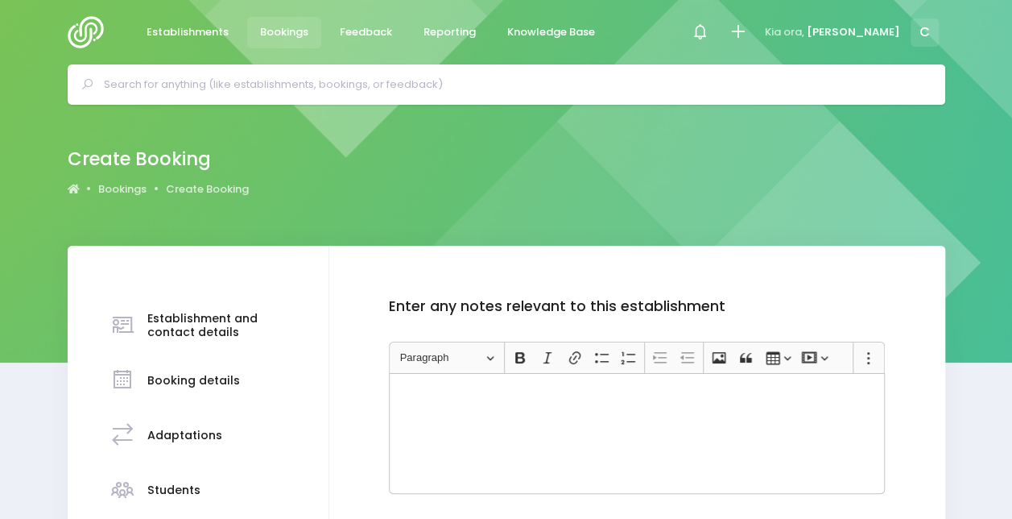
scroll to position [161, 0]
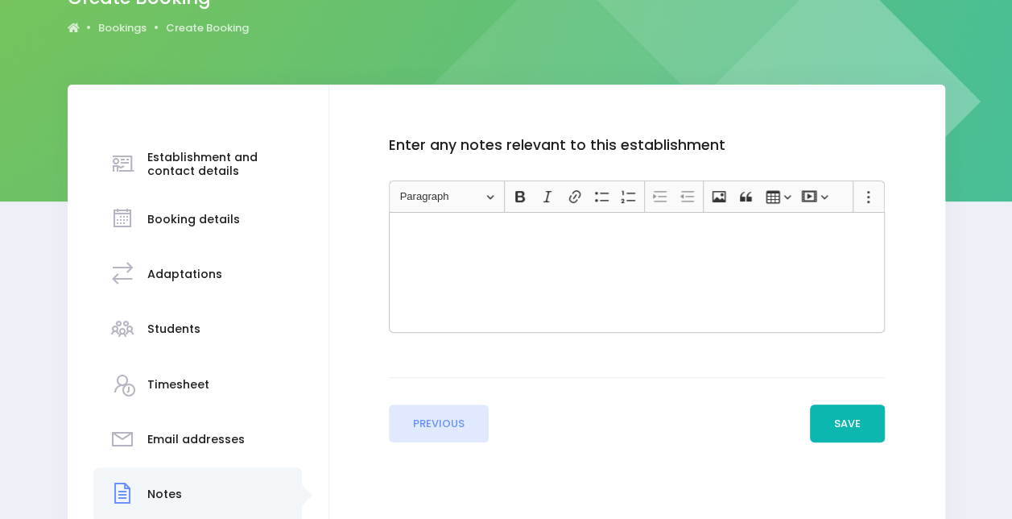
click at [875, 415] on button "Save" at bounding box center [848, 423] width 76 height 39
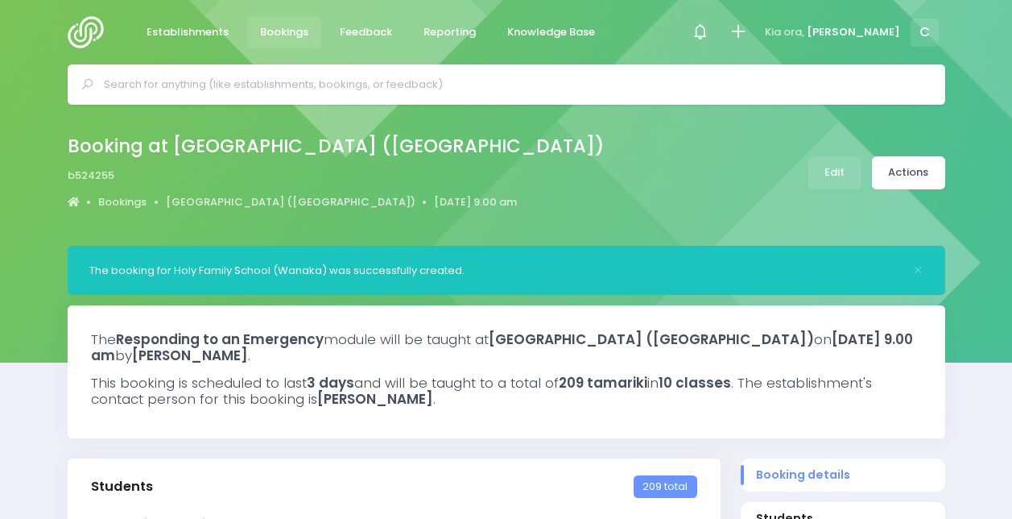
select select "5"
click at [270, 20] on link "Bookings" at bounding box center [284, 32] width 75 height 31
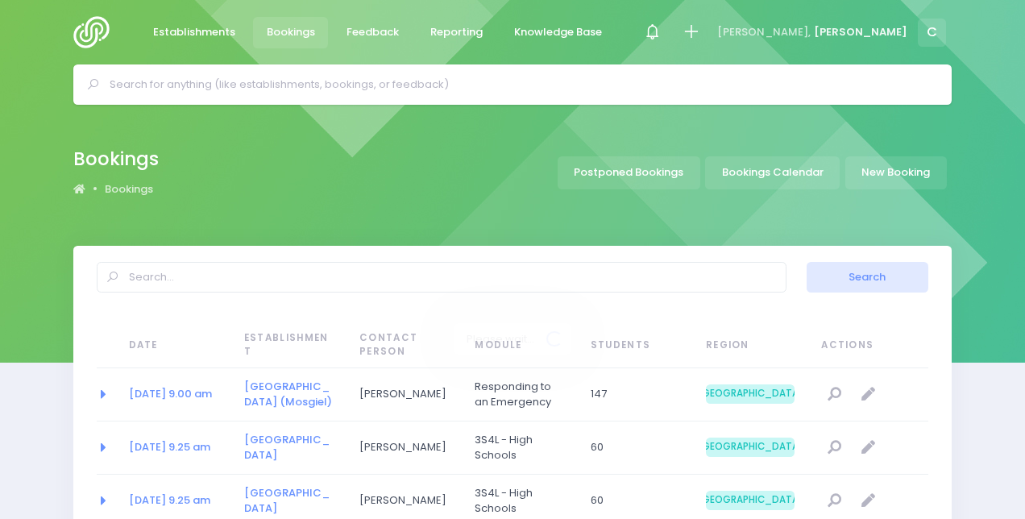
select select "20"
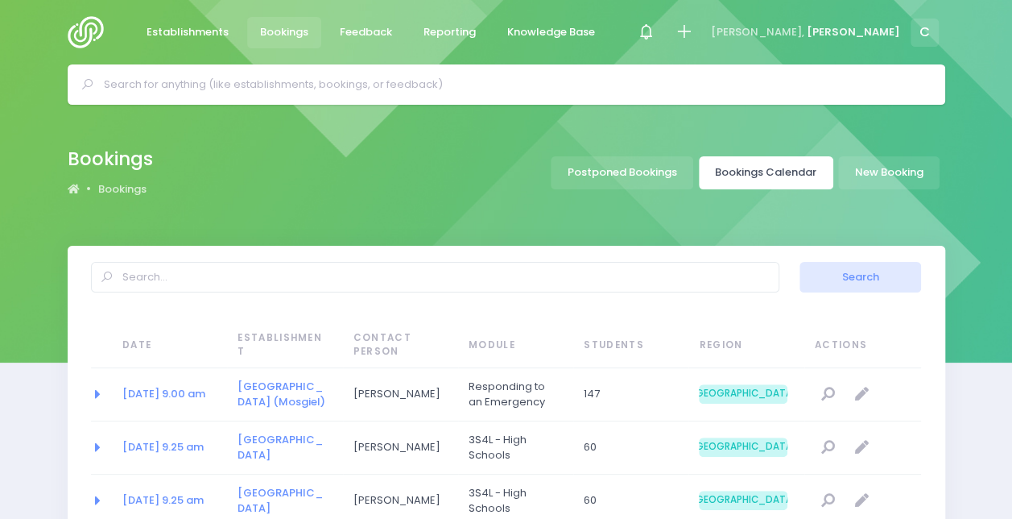
click at [791, 176] on link "Bookings Calendar" at bounding box center [766, 172] width 135 height 33
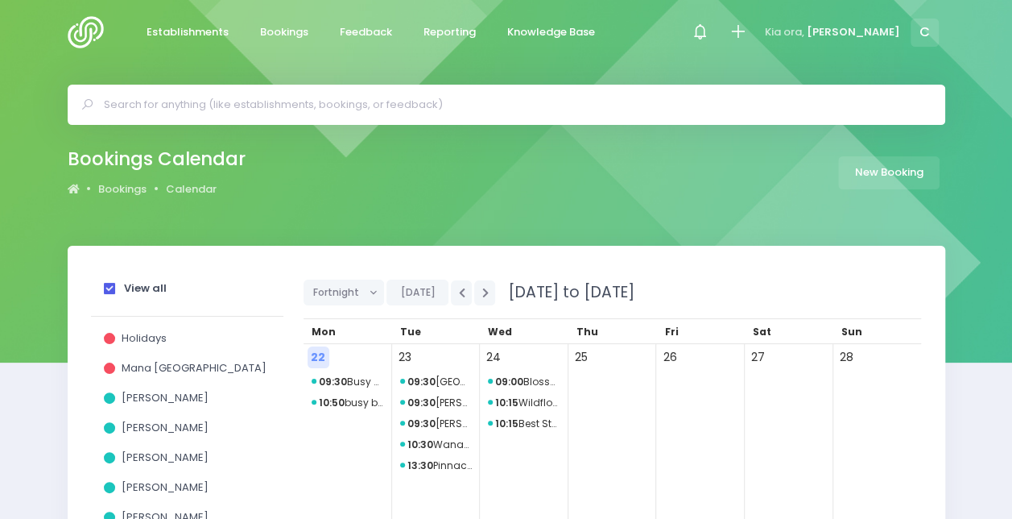
click at [138, 285] on strong "View all" at bounding box center [145, 287] width 43 height 15
click at [0, 0] on input "View all" at bounding box center [0, 0] width 0 height 0
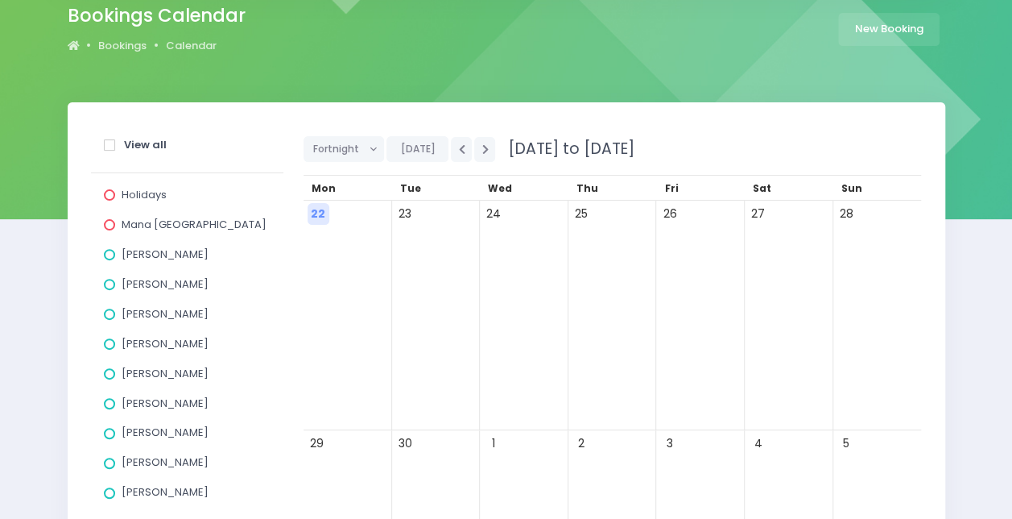
scroll to position [151, 0]
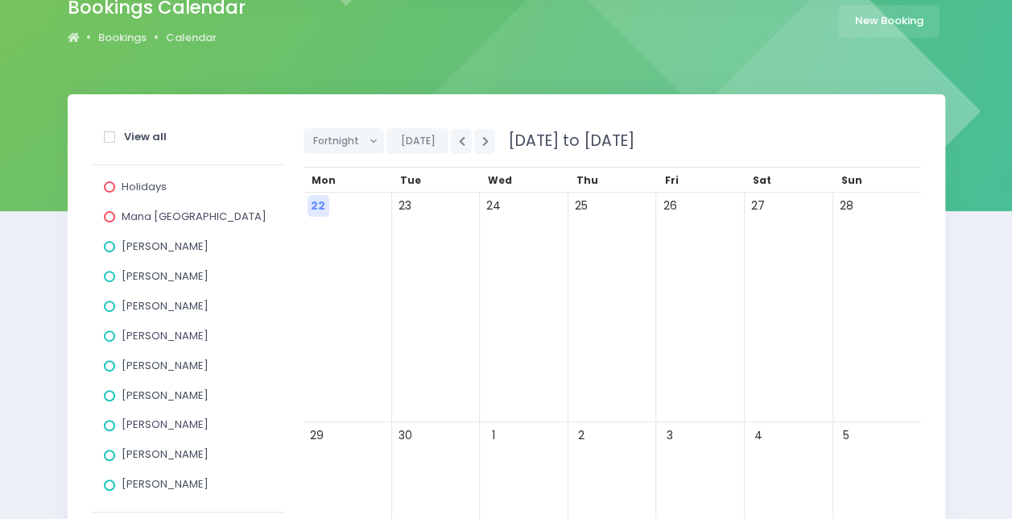
click at [147, 268] on div "[PERSON_NAME]" at bounding box center [187, 279] width 167 height 30
click at [153, 278] on span "[PERSON_NAME]" at bounding box center [165, 275] width 87 height 15
click at [0, 0] on input "[PERSON_NAME]" at bounding box center [0, 0] width 0 height 0
click at [482, 138] on icon "button" at bounding box center [485, 141] width 6 height 10
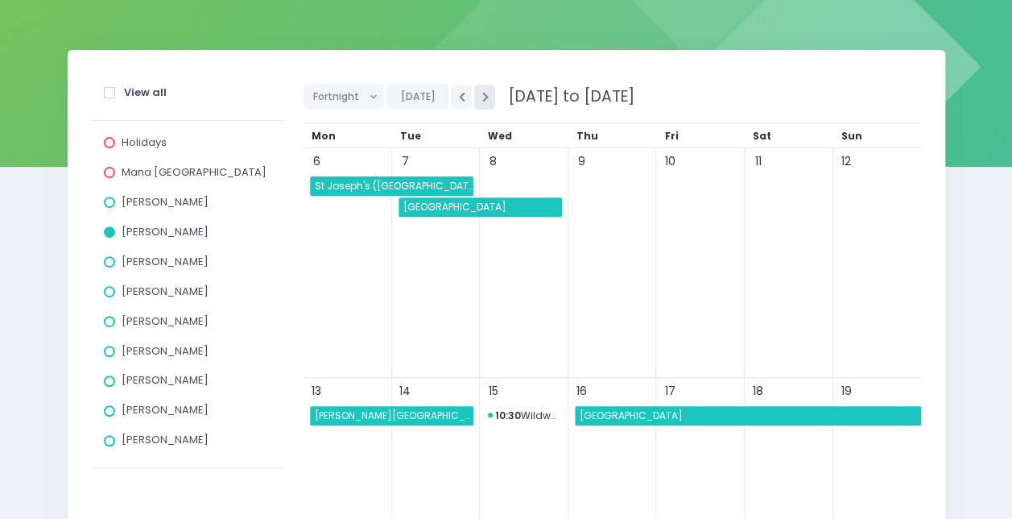
scroll to position [209, 0]
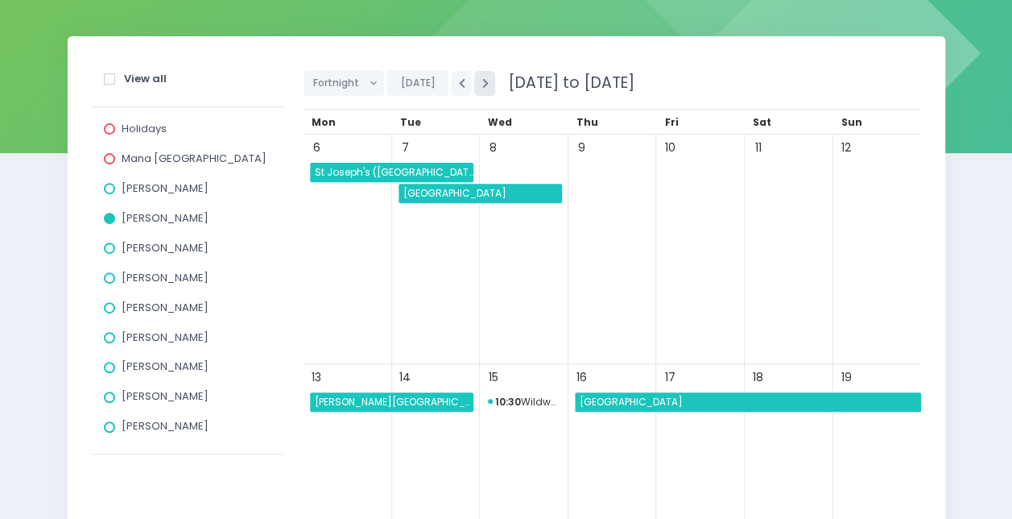
click at [482, 84] on icon "button" at bounding box center [485, 83] width 6 height 10
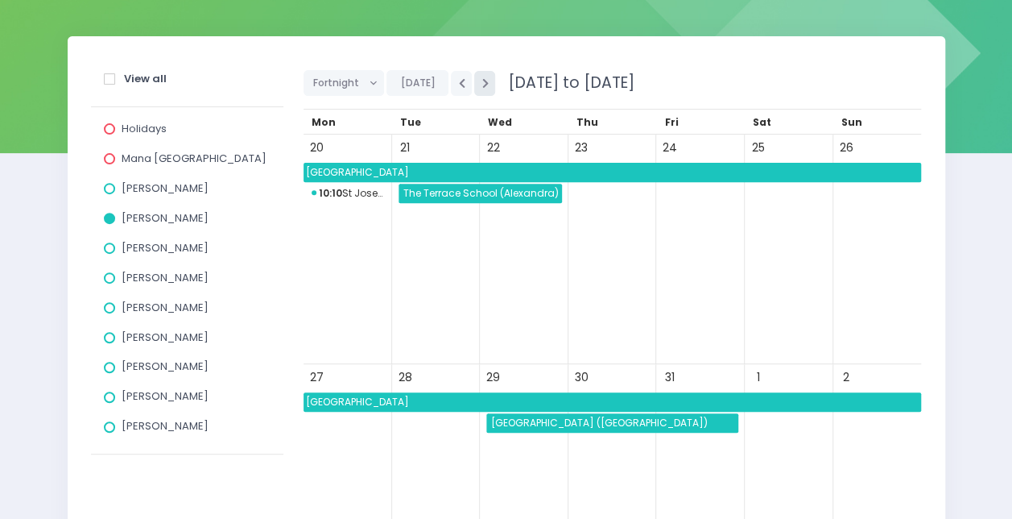
click at [482, 84] on icon "button" at bounding box center [485, 83] width 6 height 10
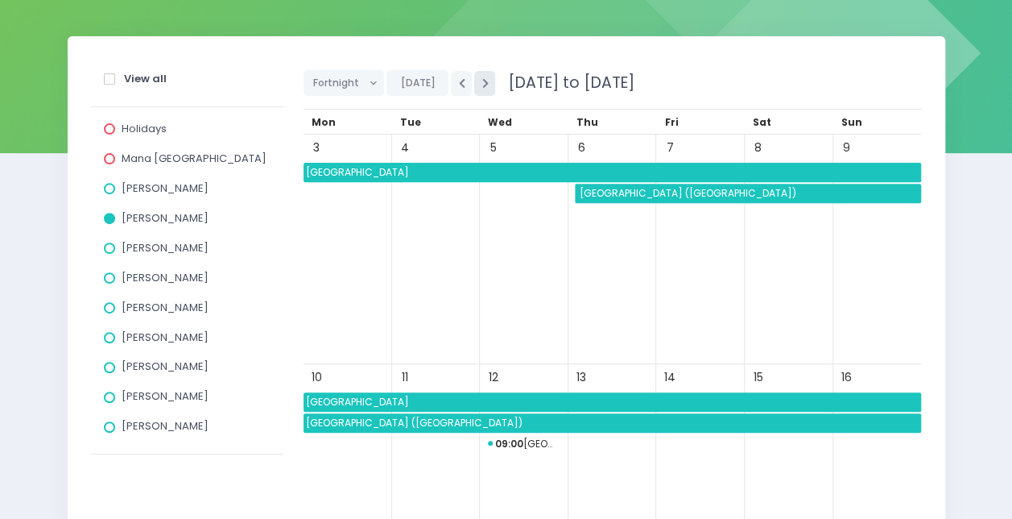
click at [474, 78] on button "button" at bounding box center [484, 83] width 21 height 25
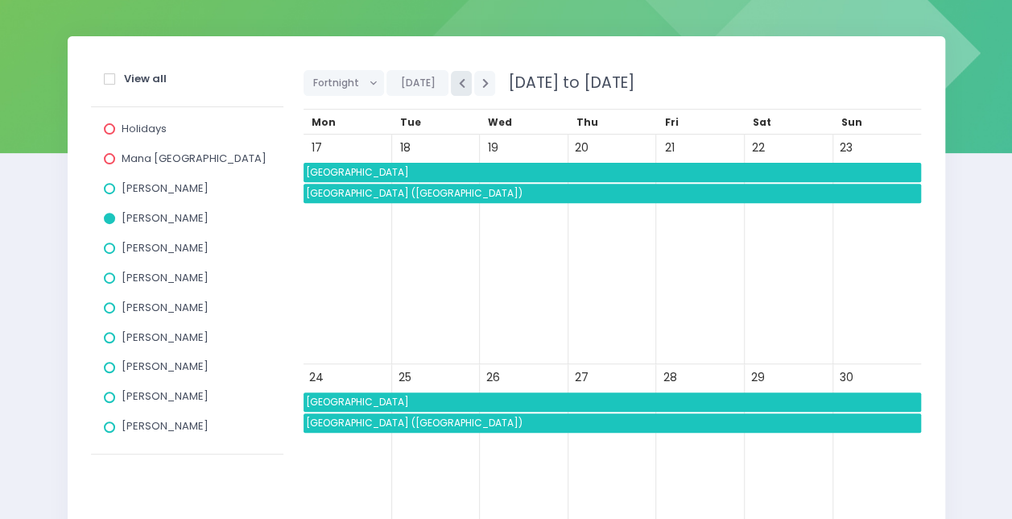
click at [454, 88] on button "button" at bounding box center [461, 83] width 21 height 25
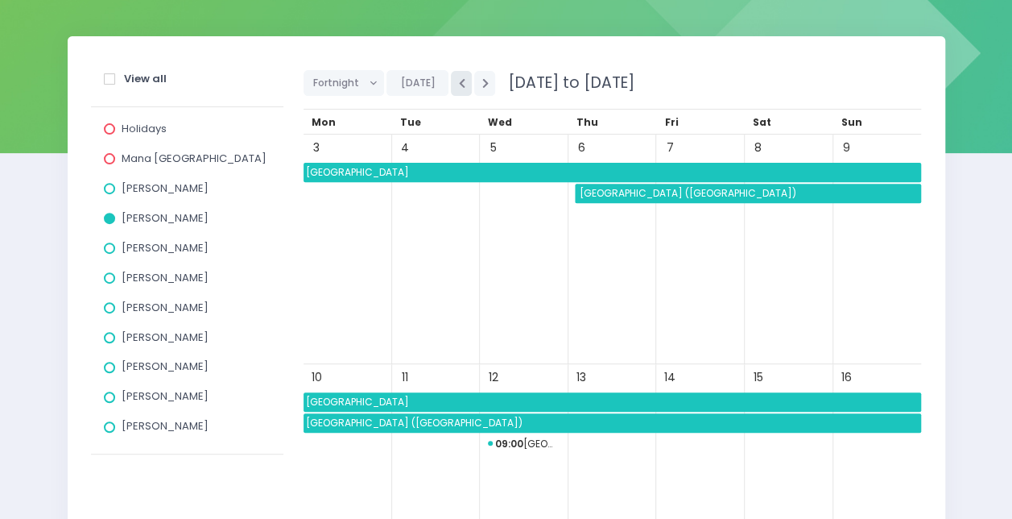
click at [454, 88] on button "button" at bounding box center [461, 83] width 21 height 25
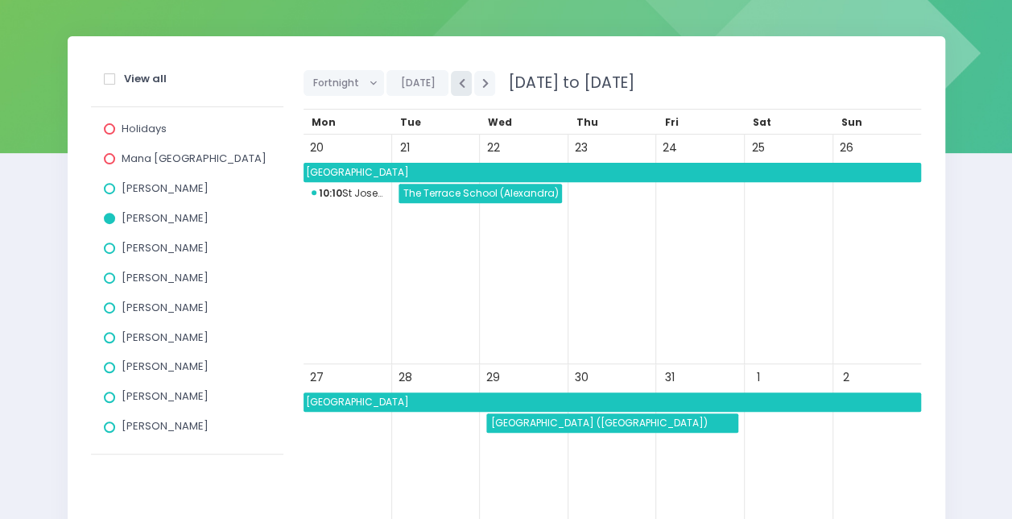
click at [458, 84] on icon "button" at bounding box center [461, 83] width 6 height 10
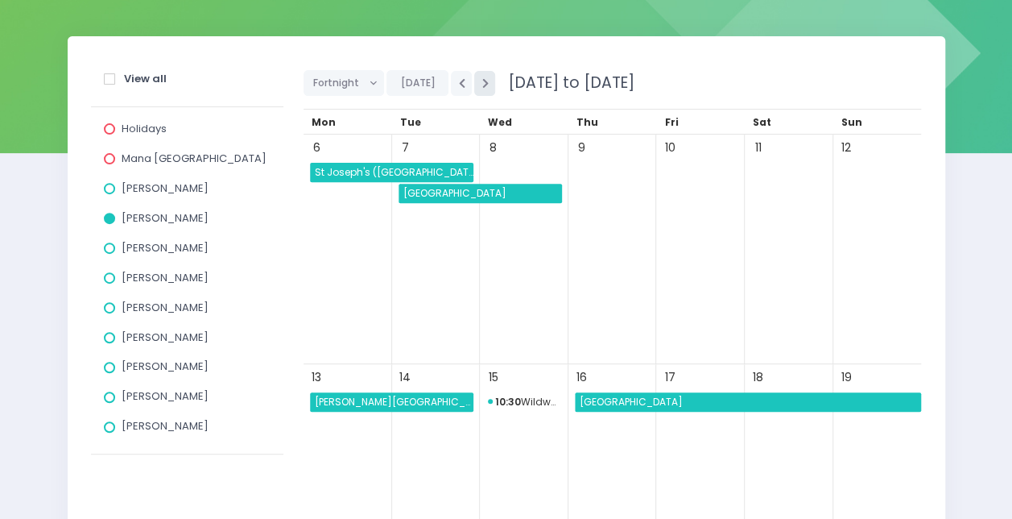
click at [475, 83] on button "button" at bounding box center [484, 83] width 21 height 25
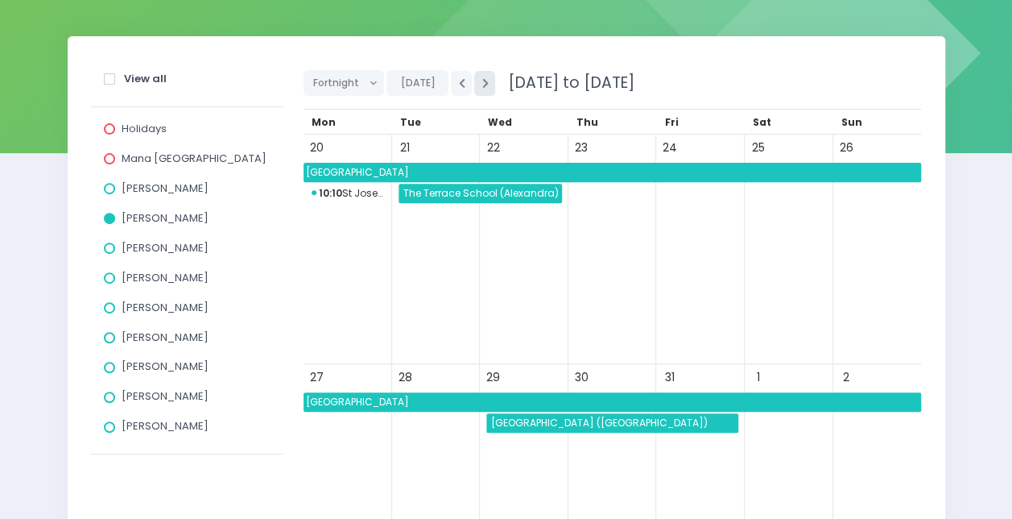
click at [475, 83] on button "button" at bounding box center [484, 83] width 21 height 25
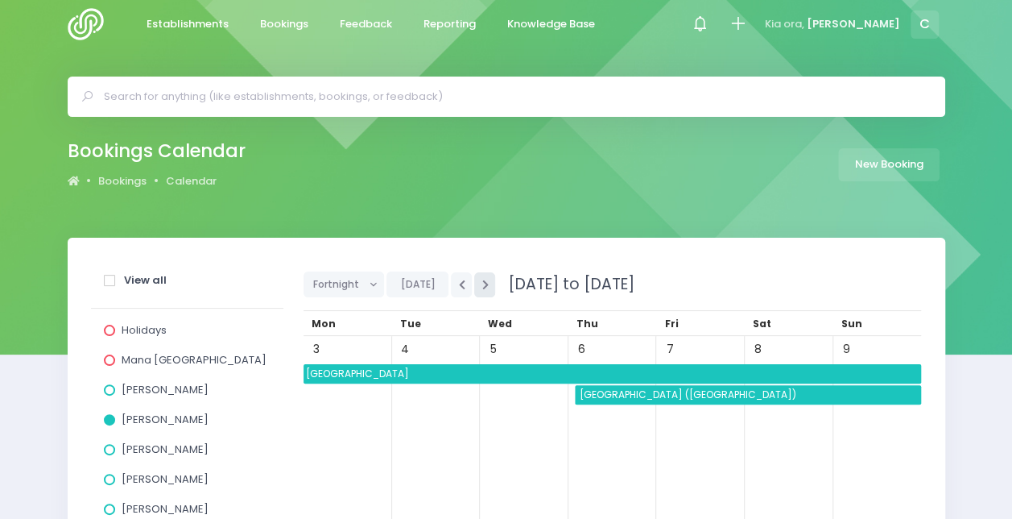
scroll to position [0, 0]
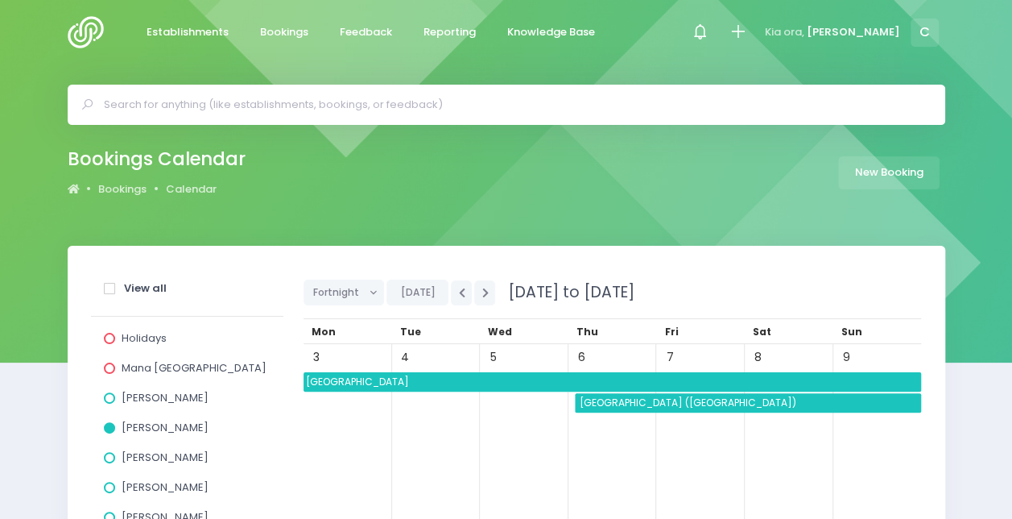
click at [409, 95] on input "text" at bounding box center [513, 105] width 819 height 24
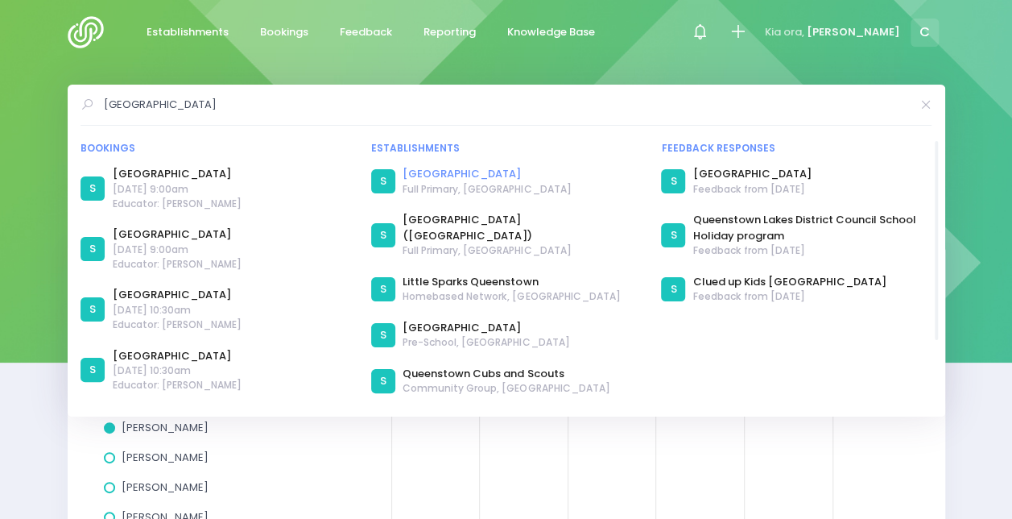
type input "[GEOGRAPHIC_DATA]"
click at [480, 176] on link "[GEOGRAPHIC_DATA]" at bounding box center [487, 174] width 168 height 16
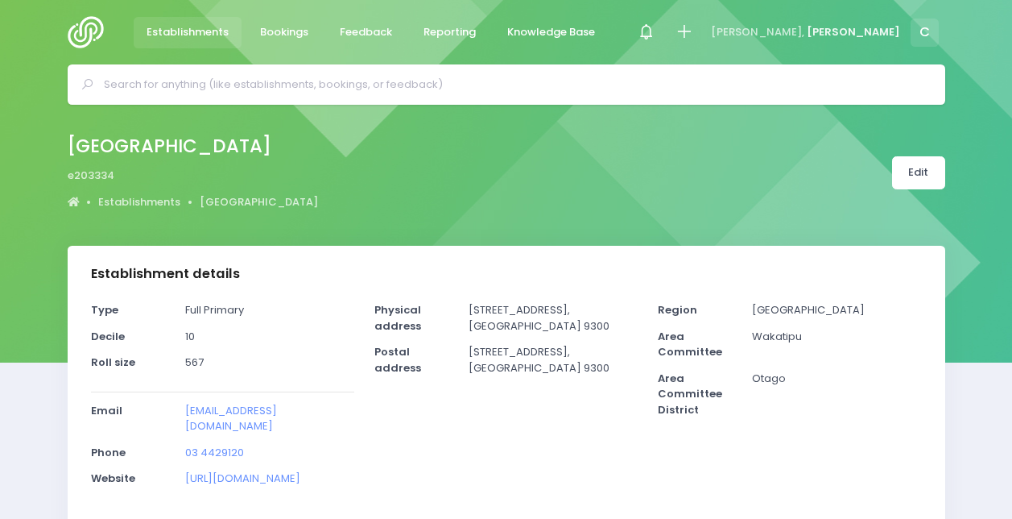
select select "5"
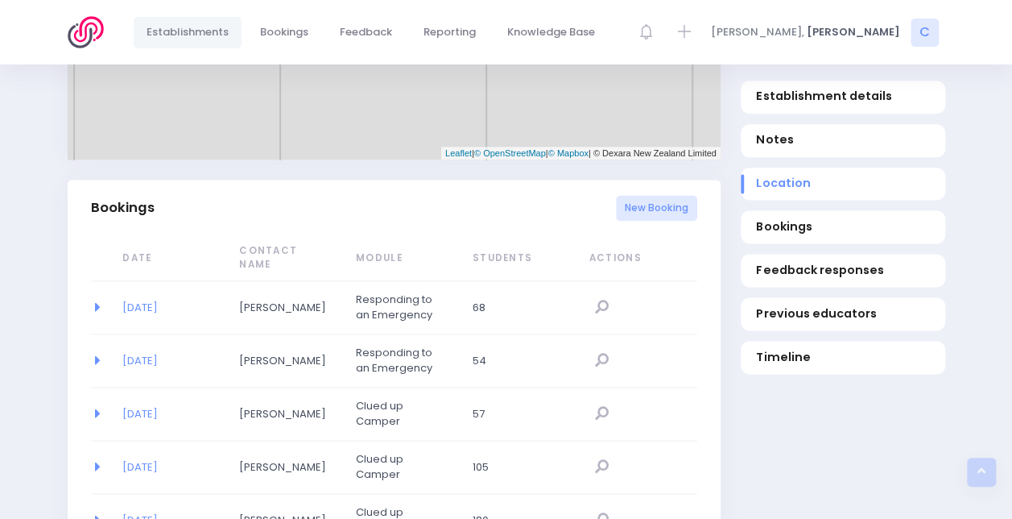
scroll to position [966, 0]
click at [672, 201] on link "New Booking" at bounding box center [656, 207] width 81 height 27
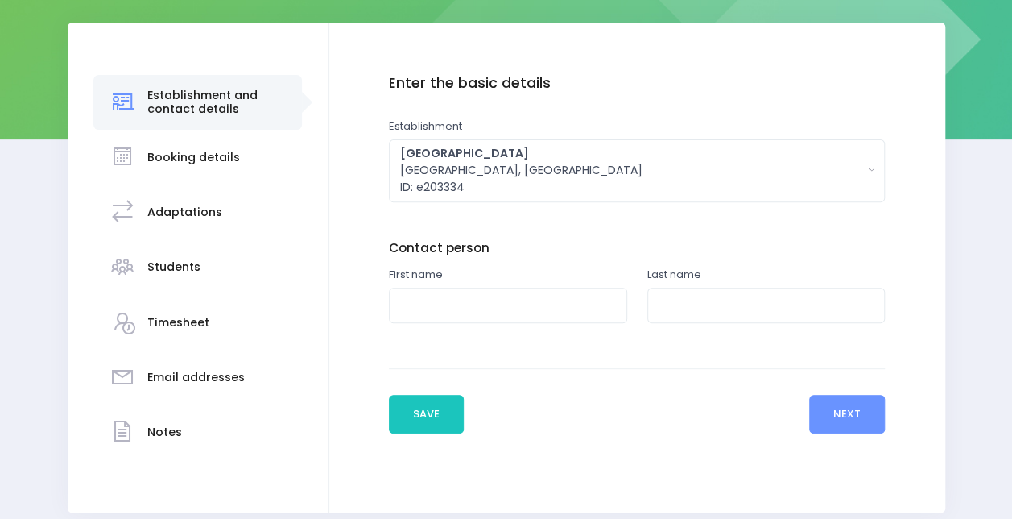
scroll to position [288, 0]
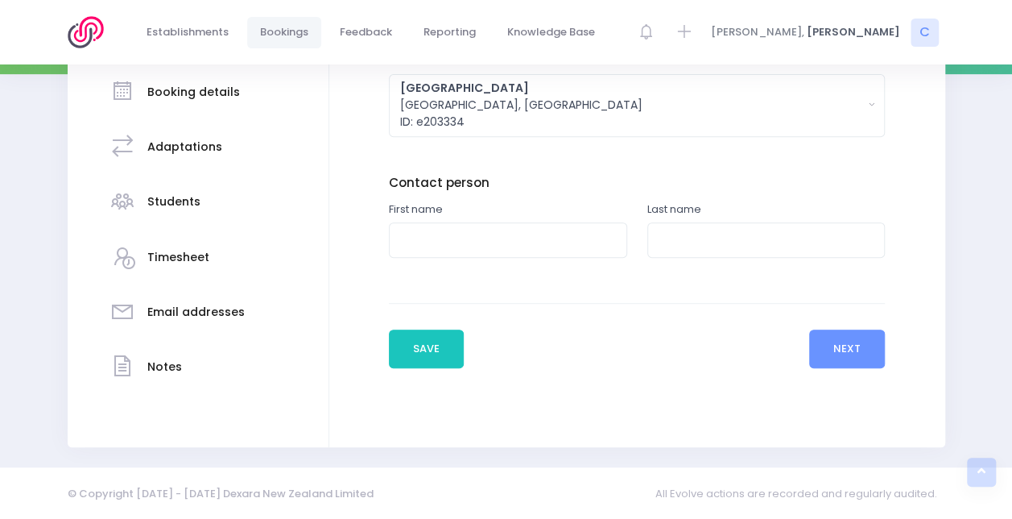
click at [451, 259] on div "First name" at bounding box center [508, 238] width 259 height 75
click at [436, 235] on input "text" at bounding box center [508, 240] width 238 height 36
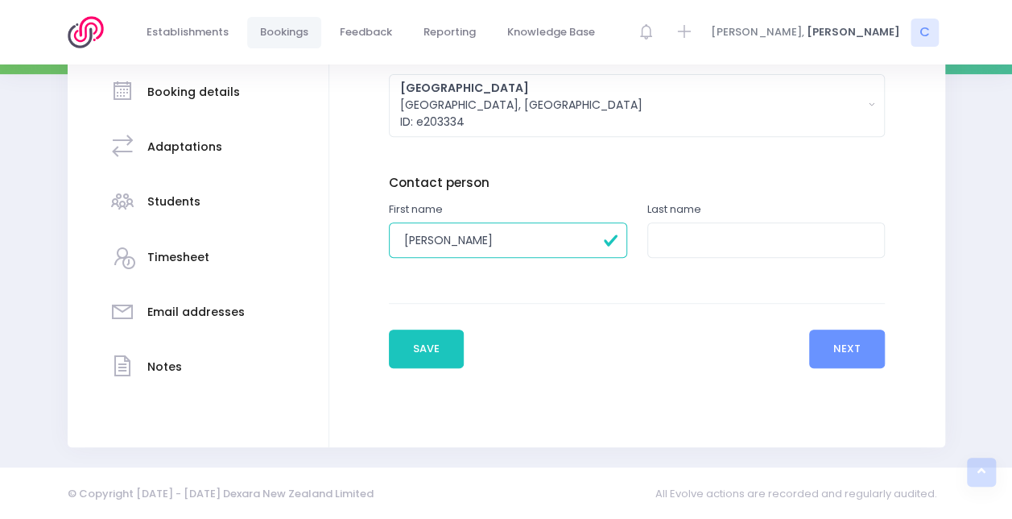
type input "[PERSON_NAME]"
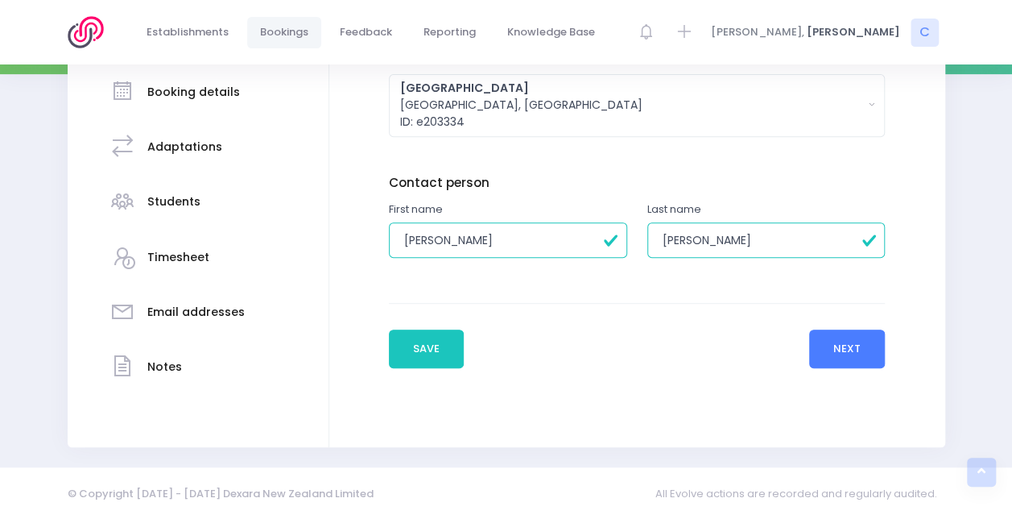
type input "[PERSON_NAME]"
click at [818, 336] on button "Next" at bounding box center [847, 348] width 77 height 39
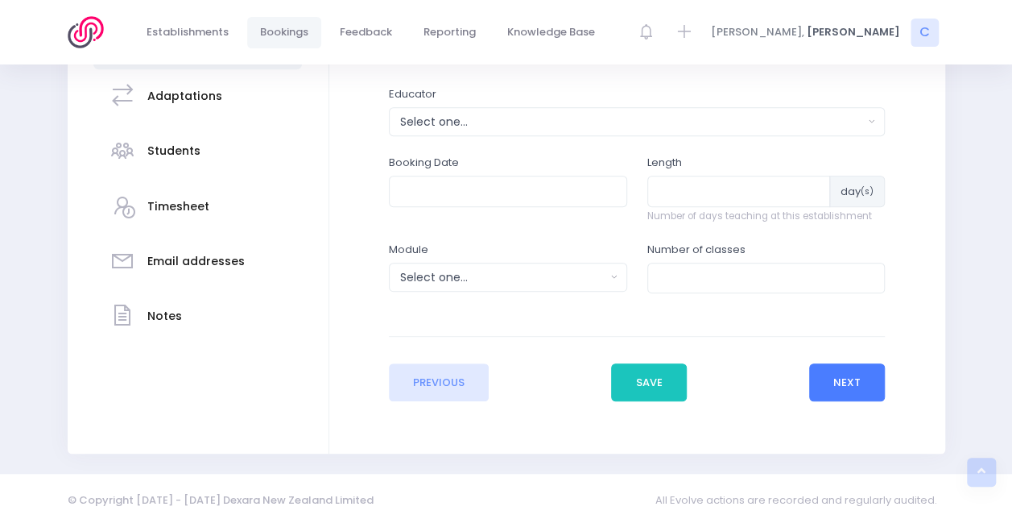
scroll to position [340, 0]
click at [495, 114] on div "Select one..." at bounding box center [632, 121] width 464 height 17
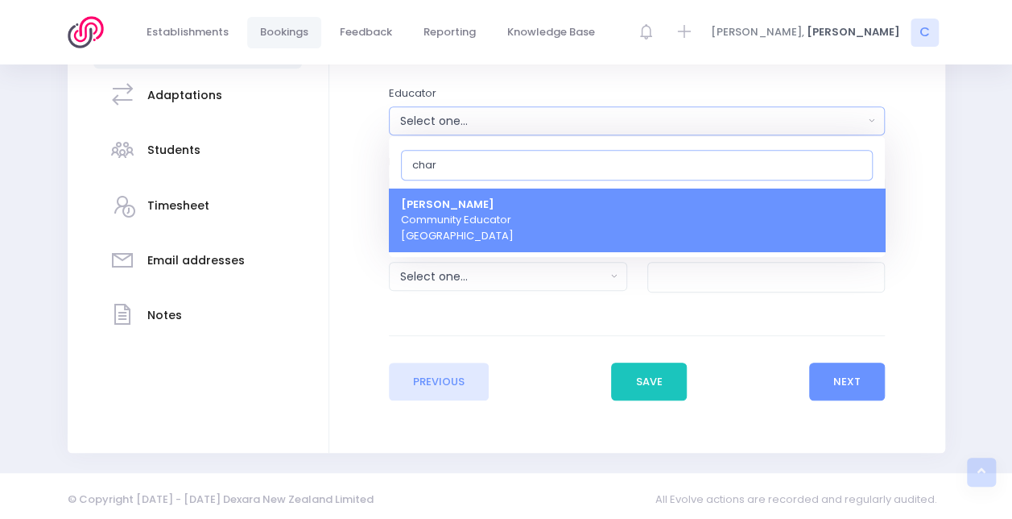
type input "char"
click at [462, 238] on span "[PERSON_NAME] Community Educator [GEOGRAPHIC_DATA]" at bounding box center [457, 221] width 113 height 48
select select "660290"
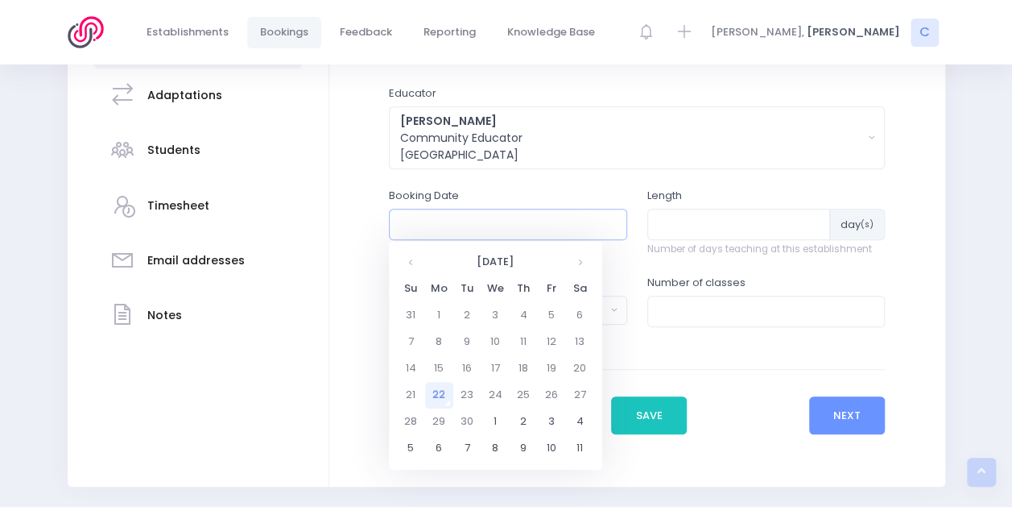
click at [456, 230] on input "text" at bounding box center [508, 224] width 238 height 31
click at [577, 267] on th at bounding box center [580, 262] width 28 height 27
click at [436, 348] on td "3" at bounding box center [439, 342] width 28 height 27
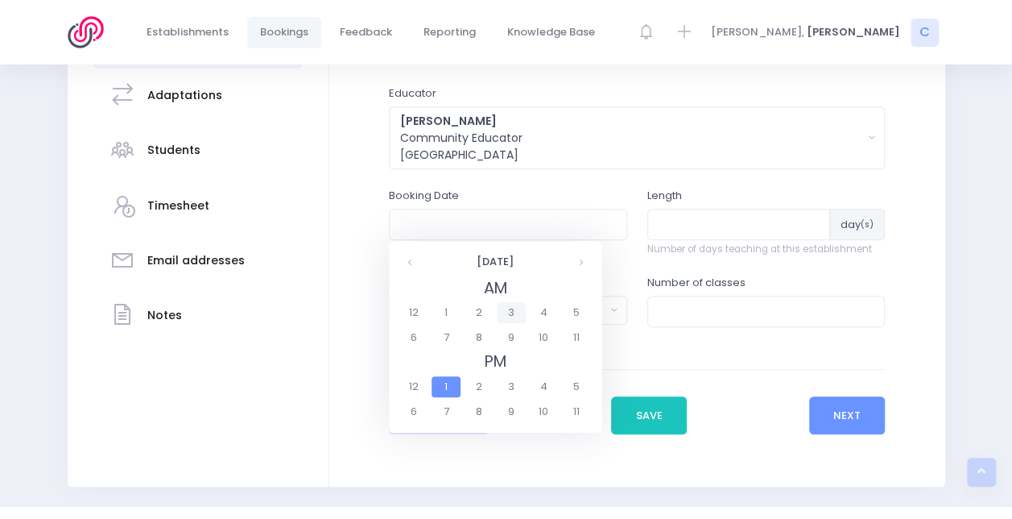
click at [515, 322] on span "3" at bounding box center [511, 312] width 28 height 21
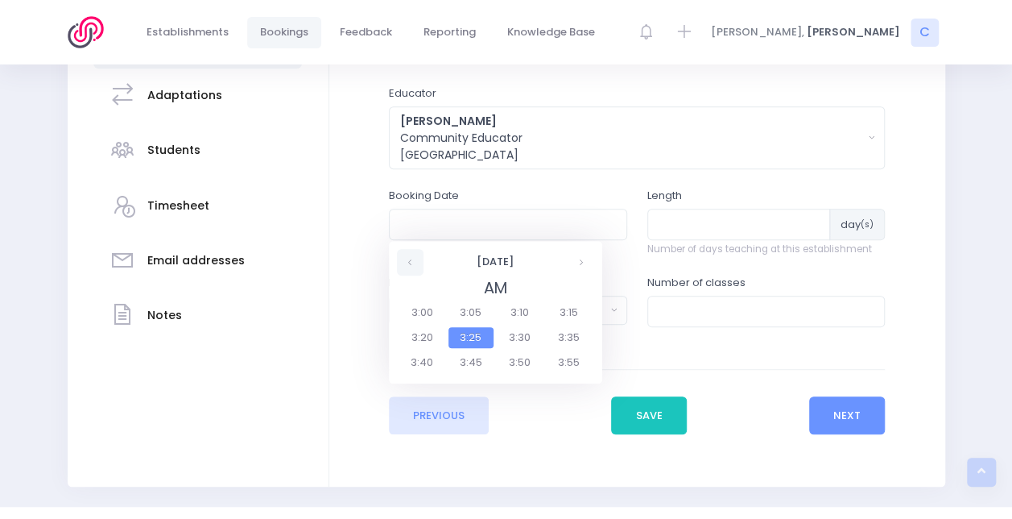
click at [406, 260] on th at bounding box center [410, 262] width 27 height 27
click at [494, 284] on legend "AM" at bounding box center [496, 288] width 196 height 24
click at [488, 267] on th "3 November 2025" at bounding box center [496, 262] width 144 height 27
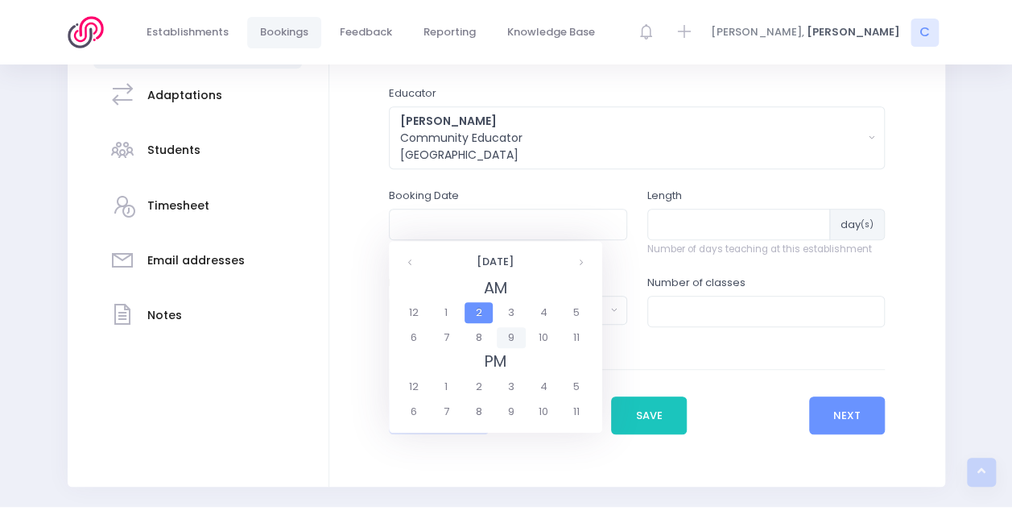
click at [504, 332] on span "9" at bounding box center [511, 337] width 28 height 21
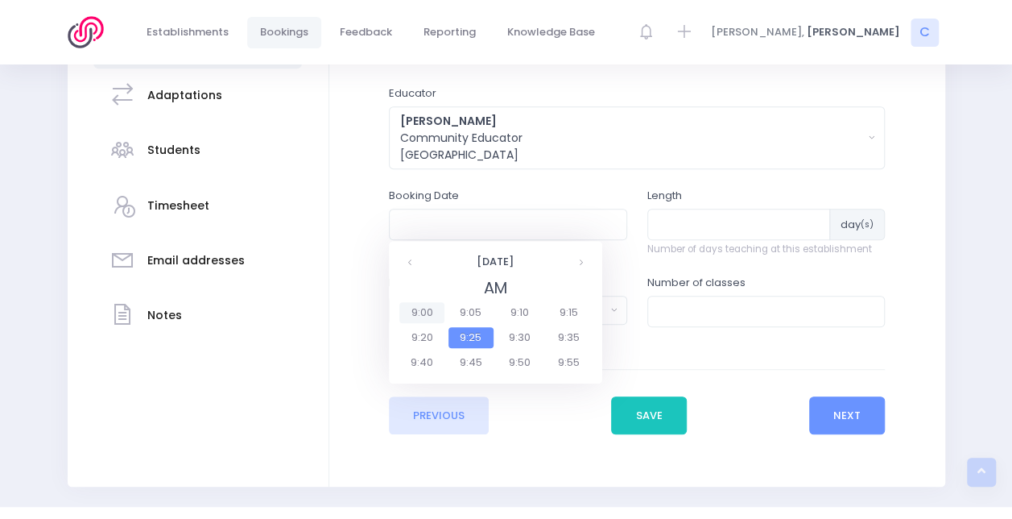
click at [424, 308] on span "9:00" at bounding box center [421, 312] width 45 height 21
type input "03/11/2025 09:00 AM"
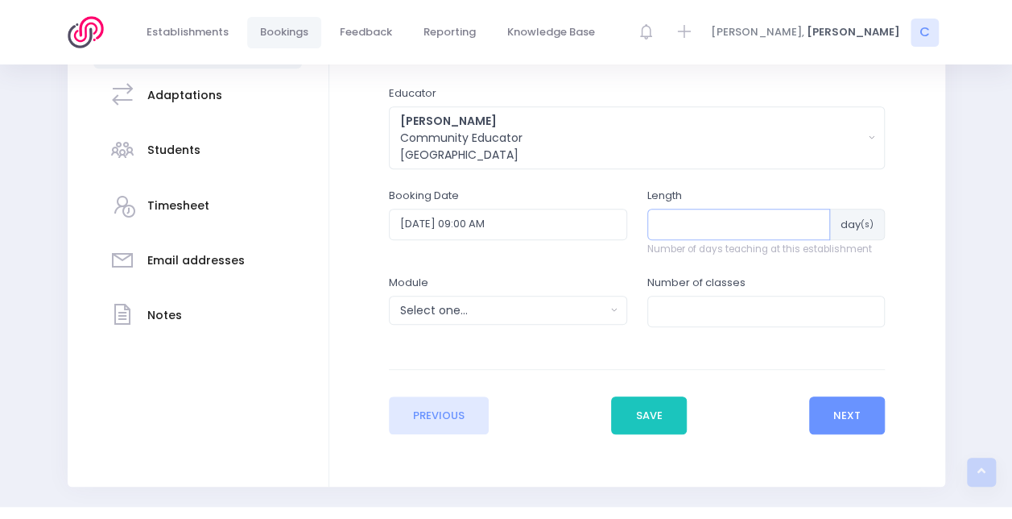
click at [681, 227] on input "number" at bounding box center [740, 224] width 184 height 31
type input "2"
click at [535, 298] on button "Select one..." at bounding box center [508, 310] width 238 height 29
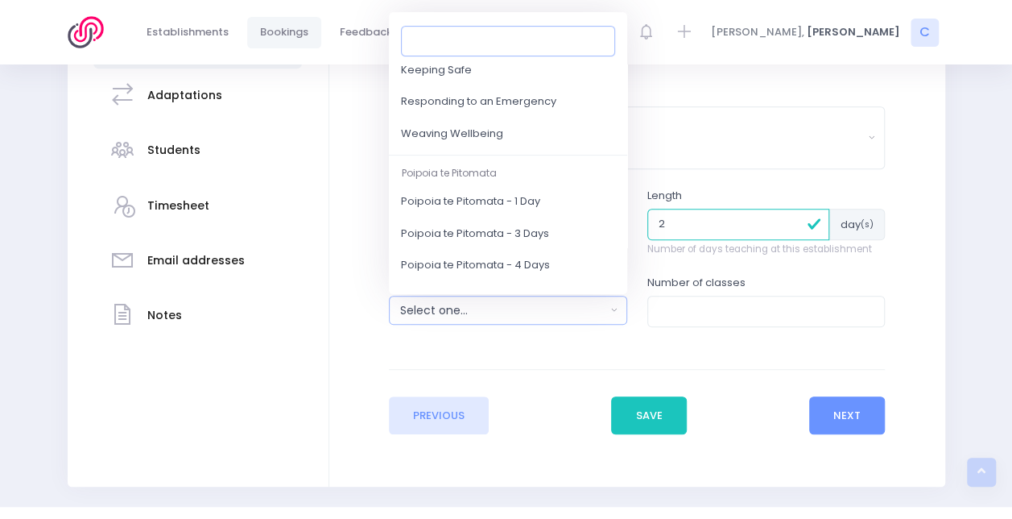
scroll to position [225, 0]
click at [507, 108] on span "Responding to an Emergency" at bounding box center [478, 104] width 155 height 16
select select "Responding to an Emergency"
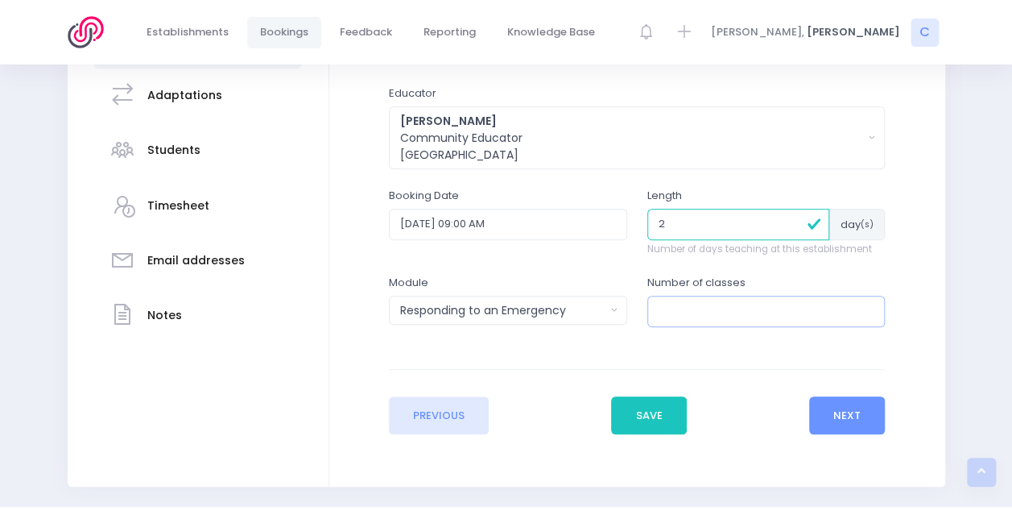
click at [671, 319] on input "number" at bounding box center [767, 311] width 238 height 31
type input "7"
click at [842, 416] on button "Next" at bounding box center [847, 415] width 77 height 39
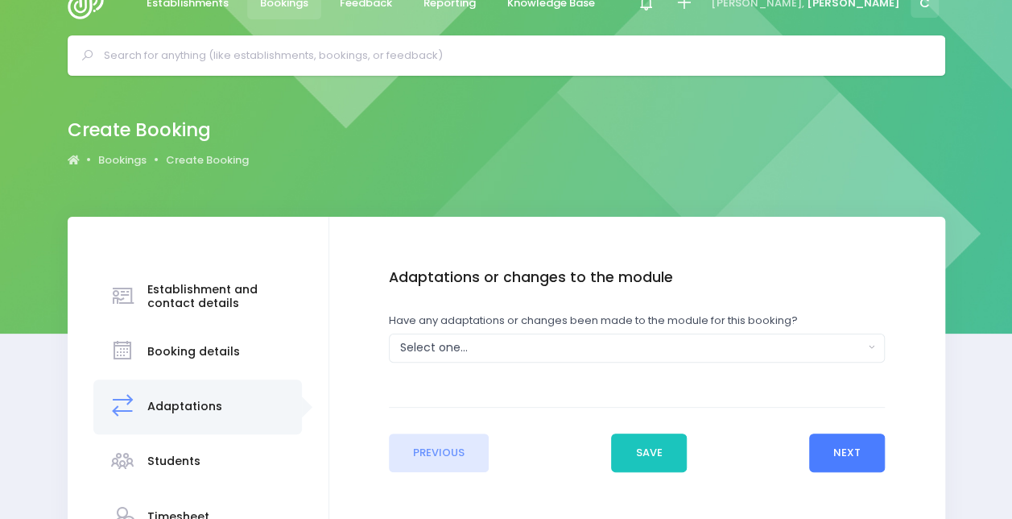
scroll to position [0, 0]
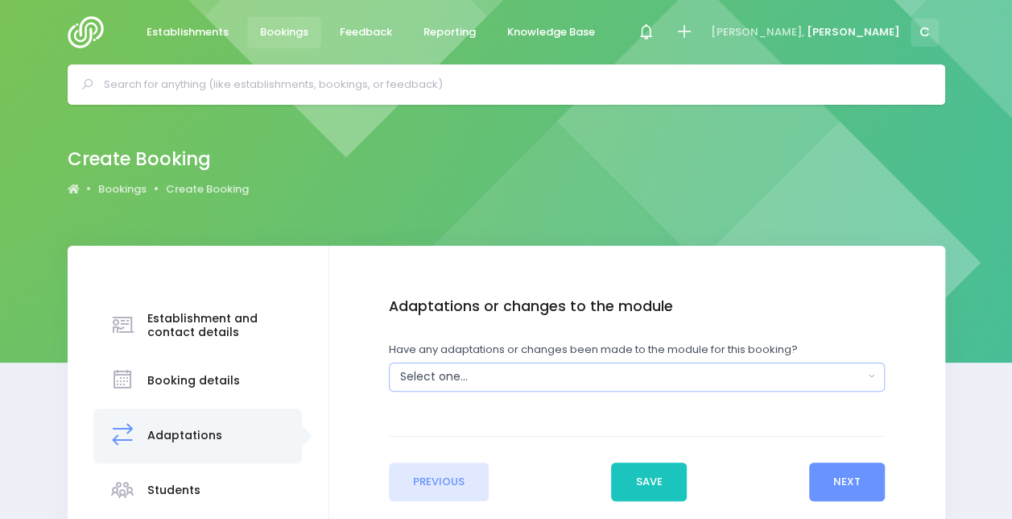
click at [584, 372] on div "Select one..." at bounding box center [632, 376] width 464 height 17
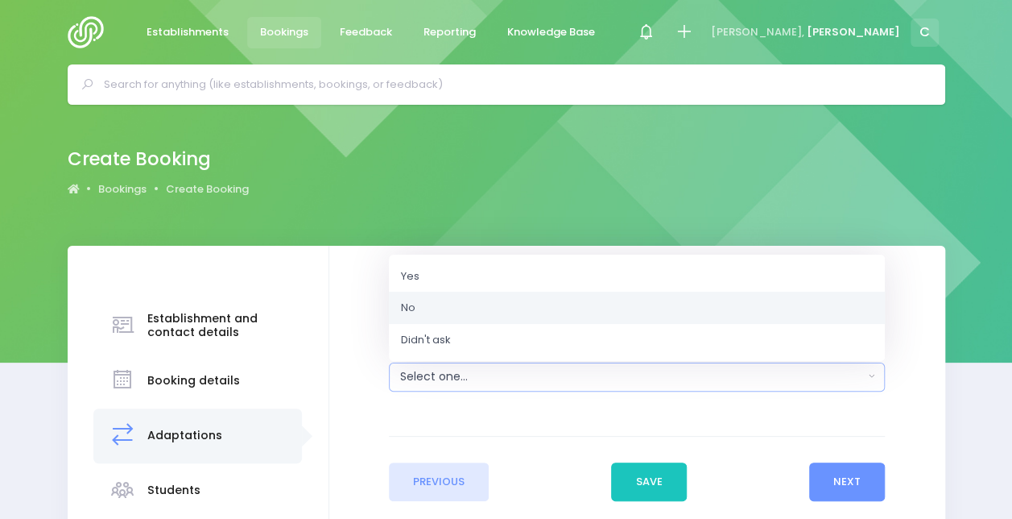
click at [544, 306] on link "No" at bounding box center [637, 308] width 496 height 32
select select "No"
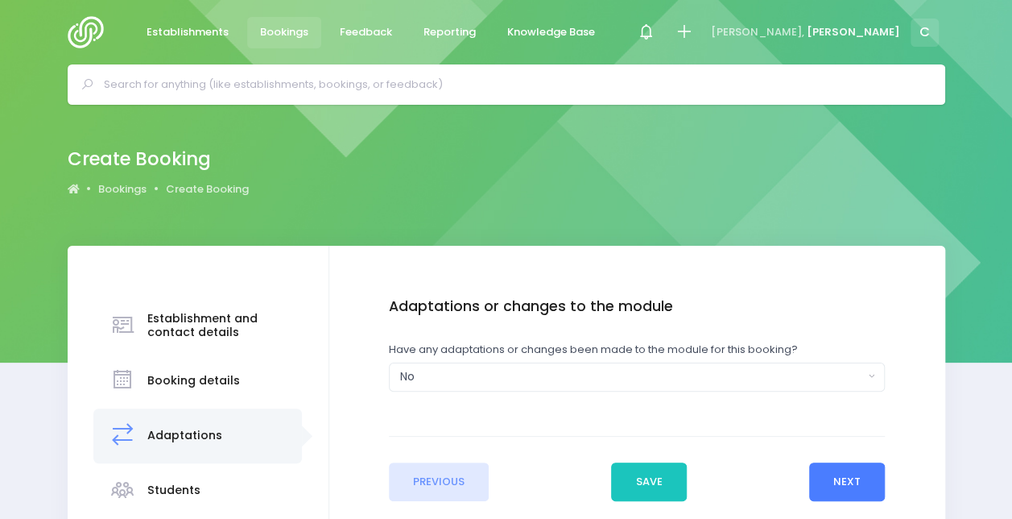
click at [826, 480] on button "Next" at bounding box center [847, 481] width 77 height 39
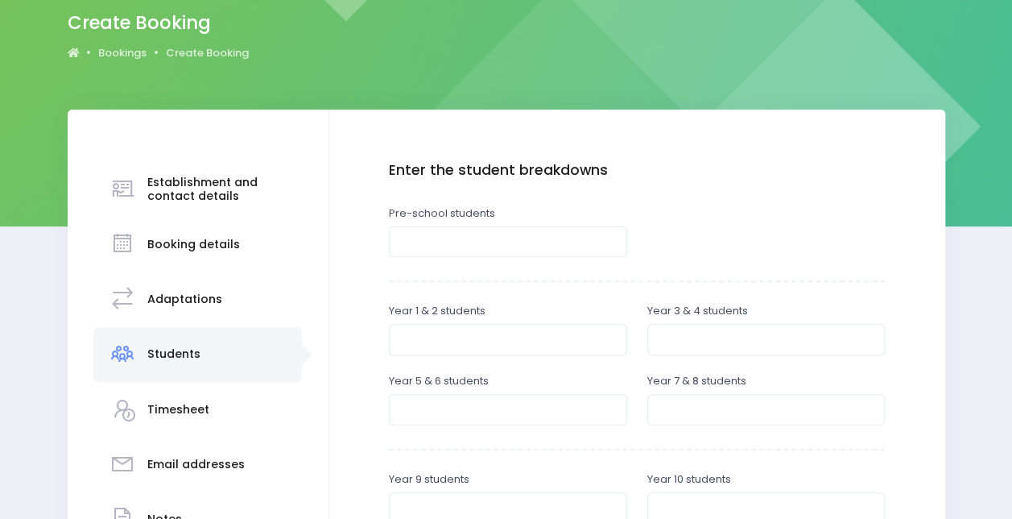
scroll to position [156, 0]
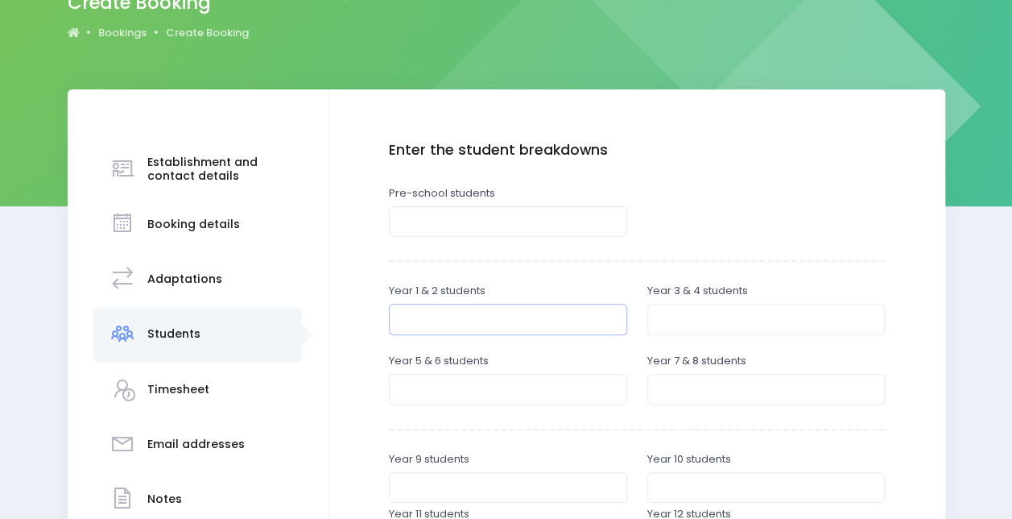
click at [499, 315] on input "number" at bounding box center [508, 319] width 238 height 31
type input "140"
click at [629, 294] on div "Year 1 & 2 students 140" at bounding box center [508, 318] width 259 height 70
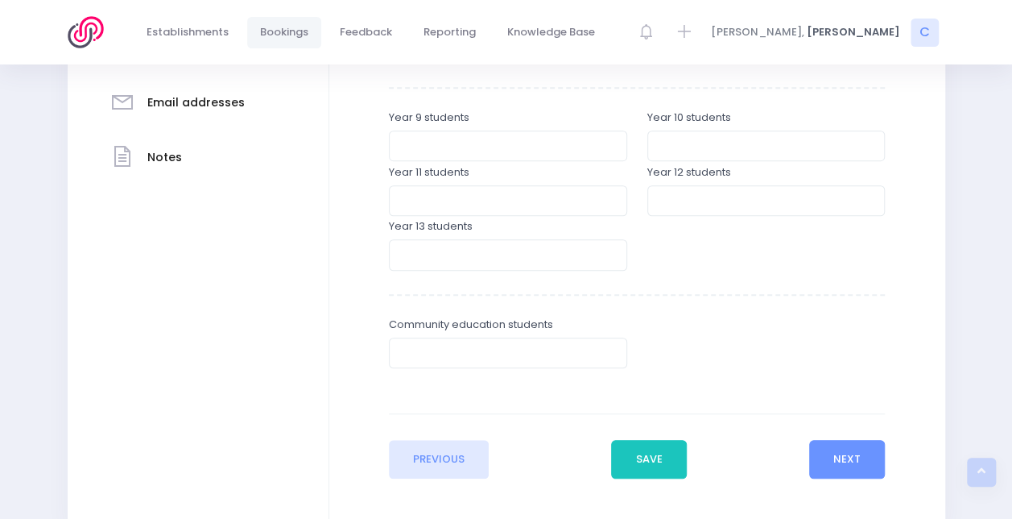
scroll to position [581, 0]
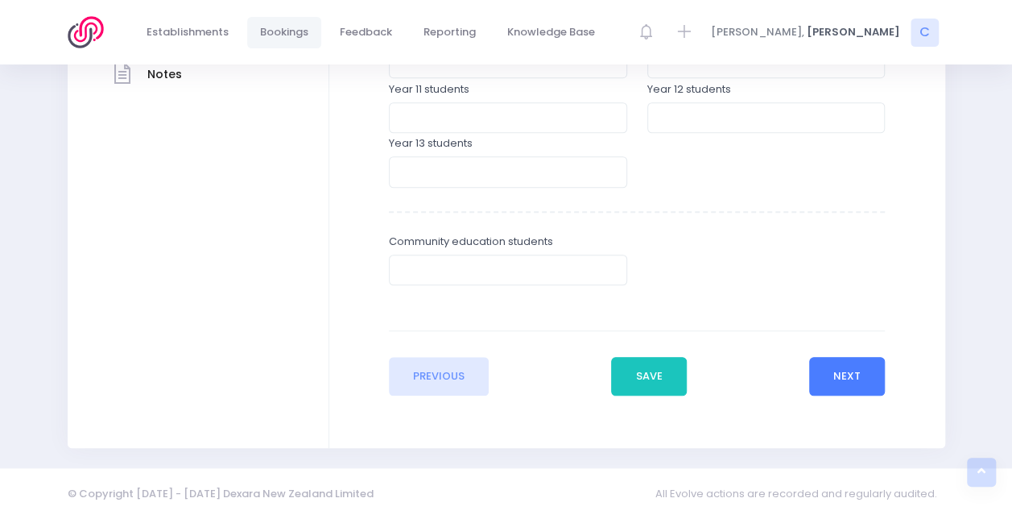
click at [839, 373] on button "Next" at bounding box center [847, 376] width 77 height 39
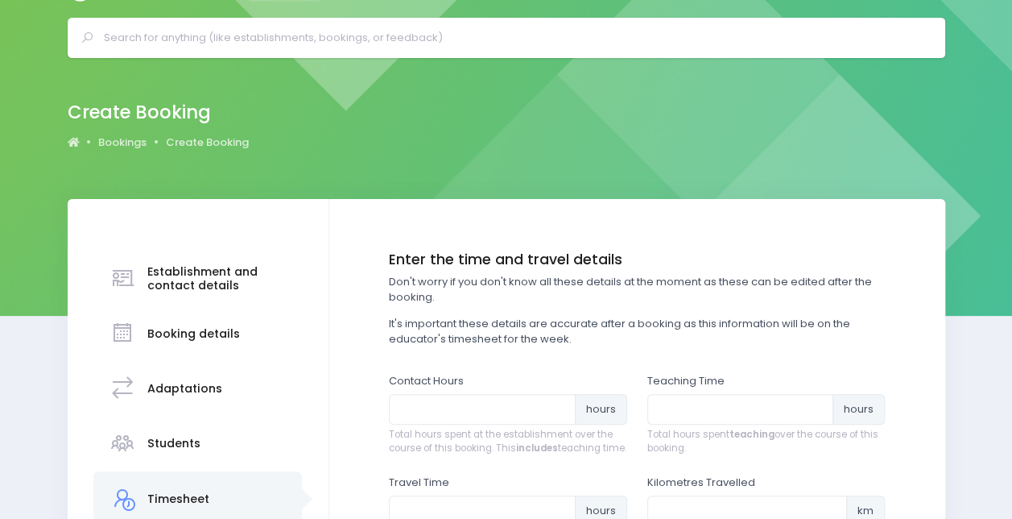
scroll to position [0, 0]
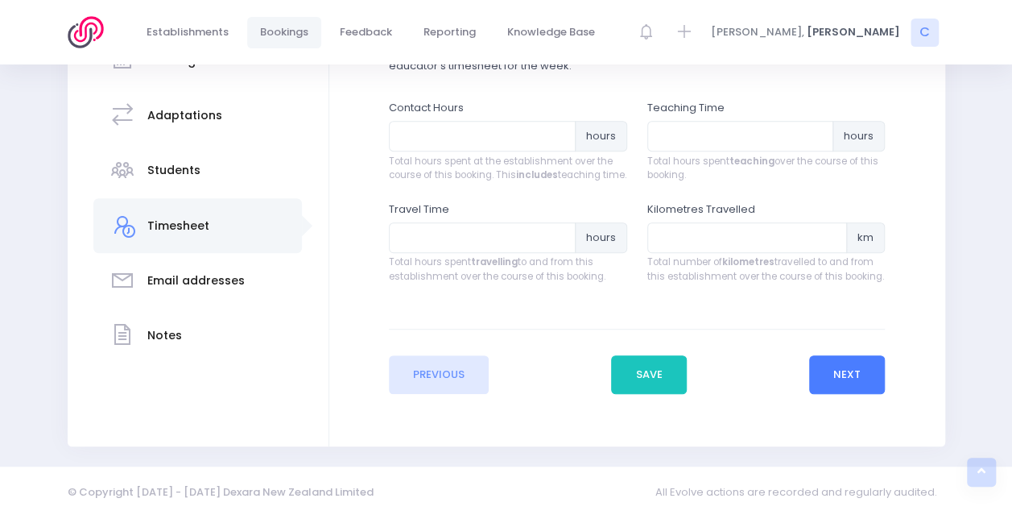
click at [839, 373] on button "Next" at bounding box center [847, 374] width 77 height 39
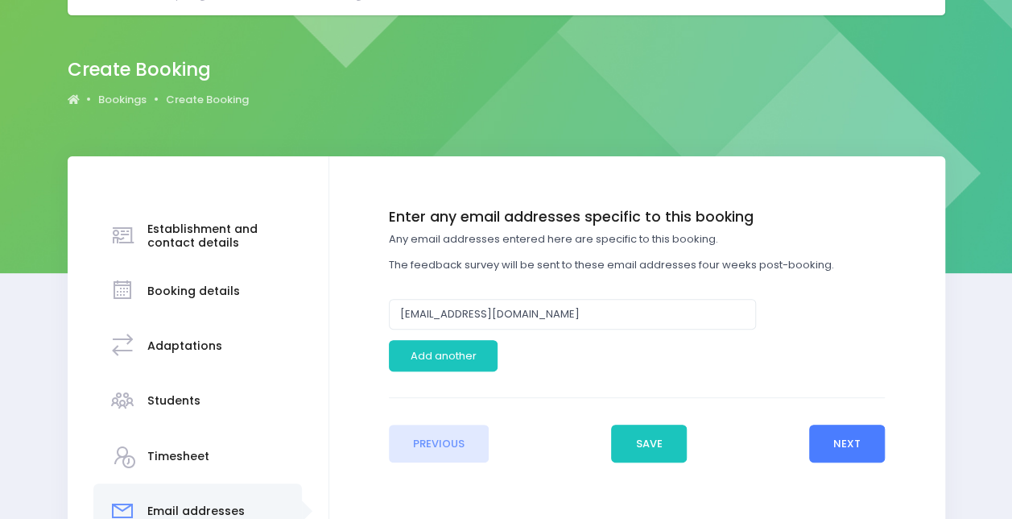
scroll to position [90, 0]
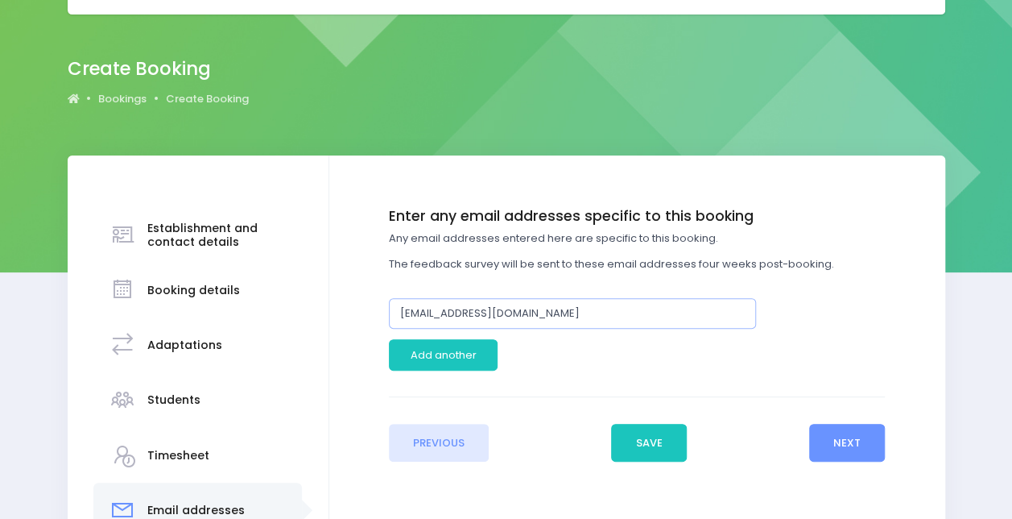
click at [592, 311] on input "franb@queenstown.school.nz" at bounding box center [572, 313] width 367 height 31
paste input "seanm"
type input "seanm@queenstown.school.nz"
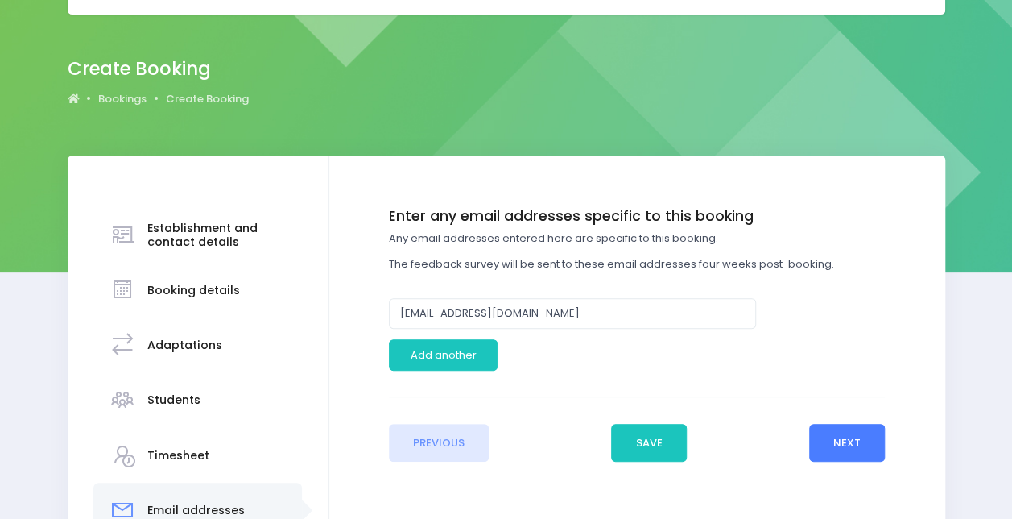
click at [872, 435] on button "Next" at bounding box center [847, 443] width 77 height 39
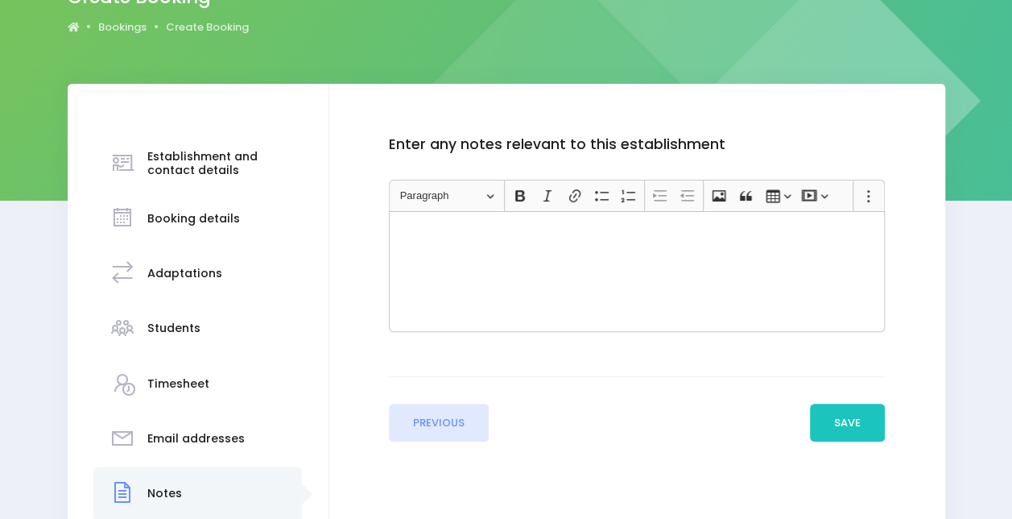
scroll to position [159, 0]
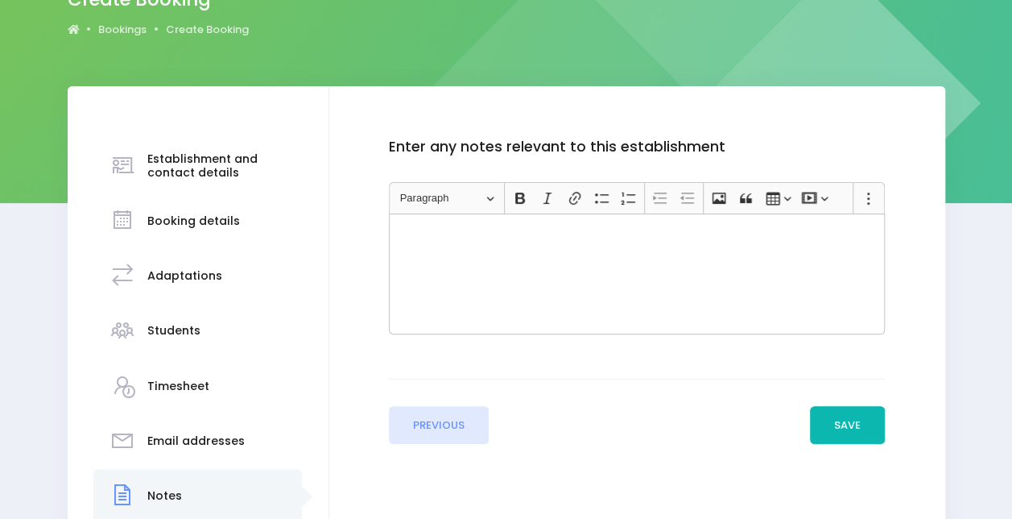
click at [872, 435] on button "Save" at bounding box center [848, 425] width 76 height 39
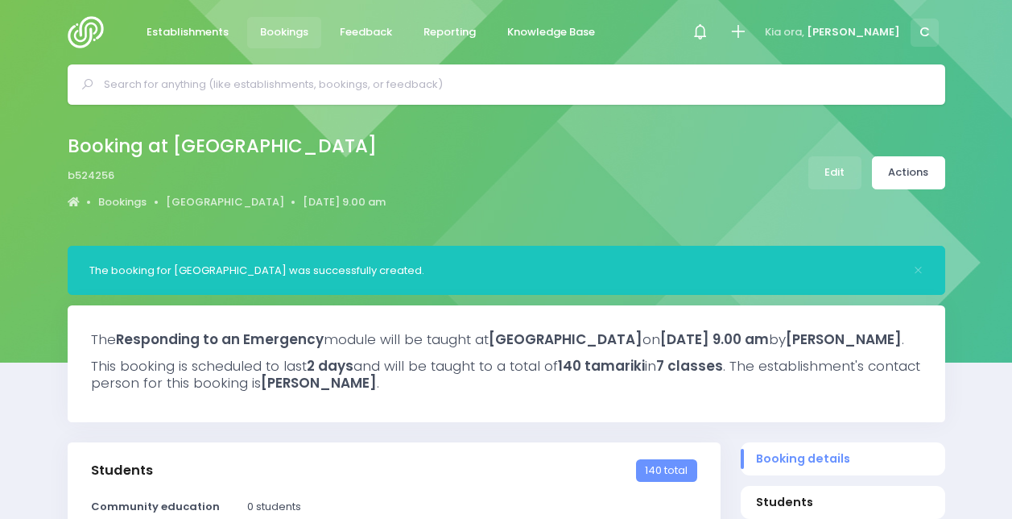
select select "5"
click at [271, 32] on span "Bookings" at bounding box center [284, 32] width 48 height 16
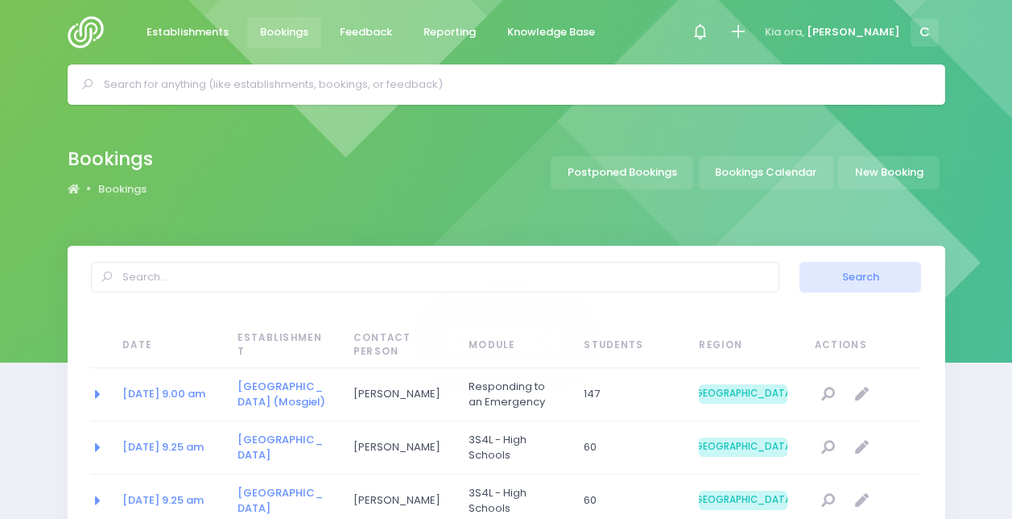
select select "20"
click at [760, 166] on link "Bookings Calendar" at bounding box center [766, 172] width 135 height 33
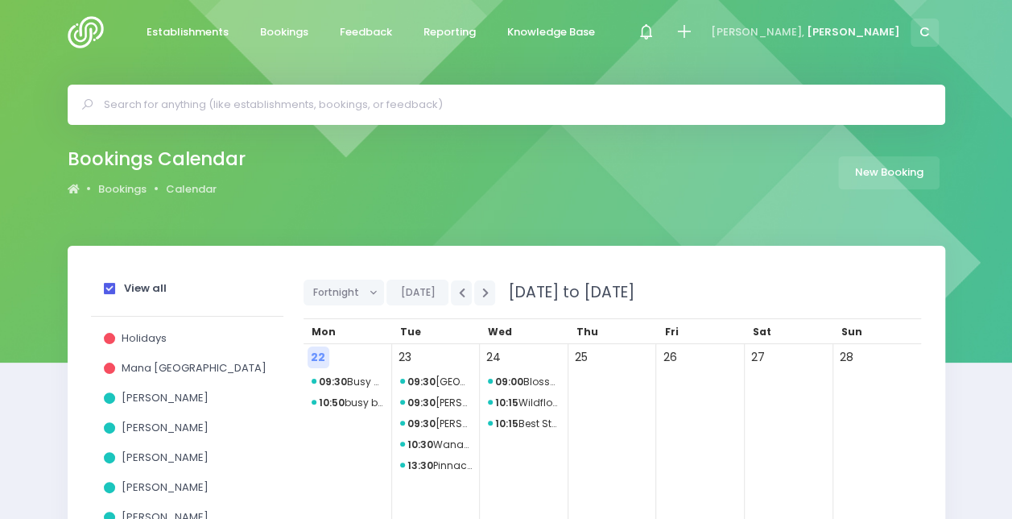
click at [143, 288] on strong "View all" at bounding box center [145, 287] width 43 height 15
click at [0, 0] on input "View all" at bounding box center [0, 0] width 0 height 0
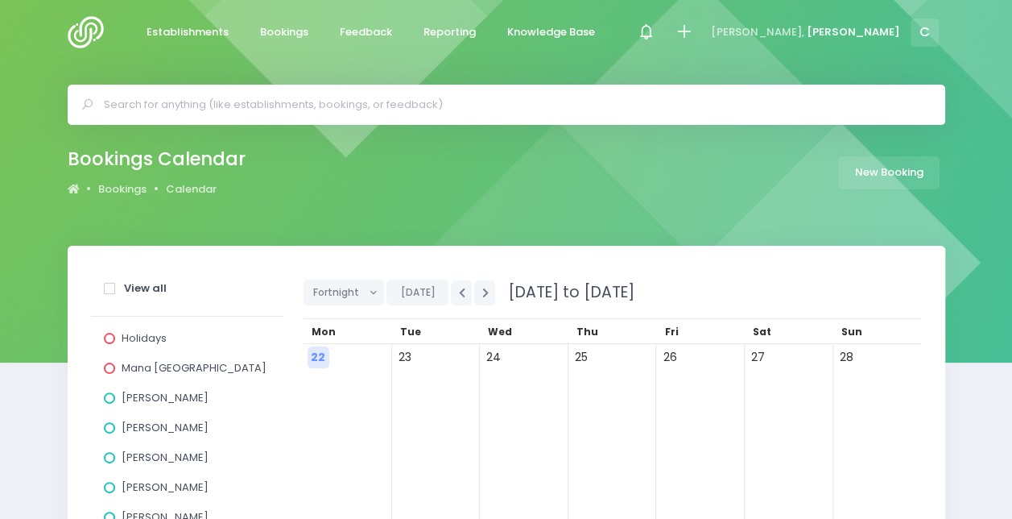
click at [147, 428] on span "[PERSON_NAME]" at bounding box center [165, 427] width 87 height 15
click at [0, 0] on input "[PERSON_NAME]" at bounding box center [0, 0] width 0 height 0
click at [486, 292] on button "button" at bounding box center [484, 292] width 21 height 25
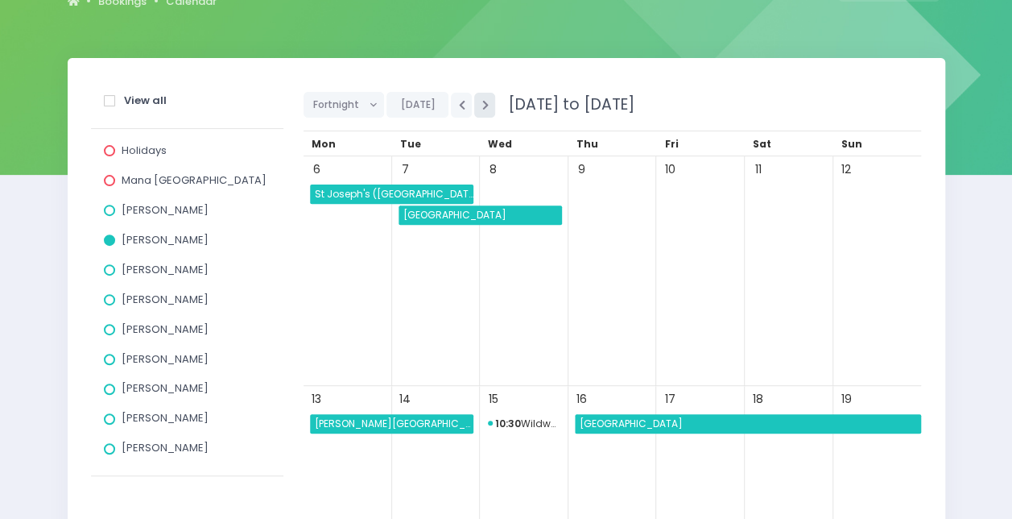
scroll to position [192, 0]
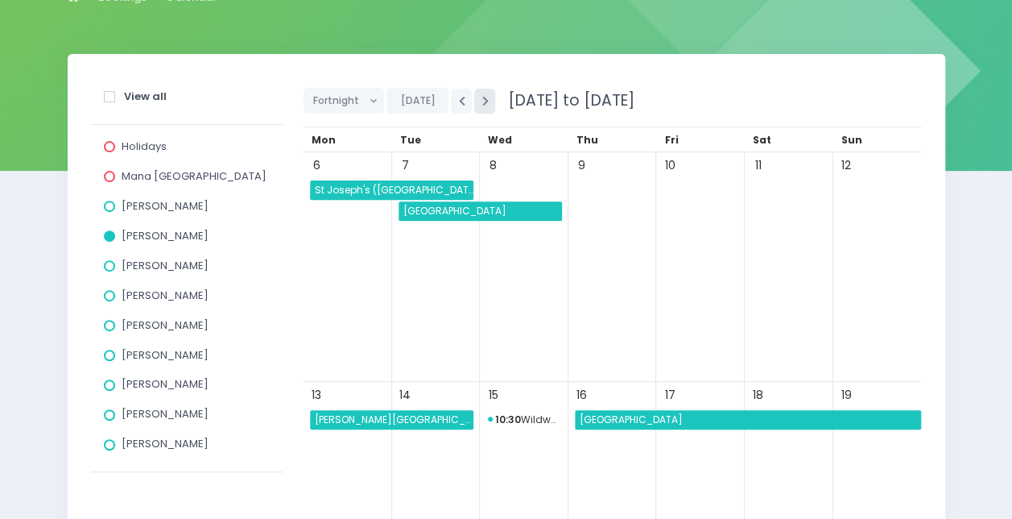
click at [483, 92] on button "button" at bounding box center [484, 101] width 21 height 25
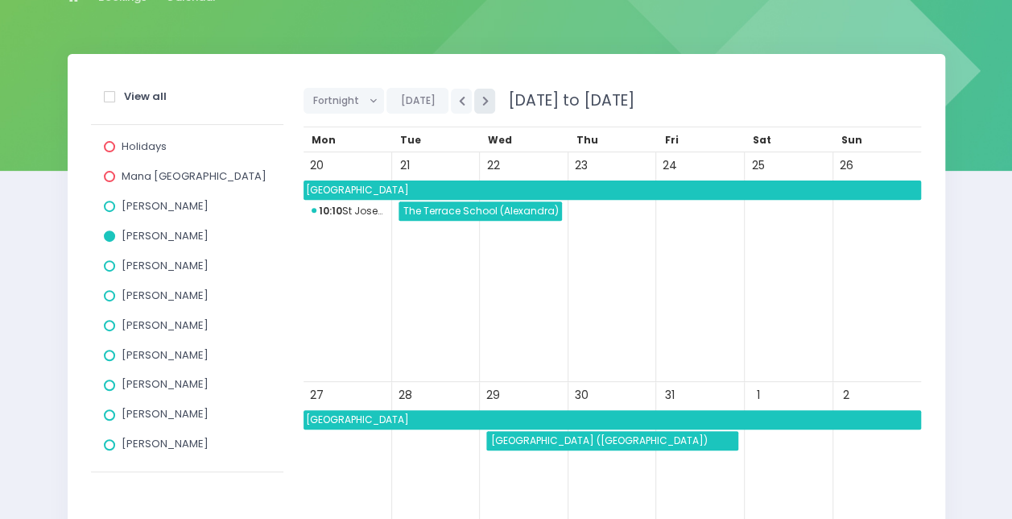
click at [483, 92] on button "button" at bounding box center [484, 101] width 21 height 25
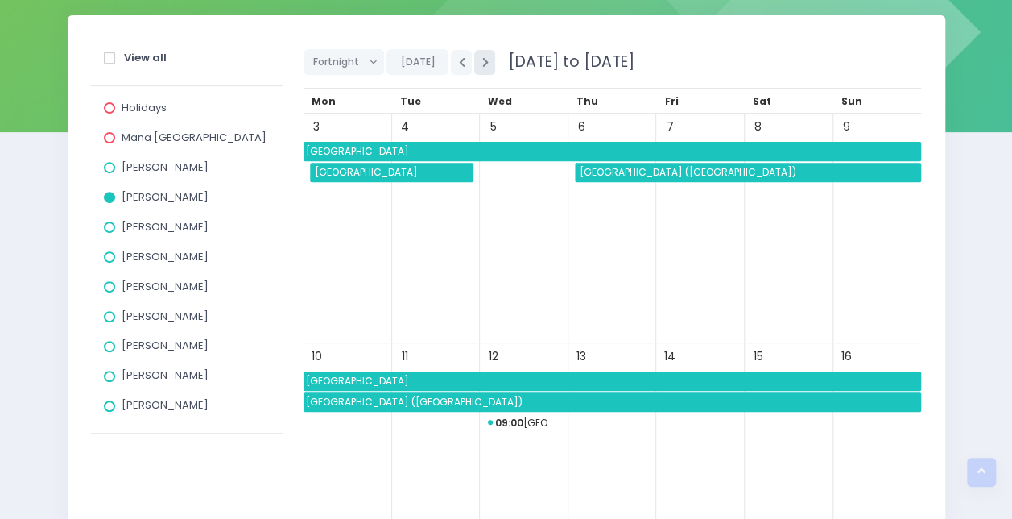
scroll to position [229, 0]
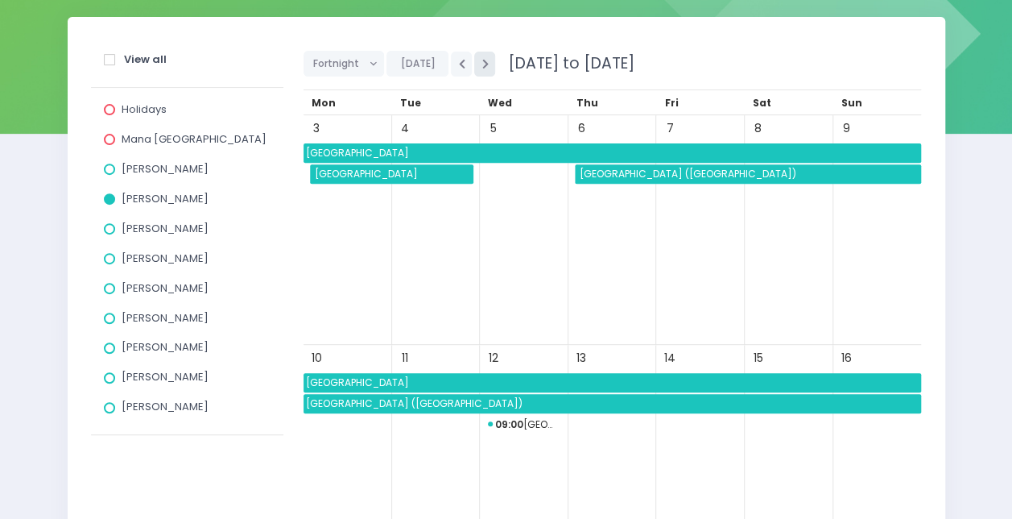
click at [482, 63] on icon "button" at bounding box center [485, 64] width 6 height 10
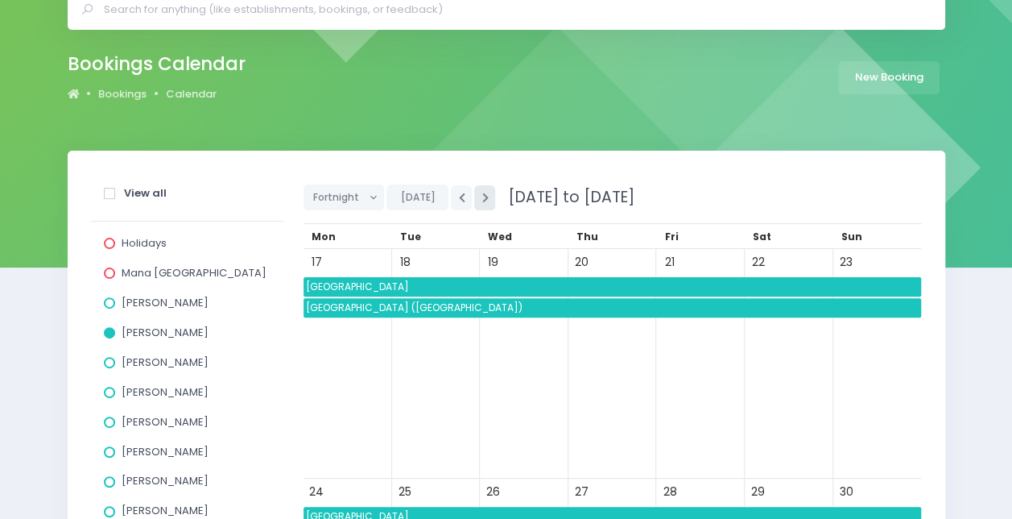
scroll to position [0, 0]
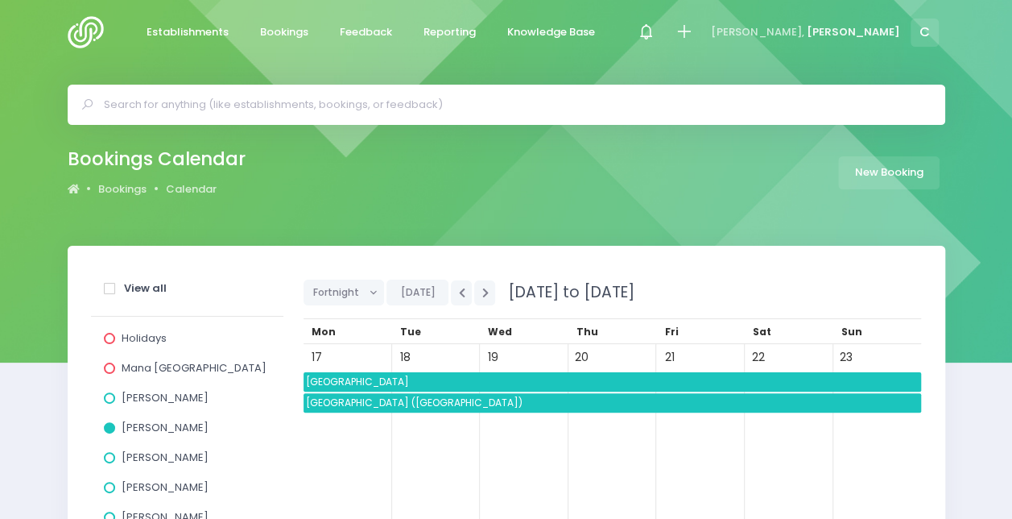
click at [259, 97] on input "text" at bounding box center [513, 105] width 819 height 24
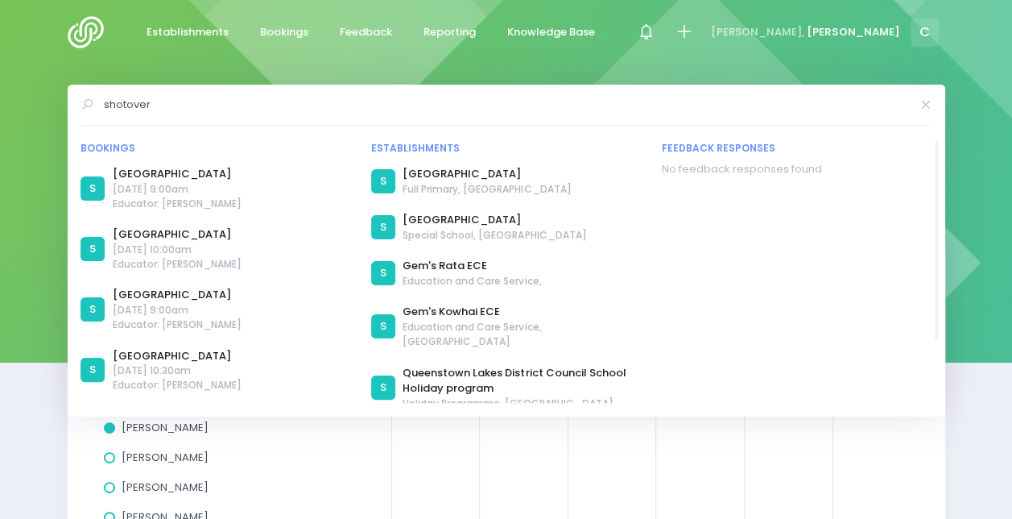
type input "shotover"
click at [391, 182] on div "S" at bounding box center [383, 181] width 24 height 24
click at [428, 176] on link "[GEOGRAPHIC_DATA]" at bounding box center [487, 174] width 168 height 16
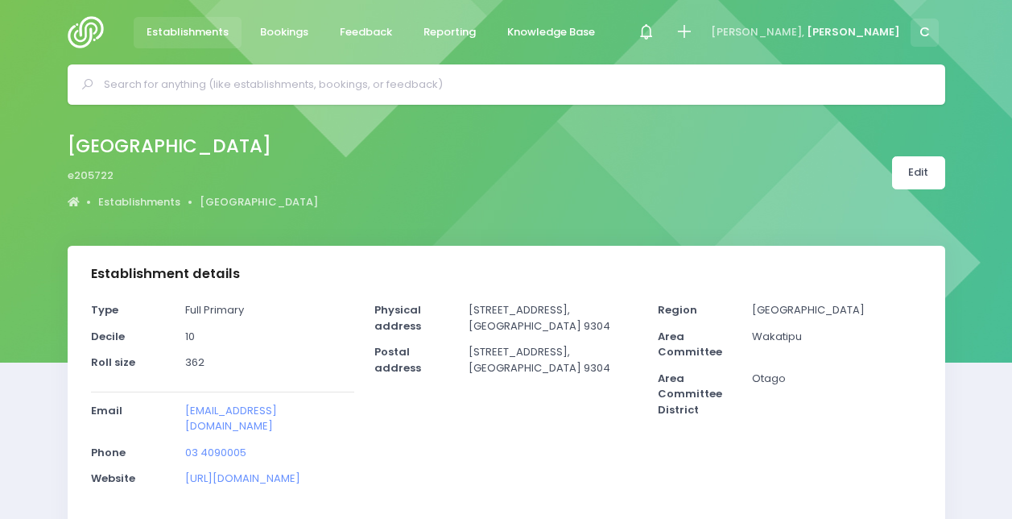
select select "5"
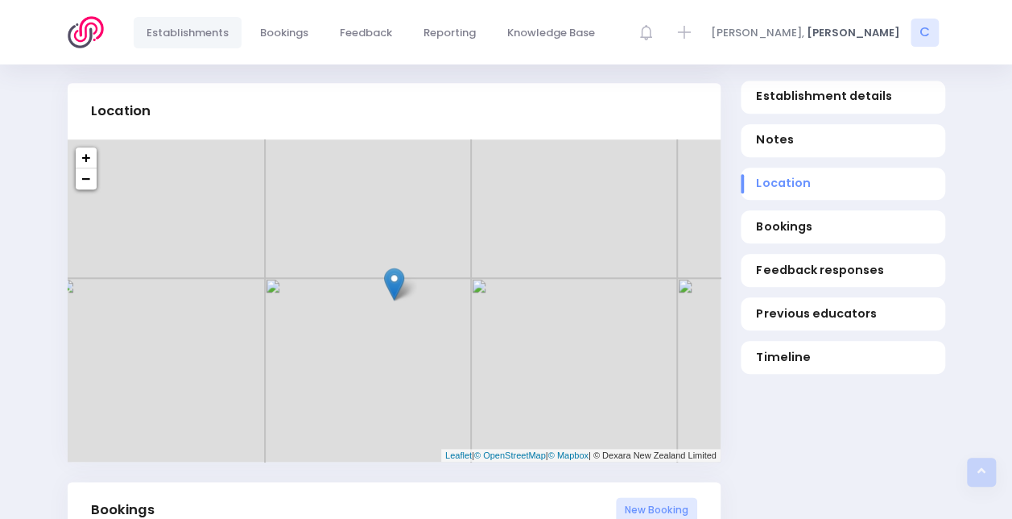
scroll to position [782, 0]
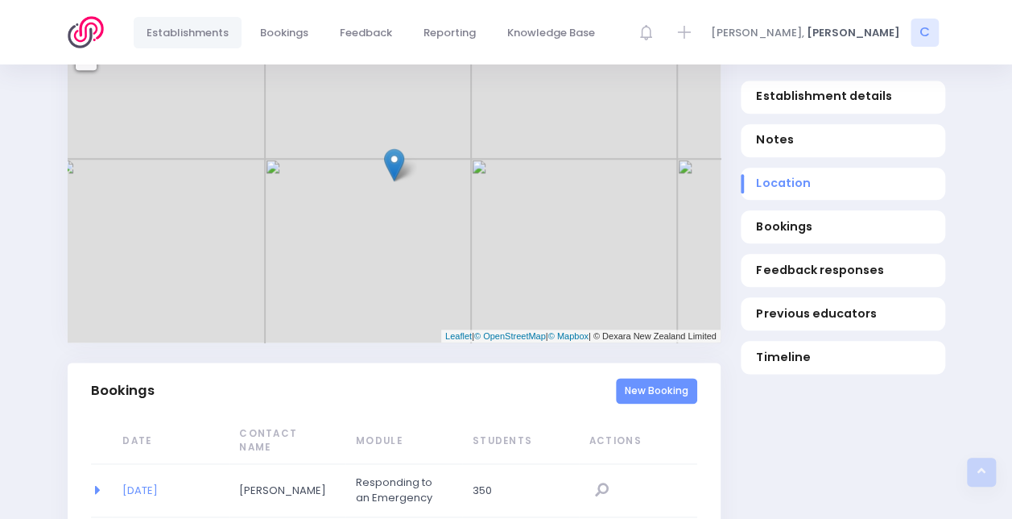
click at [665, 378] on link "New Booking" at bounding box center [656, 391] width 81 height 27
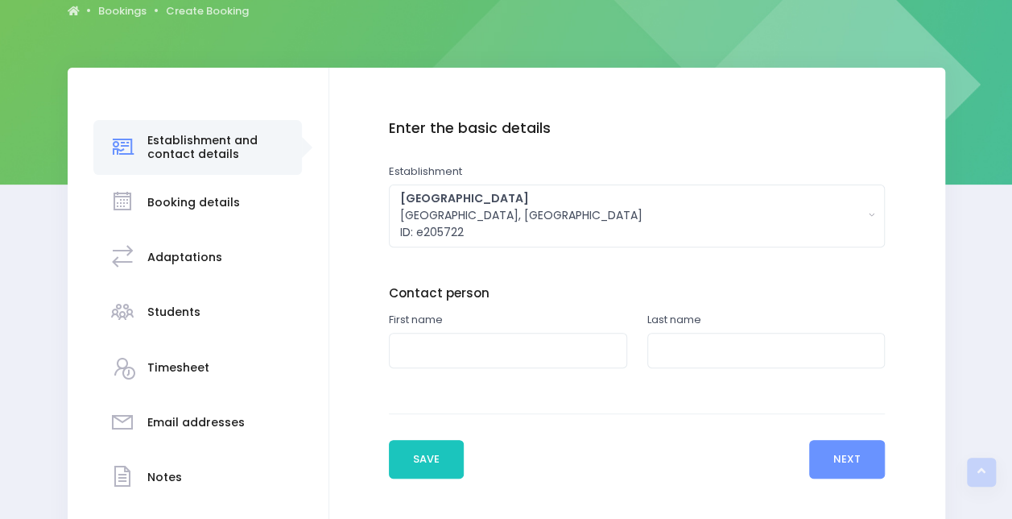
scroll to position [176, 0]
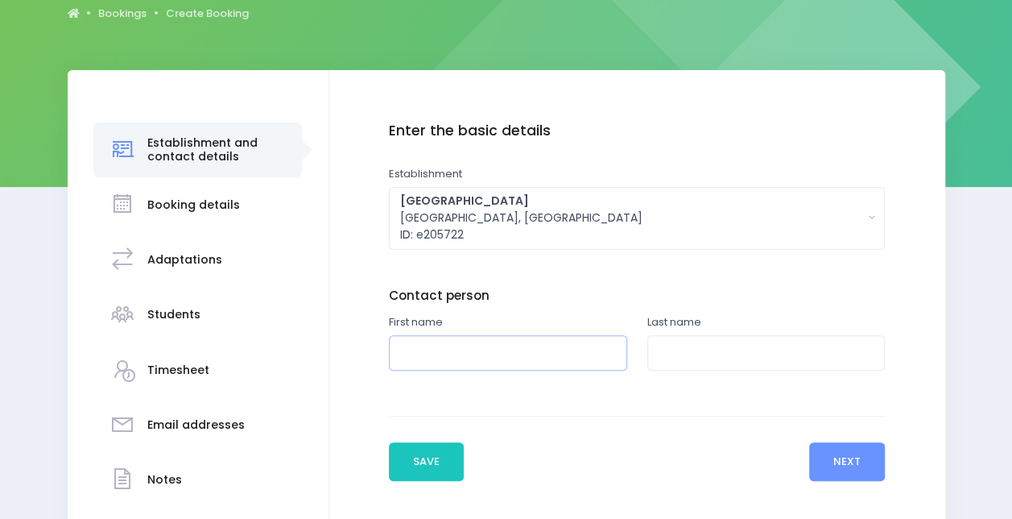
click at [445, 365] on input "text" at bounding box center [508, 353] width 238 height 36
type input "[PERSON_NAME]"
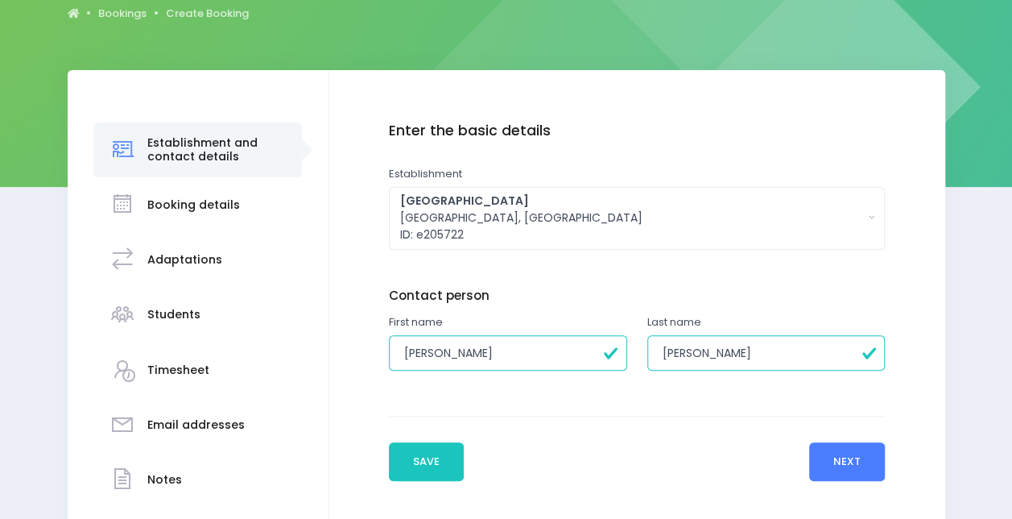
type input "[PERSON_NAME]"
click at [854, 470] on button "Next" at bounding box center [847, 461] width 77 height 39
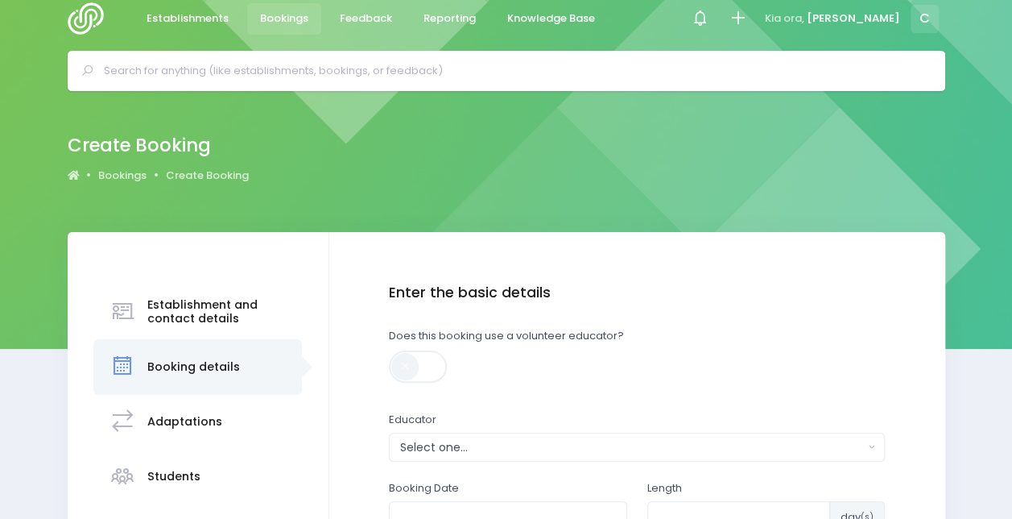
scroll to position [0, 0]
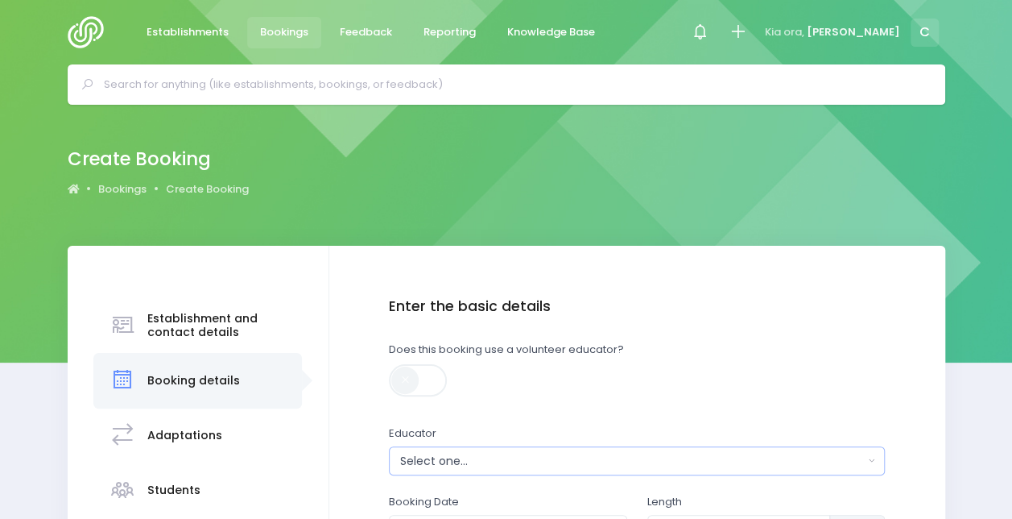
click at [501, 473] on button "Select one..." at bounding box center [637, 460] width 496 height 29
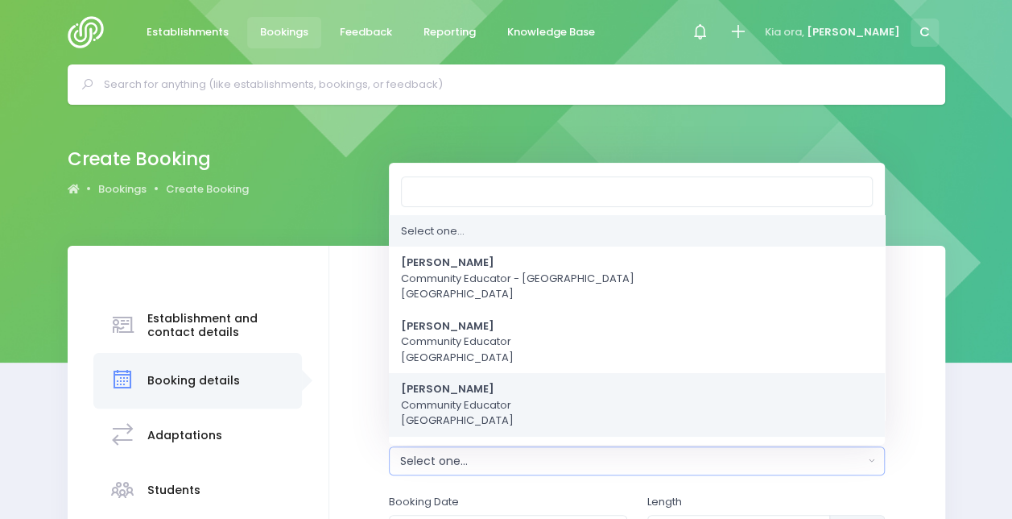
click at [465, 388] on strong "[PERSON_NAME]" at bounding box center [447, 389] width 93 height 15
select select "660290"
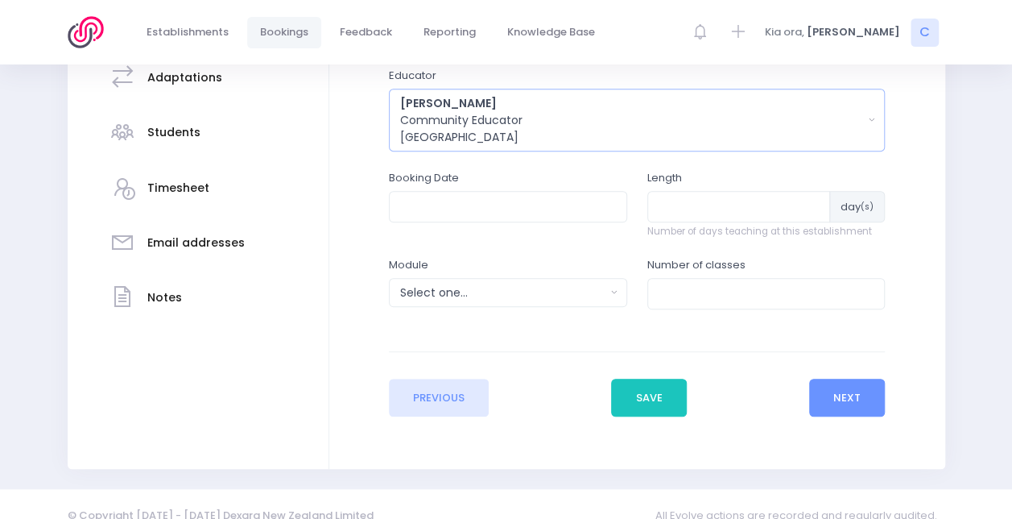
scroll to position [359, 0]
click at [474, 203] on input "text" at bounding box center [508, 204] width 238 height 31
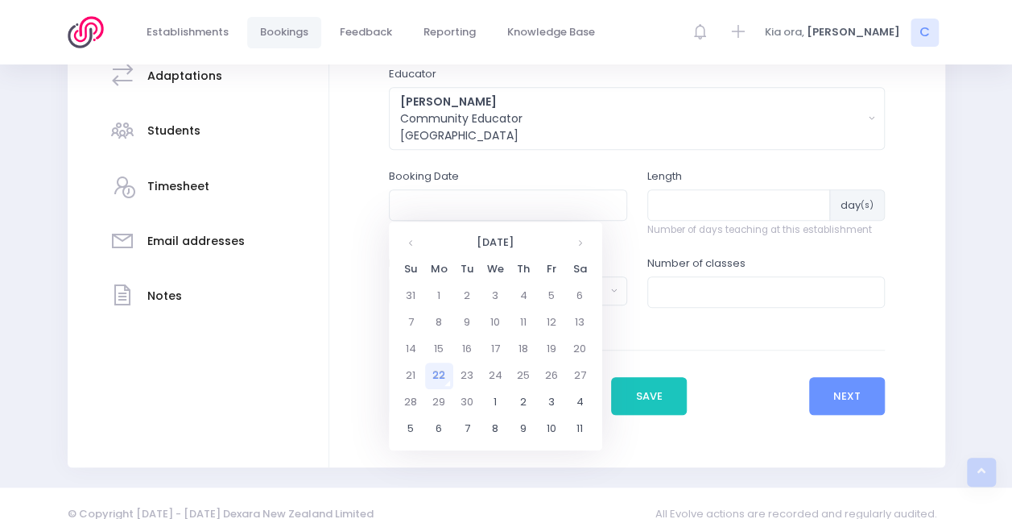
click at [594, 241] on div "22 September 2025 PM 1:00 1:05 1:10 1:15 1:20 1:25 1:30 1:35 1:40 1:45 1:50 1:5…" at bounding box center [495, 335] width 213 height 229
click at [588, 242] on th at bounding box center [580, 243] width 28 height 27
click at [466, 403] on td "25" at bounding box center [467, 402] width 28 height 27
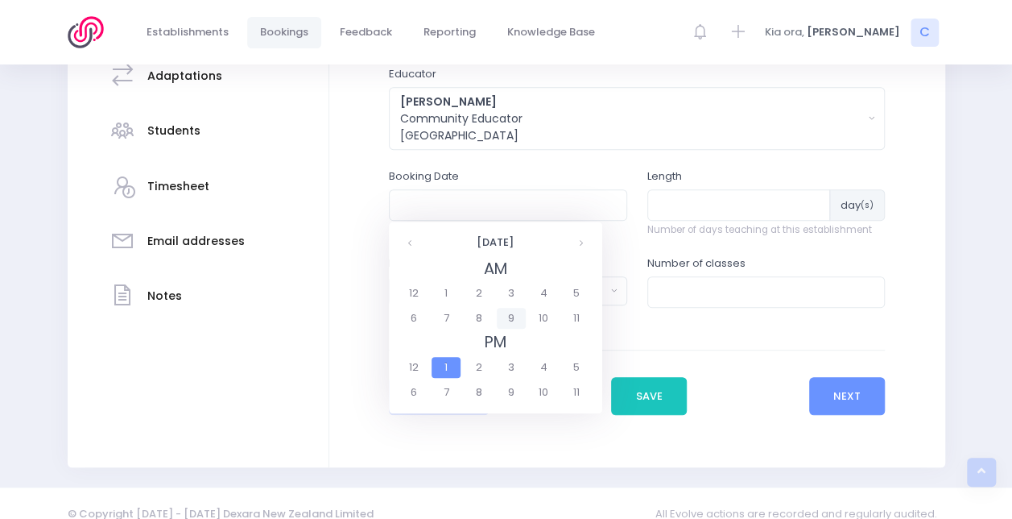
click at [514, 322] on span "9" at bounding box center [511, 318] width 28 height 21
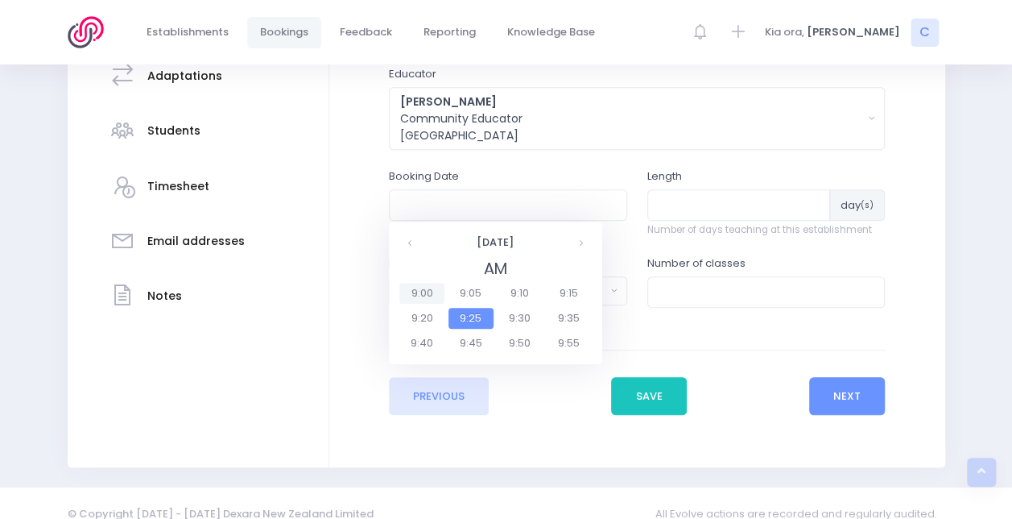
click at [424, 285] on span "9:00" at bounding box center [421, 293] width 45 height 21
type input "25/11/2025 09:00 AM"
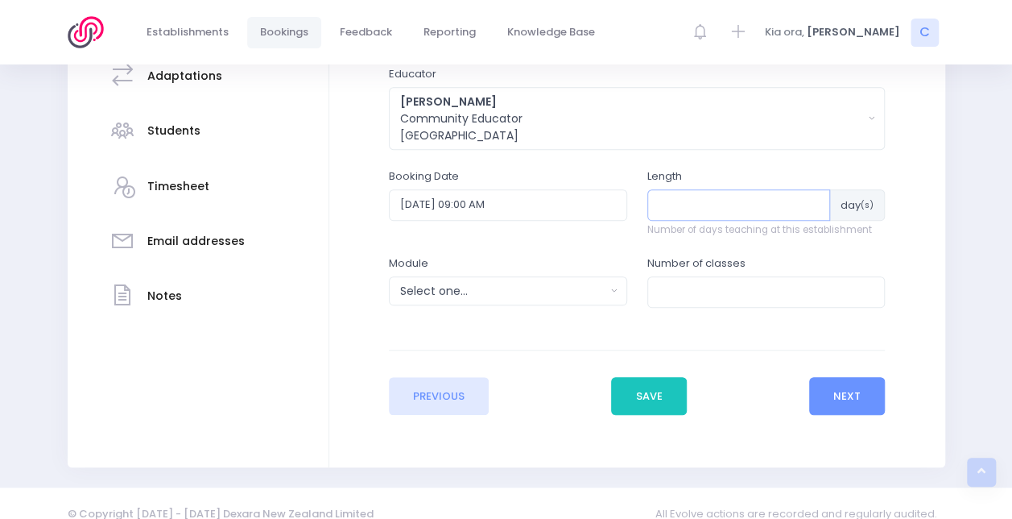
click at [685, 209] on input "number" at bounding box center [740, 204] width 184 height 31
type input "2"
click at [495, 296] on div "Select one..." at bounding box center [502, 291] width 205 height 17
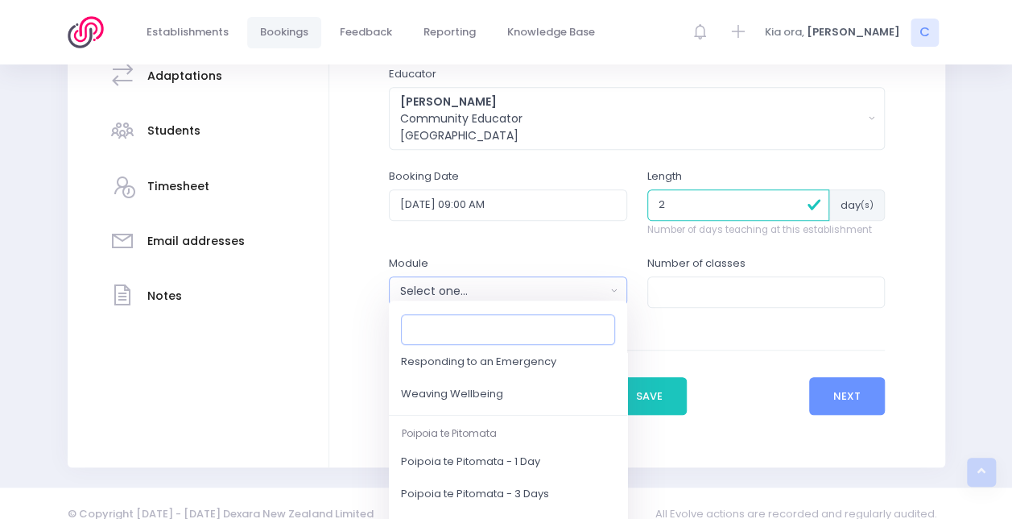
scroll to position [308, 0]
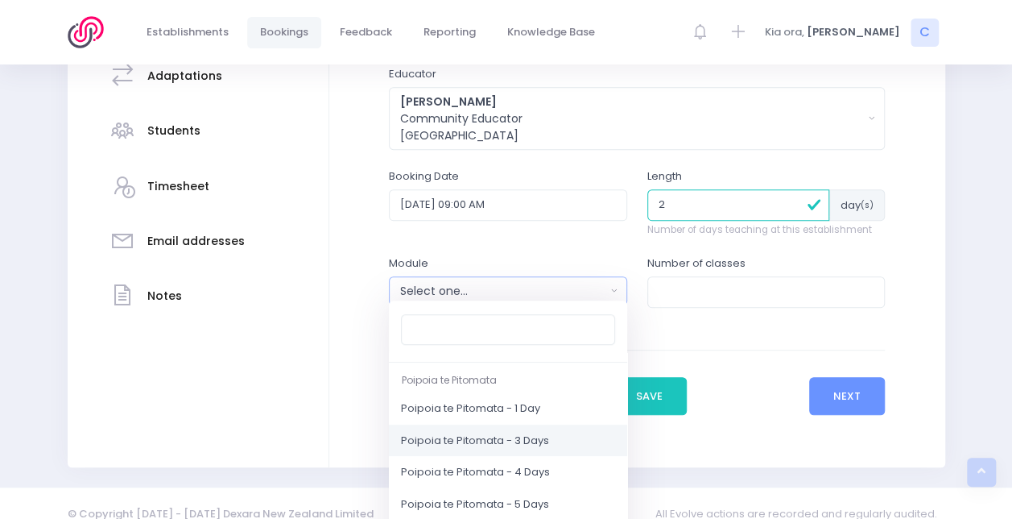
click at [480, 424] on link "Poipoia te Pitomata - 3 Days" at bounding box center [508, 440] width 238 height 32
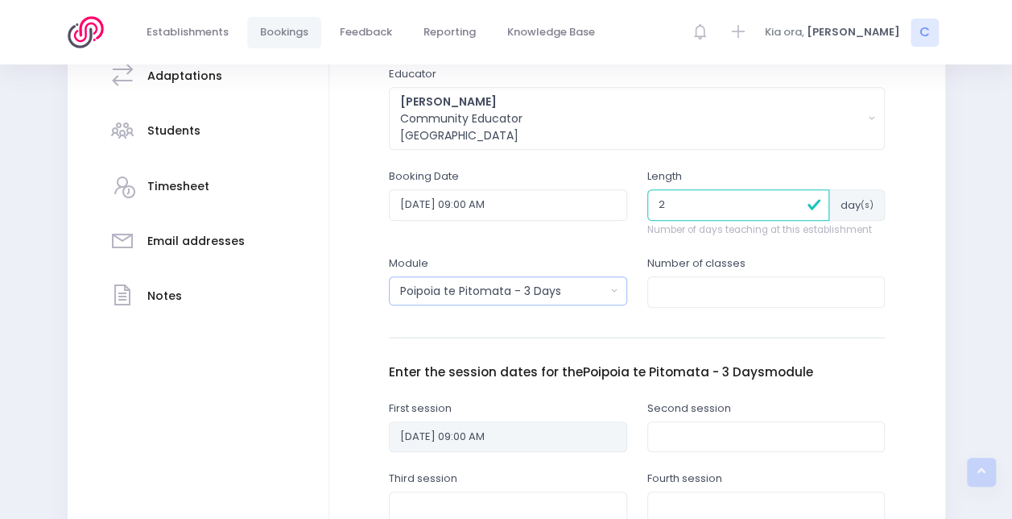
click at [520, 303] on button "Poipoia te Pitomata - 3 Days" at bounding box center [508, 290] width 238 height 29
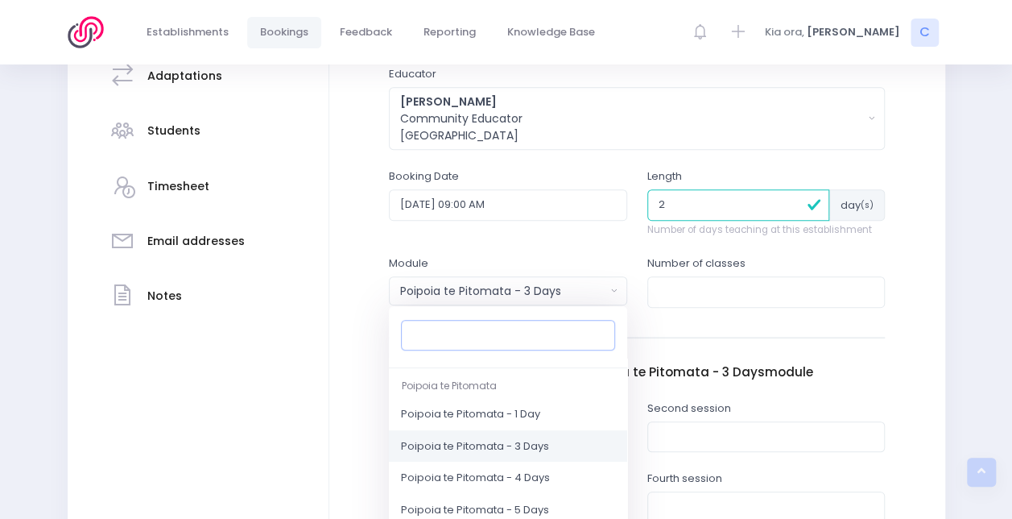
scroll to position [287, 0]
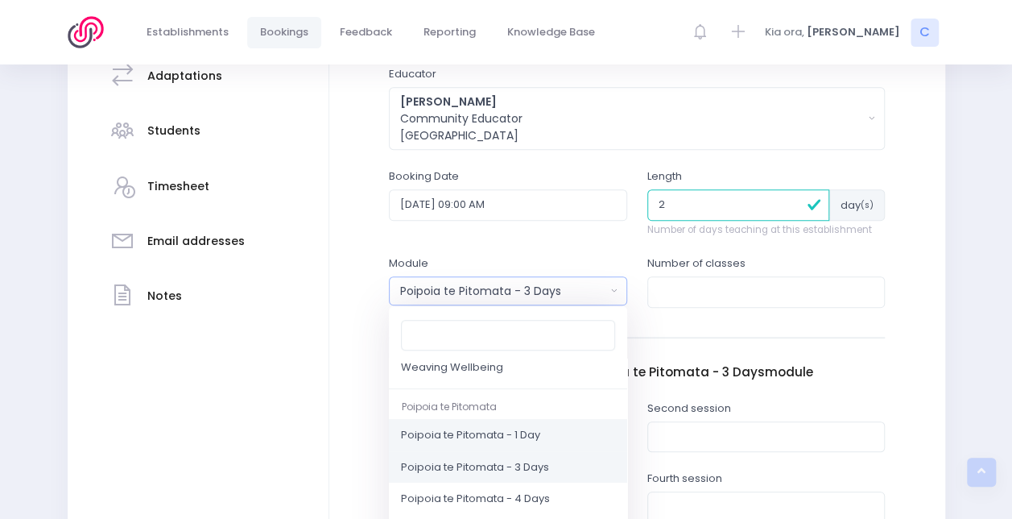
click at [476, 438] on span "Poipoia te Pitomata - 1 Day" at bounding box center [470, 436] width 139 height 16
select select "Poipoia te Pitomata - 1 Day"
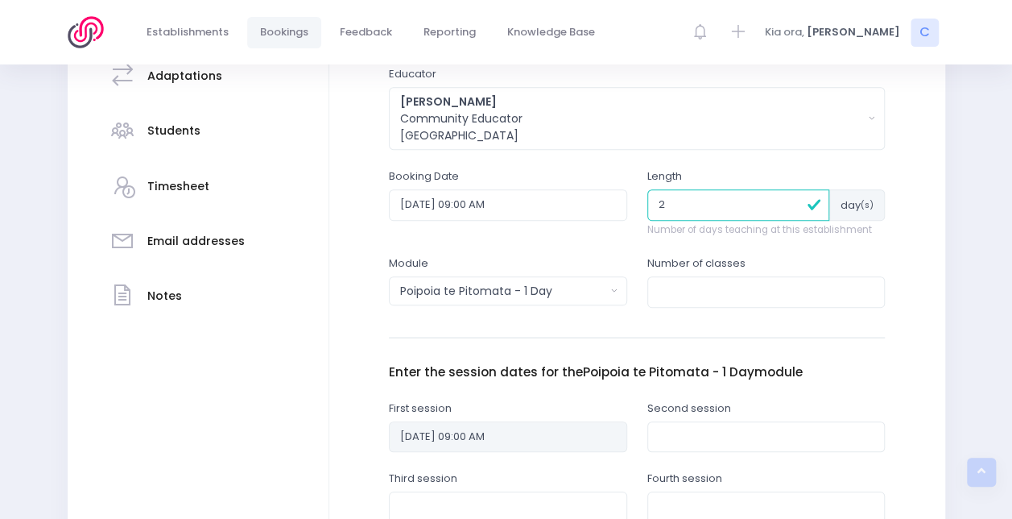
click at [684, 288] on input "number" at bounding box center [767, 290] width 238 height 31
type input "4"
type input "2"
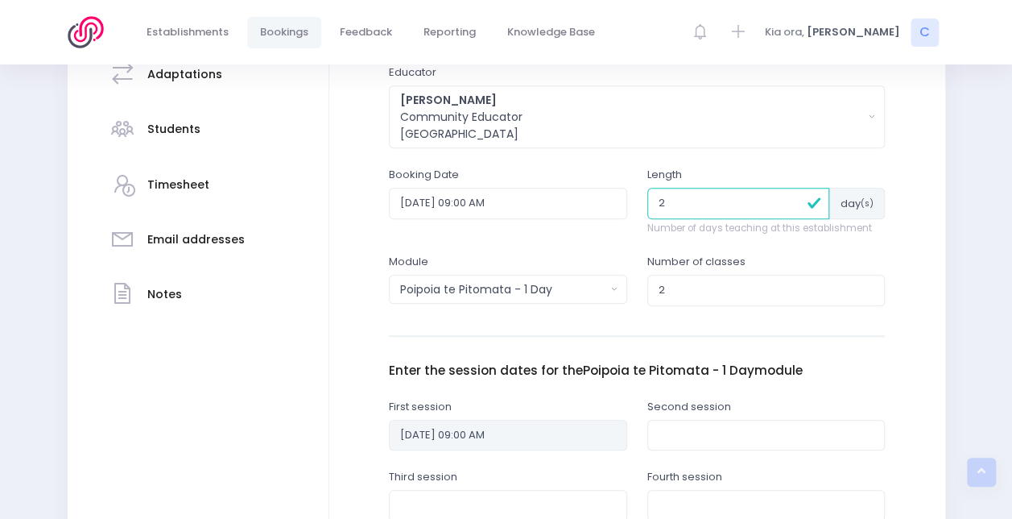
click at [617, 324] on div "Enter the basic details Does this booking use a volunteer educator? Educator Fi…" at bounding box center [637, 356] width 496 height 838
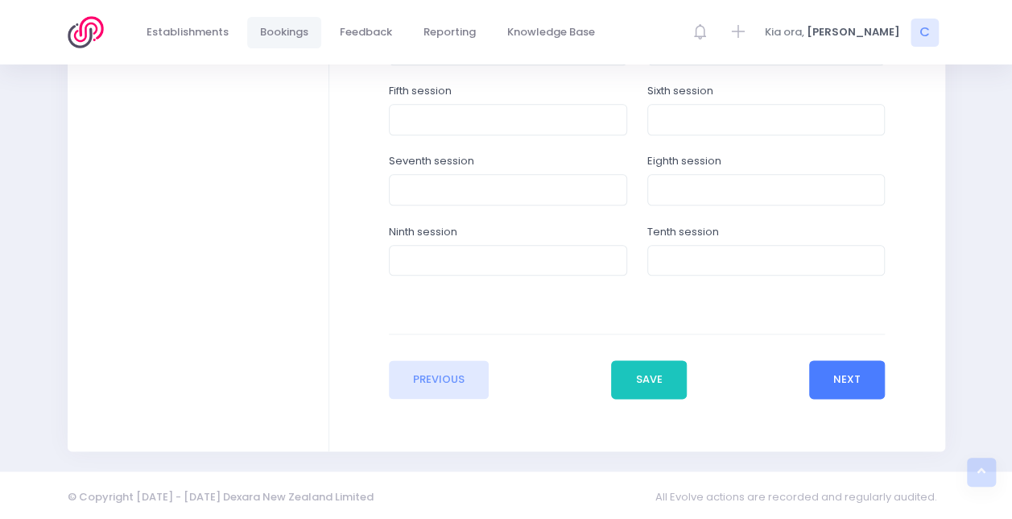
click at [845, 382] on button "Next" at bounding box center [847, 379] width 77 height 39
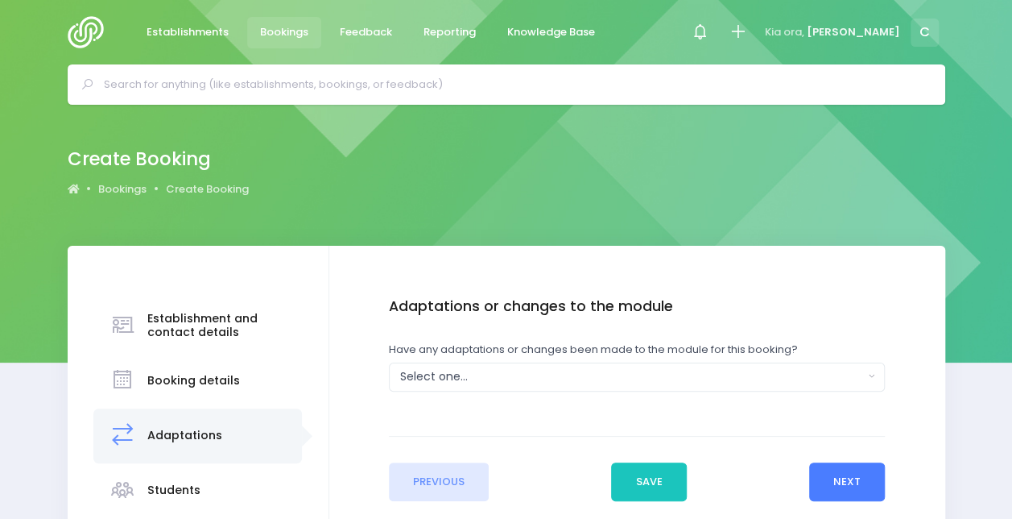
scroll to position [22, 0]
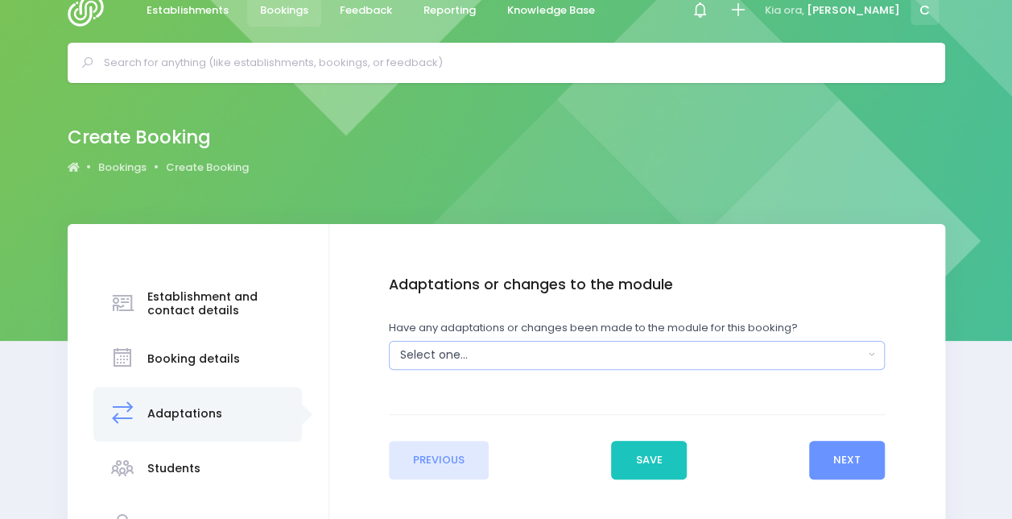
click at [670, 346] on div "Select one..." at bounding box center [632, 354] width 464 height 17
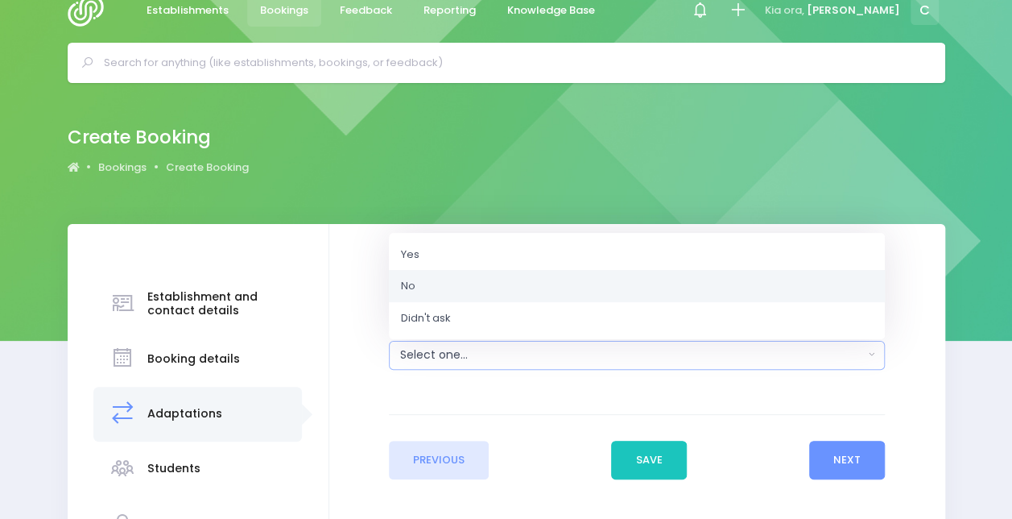
click at [564, 283] on link "No" at bounding box center [637, 286] width 496 height 32
select select "No"
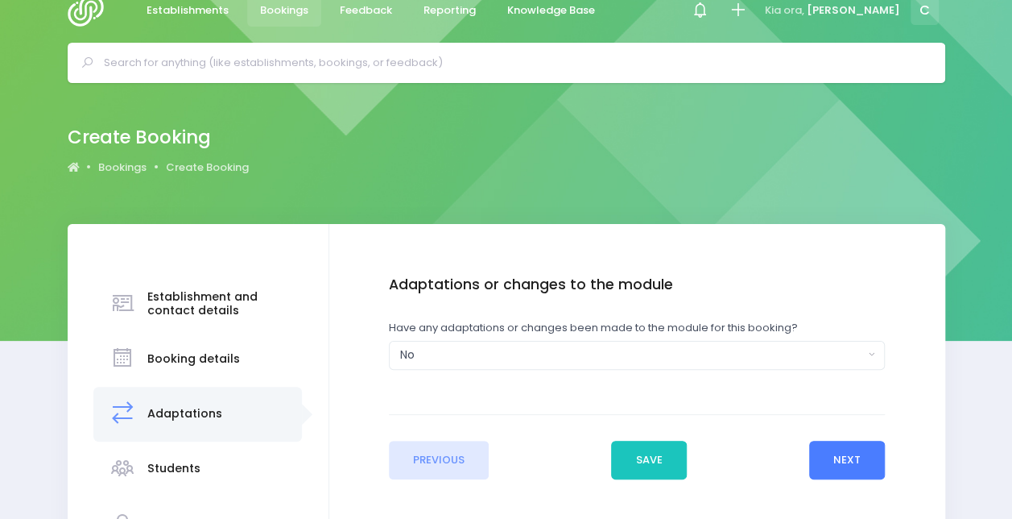
click at [859, 451] on button "Next" at bounding box center [847, 460] width 77 height 39
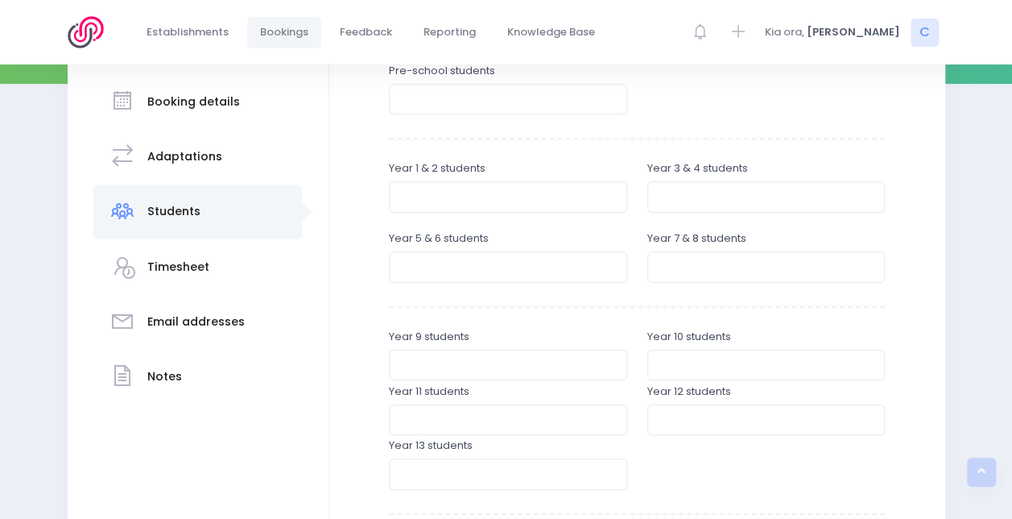
scroll to position [279, 0]
click at [705, 261] on input "number" at bounding box center [767, 265] width 238 height 31
type input "40"
click at [718, 296] on div "Enter the student breakdowns Pre-school students Year 1 & 2 students Year 3 & 4…" at bounding box center [637, 318] width 496 height 599
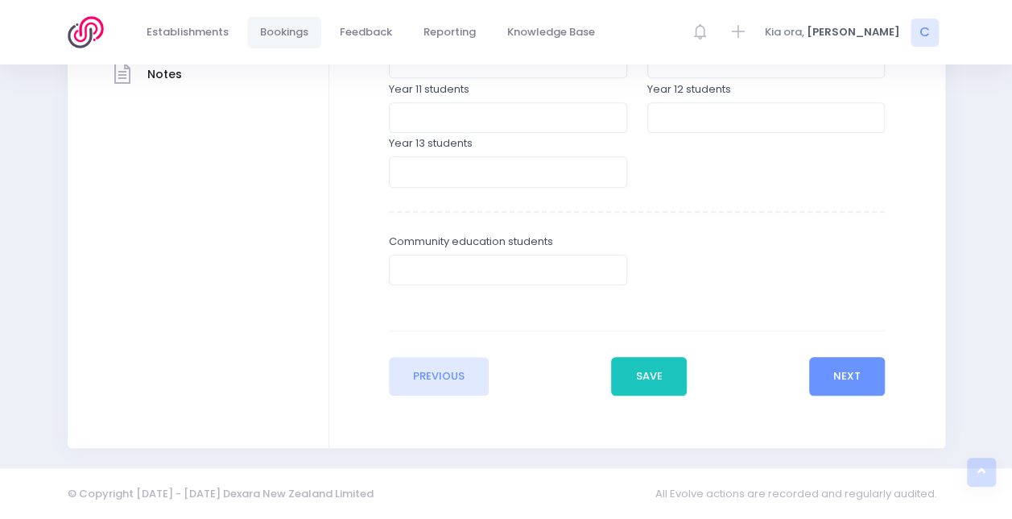
click at [889, 390] on div "Enter the basic details Establishment Select one... 120 Aerodrome Rd Preschool …" at bounding box center [638, 56] width 584 height 678
click at [857, 374] on button "Next" at bounding box center [847, 376] width 77 height 39
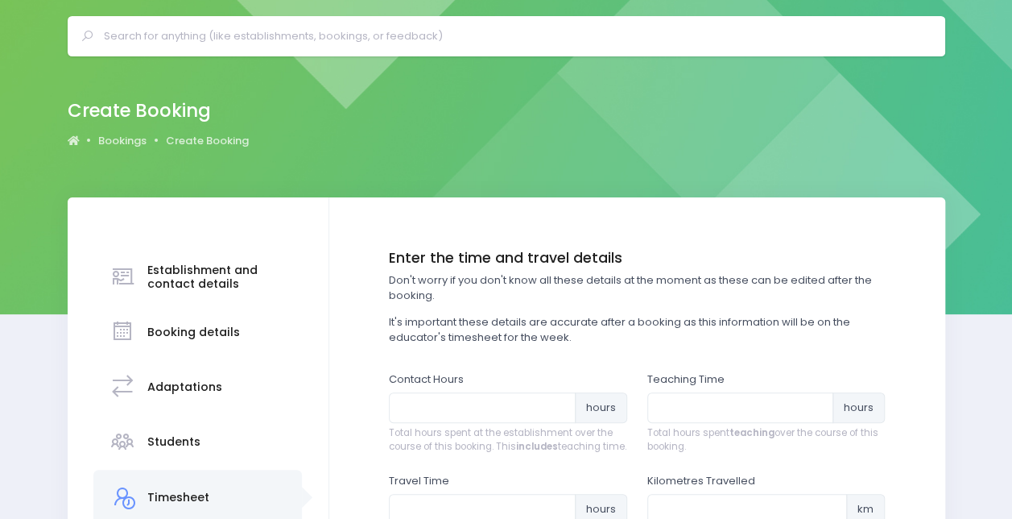
scroll to position [0, 0]
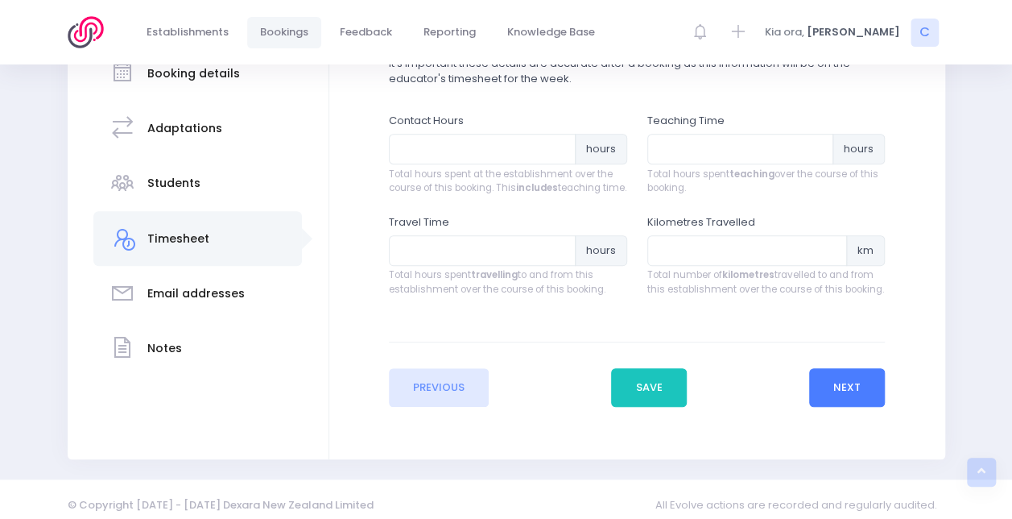
click at [849, 391] on button "Next" at bounding box center [847, 387] width 77 height 39
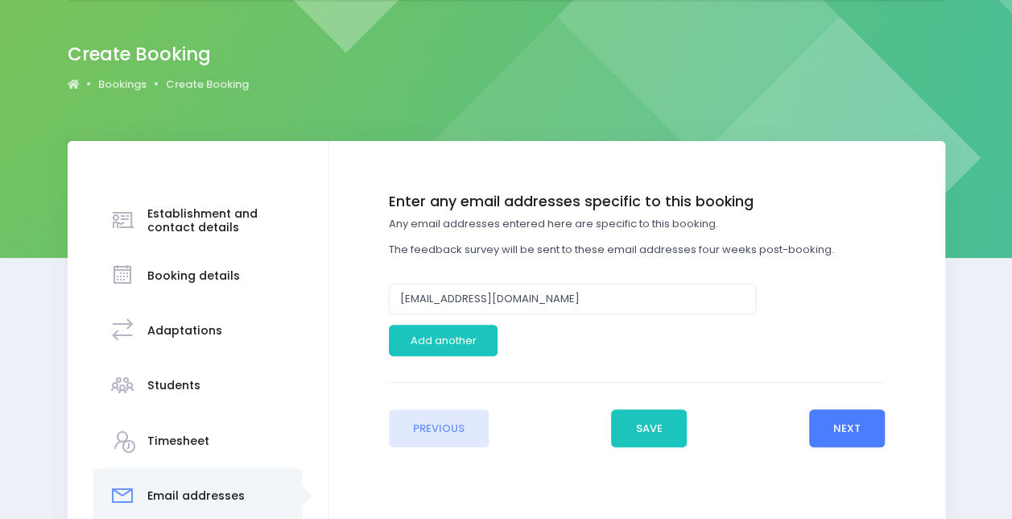
scroll to position [106, 0]
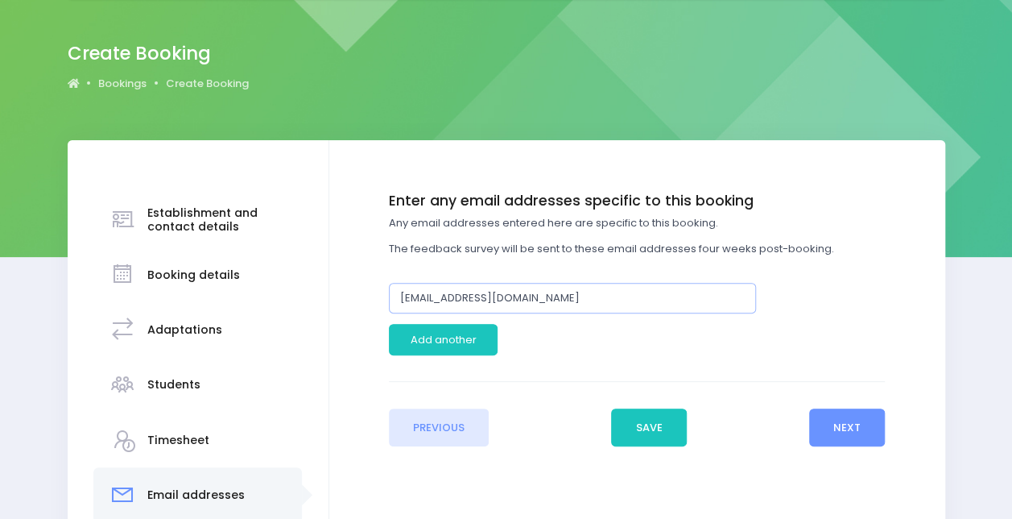
click at [622, 301] on input "tamsinclark@shotover.school.nz" at bounding box center [572, 298] width 367 height 31
paste input "kimbartley"
type input "kimbartley@shotover.school.nz"
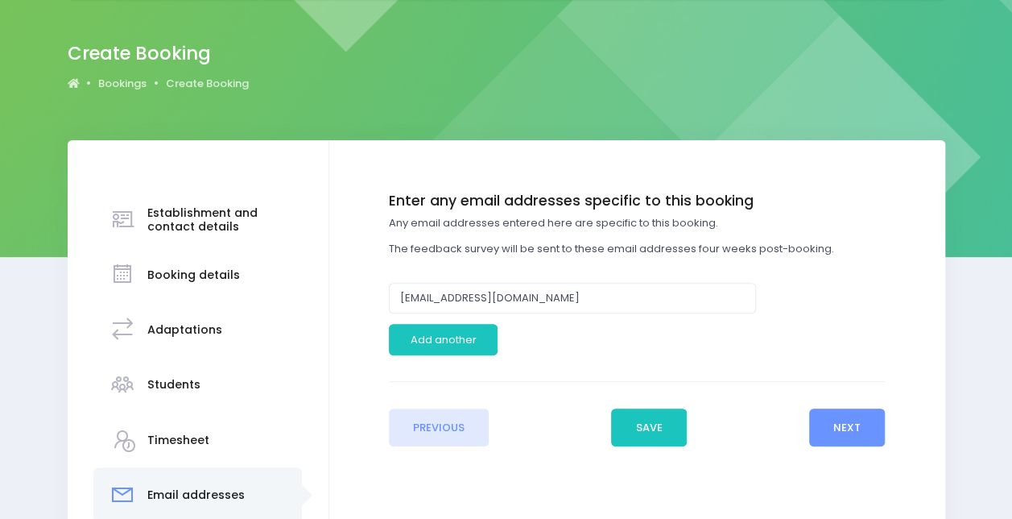
click at [646, 378] on form "Enter the basic details Establishment Select one... 120 Aerodrome Rd Preschool …" at bounding box center [637, 320] width 496 height 254
click at [893, 430] on div "Enter the basic details Establishment Select one... 120 Aerodrome Rd Preschool …" at bounding box center [638, 320] width 584 height 254
click at [868, 427] on button "Next" at bounding box center [847, 427] width 77 height 39
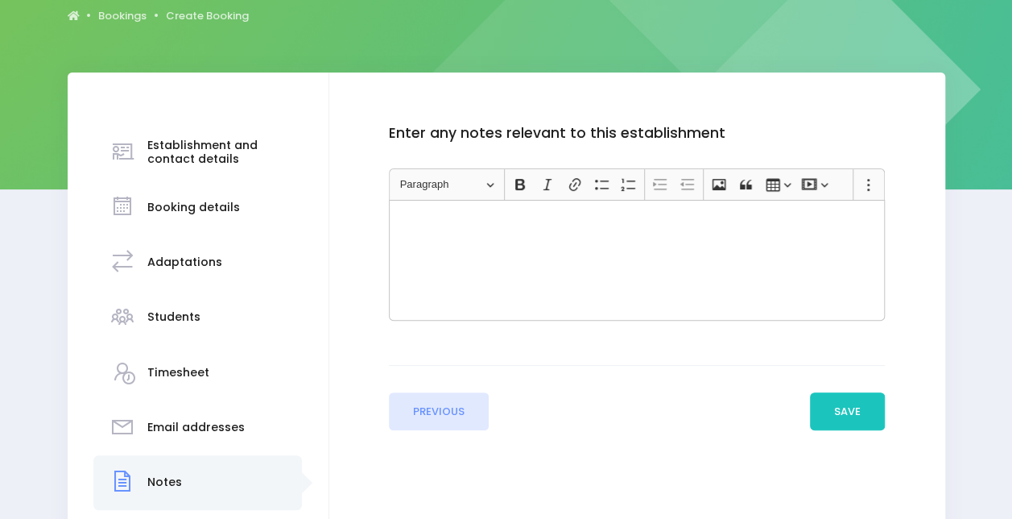
scroll to position [179, 0]
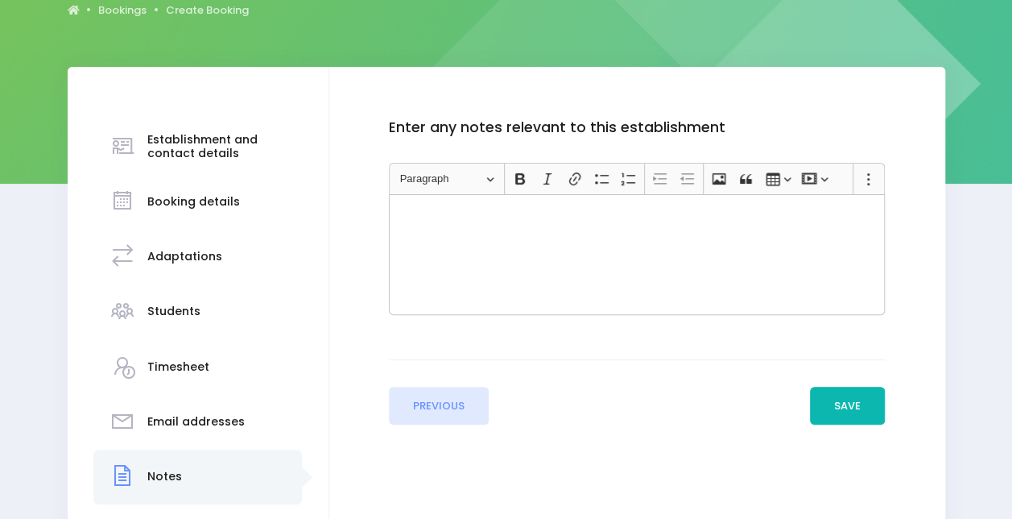
click at [851, 405] on button "Save" at bounding box center [848, 406] width 76 height 39
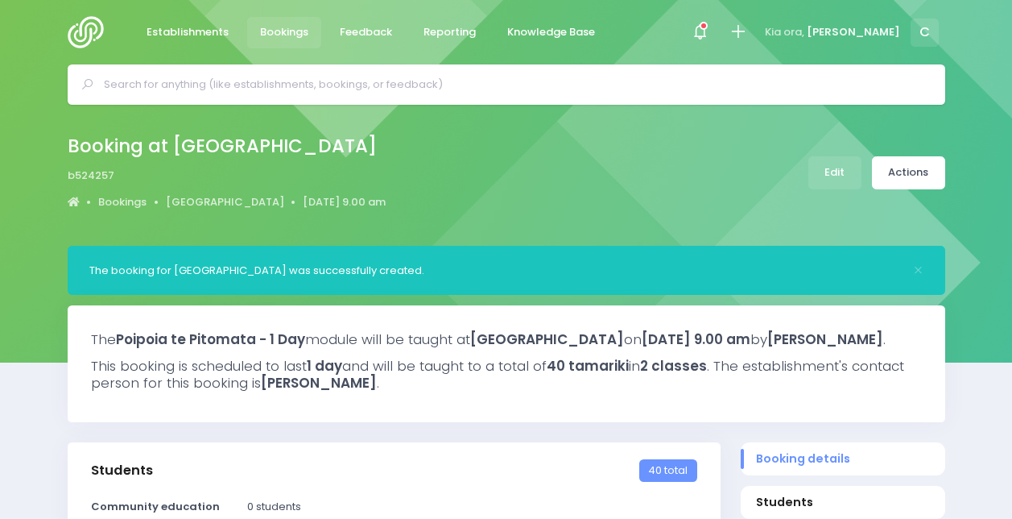
select select "5"
click at [718, 19] on div at bounding box center [700, 32] width 36 height 36
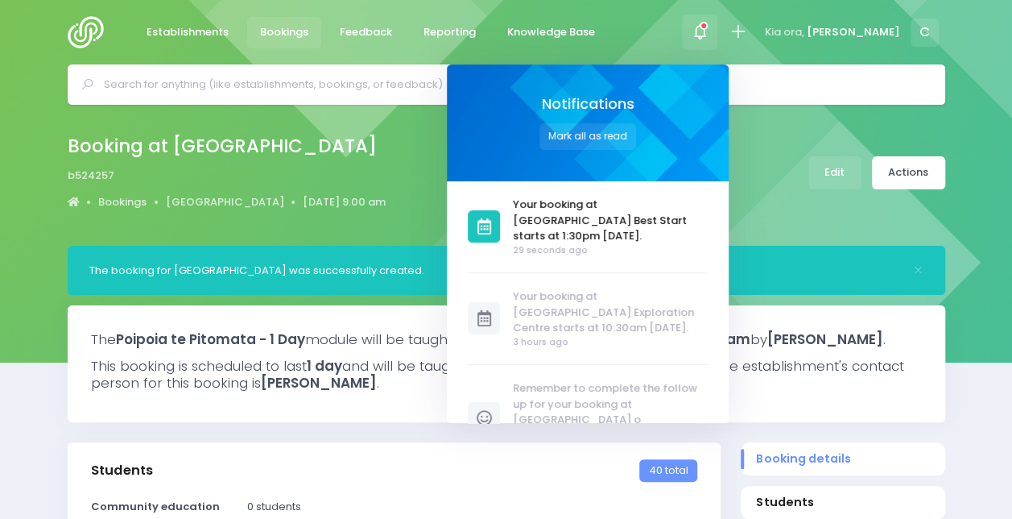
click at [710, 31] on icon at bounding box center [700, 32] width 19 height 19
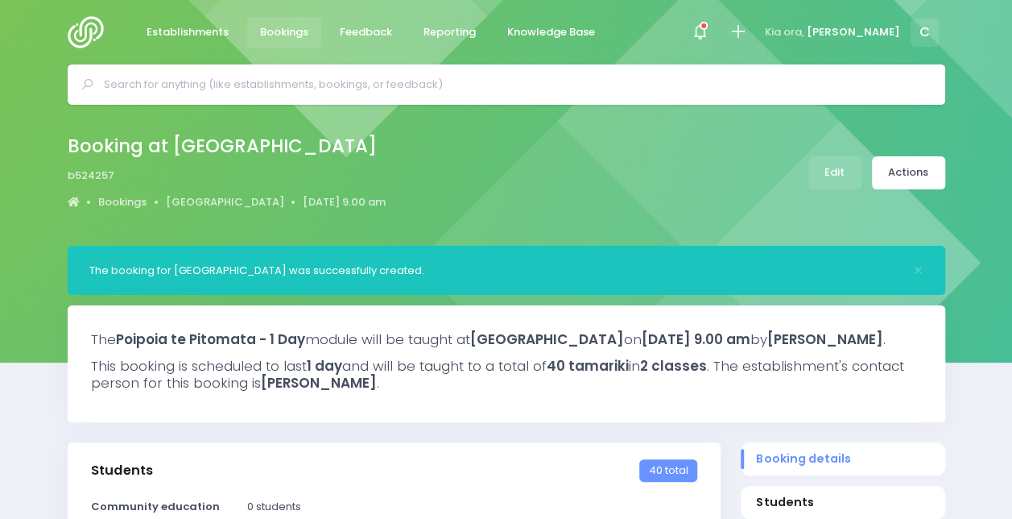
click at [285, 39] on span "Bookings" at bounding box center [284, 32] width 48 height 16
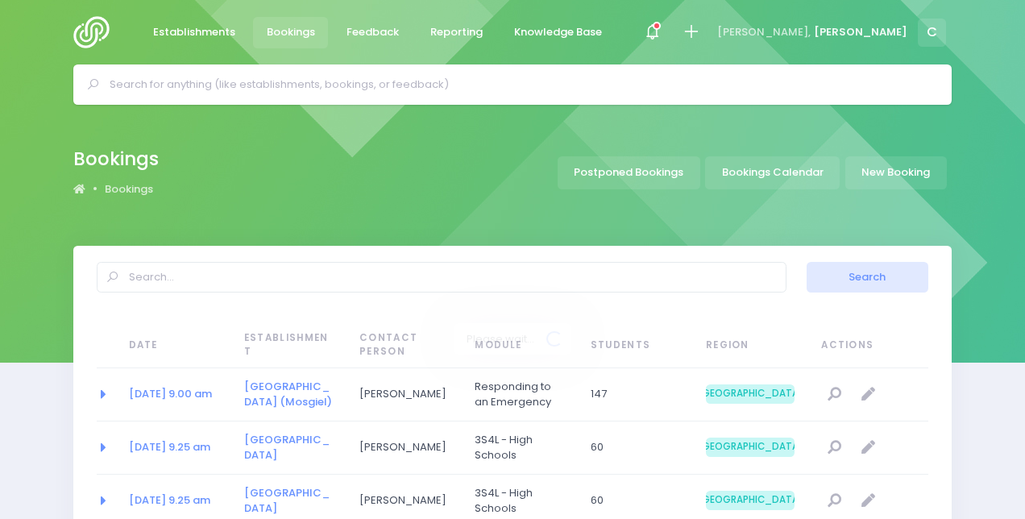
select select "20"
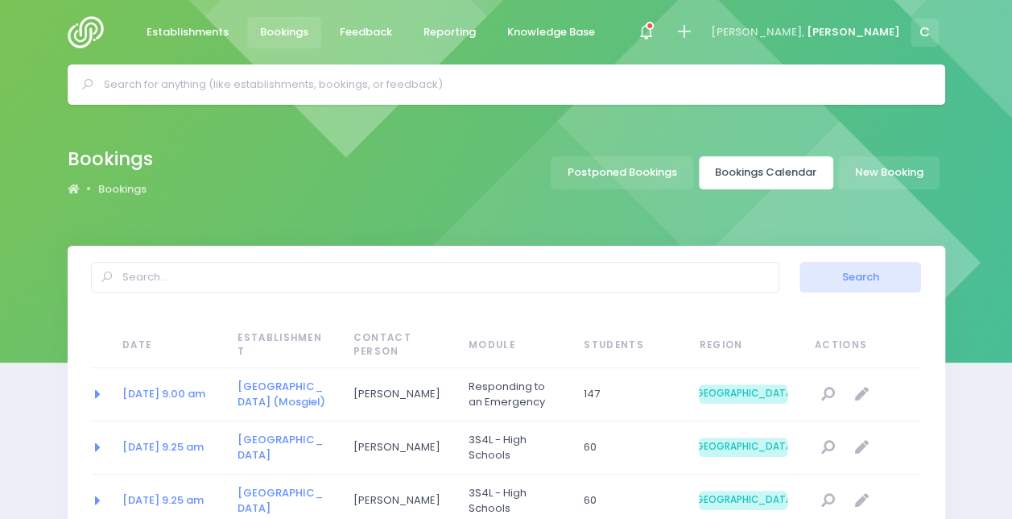
click at [783, 180] on link "Bookings Calendar" at bounding box center [766, 172] width 135 height 33
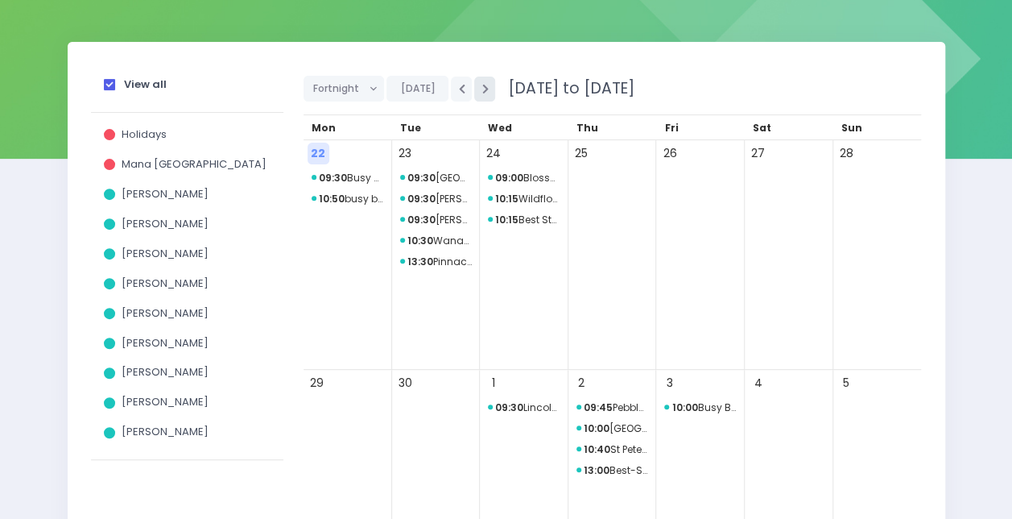
scroll to position [238, 0]
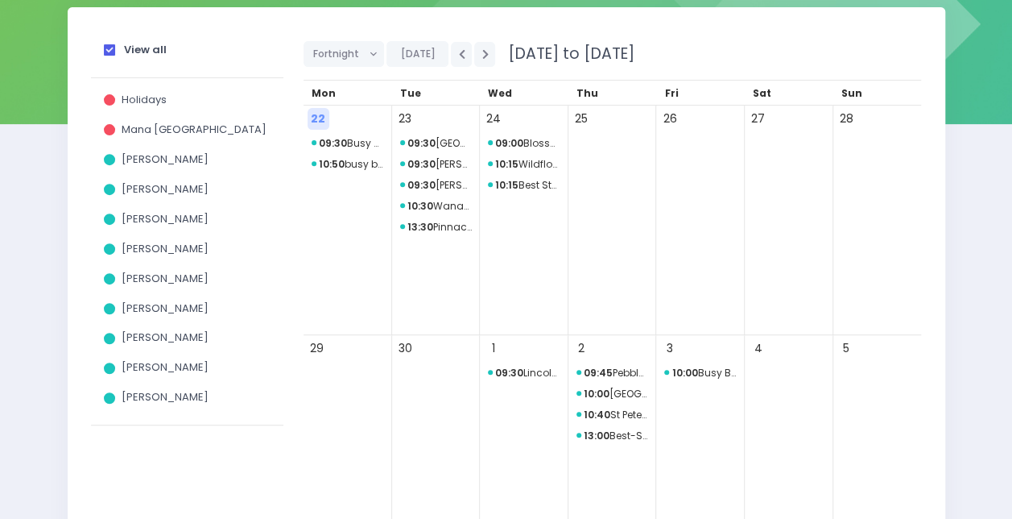
click at [106, 47] on span at bounding box center [109, 49] width 11 height 11
click at [0, 0] on input "View all" at bounding box center [0, 0] width 0 height 0
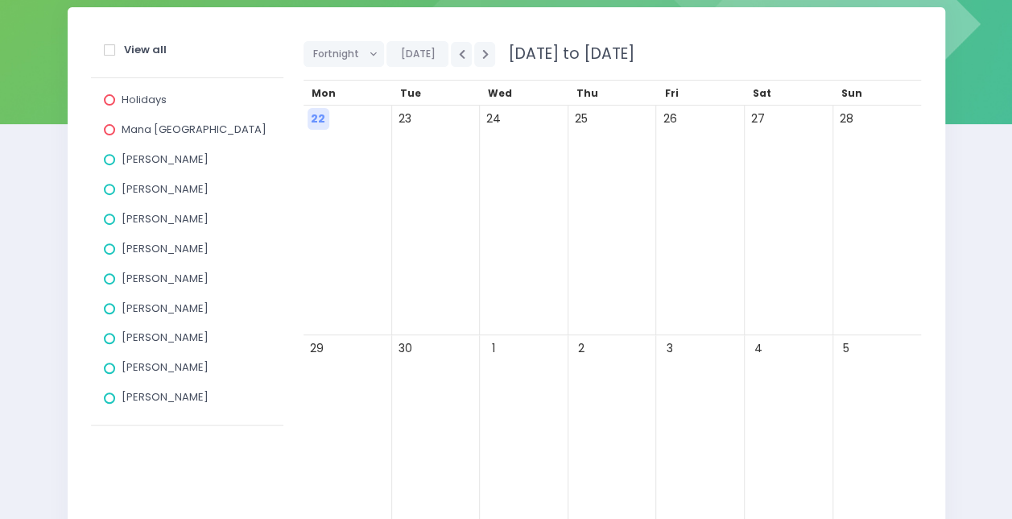
click at [147, 185] on span "[PERSON_NAME]" at bounding box center [165, 188] width 87 height 15
click at [0, 0] on input "[PERSON_NAME]" at bounding box center [0, 0] width 0 height 0
click at [483, 56] on button "button" at bounding box center [484, 54] width 21 height 25
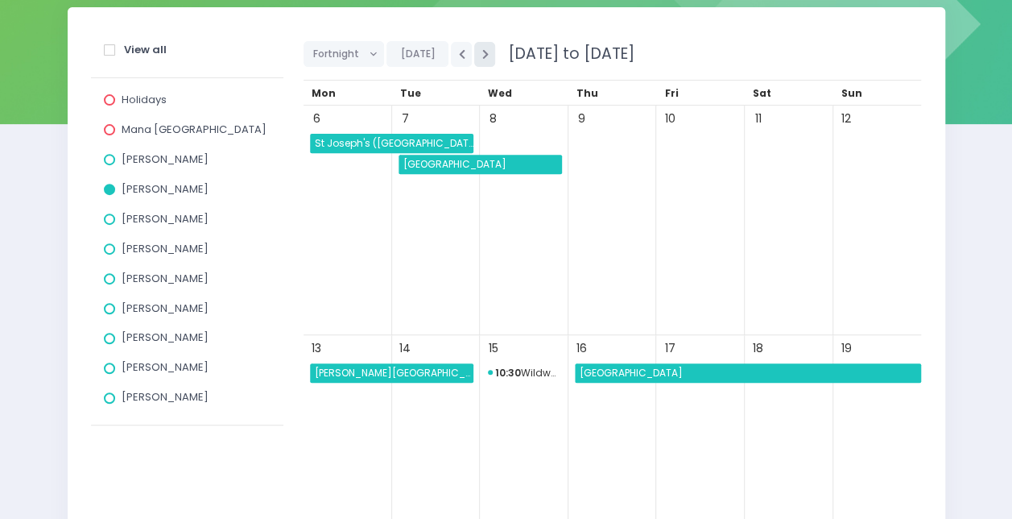
click at [483, 56] on button "button" at bounding box center [484, 54] width 21 height 25
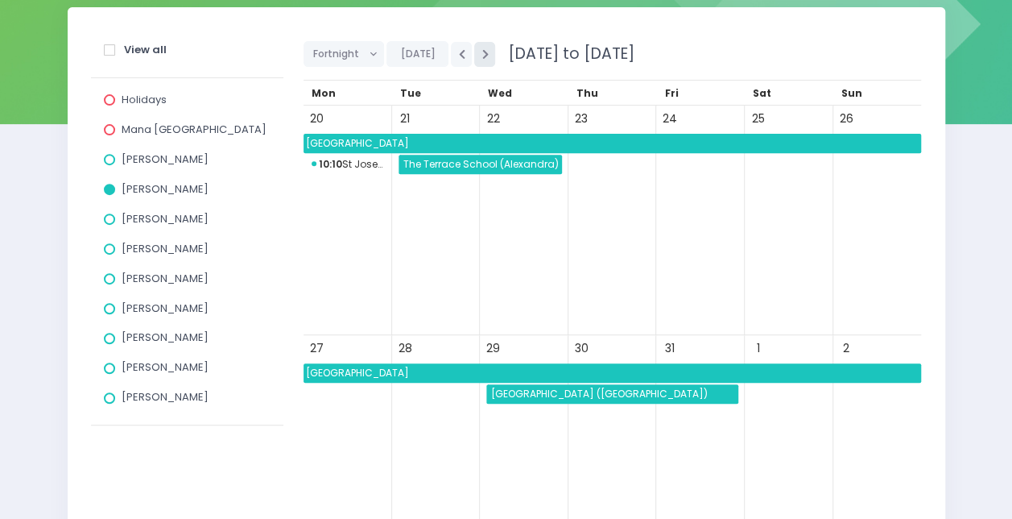
click at [483, 56] on button "button" at bounding box center [484, 54] width 21 height 25
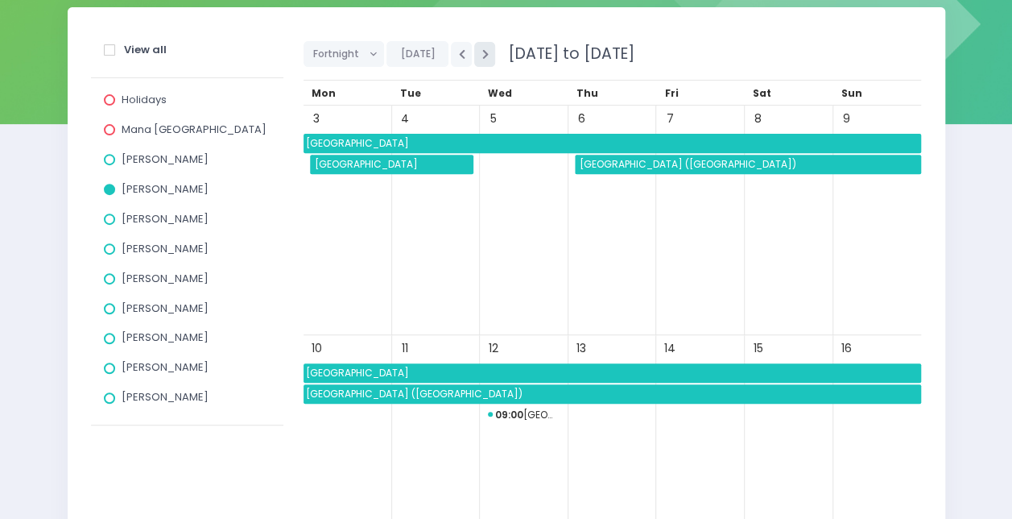
click at [483, 56] on button "button" at bounding box center [484, 54] width 21 height 25
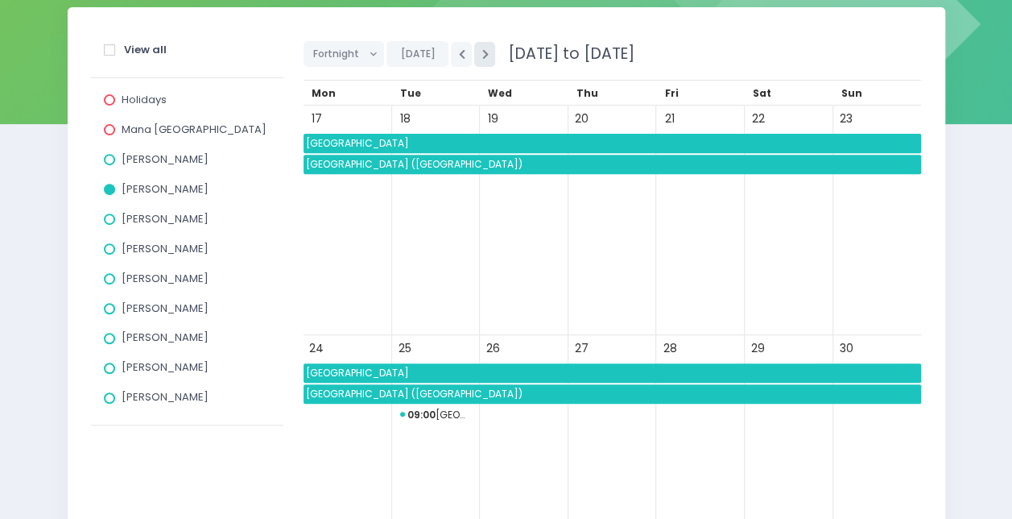
click at [483, 56] on button "button" at bounding box center [484, 54] width 21 height 25
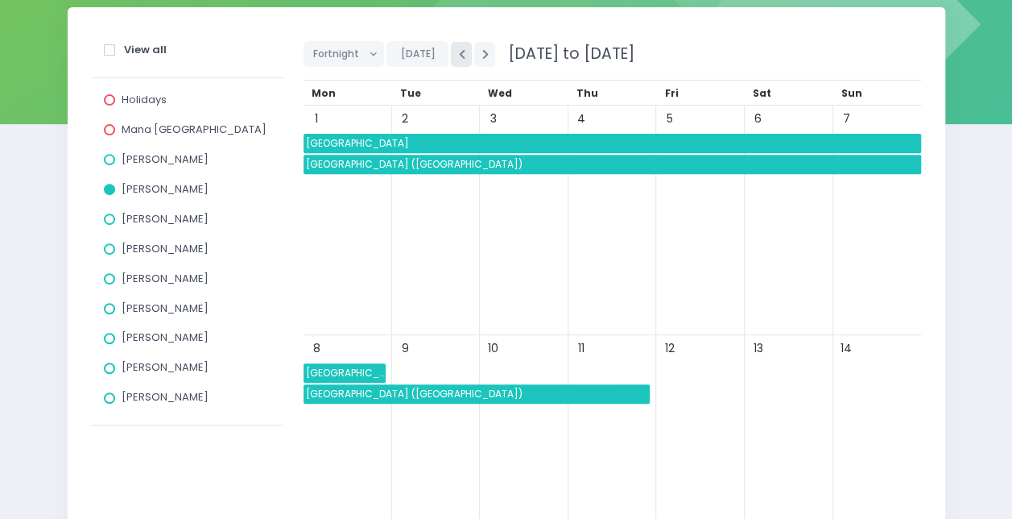
click at [464, 56] on button "button" at bounding box center [461, 54] width 21 height 25
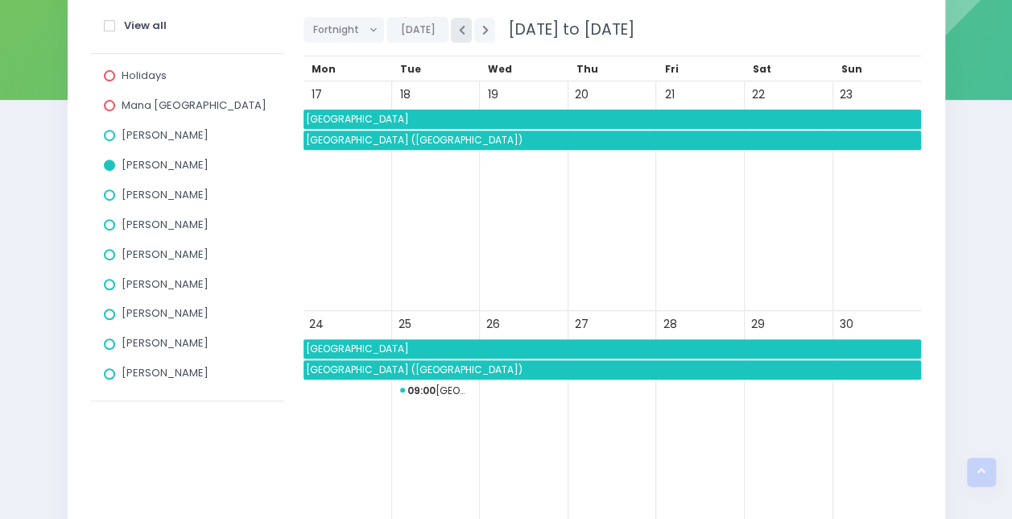
scroll to position [188, 0]
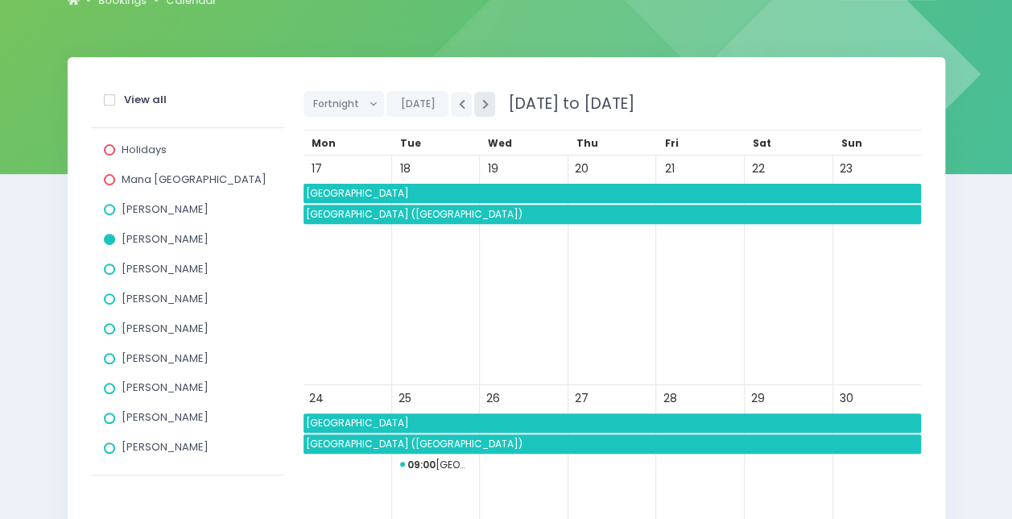
click at [481, 109] on button "button" at bounding box center [484, 104] width 21 height 25
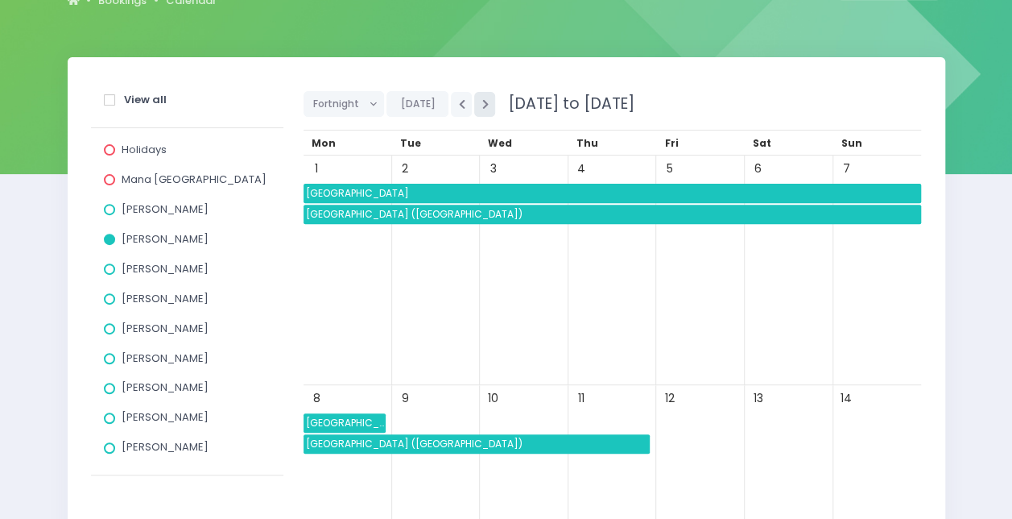
scroll to position [0, 0]
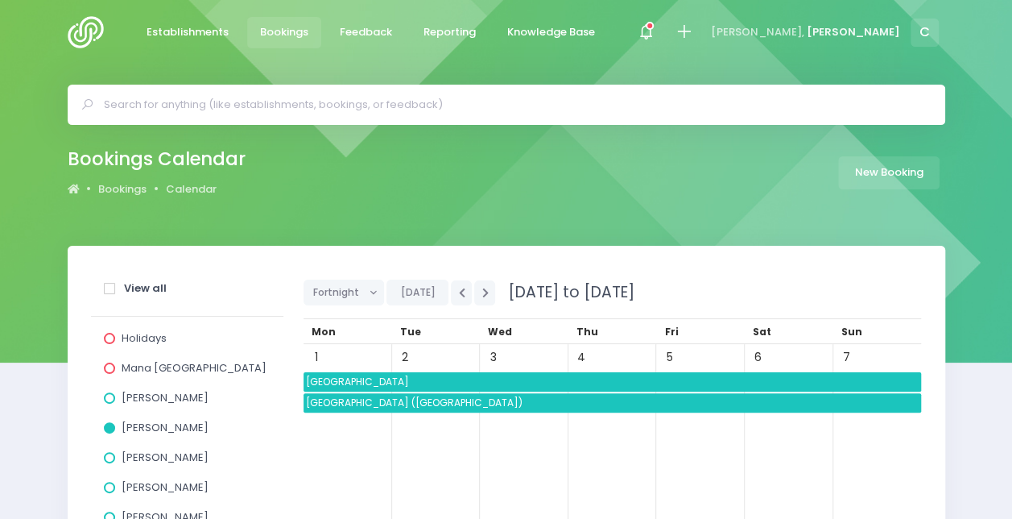
click at [294, 21] on link "Bookings" at bounding box center [284, 32] width 75 height 31
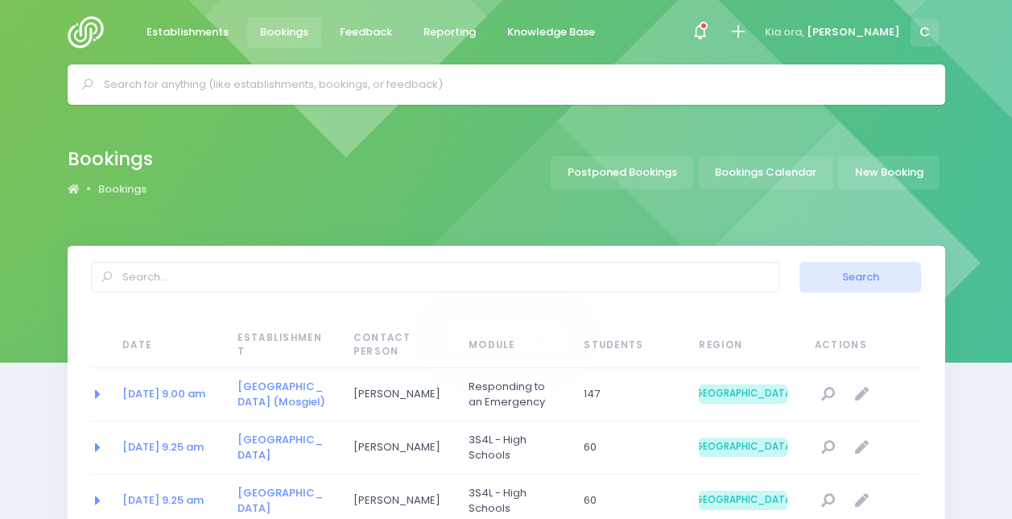
select select "20"
click at [330, 93] on input "text" at bounding box center [513, 84] width 819 height 24
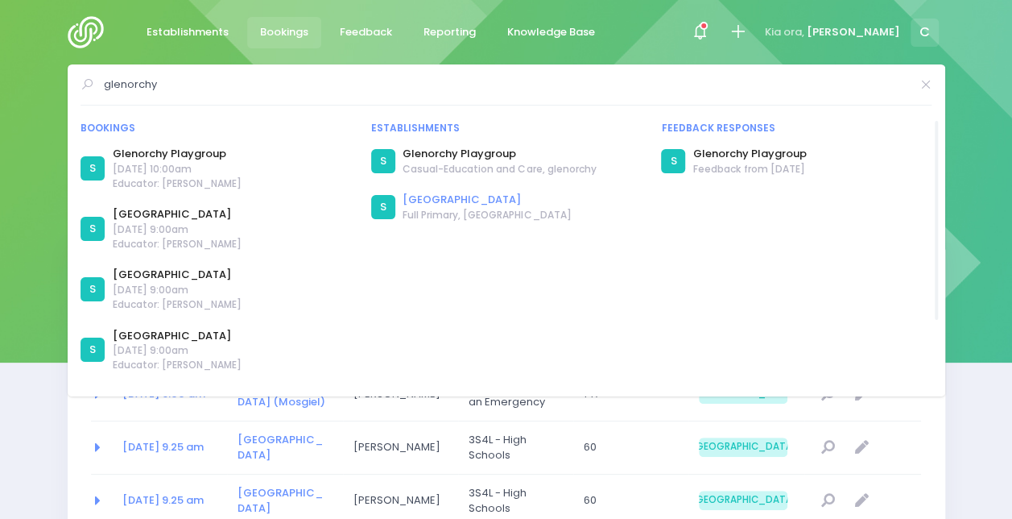
type input "glenorchy"
click at [462, 199] on link "[GEOGRAPHIC_DATA]" at bounding box center [487, 200] width 168 height 16
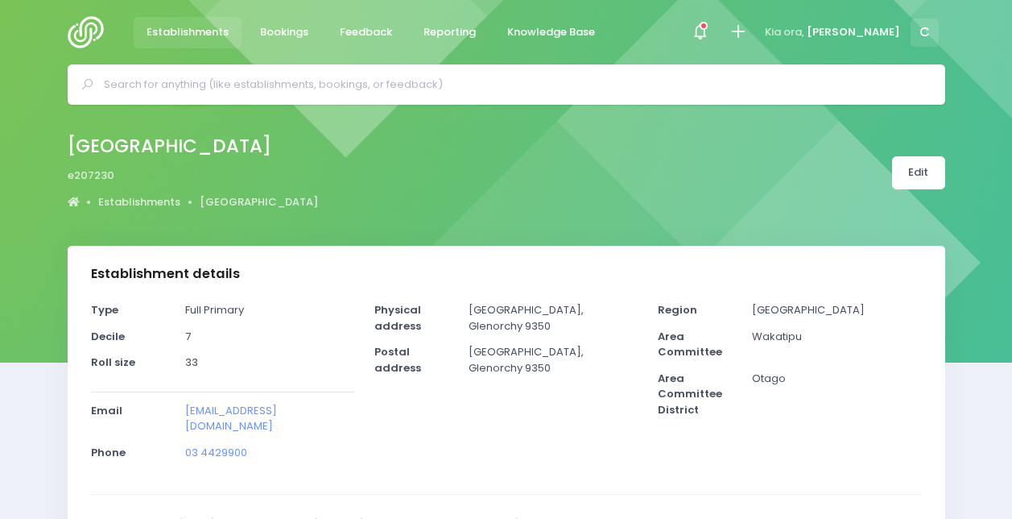
select select "5"
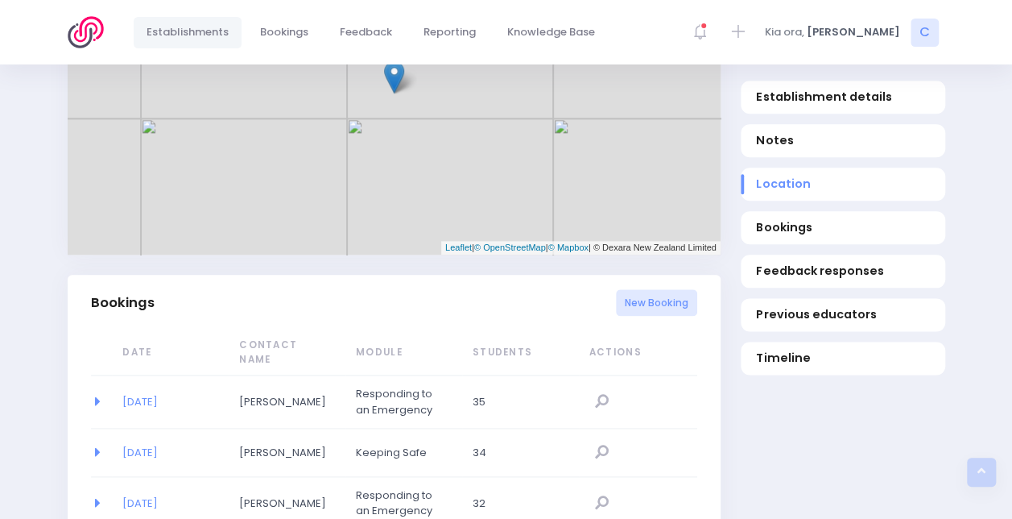
scroll to position [847, 0]
click at [688, 287] on link "New Booking" at bounding box center [656, 300] width 81 height 27
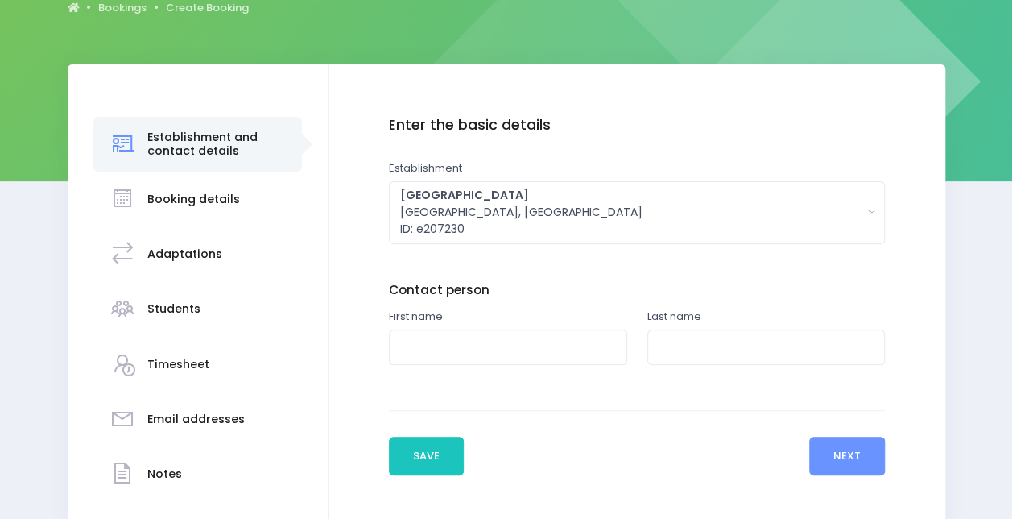
scroll to position [182, 0]
click at [462, 345] on input "text" at bounding box center [508, 347] width 238 height 36
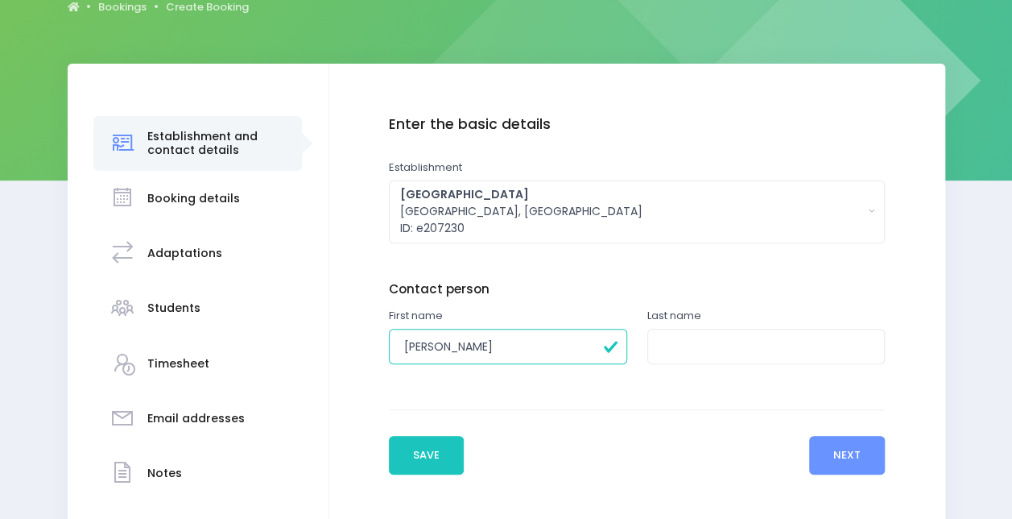
type input "[PERSON_NAME]"
click at [664, 336] on input "text" at bounding box center [767, 347] width 238 height 36
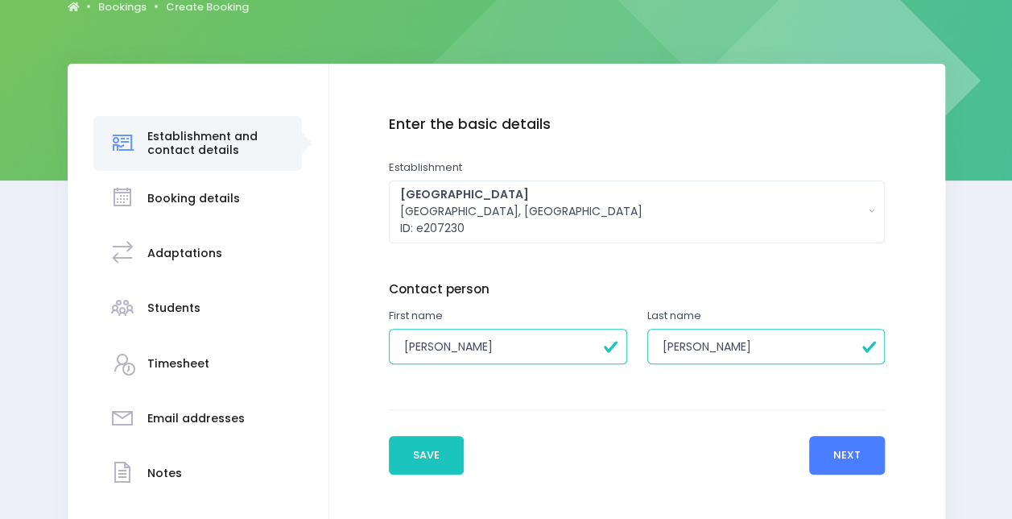
type input "Miller"
click at [836, 462] on button "Next" at bounding box center [847, 455] width 77 height 39
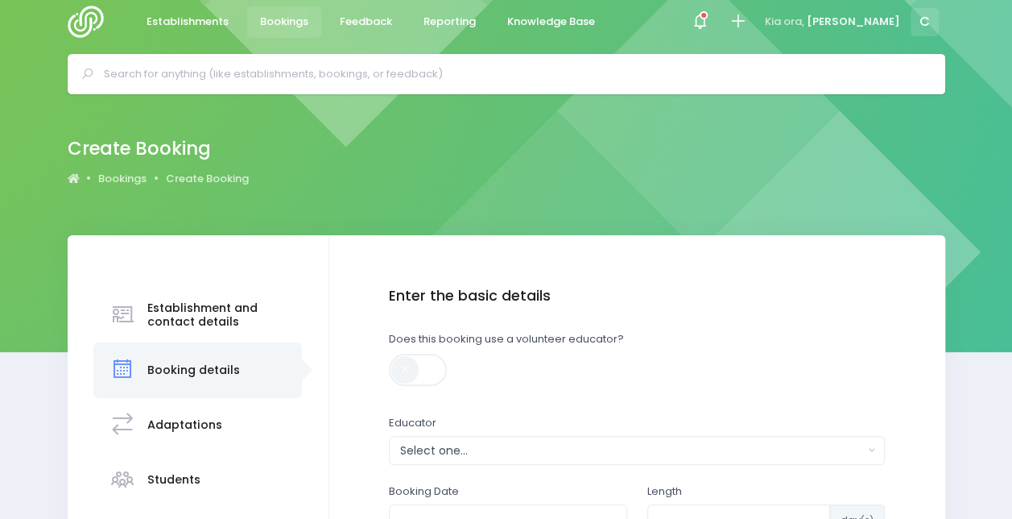
scroll to position [0, 0]
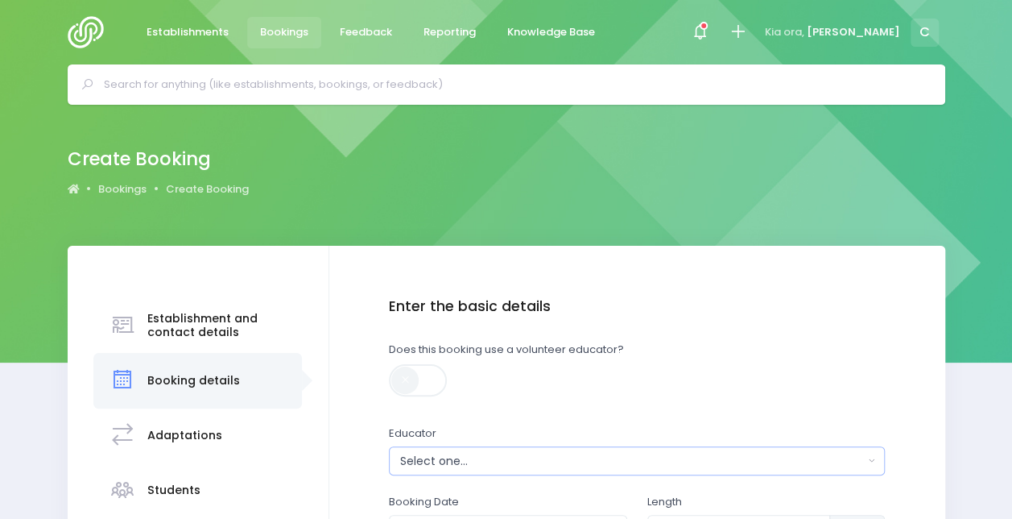
click at [428, 455] on div "Select one..." at bounding box center [632, 461] width 464 height 17
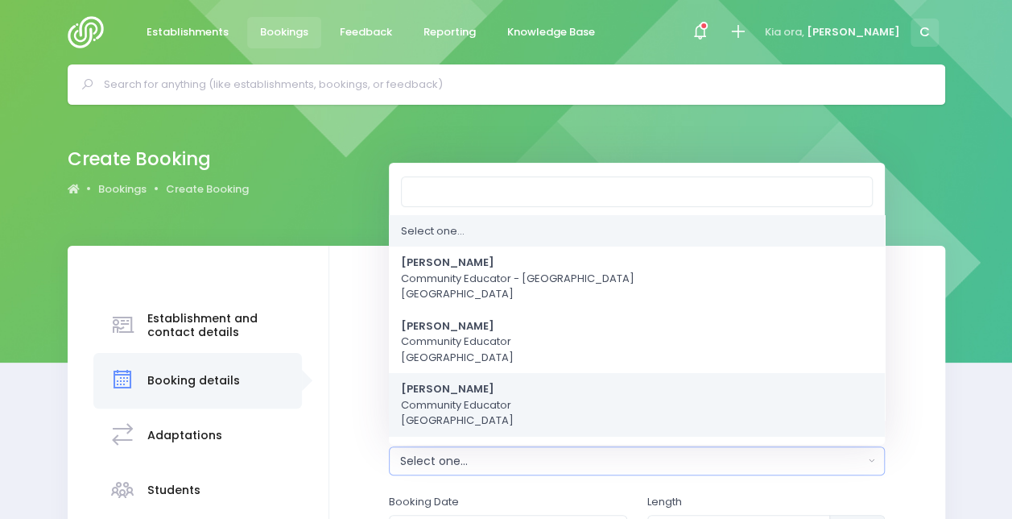
click at [452, 407] on span "Charlie Palmer Community Educator South Island Region" at bounding box center [457, 406] width 113 height 48
select select "660290"
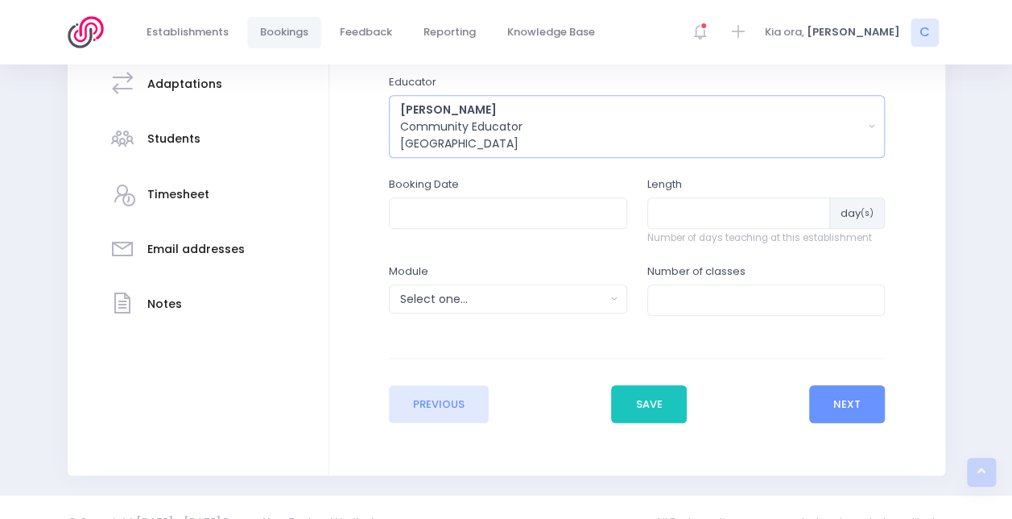
scroll to position [359, 0]
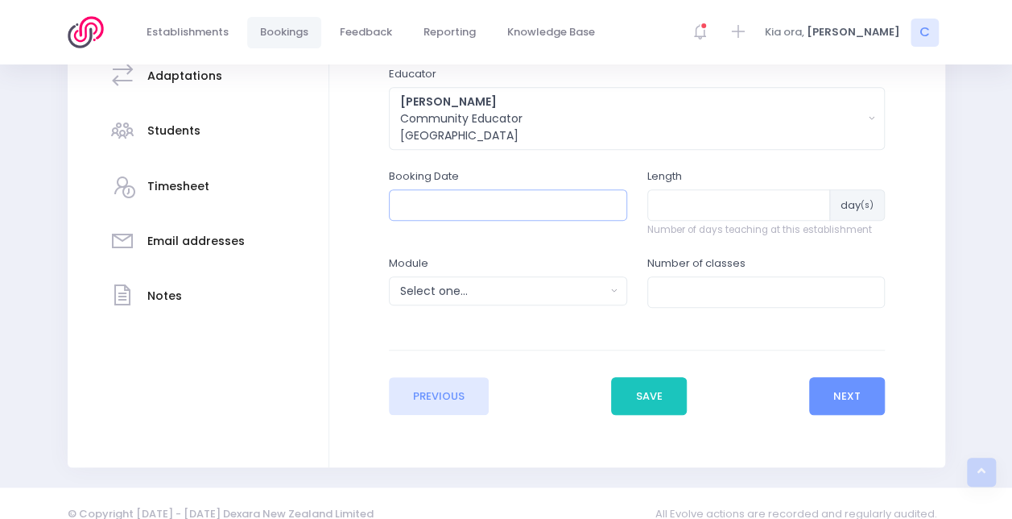
click at [507, 216] on input "text" at bounding box center [508, 204] width 238 height 31
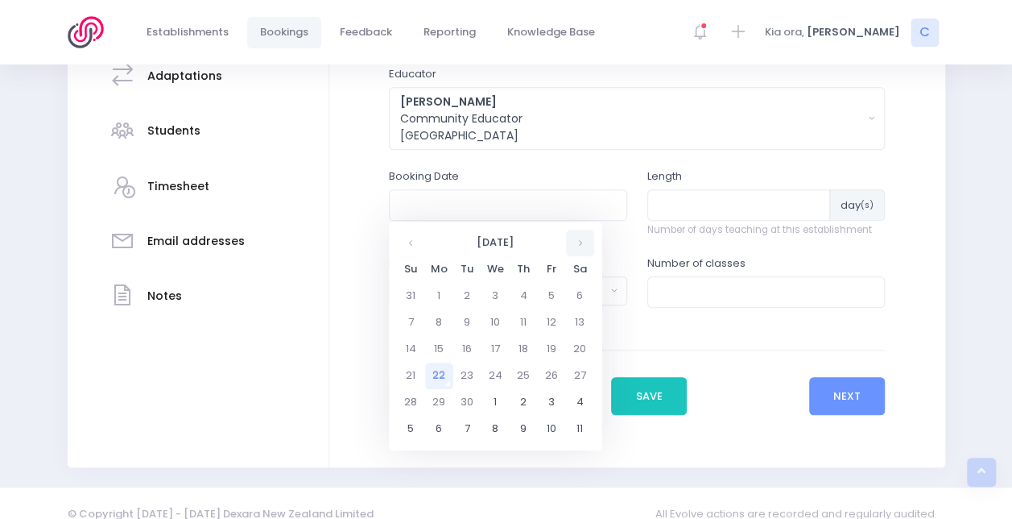
click at [588, 237] on th at bounding box center [580, 243] width 28 height 27
click at [503, 293] on td "3" at bounding box center [496, 296] width 28 height 27
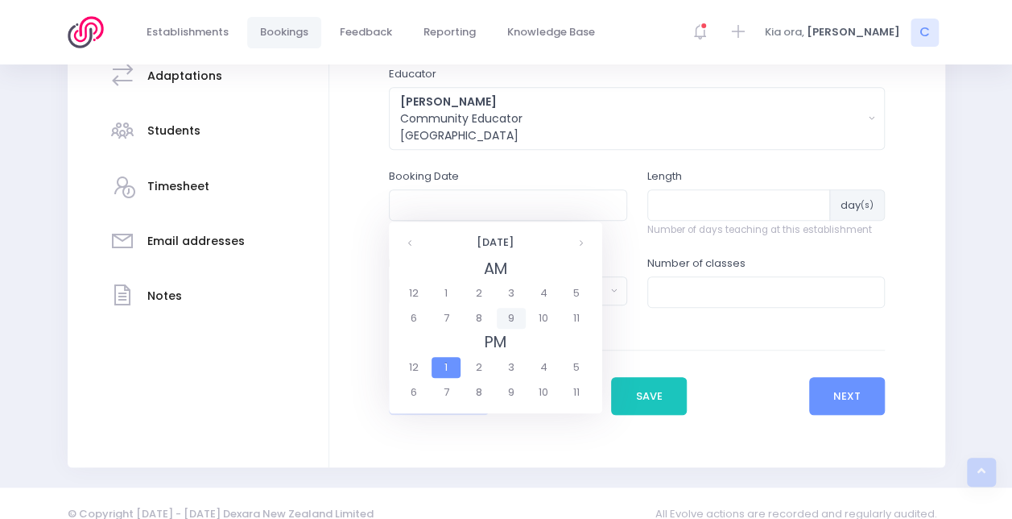
click at [511, 317] on span "9" at bounding box center [511, 318] width 28 height 21
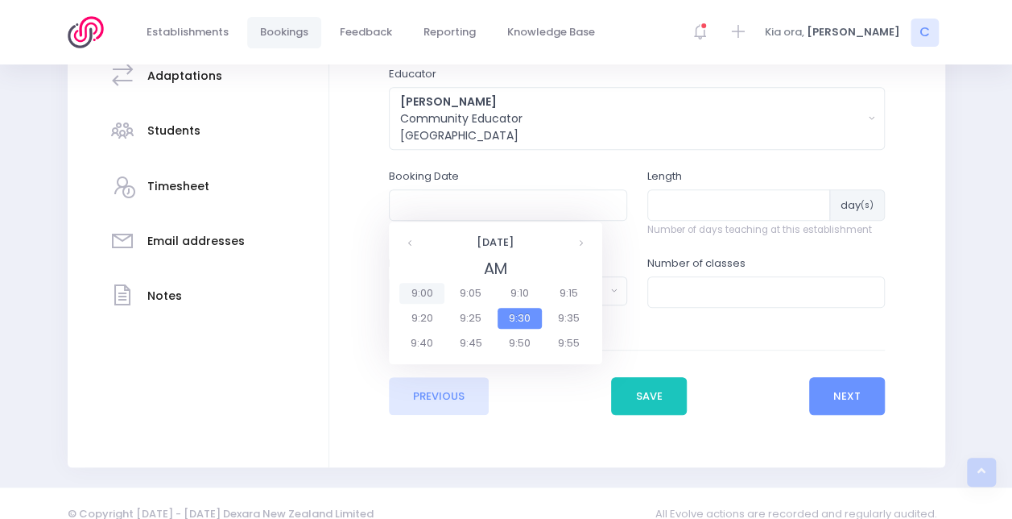
click at [413, 287] on span "9:00" at bounding box center [421, 293] width 45 height 21
type input "03/12/2025 09:00 AM"
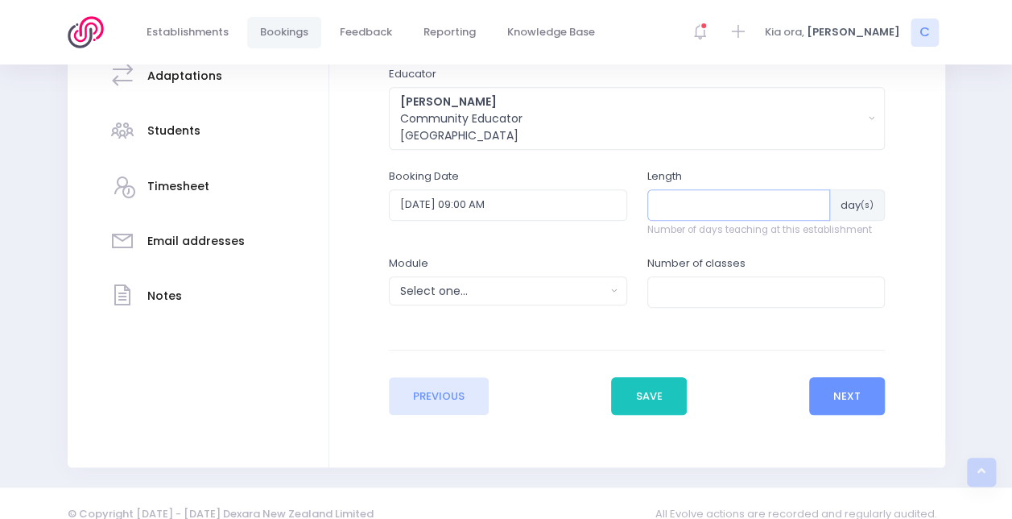
click at [710, 200] on input "number" at bounding box center [740, 204] width 184 height 31
type input "1"
click at [675, 307] on div "Number of classes" at bounding box center [766, 289] width 259 height 68
click at [683, 300] on input "number" at bounding box center [767, 291] width 238 height 31
type input "4"
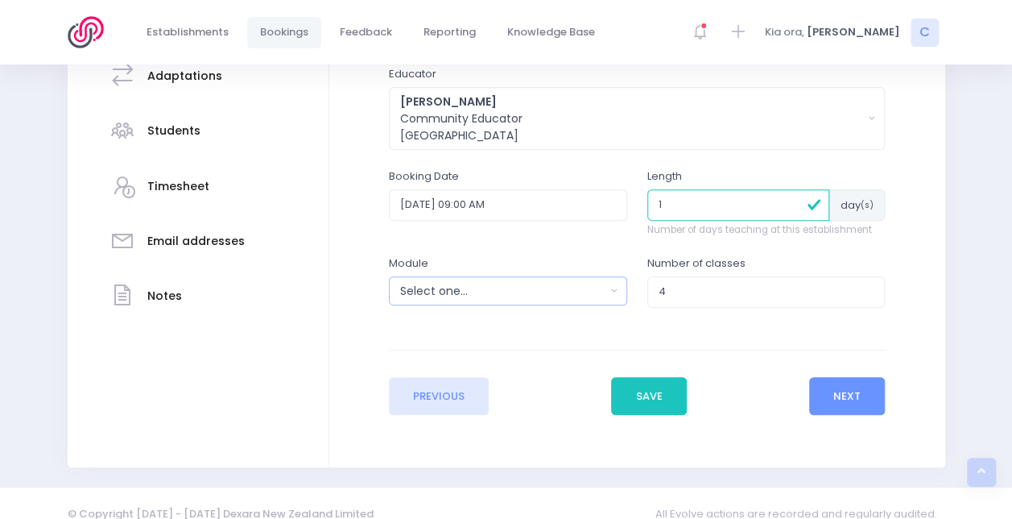
click at [536, 278] on button "Select one..." at bounding box center [508, 290] width 238 height 29
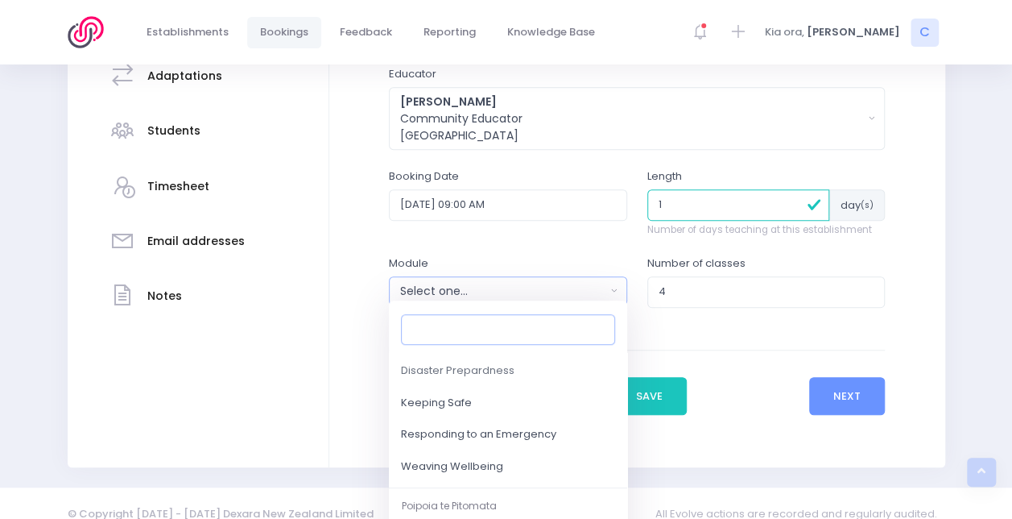
scroll to position [183, 0]
click at [499, 431] on span "Responding to an Emergency" at bounding box center [478, 434] width 155 height 16
select select "Responding to an Emergency"
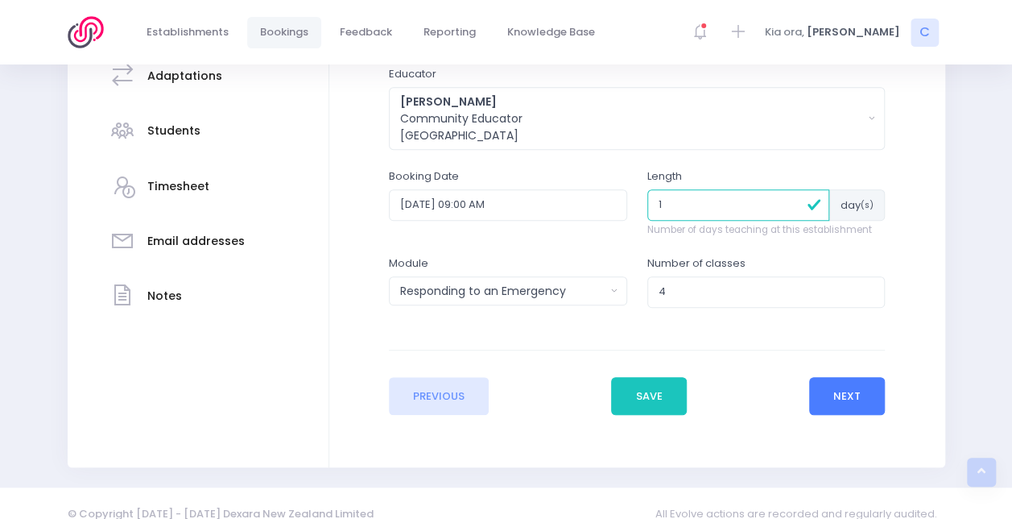
click at [846, 379] on button "Next" at bounding box center [847, 396] width 77 height 39
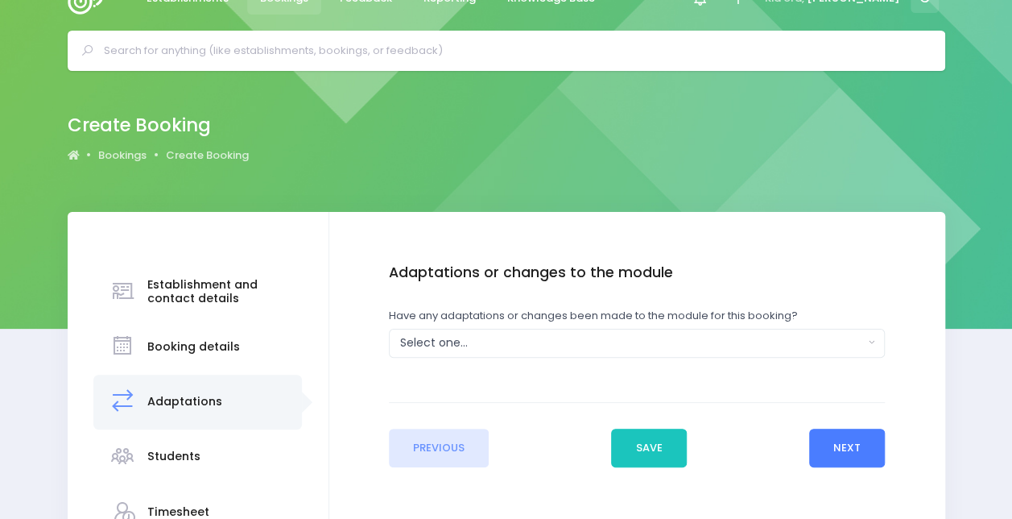
scroll to position [0, 0]
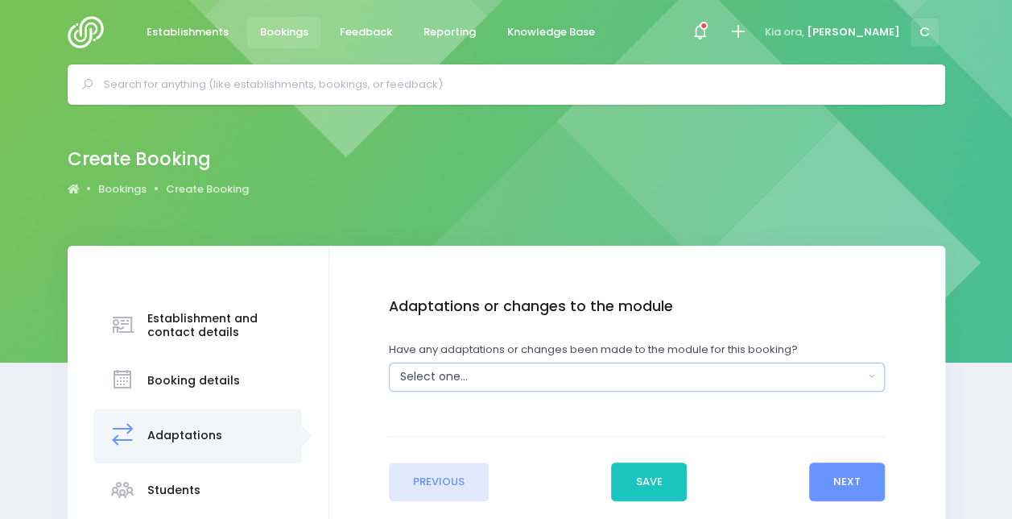
click at [528, 366] on button "Select one..." at bounding box center [637, 376] width 496 height 29
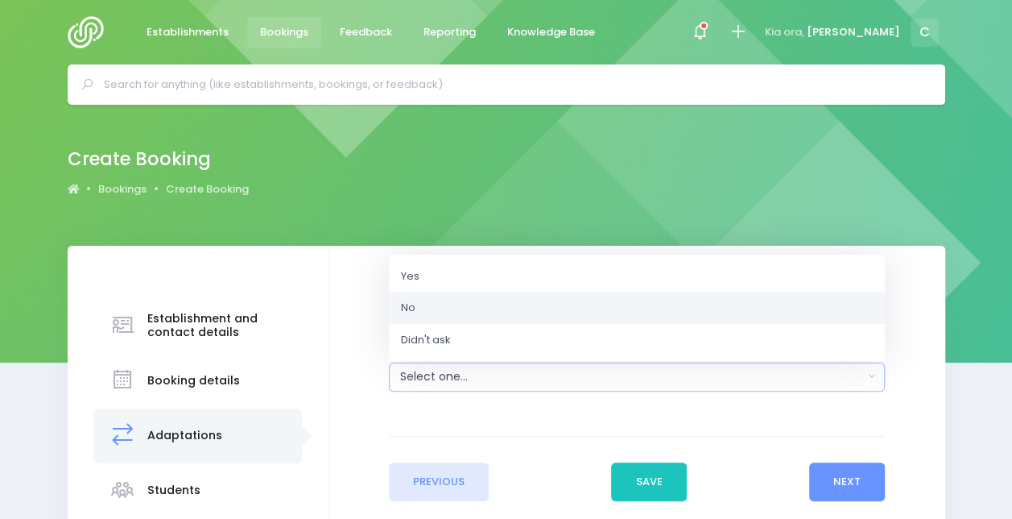
click at [490, 301] on link "No" at bounding box center [637, 308] width 496 height 32
select select "No"
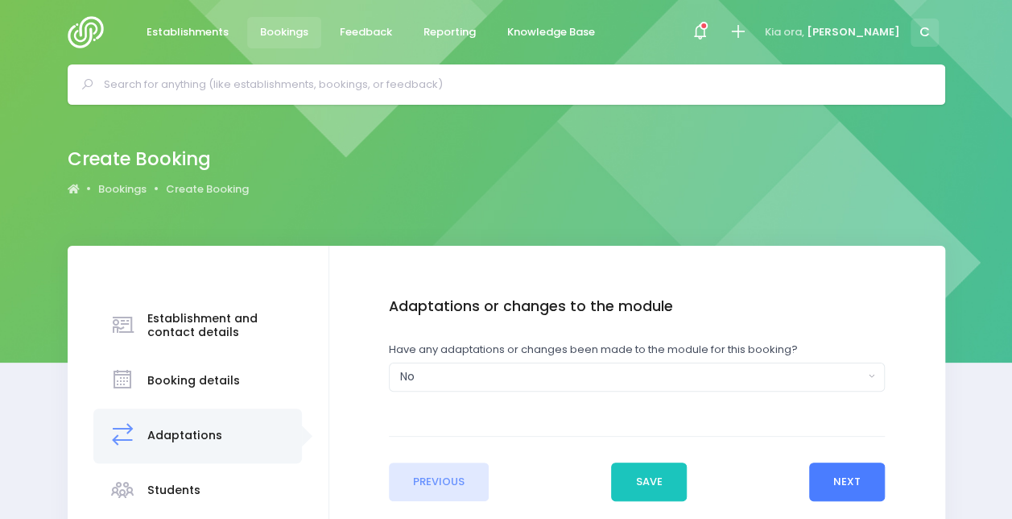
click at [840, 467] on button "Next" at bounding box center [847, 481] width 77 height 39
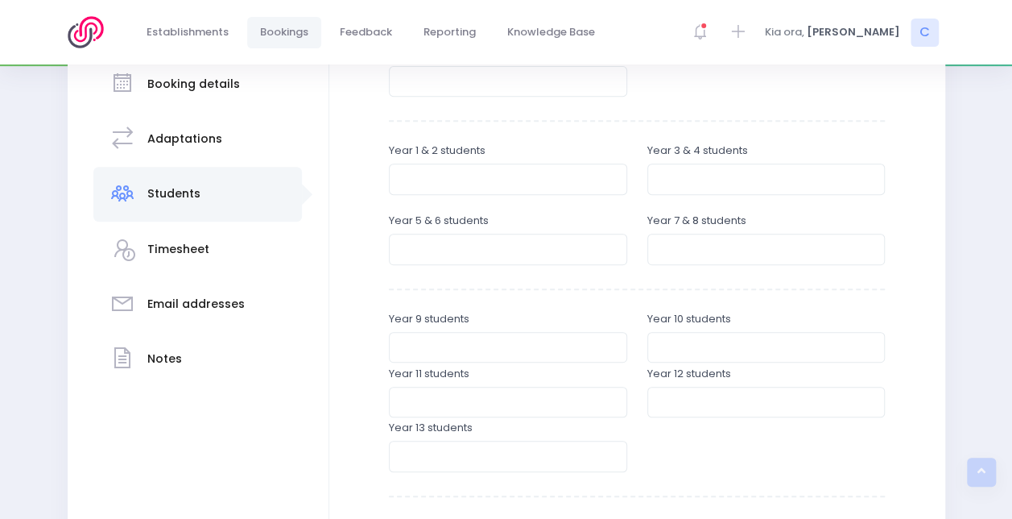
scroll to position [297, 0]
click at [677, 173] on input "number" at bounding box center [767, 178] width 238 height 31
click at [555, 160] on div "Year 1 & 2 students" at bounding box center [508, 168] width 238 height 52
click at [554, 163] on input "number" at bounding box center [508, 178] width 238 height 31
type input "17"
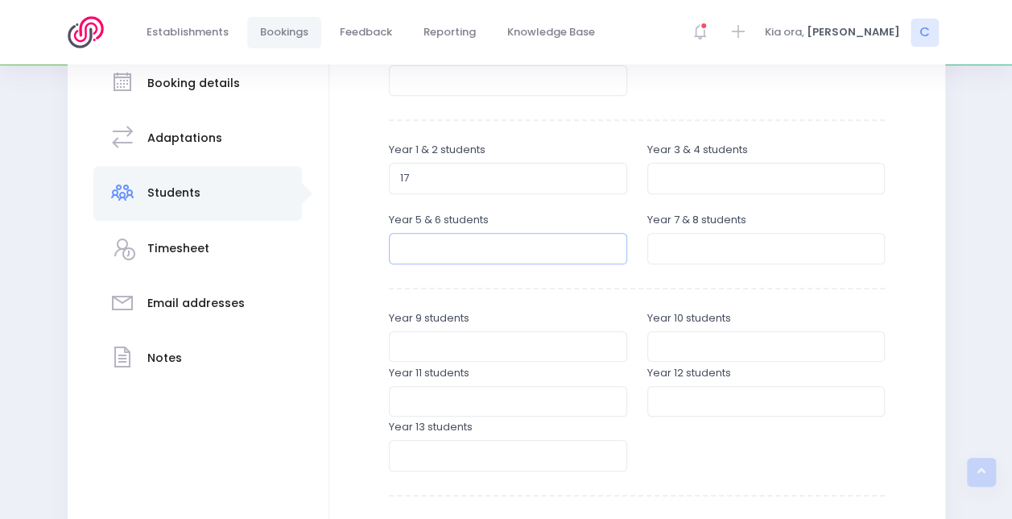
click at [605, 238] on input "number" at bounding box center [508, 248] width 238 height 31
click at [462, 255] on input "16" at bounding box center [508, 248] width 238 height 31
type input "16"
click at [470, 291] on div "Enter the student breakdowns Pre-school students Year 1 & 2 students 17 Year 3 …" at bounding box center [637, 300] width 496 height 599
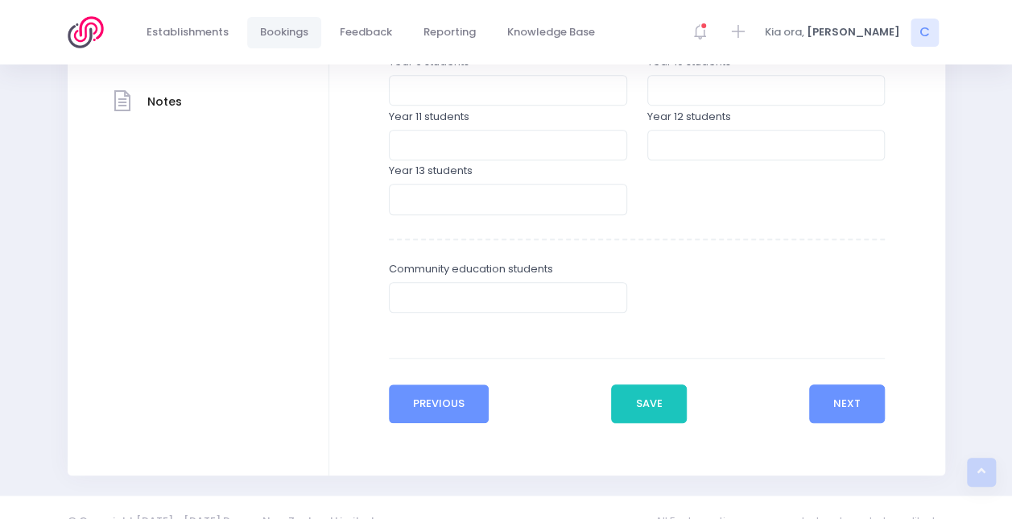
click at [431, 401] on button "Previous" at bounding box center [439, 403] width 101 height 39
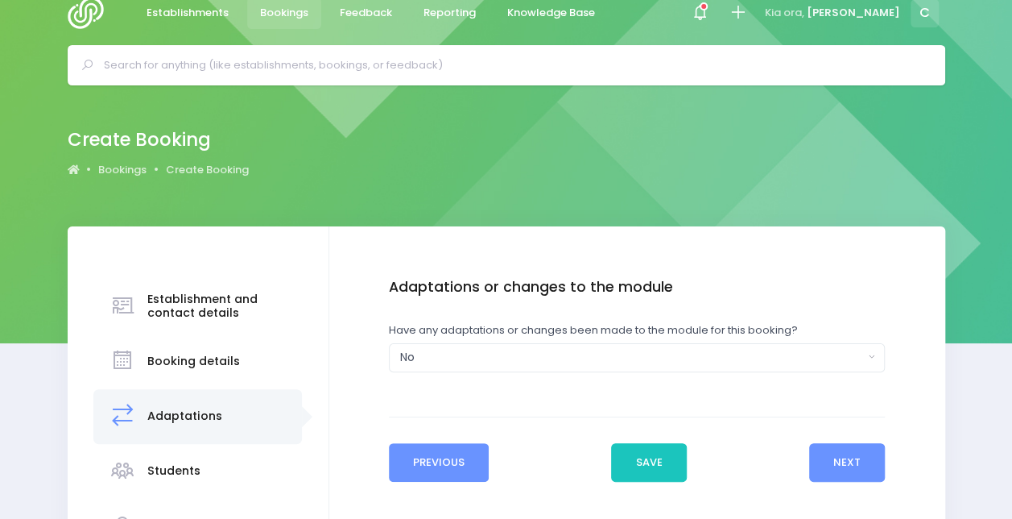
scroll to position [0, 0]
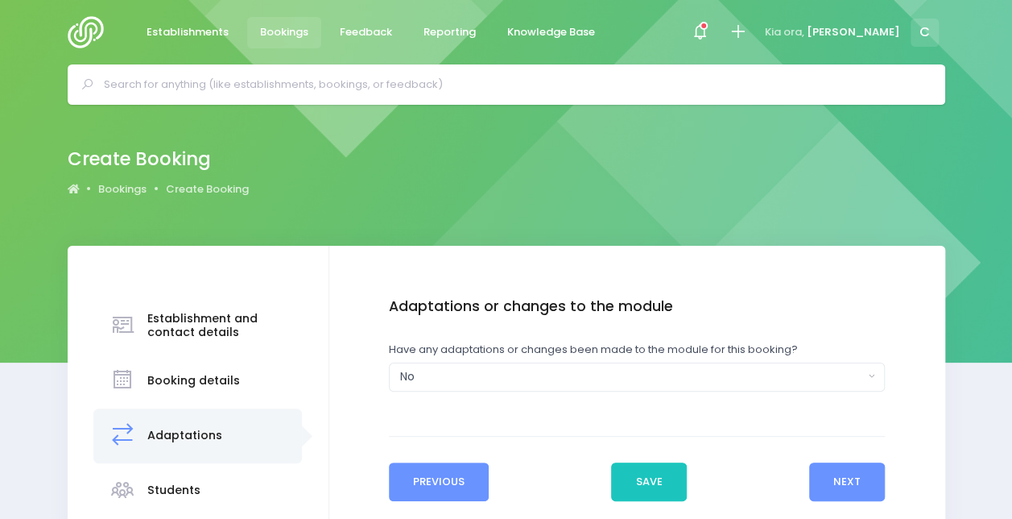
click at [437, 466] on button "Previous" at bounding box center [439, 481] width 101 height 39
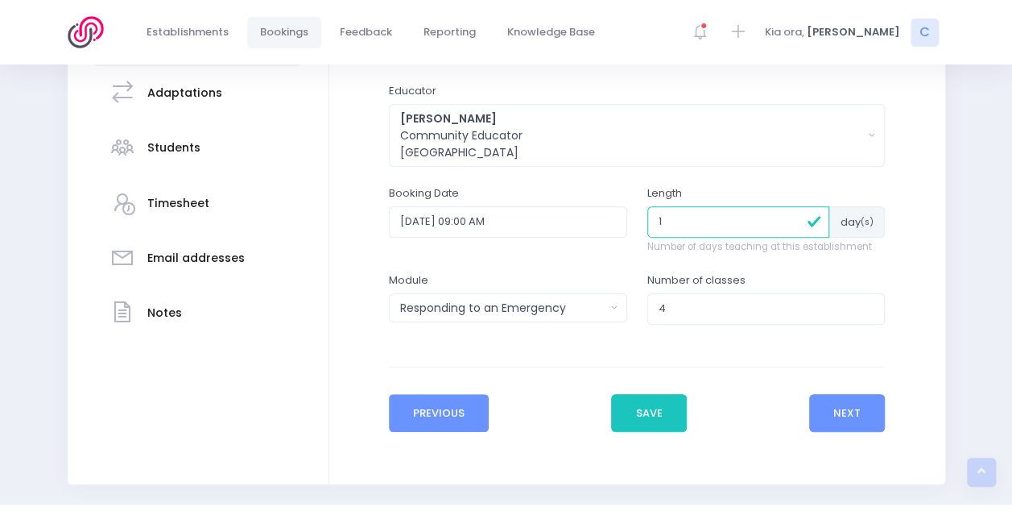
scroll to position [379, 0]
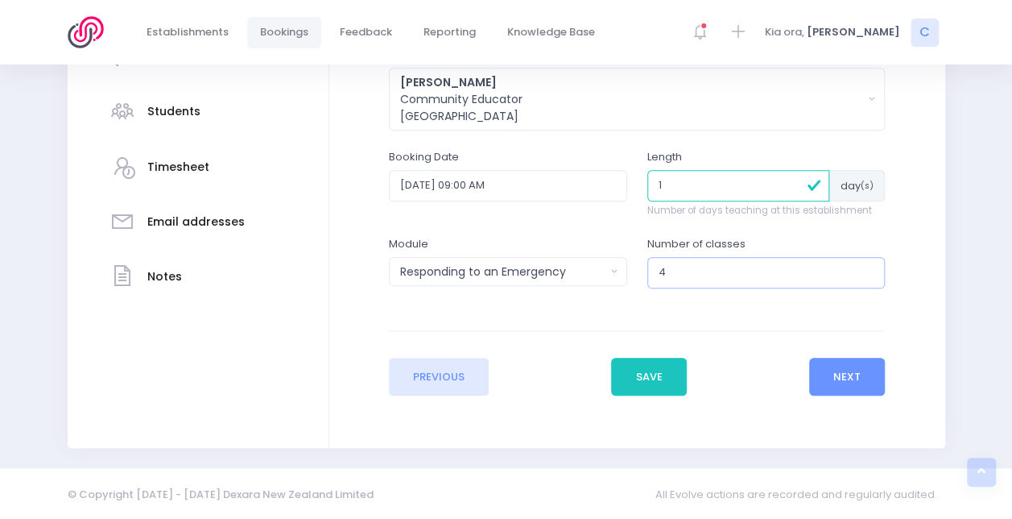
click at [694, 269] on input "4" at bounding box center [767, 272] width 238 height 31
drag, startPoint x: 694, startPoint y: 269, endPoint x: 588, endPoint y: 268, distance: 106.3
click at [588, 268] on div "Module Select one... Clued up Camper Community Education Community Education - …" at bounding box center [637, 270] width 516 height 68
type input "2"
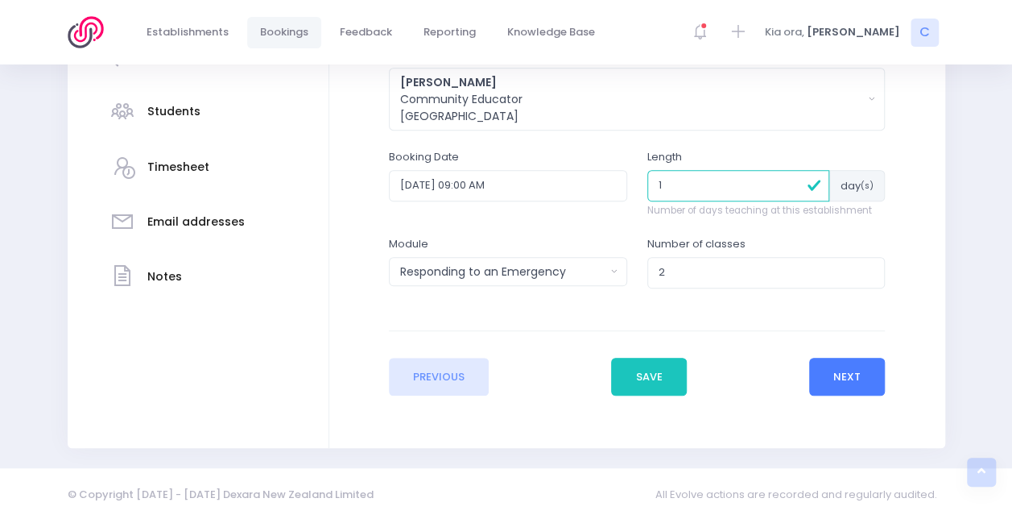
click at [859, 366] on button "Next" at bounding box center [847, 377] width 77 height 39
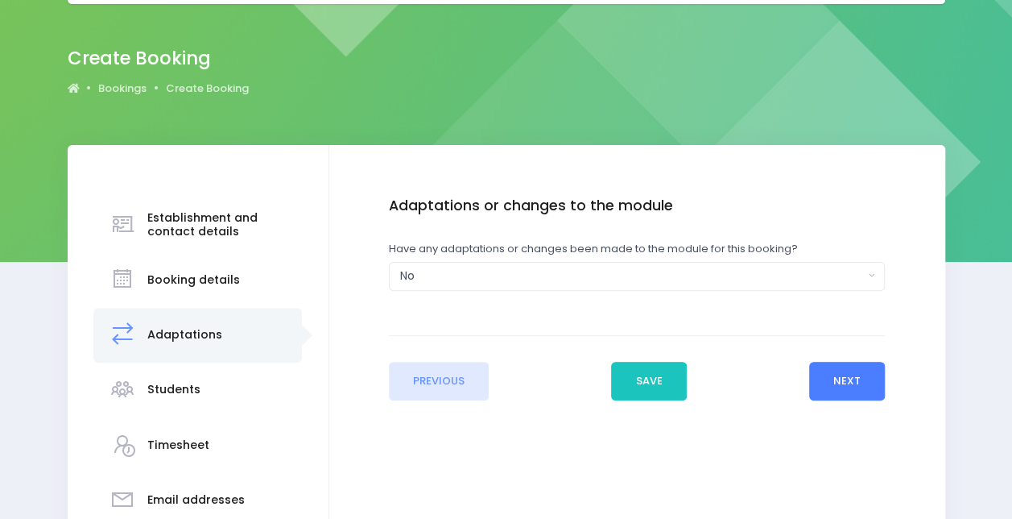
scroll to position [0, 0]
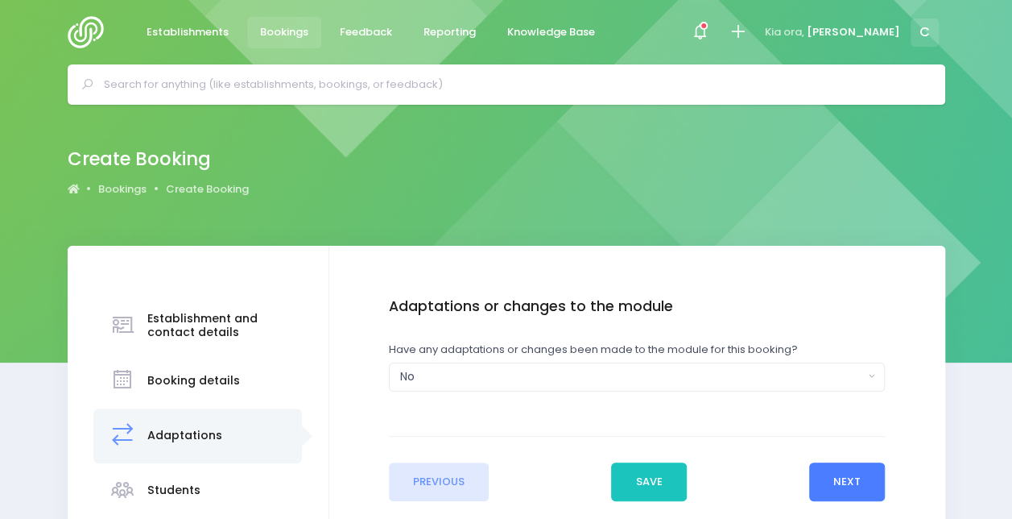
click at [846, 472] on button "Next" at bounding box center [847, 481] width 77 height 39
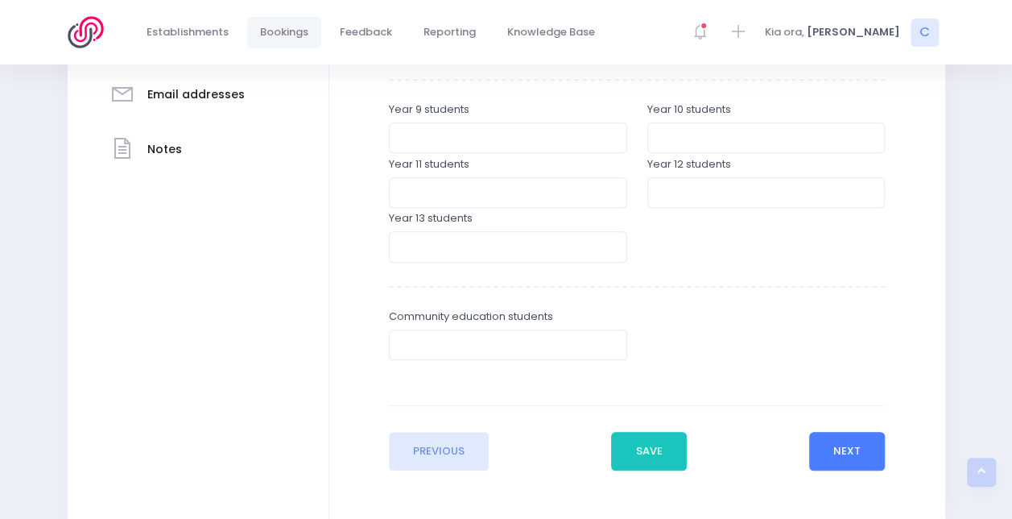
click at [850, 455] on button "Next" at bounding box center [847, 451] width 77 height 39
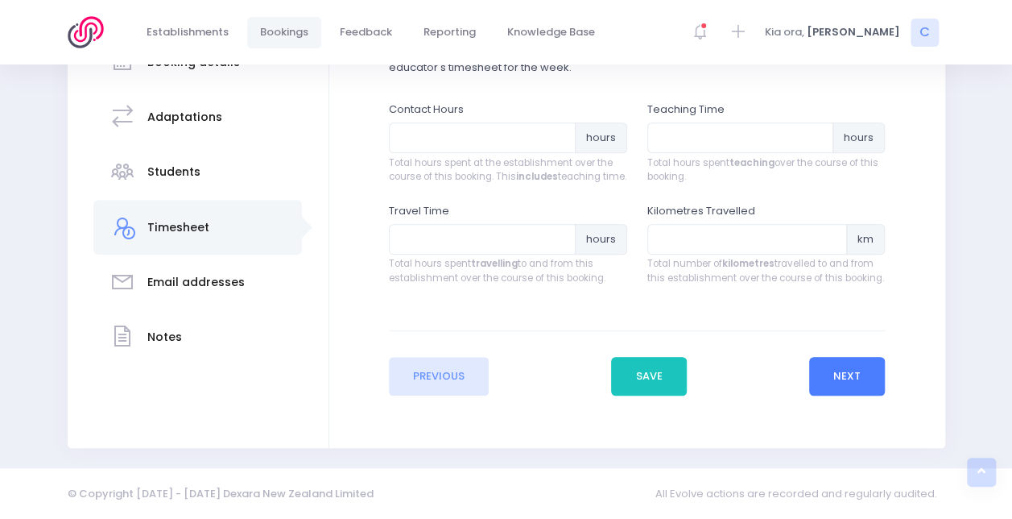
scroll to position [325, 0]
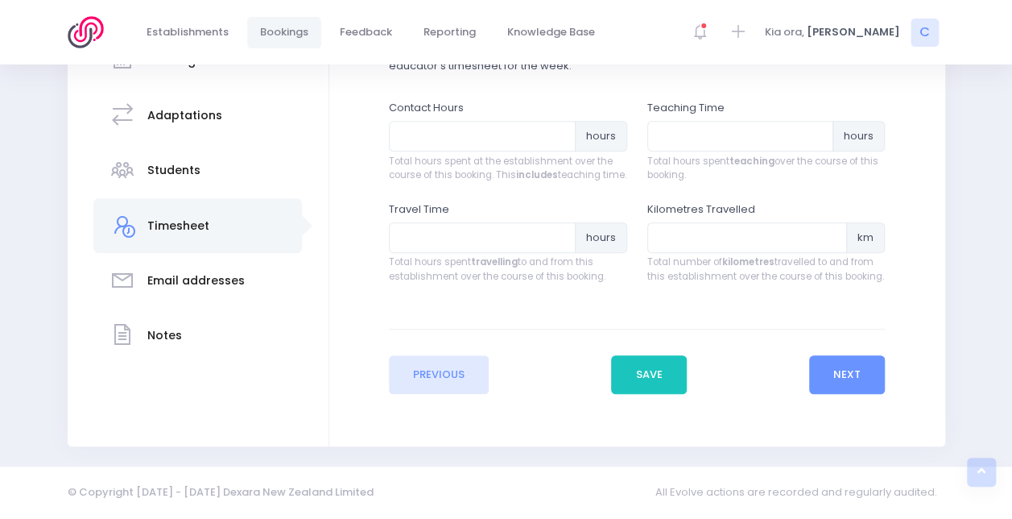
click at [852, 408] on div "Enter the basic details Establishment Select one... 120 Aerodrome Rd Preschool …" at bounding box center [637, 186] width 616 height 520
click at [851, 367] on button "Next" at bounding box center [847, 374] width 77 height 39
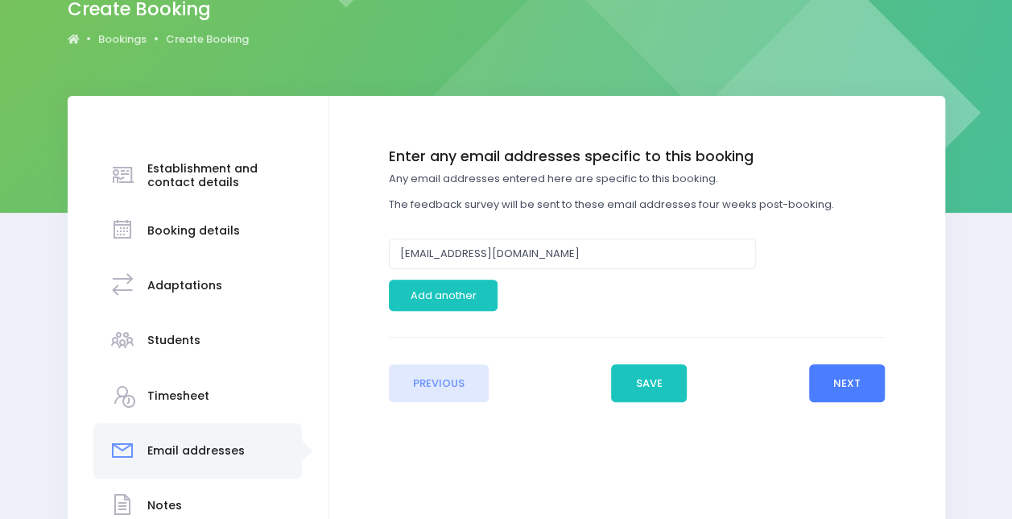
scroll to position [151, 0]
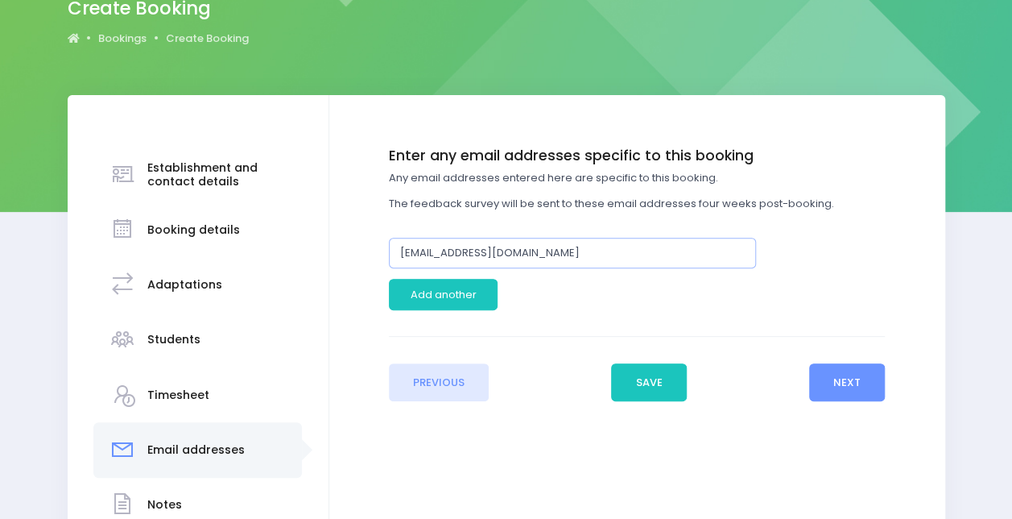
click at [581, 257] on input "principal@glenorchy.school.nz" at bounding box center [572, 253] width 367 height 31
click at [842, 383] on button "Next" at bounding box center [847, 382] width 77 height 39
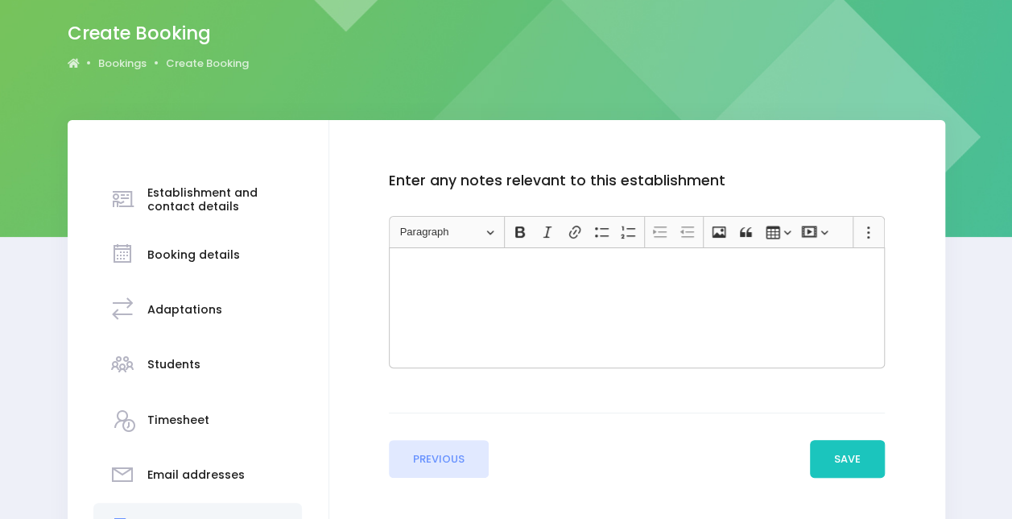
scroll to position [130, 0]
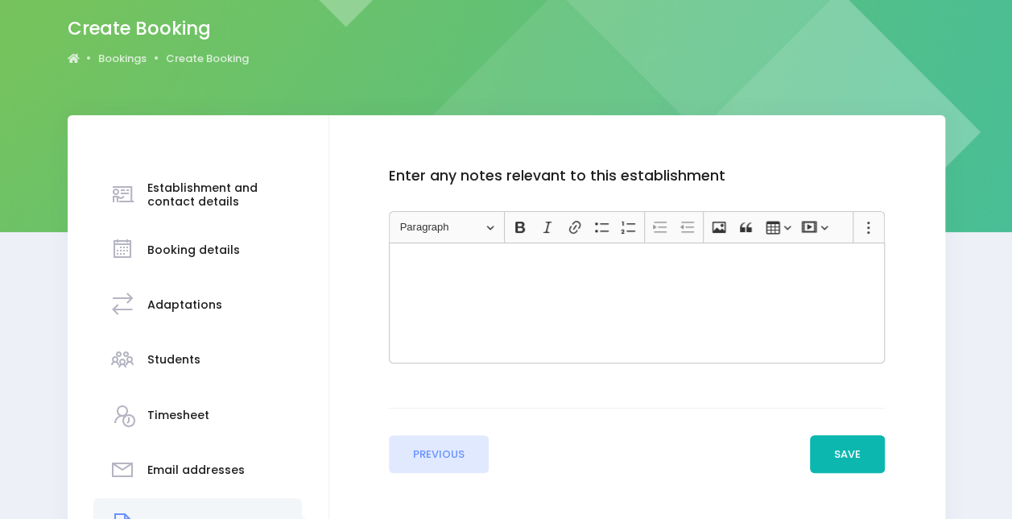
click at [846, 446] on button "Save" at bounding box center [848, 454] width 76 height 39
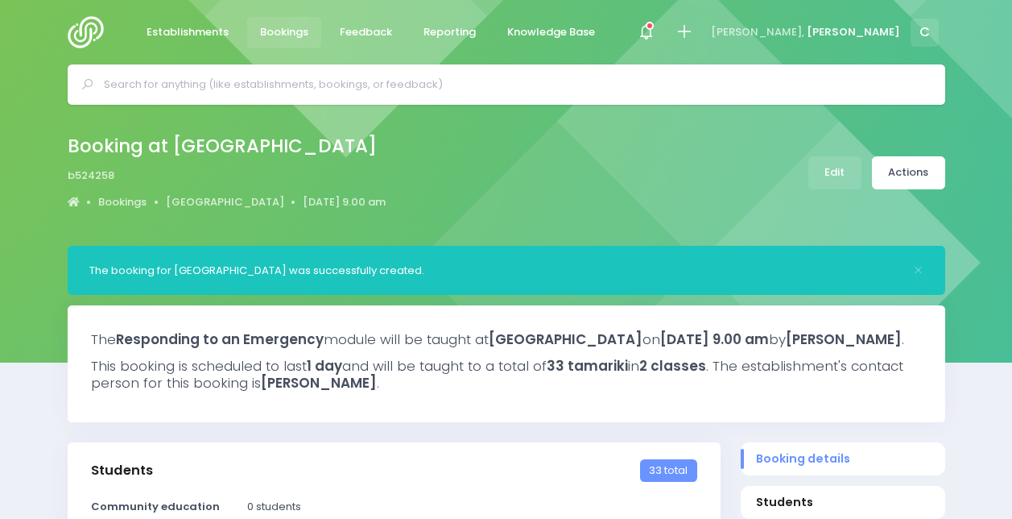
select select "5"
click at [656, 31] on icon at bounding box center [646, 32] width 19 height 19
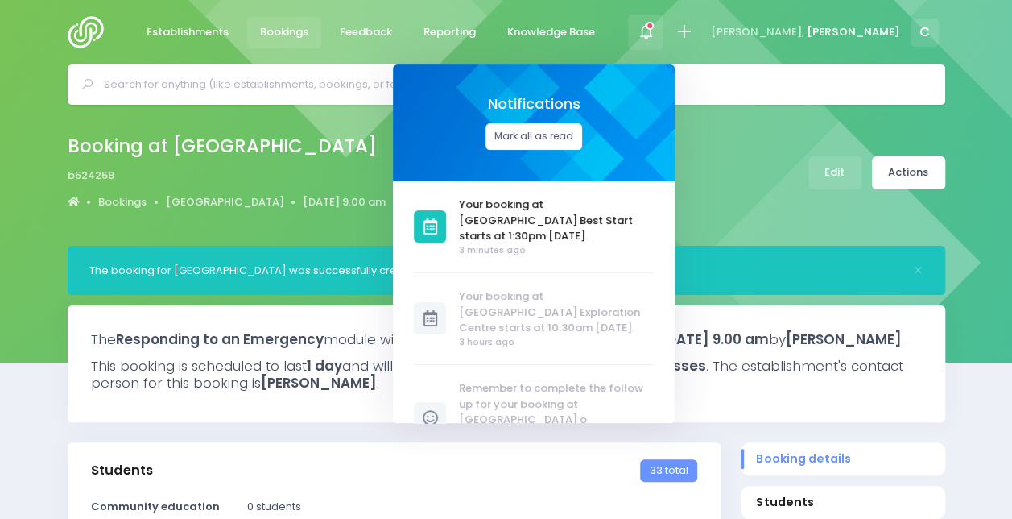
click at [582, 135] on button "Mark all as read" at bounding box center [534, 136] width 97 height 27
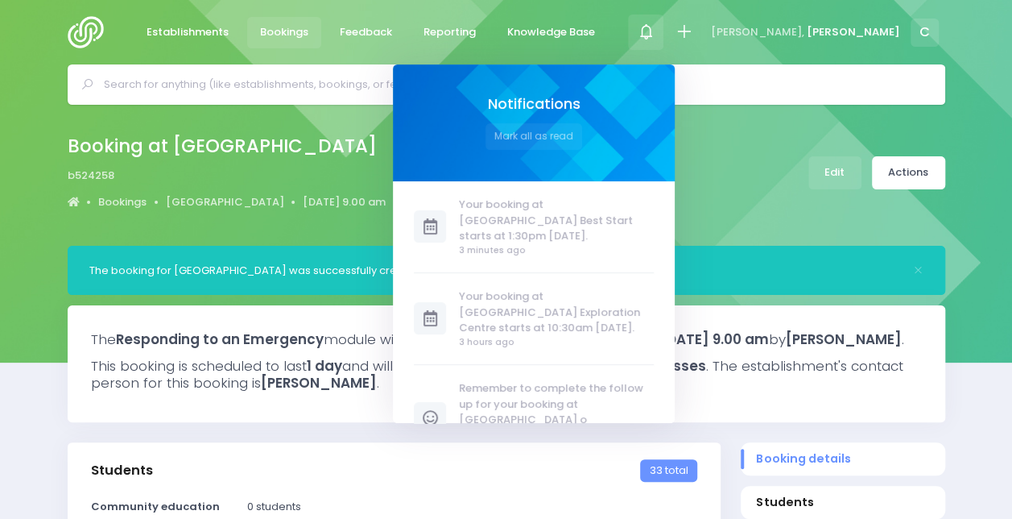
click at [669, 10] on div "Establishments Bookings Feedback Reporting Knowledge Base Notifications [PERSON…" at bounding box center [507, 32] width 918 height 64
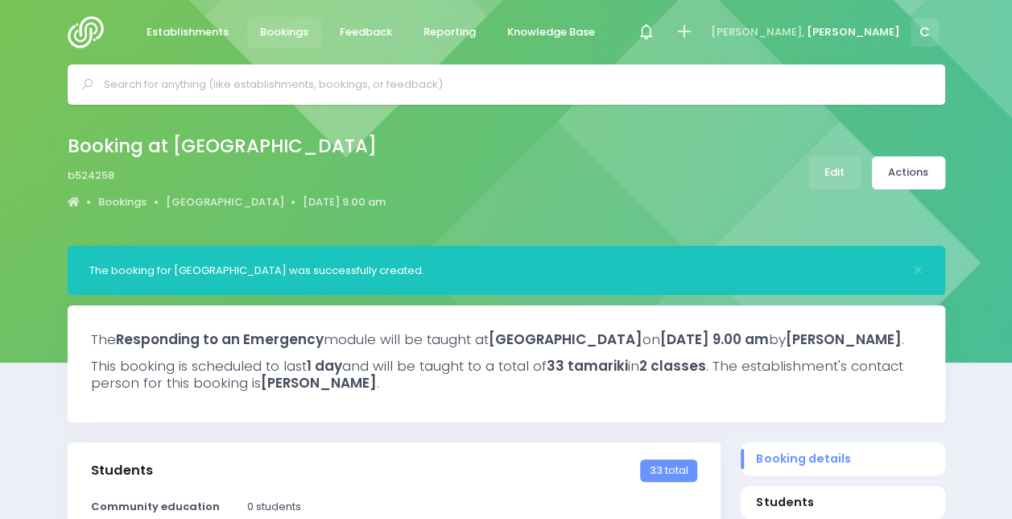
click at [284, 37] on span "Bookings" at bounding box center [284, 32] width 48 height 16
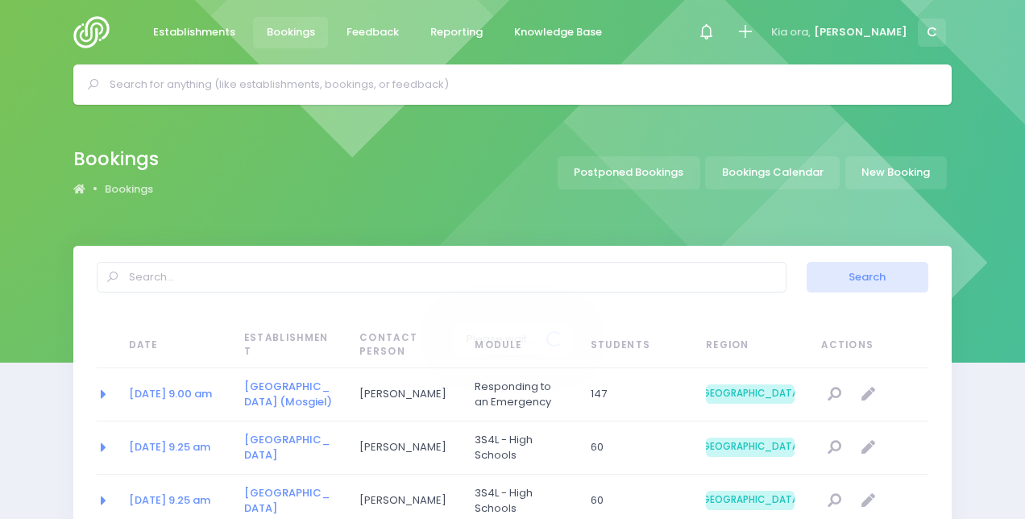
select select "20"
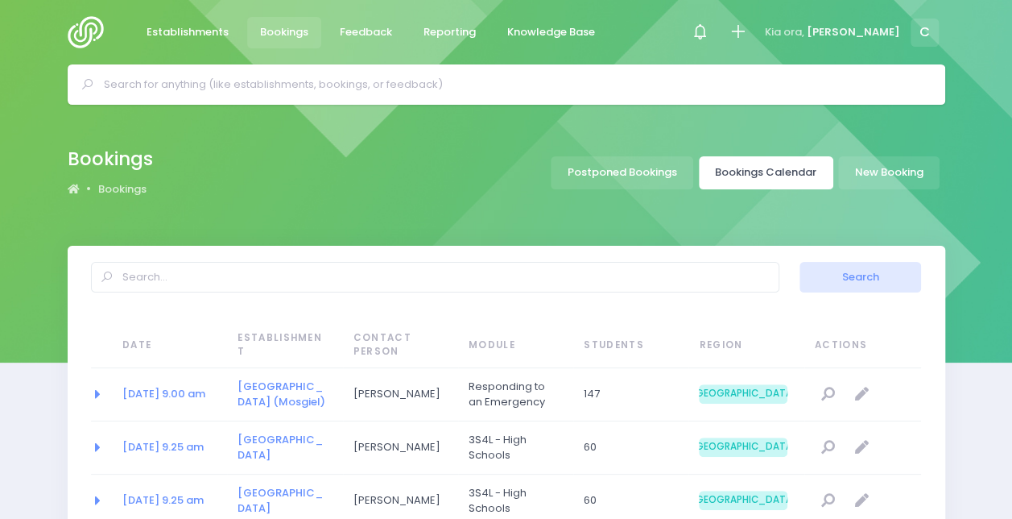
click at [810, 177] on link "Bookings Calendar" at bounding box center [766, 172] width 135 height 33
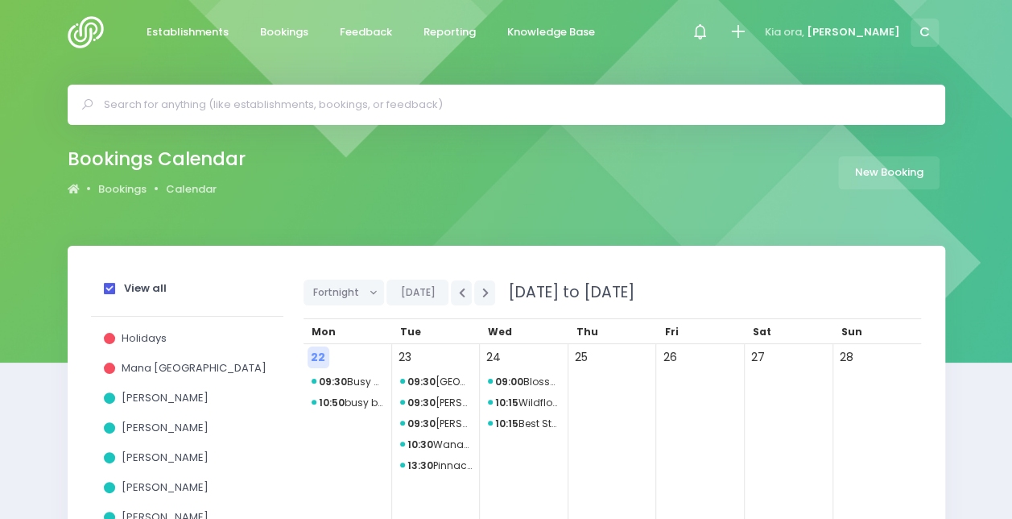
click at [129, 296] on div "View all" at bounding box center [187, 291] width 167 height 30
click at [115, 296] on div "View all" at bounding box center [187, 291] width 167 height 30
click at [108, 288] on span at bounding box center [109, 288] width 11 height 11
click at [0, 0] on input "View all" at bounding box center [0, 0] width 0 height 0
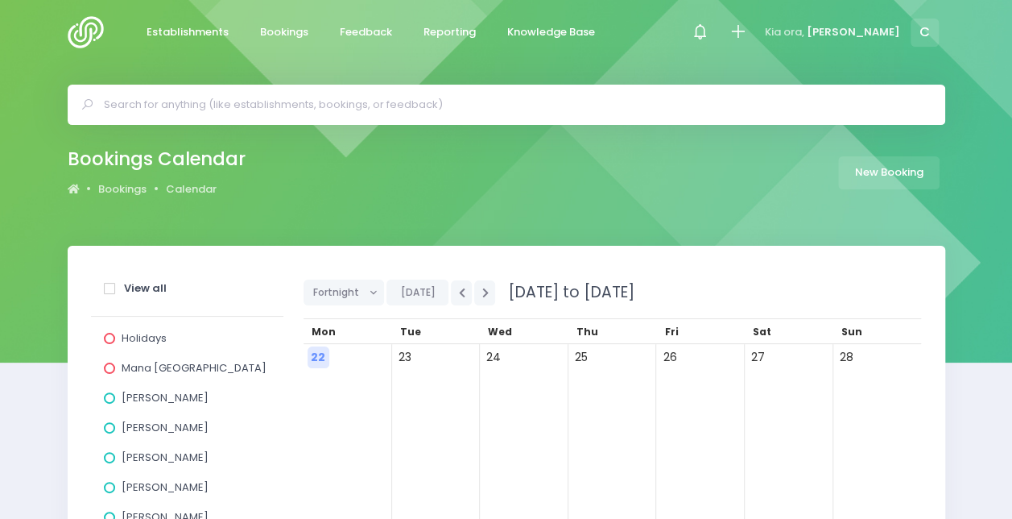
click at [156, 427] on span "[PERSON_NAME]" at bounding box center [165, 427] width 87 height 15
click at [0, 0] on input "[PERSON_NAME]" at bounding box center [0, 0] width 0 height 0
click at [486, 288] on button "button" at bounding box center [484, 292] width 21 height 25
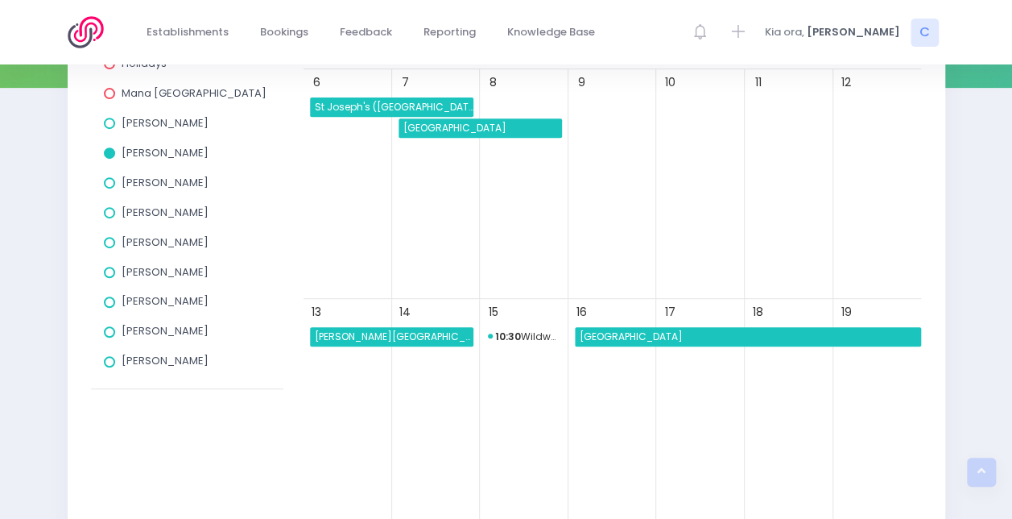
scroll to position [233, 0]
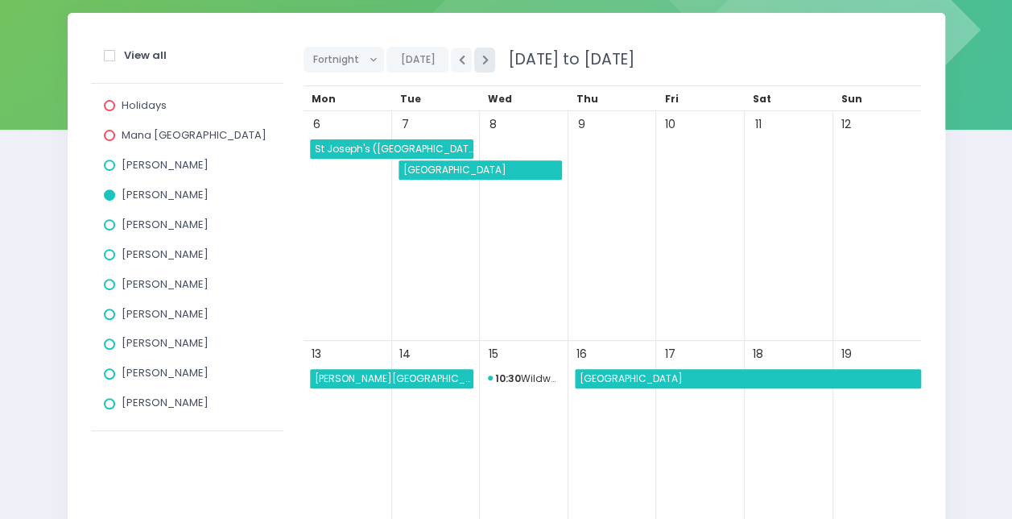
click at [485, 63] on button "button" at bounding box center [484, 60] width 21 height 25
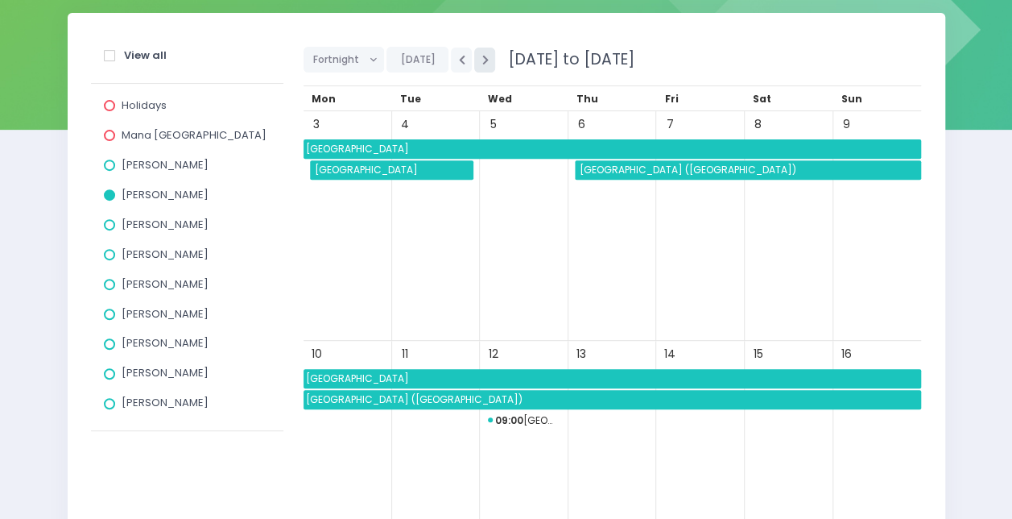
click at [485, 63] on button "button" at bounding box center [484, 60] width 21 height 25
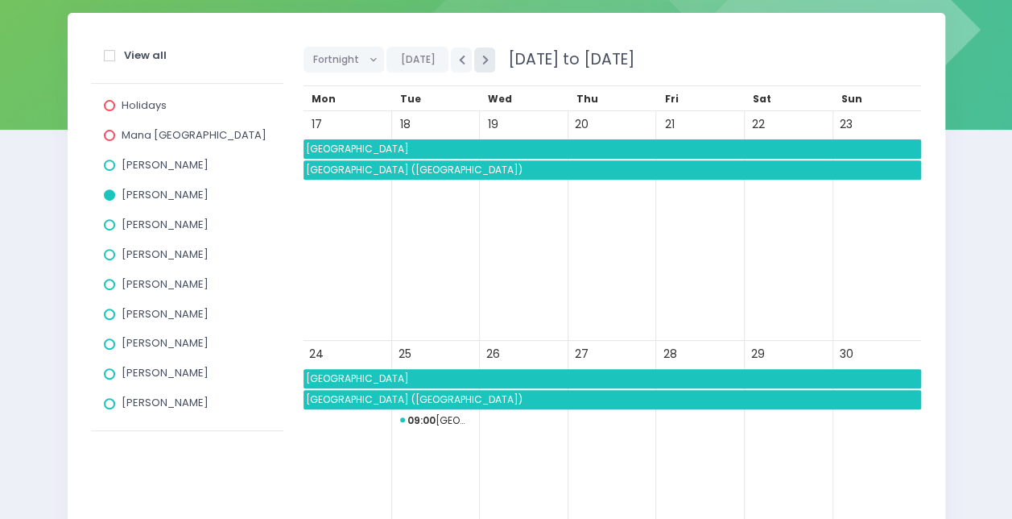
click at [485, 63] on button "button" at bounding box center [484, 60] width 21 height 25
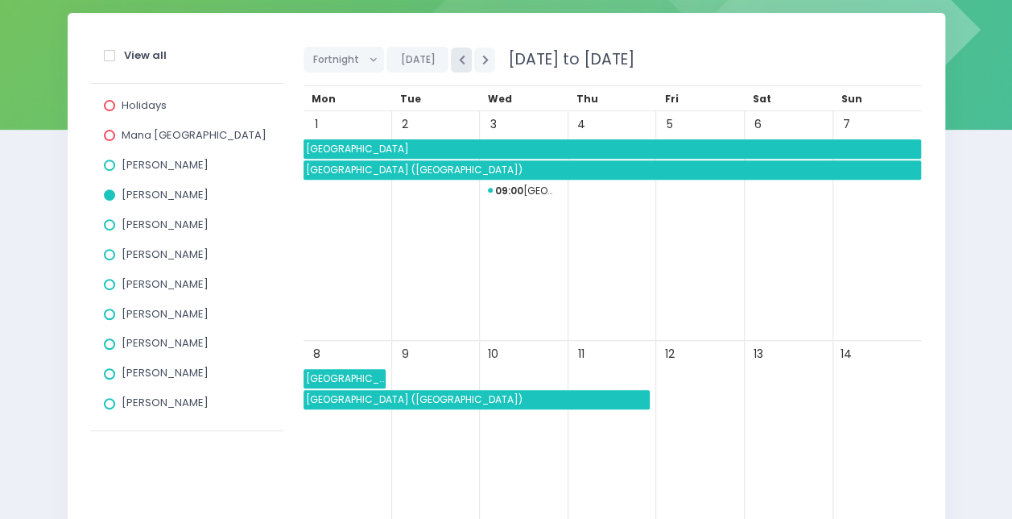
click at [462, 58] on button "button" at bounding box center [461, 60] width 21 height 25
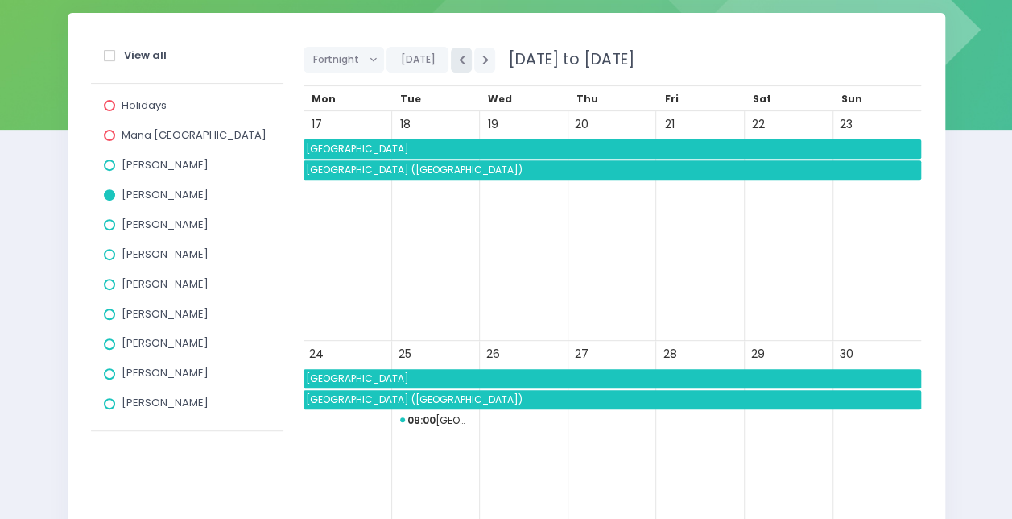
click at [462, 58] on button "button" at bounding box center [461, 60] width 21 height 25
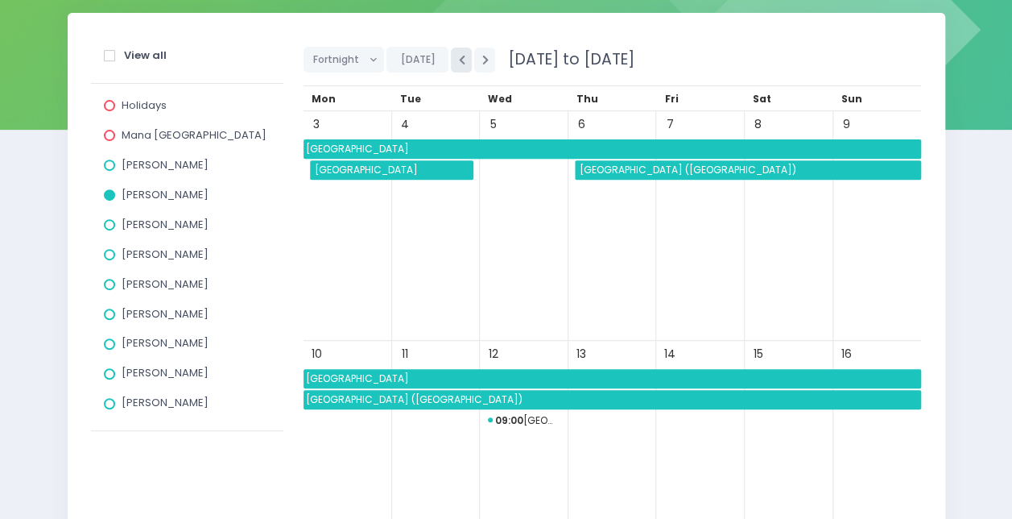
click at [462, 58] on button "button" at bounding box center [461, 60] width 21 height 25
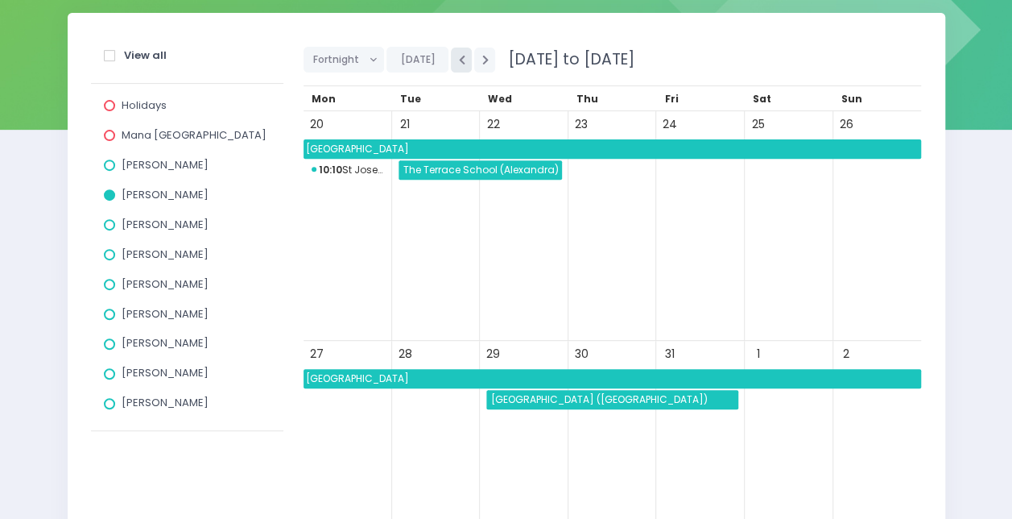
click at [462, 58] on button "button" at bounding box center [461, 60] width 21 height 25
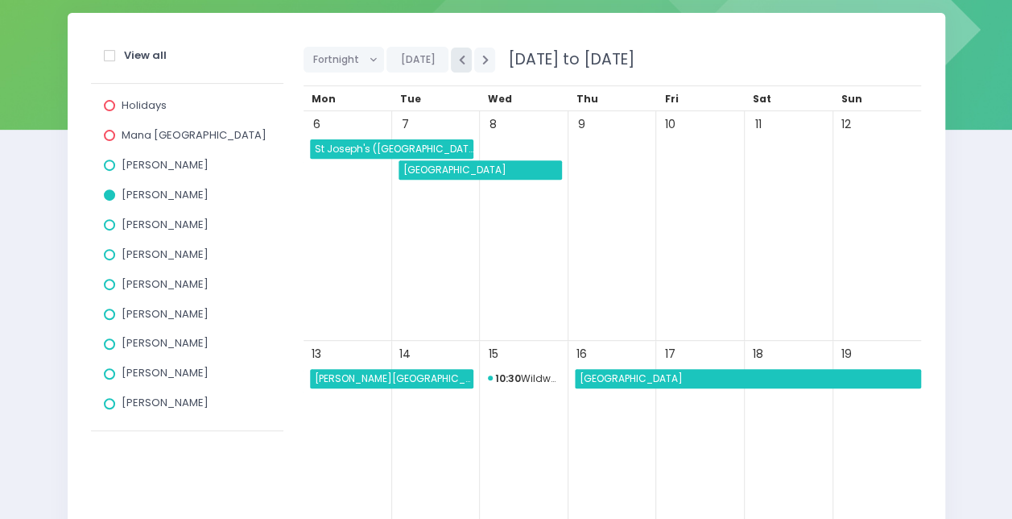
click at [462, 58] on button "button" at bounding box center [461, 60] width 21 height 25
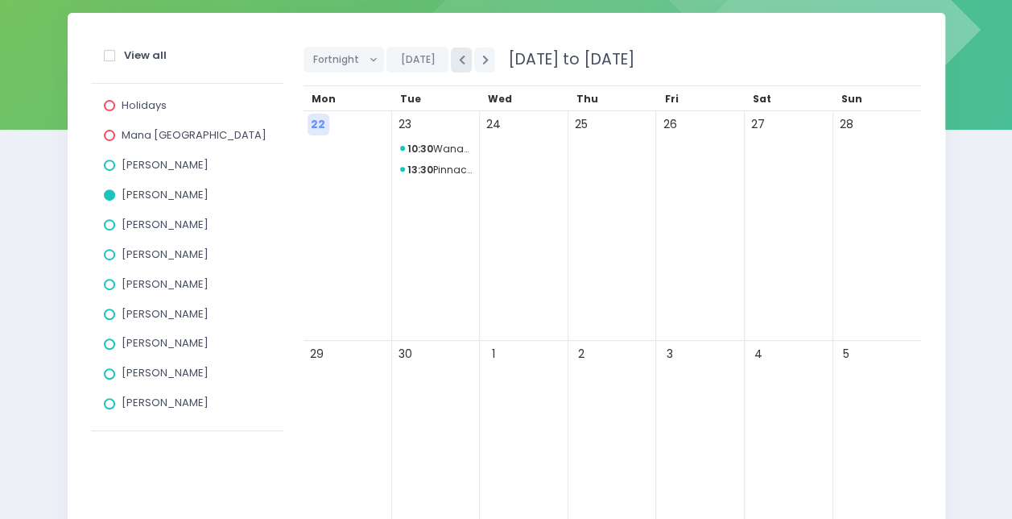
scroll to position [0, 0]
